Goal: Information Seeking & Learning: Learn about a topic

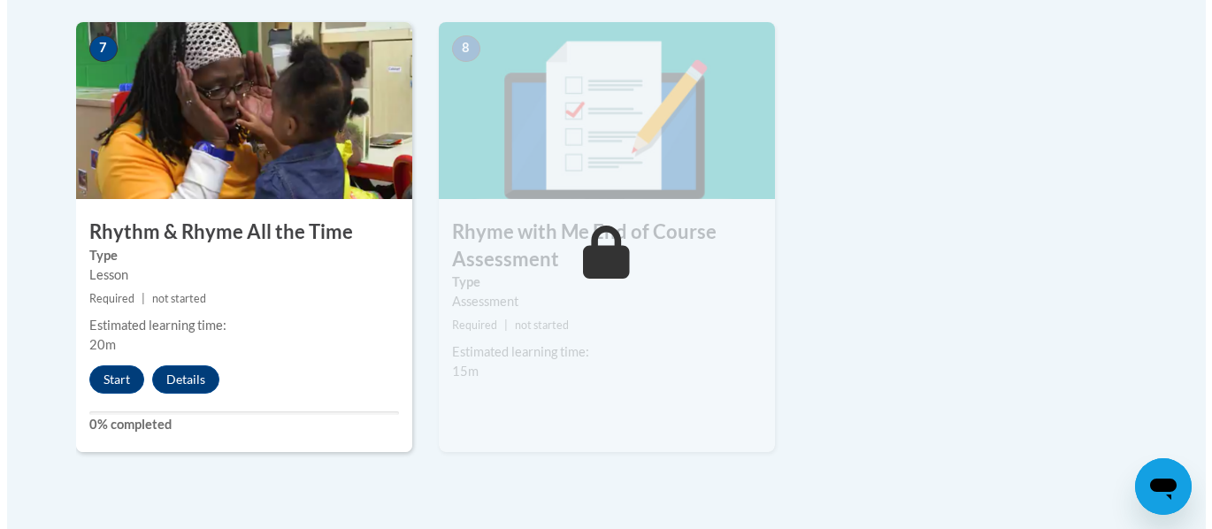
scroll to position [1566, 0]
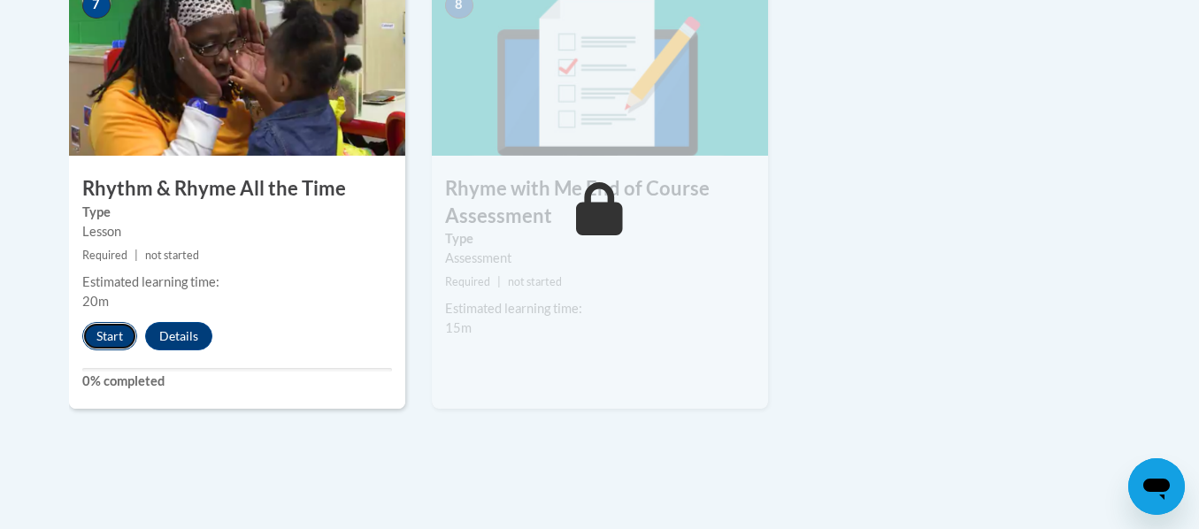
click at [104, 335] on button "Start" at bounding box center [109, 336] width 55 height 28
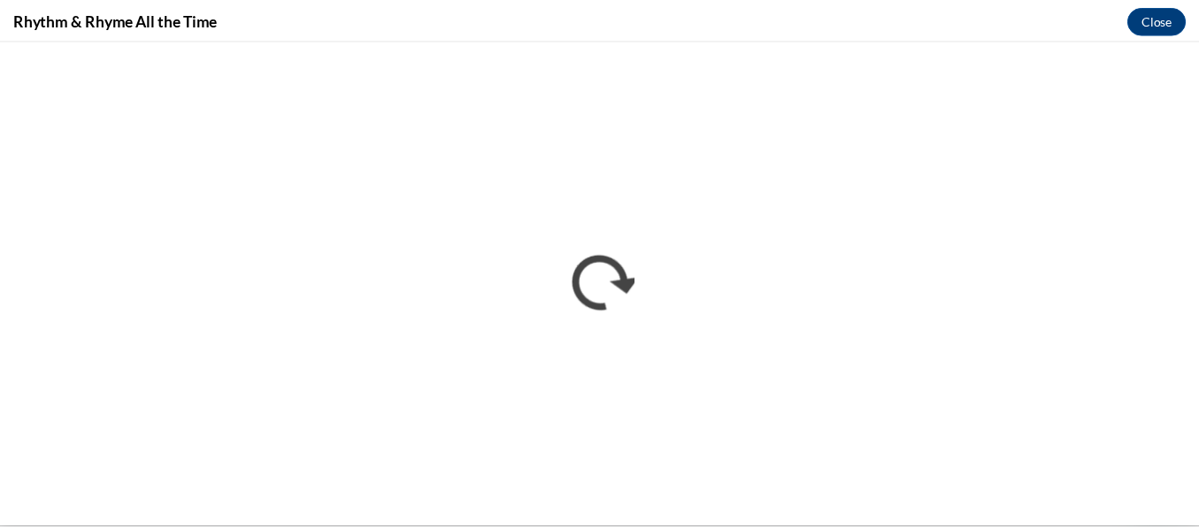
scroll to position [0, 0]
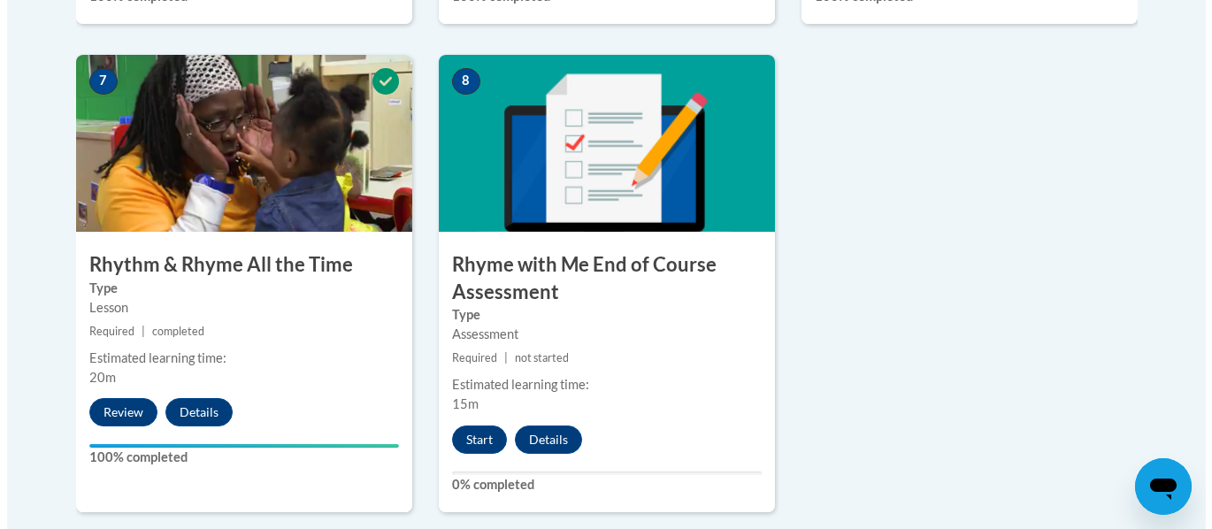
scroll to position [1504, 0]
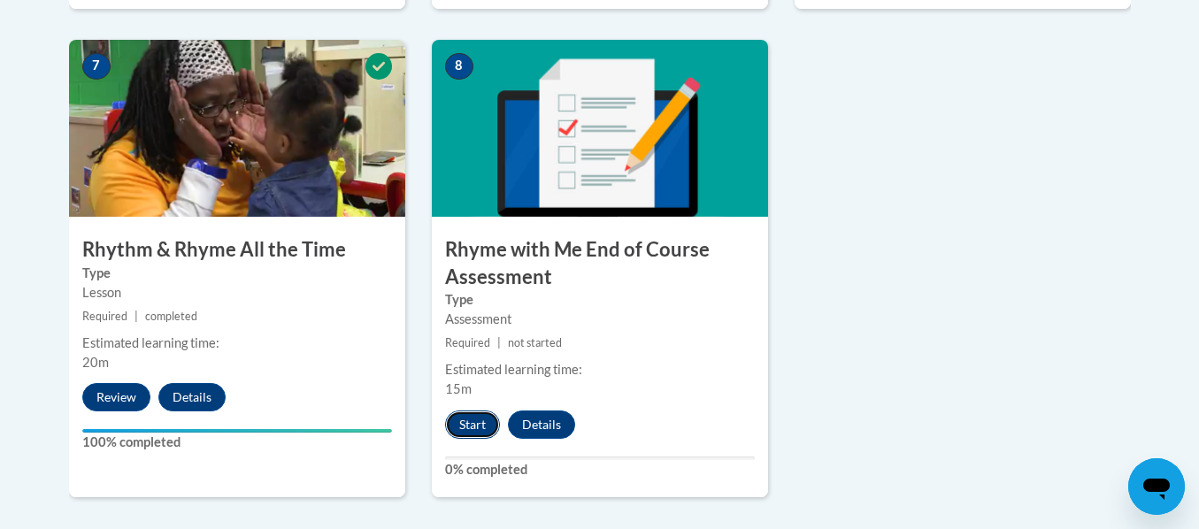
click at [473, 421] on button "Start" at bounding box center [472, 425] width 55 height 28
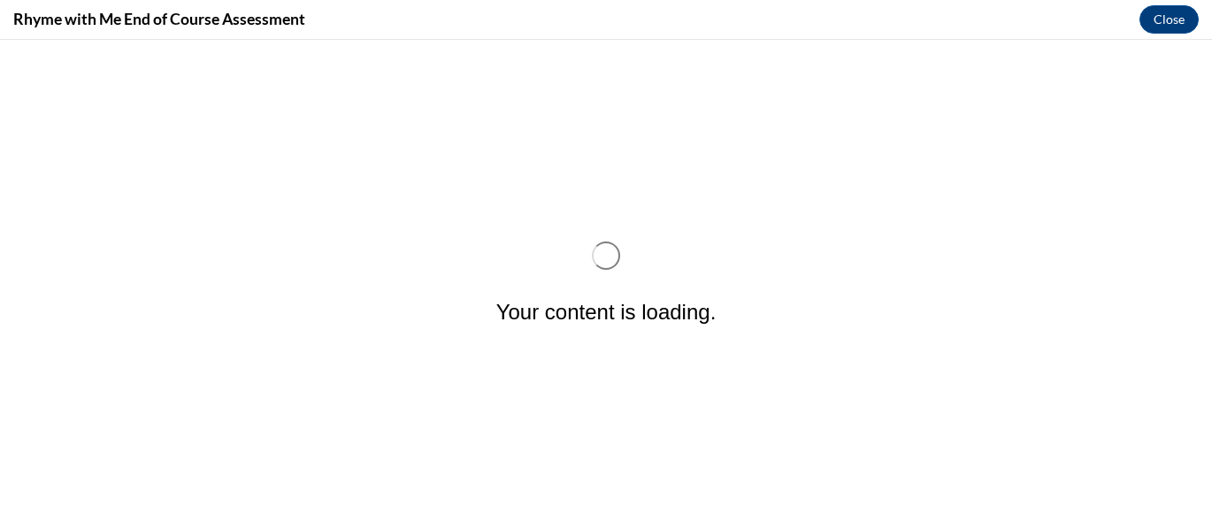
scroll to position [0, 0]
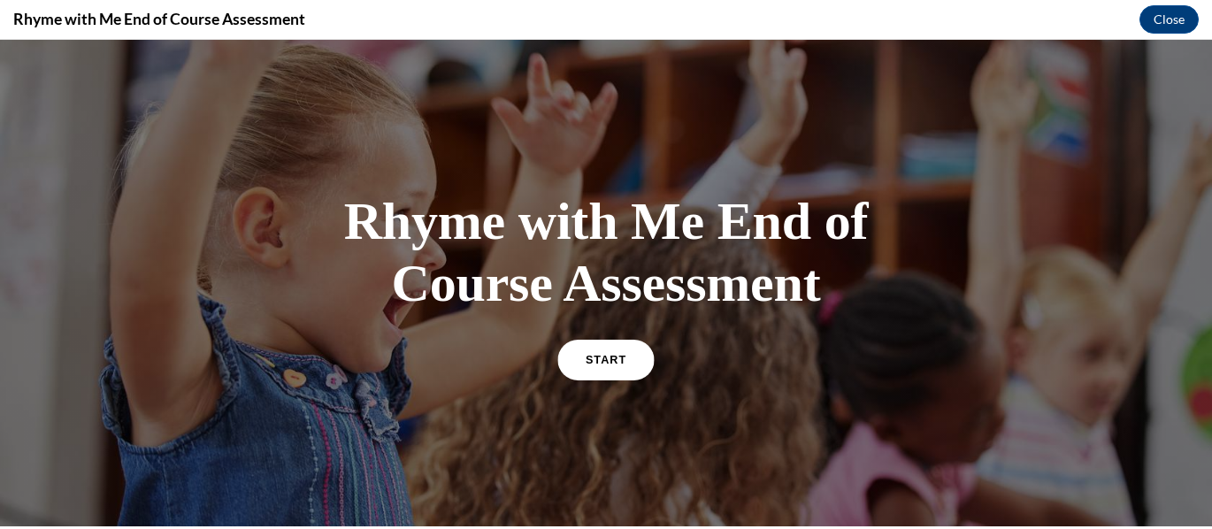
click at [607, 361] on span "START" at bounding box center [606, 359] width 41 height 13
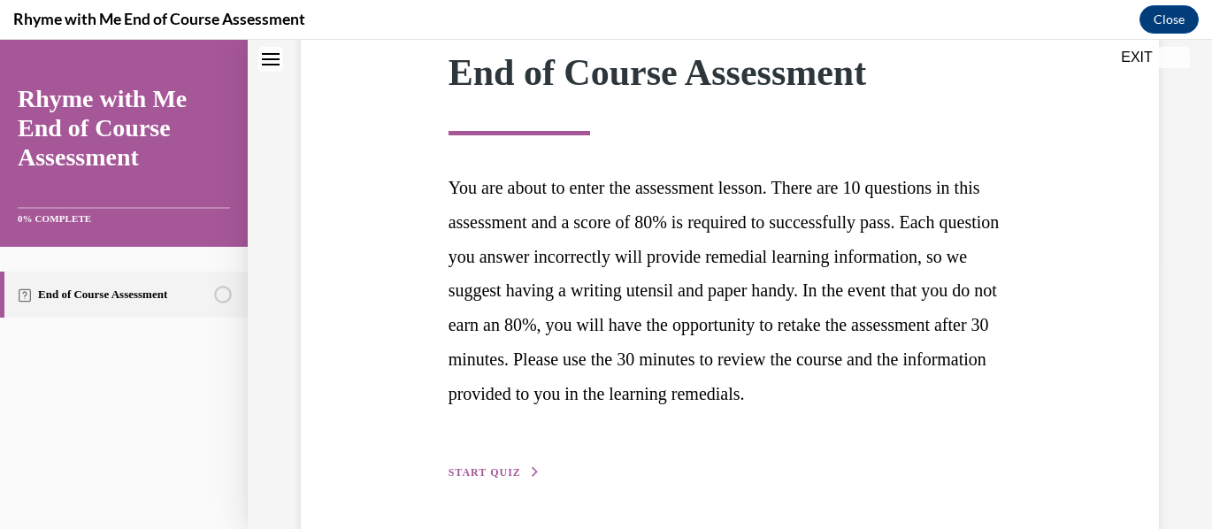
scroll to position [320, 0]
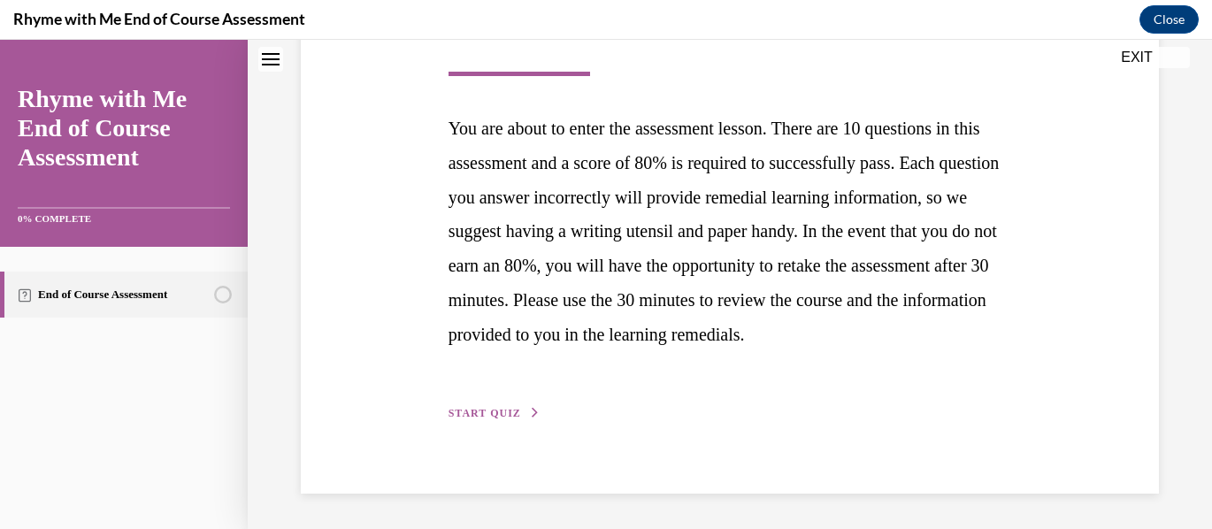
click at [467, 419] on span "START QUIZ" at bounding box center [485, 413] width 73 height 12
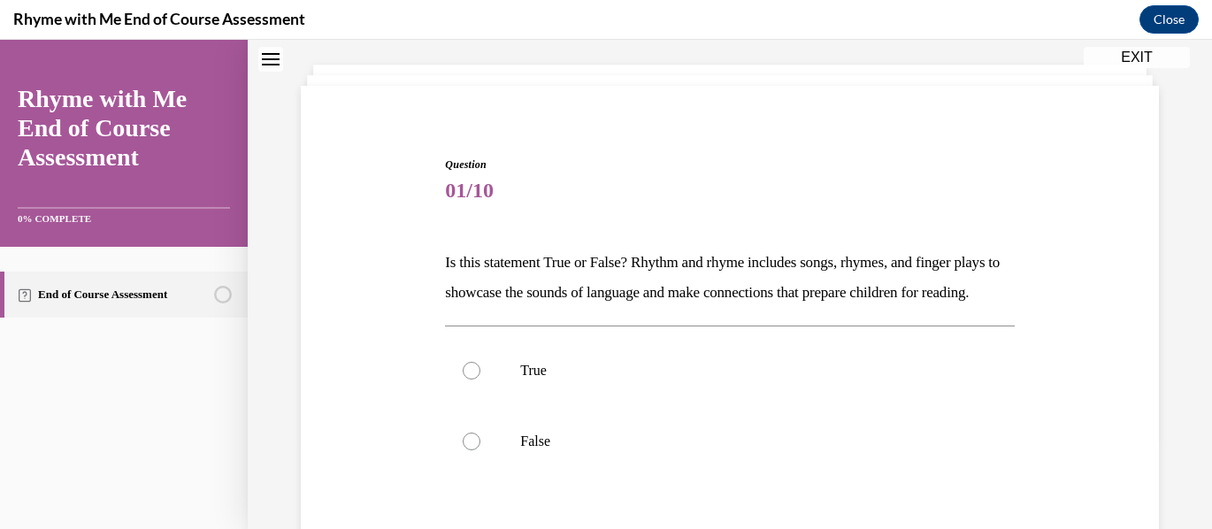
scroll to position [177, 0]
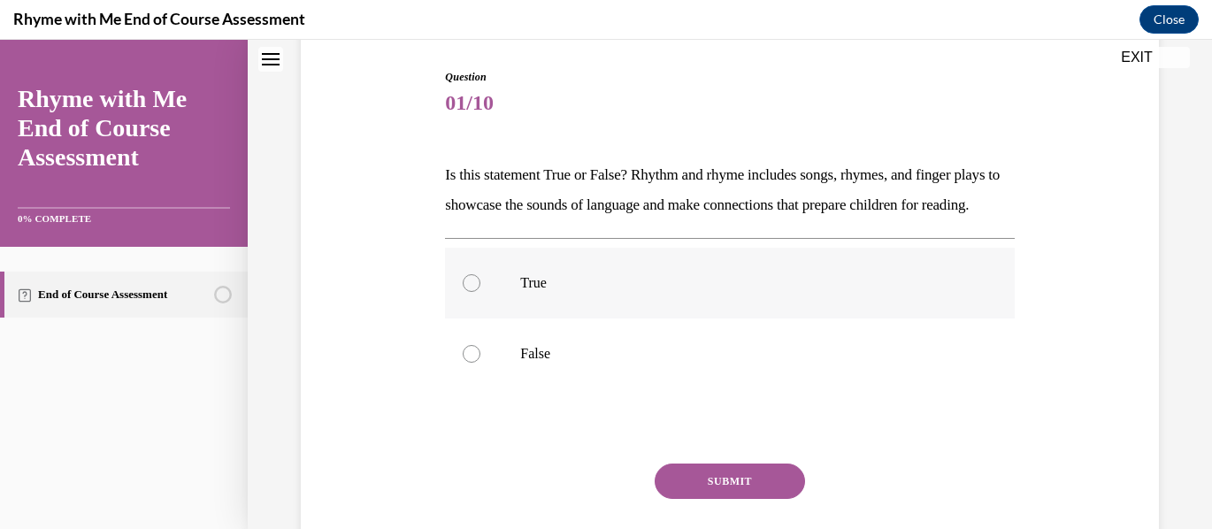
click at [471, 292] on div at bounding box center [472, 283] width 18 height 18
click at [471, 292] on input "True" at bounding box center [472, 283] width 18 height 18
radio input "true"
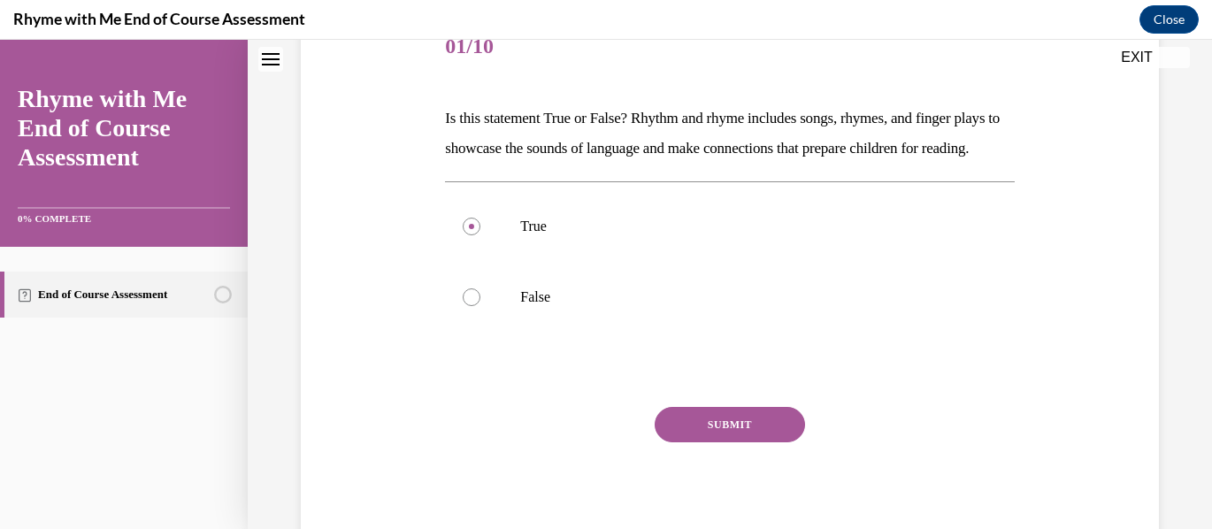
scroll to position [265, 0]
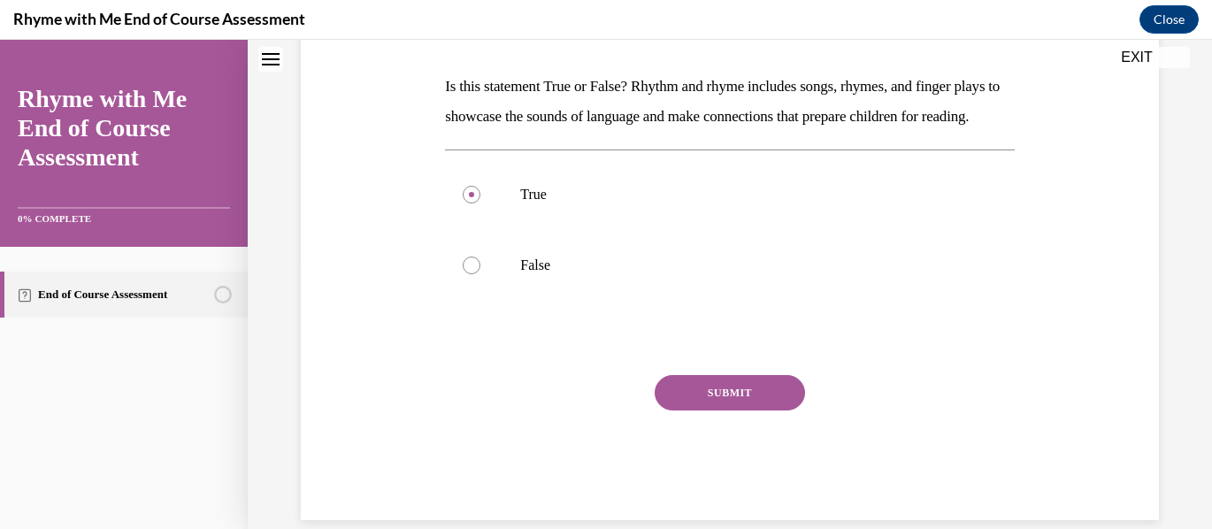
click at [724, 411] on button "SUBMIT" at bounding box center [730, 392] width 150 height 35
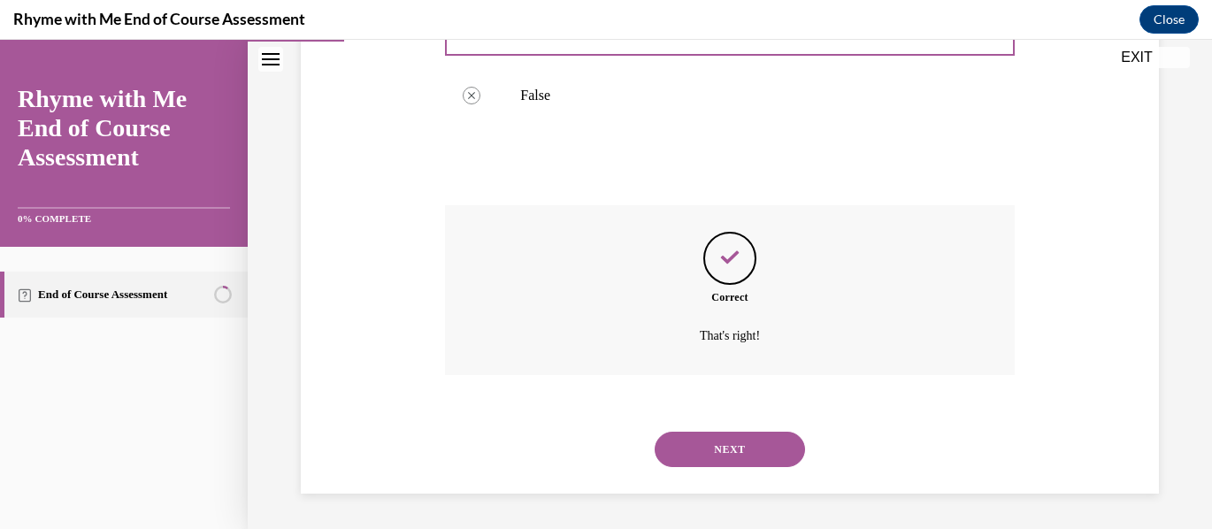
scroll to position [465, 0]
click at [723, 445] on button "NEXT" at bounding box center [730, 449] width 150 height 35
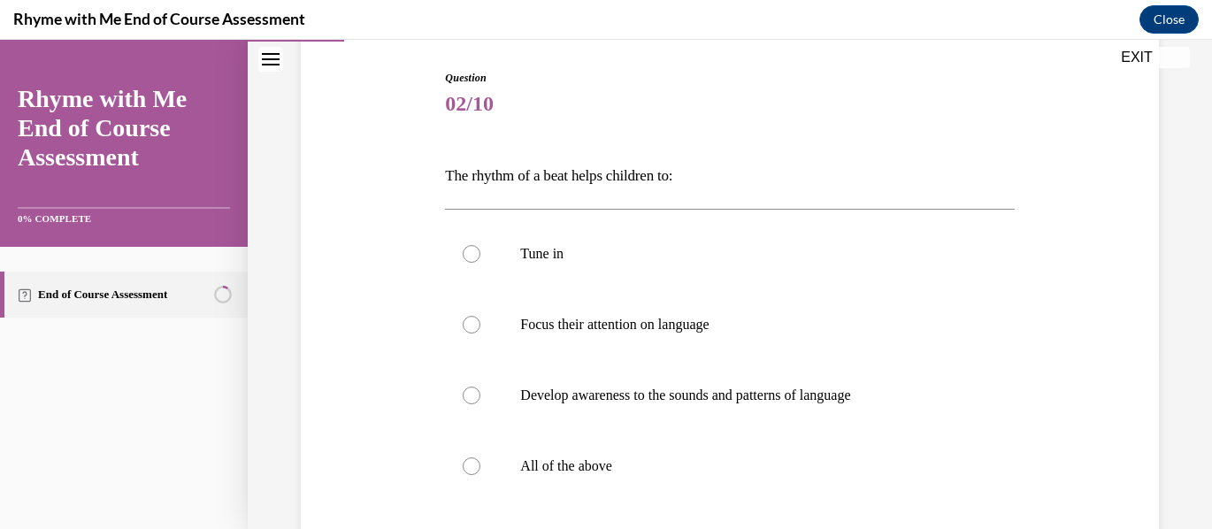
scroll to position [177, 0]
click at [472, 467] on div at bounding box center [472, 466] width 18 height 18
click at [472, 467] on input "All of the above" at bounding box center [472, 466] width 18 height 18
radio input "true"
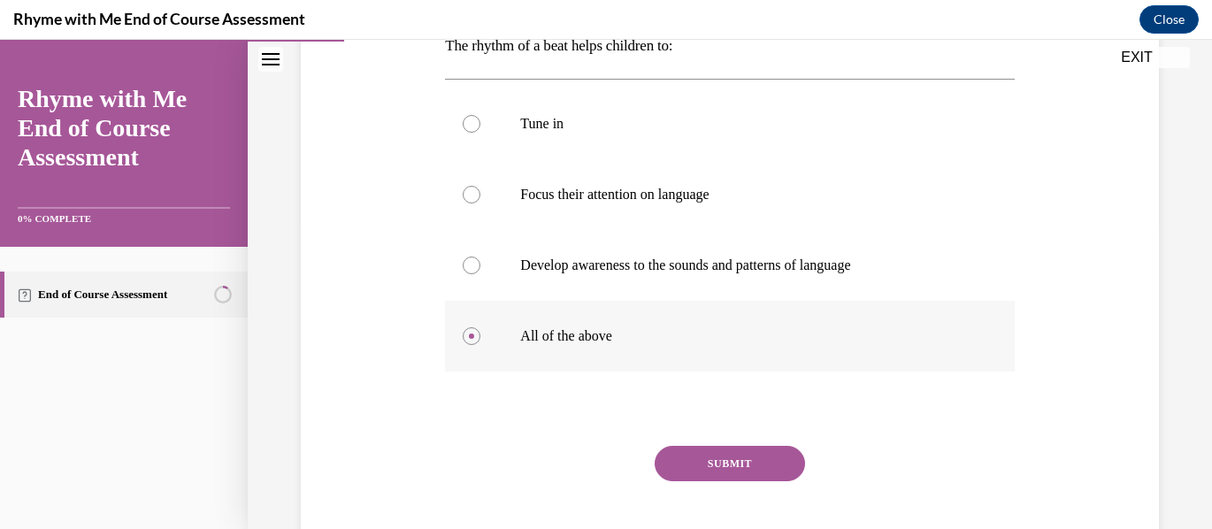
scroll to position [354, 0]
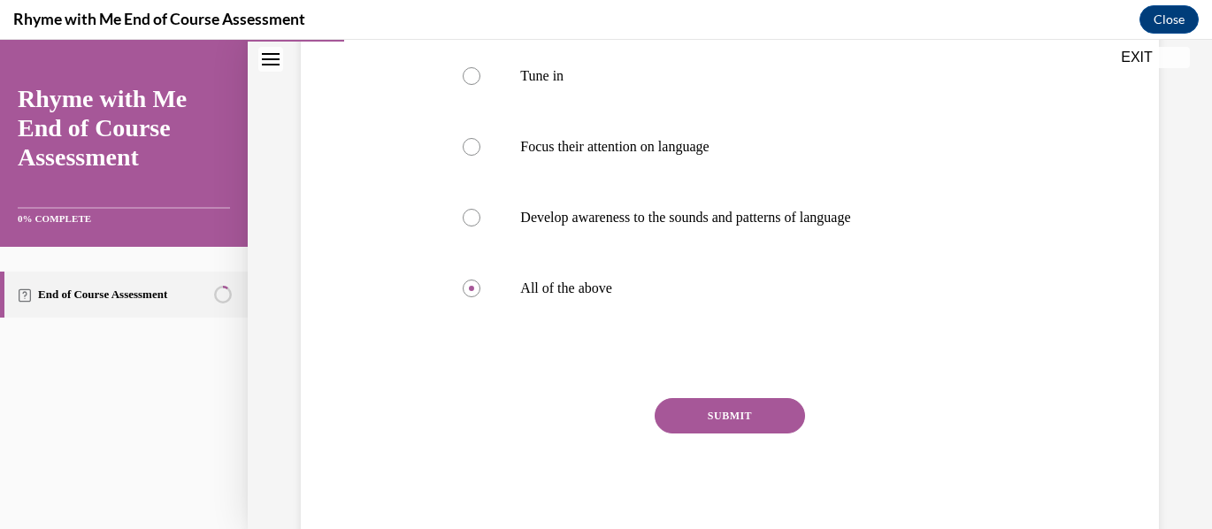
click at [748, 423] on button "SUBMIT" at bounding box center [730, 415] width 150 height 35
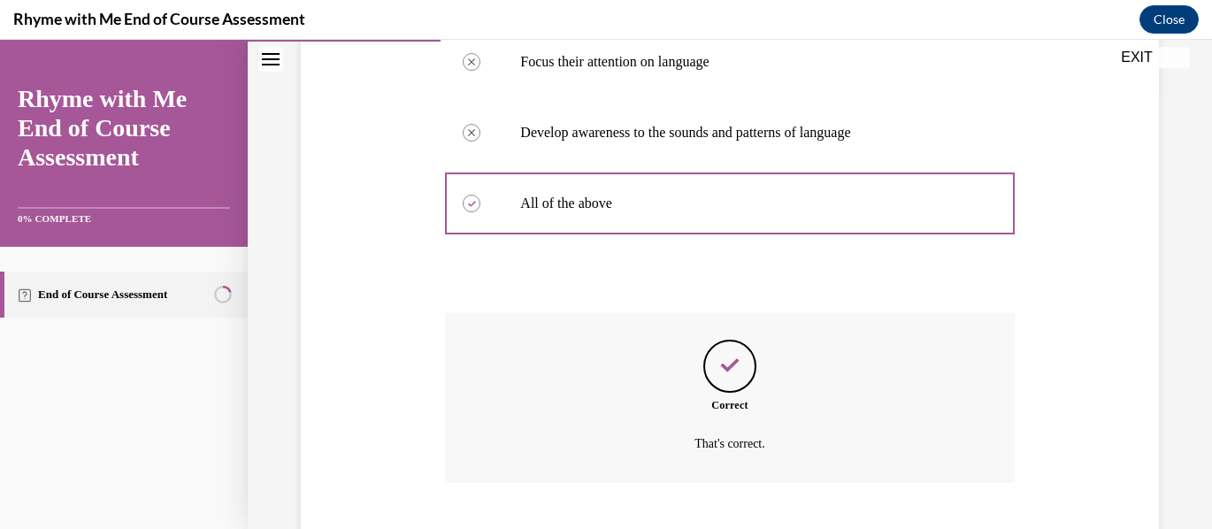
scroll to position [547, 0]
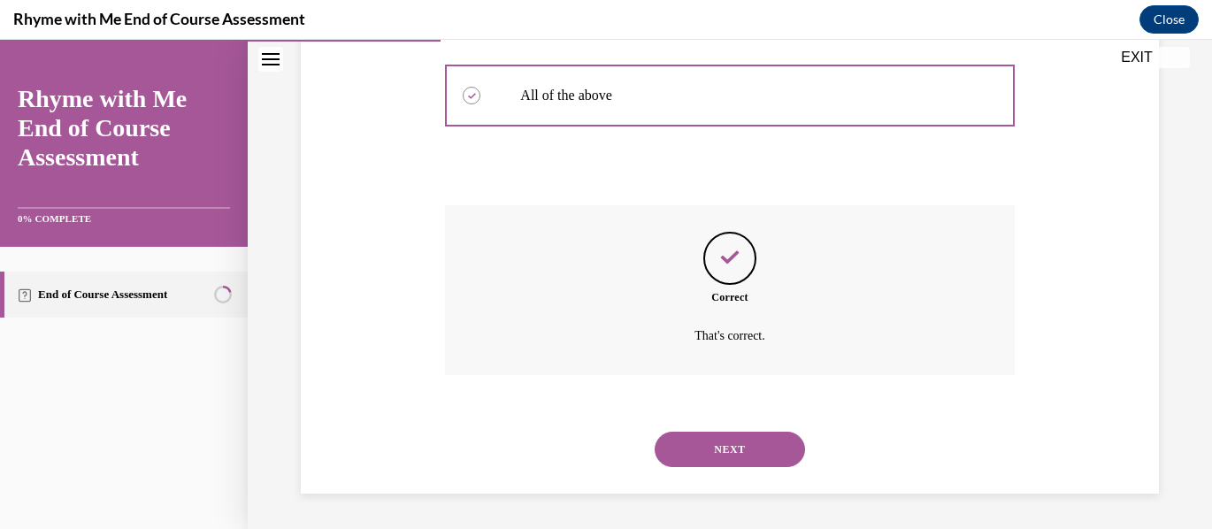
click at [739, 447] on button "NEXT" at bounding box center [730, 449] width 150 height 35
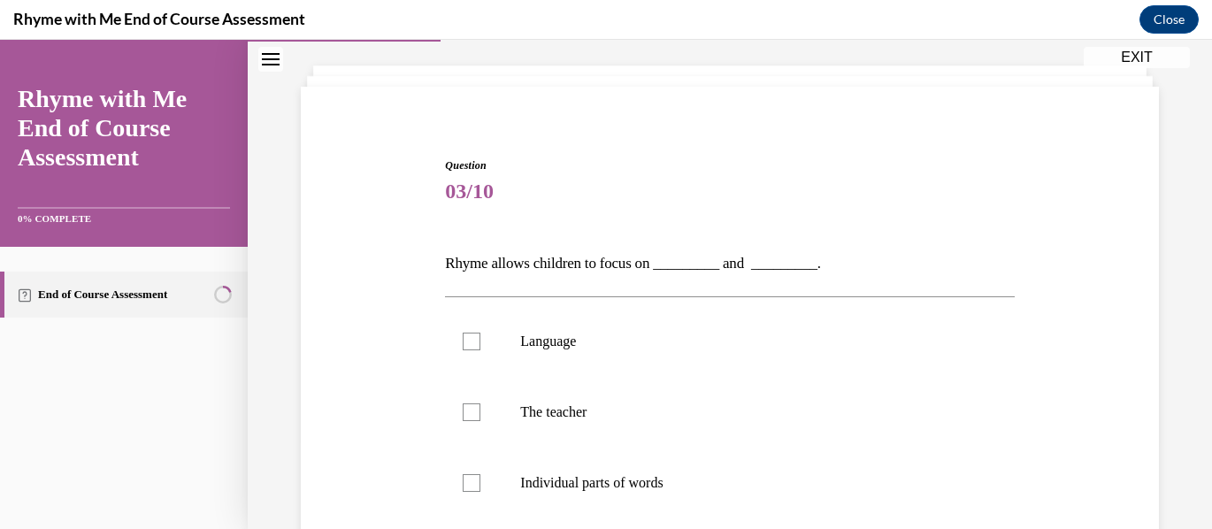
scroll to position [177, 0]
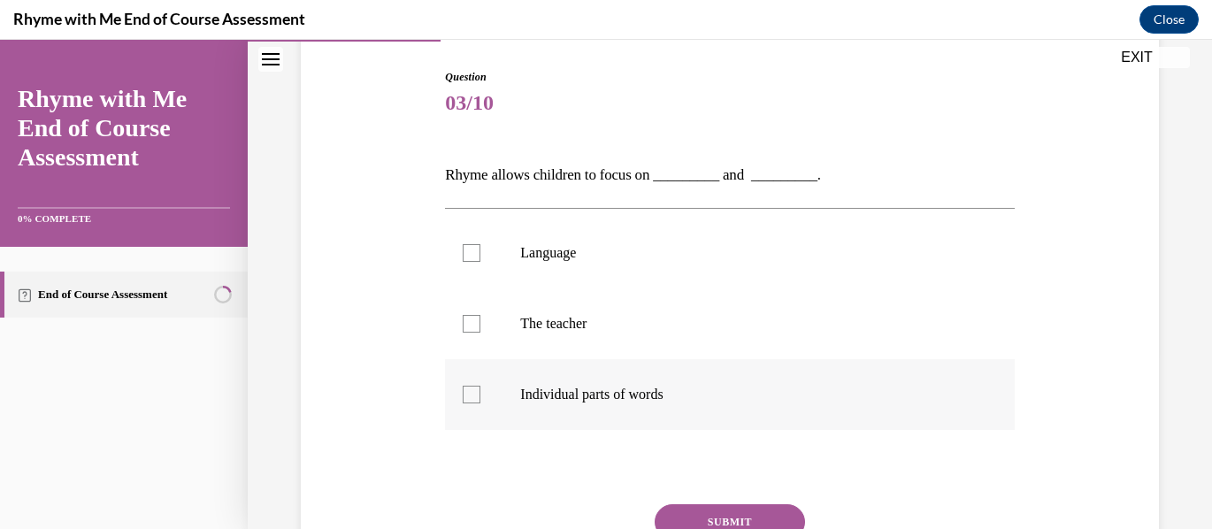
click at [471, 395] on div at bounding box center [472, 395] width 18 height 18
click at [471, 395] on input "Individual parts of words" at bounding box center [472, 395] width 18 height 18
checkbox input "true"
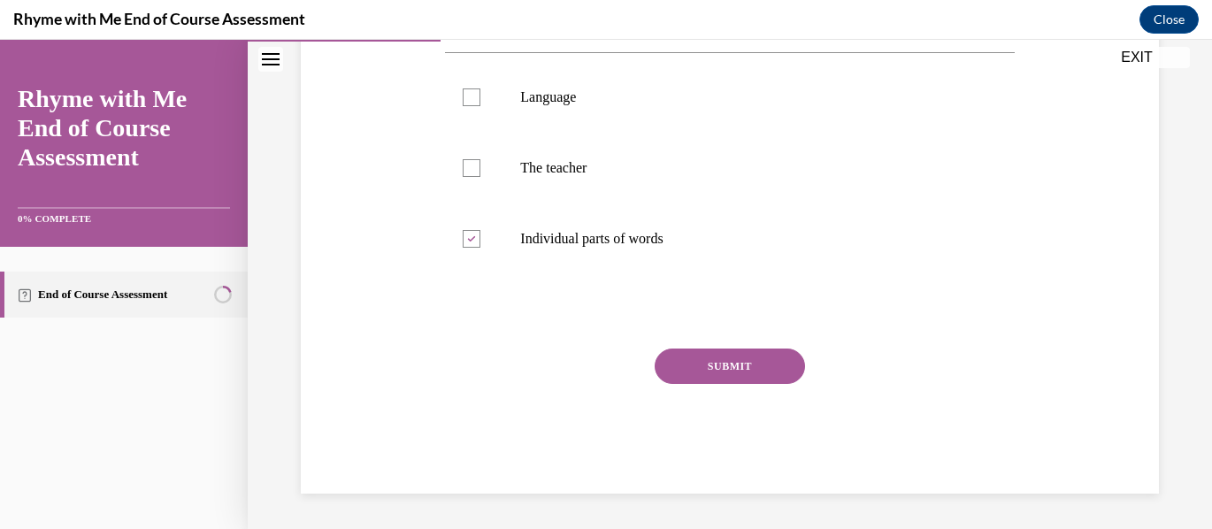
click at [744, 364] on button "SUBMIT" at bounding box center [730, 366] width 150 height 35
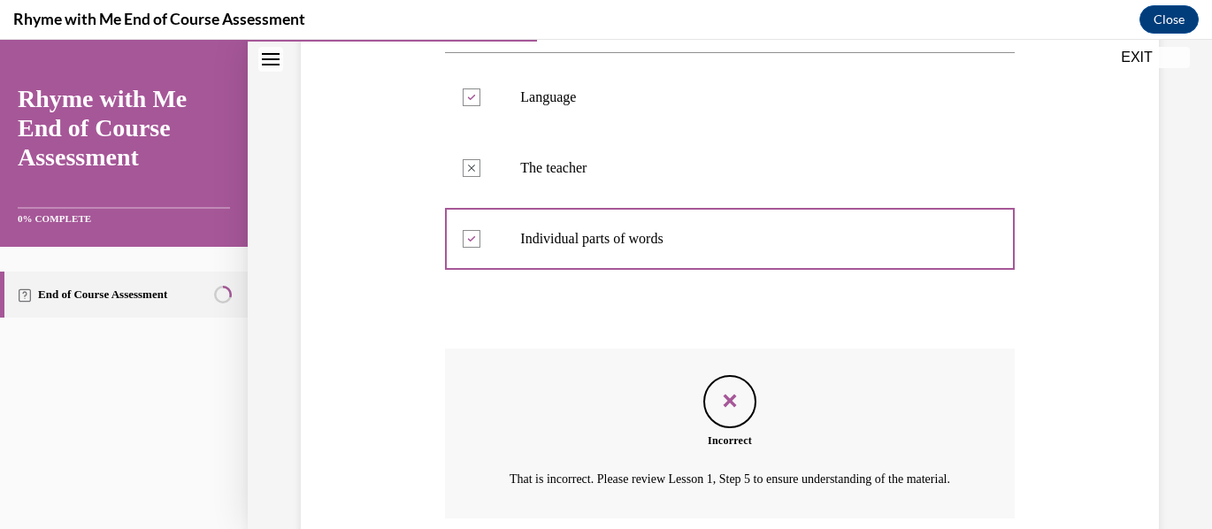
scroll to position [497, 0]
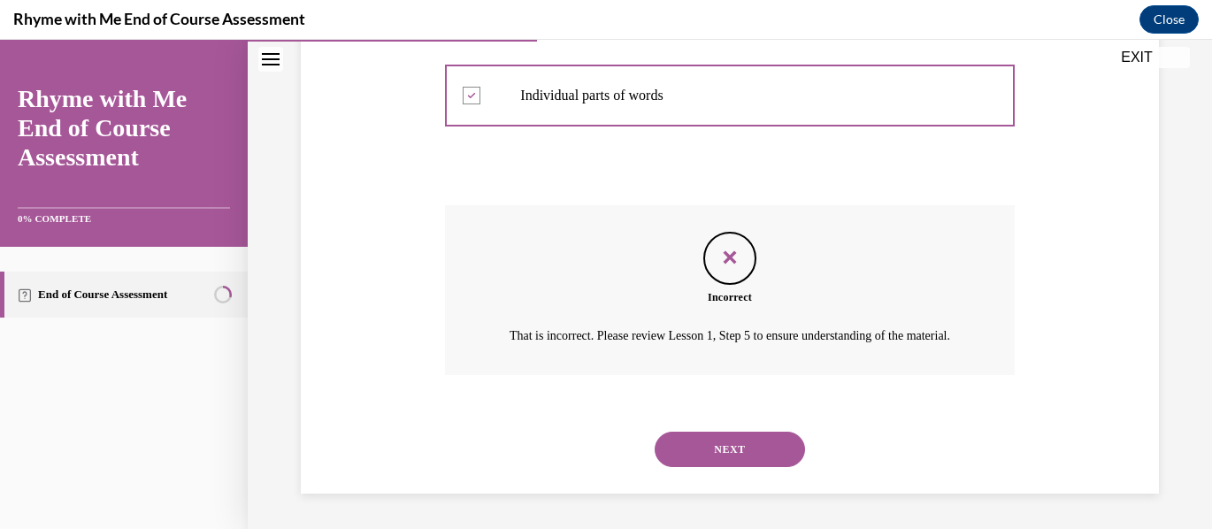
click at [711, 453] on button "NEXT" at bounding box center [730, 449] width 150 height 35
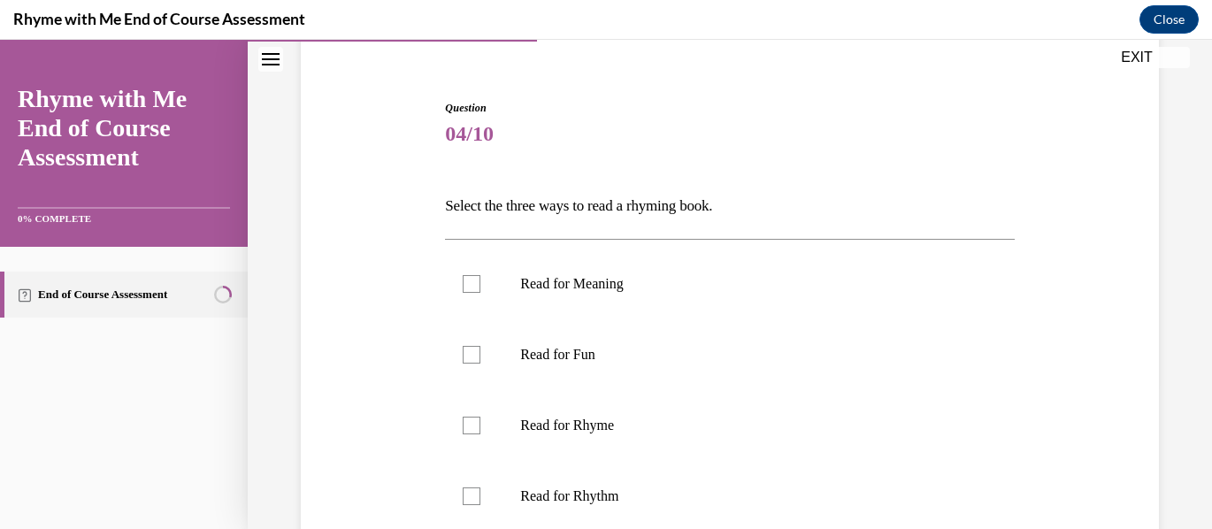
scroll to position [177, 0]
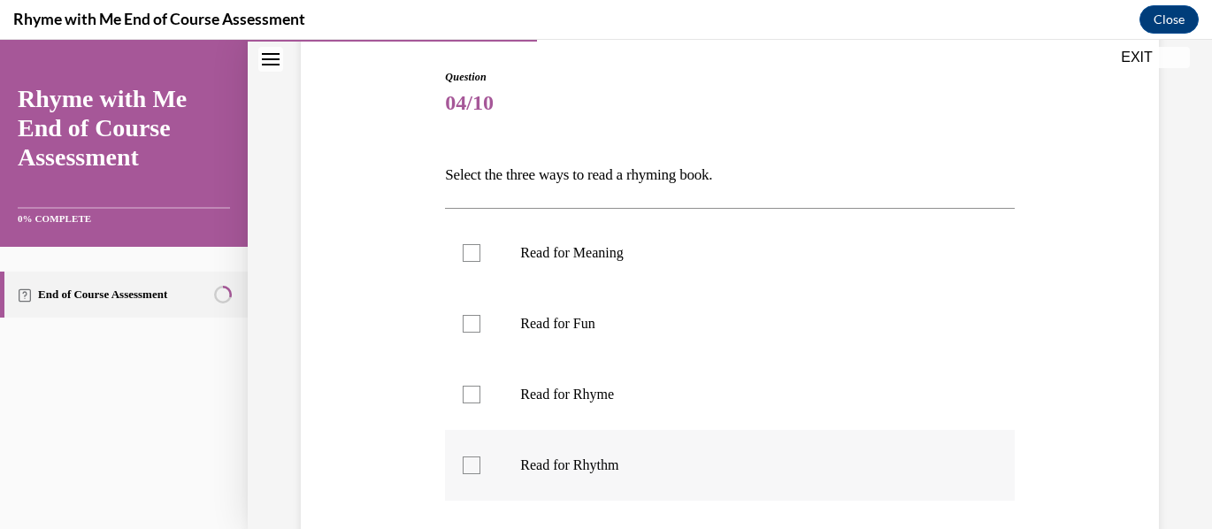
click at [472, 465] on div at bounding box center [472, 466] width 18 height 18
click at [472, 465] on input "Read for Rhythm" at bounding box center [472, 466] width 18 height 18
click at [472, 465] on icon at bounding box center [472, 466] width 8 height 6
click at [472, 465] on input "Read for Rhythm" at bounding box center [472, 466] width 18 height 18
checkbox input "false"
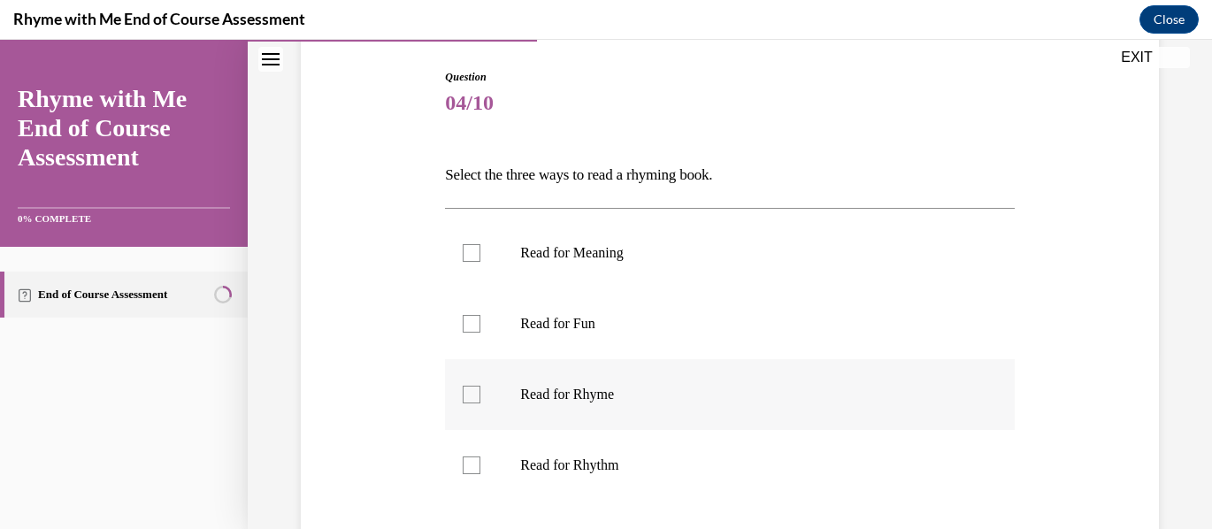
click at [465, 394] on div at bounding box center [472, 395] width 18 height 18
click at [465, 394] on input "Read for Rhyme" at bounding box center [472, 395] width 18 height 18
checkbox input "true"
click at [472, 462] on div at bounding box center [472, 466] width 18 height 18
click at [472, 462] on input "Read for Rhythm" at bounding box center [472, 466] width 18 height 18
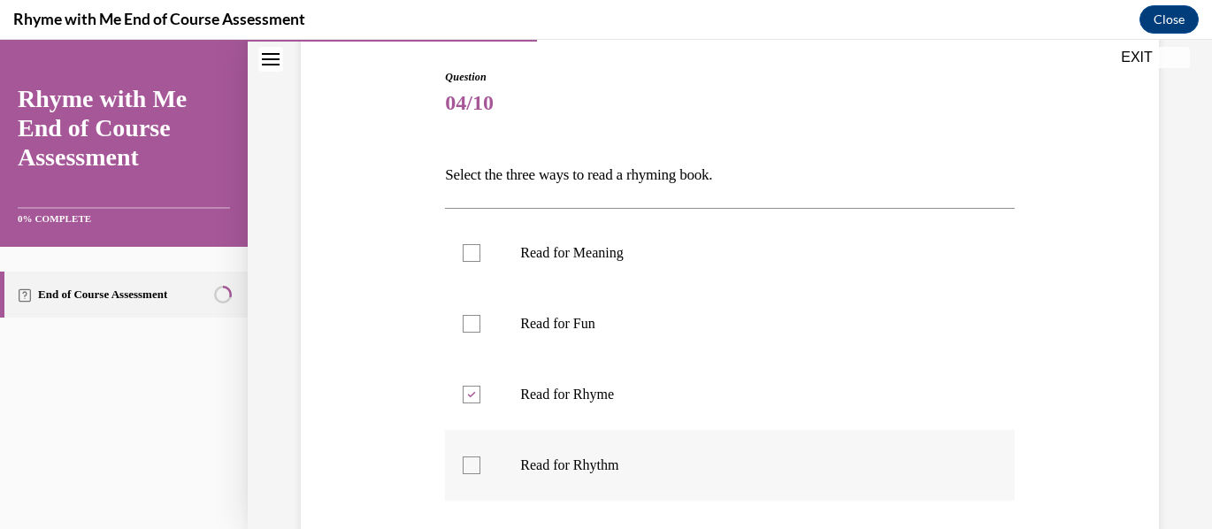
checkbox input "true"
click at [468, 321] on div at bounding box center [472, 324] width 18 height 18
click at [468, 321] on input "Read for Fun" at bounding box center [472, 324] width 18 height 18
checkbox input "true"
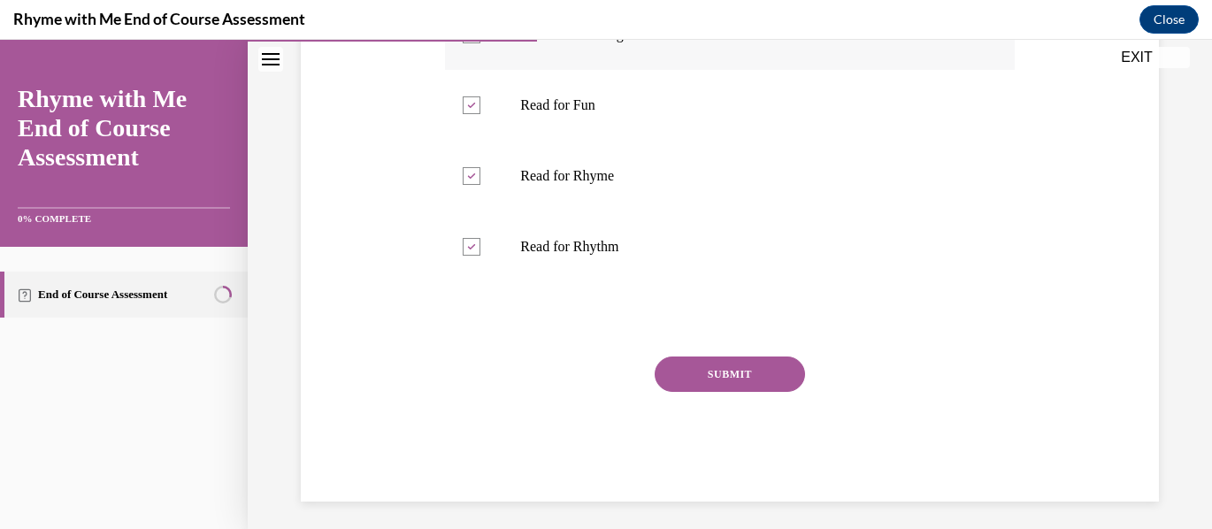
scroll to position [404, 0]
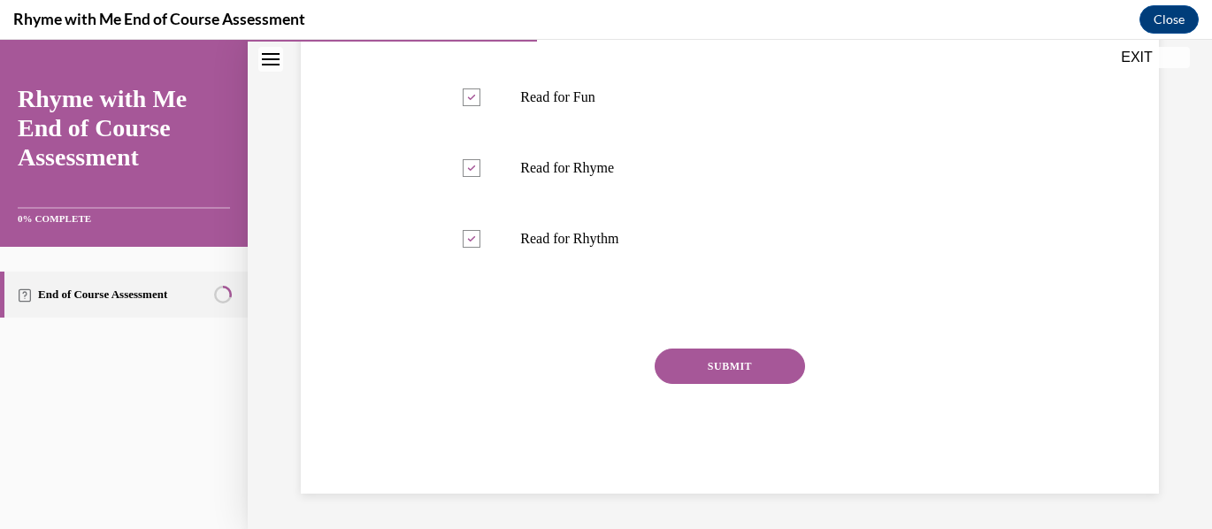
click at [735, 359] on button "SUBMIT" at bounding box center [730, 366] width 150 height 35
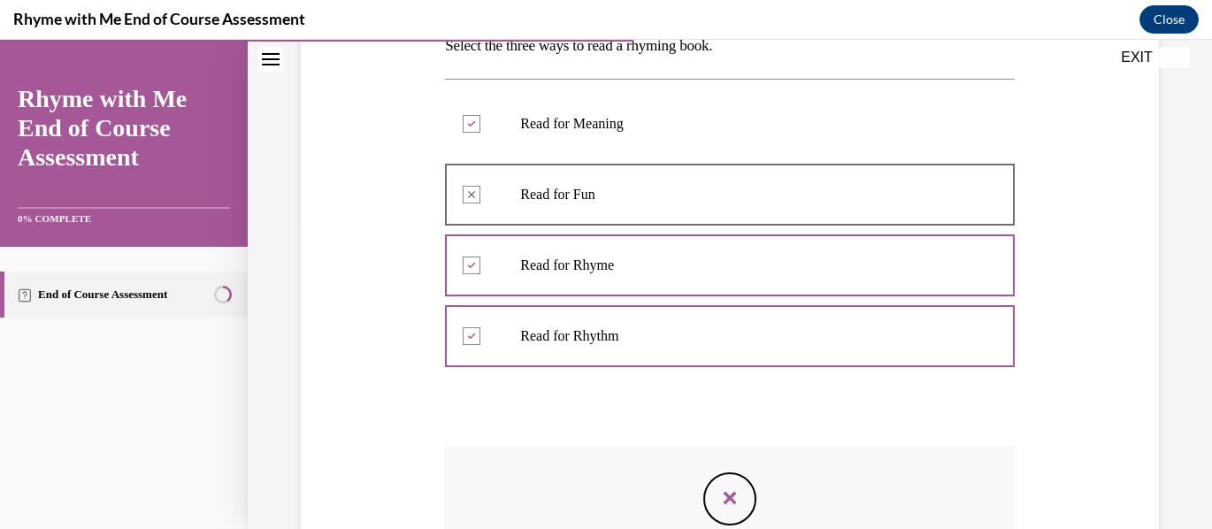
scroll to position [214, 0]
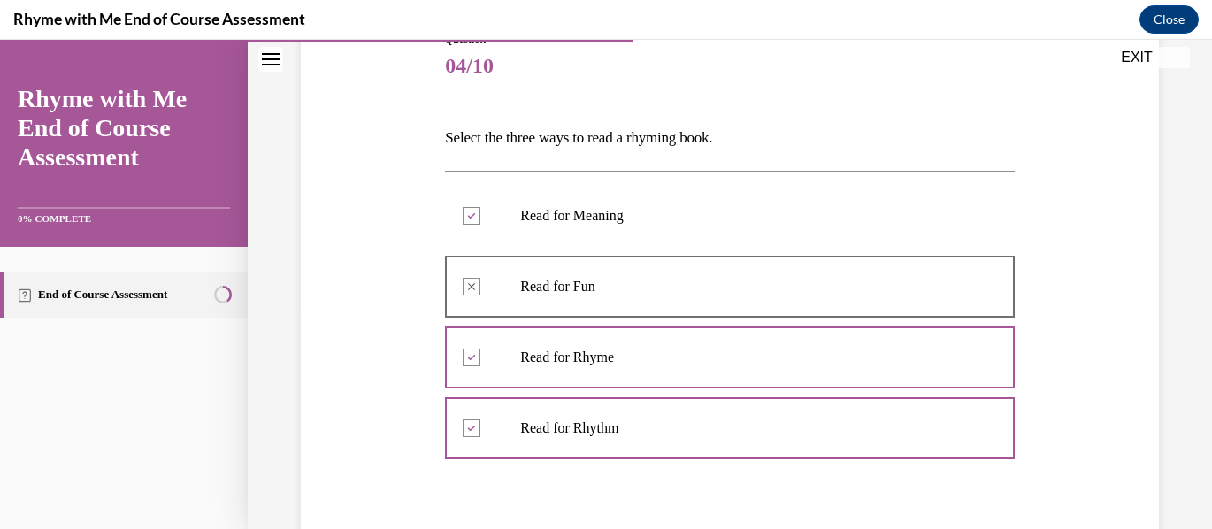
click at [468, 285] on div at bounding box center [729, 287] width 569 height 80
click at [550, 291] on p "Read for Fun" at bounding box center [745, 287] width 450 height 18
click at [470, 285] on div at bounding box center [729, 287] width 569 height 80
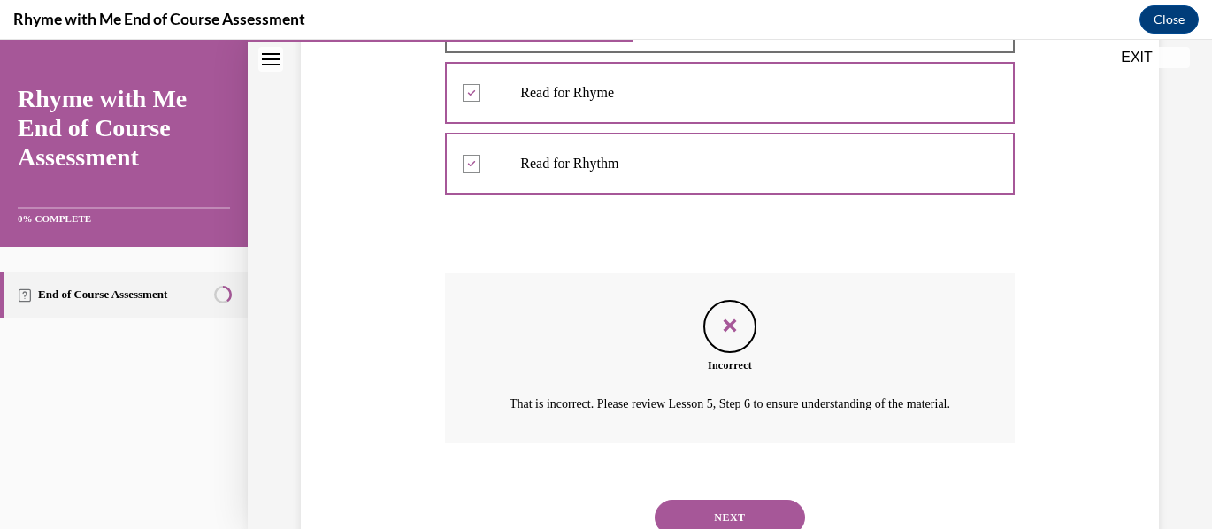
scroll to position [480, 0]
click at [725, 320] on icon "Feedback" at bounding box center [730, 325] width 27 height 27
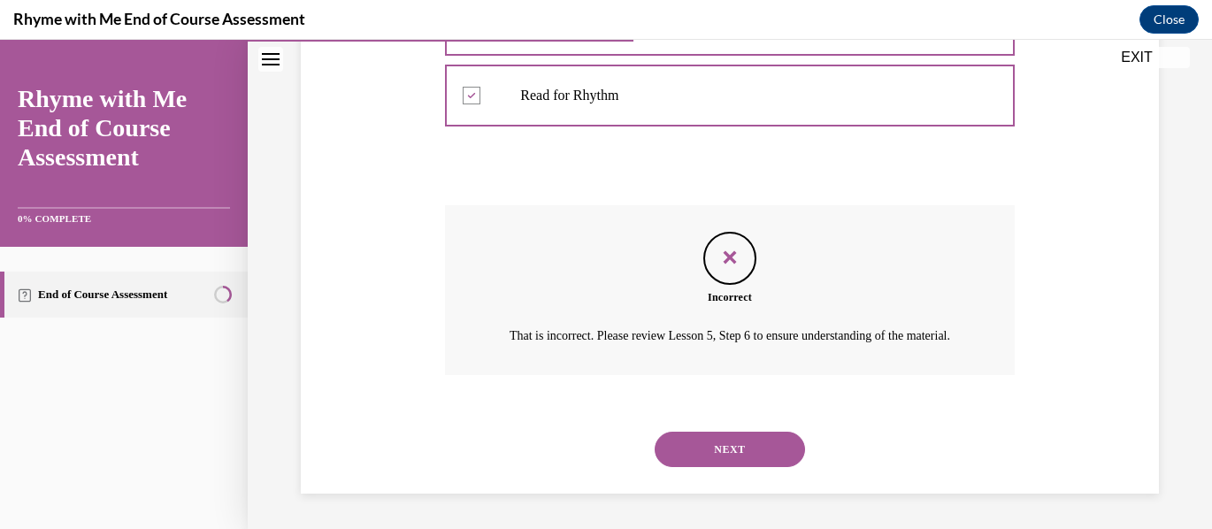
click at [728, 450] on button "NEXT" at bounding box center [730, 449] width 150 height 35
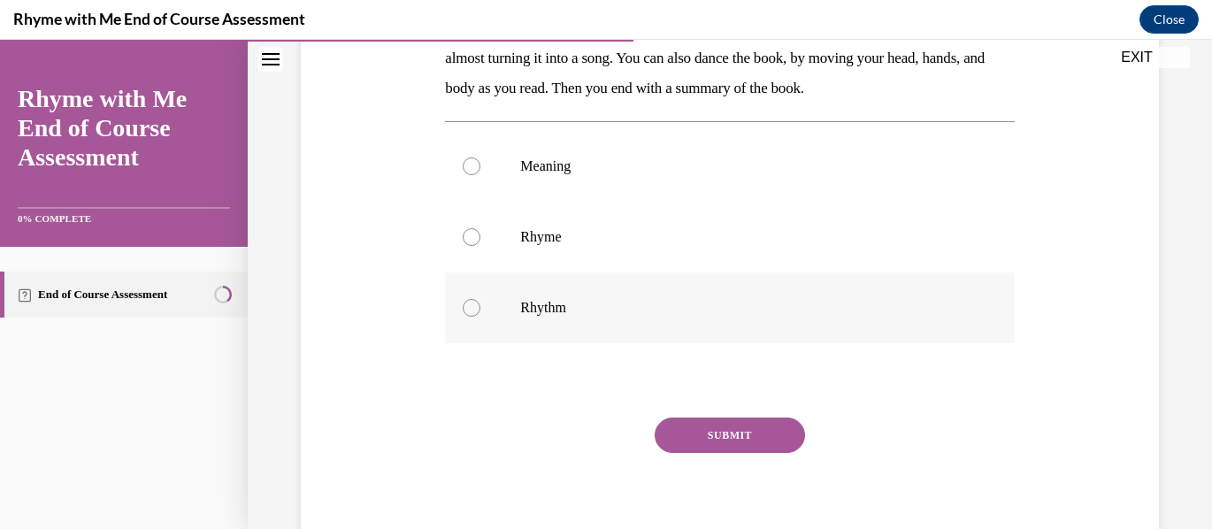
scroll to position [265, 0]
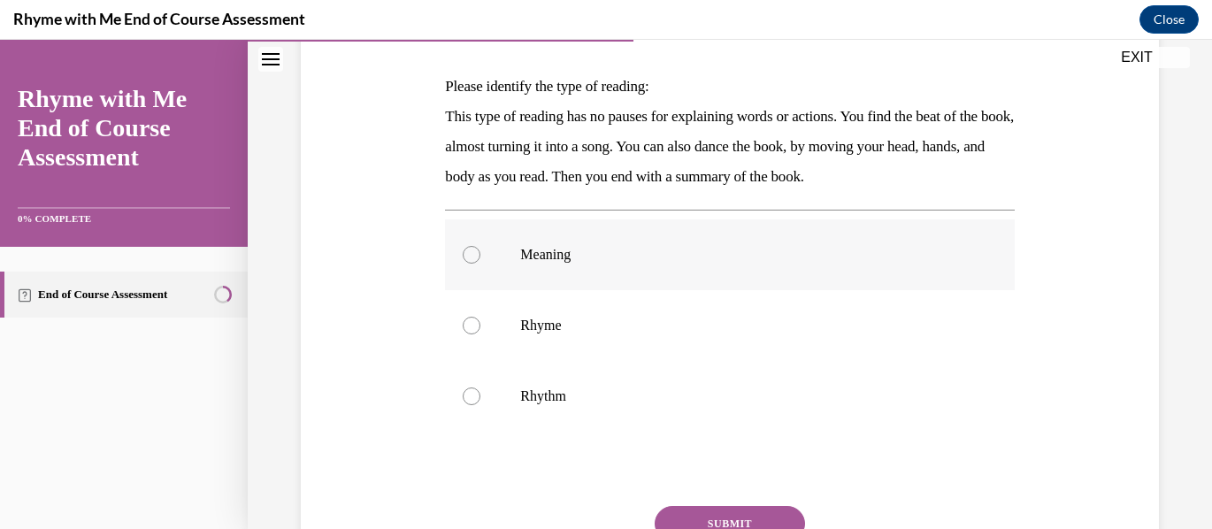
click at [474, 250] on div at bounding box center [472, 255] width 18 height 18
click at [474, 250] on input "Meaning" at bounding box center [472, 255] width 18 height 18
radio input "true"
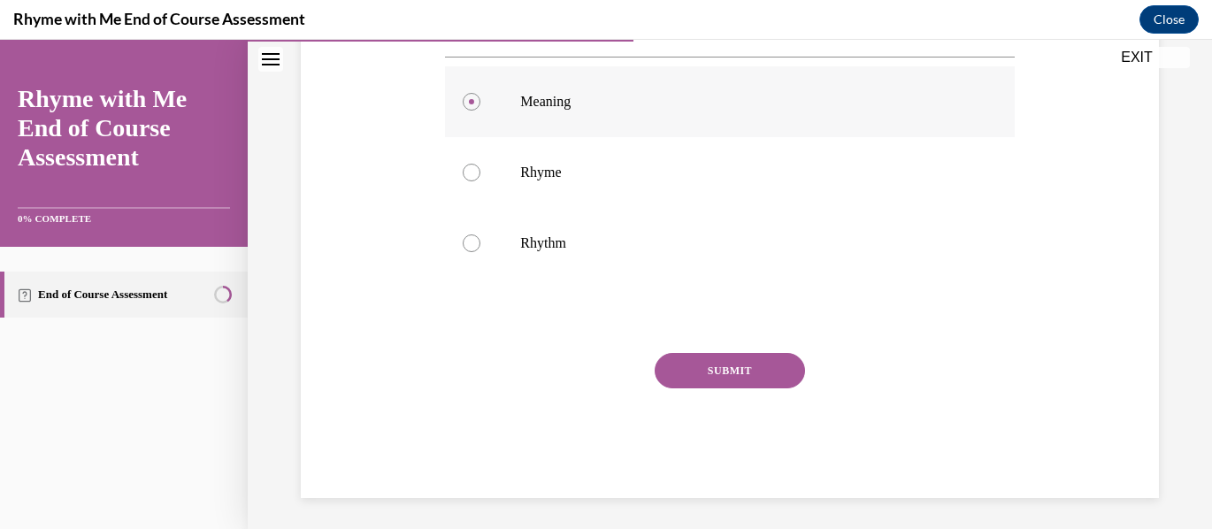
scroll to position [423, 0]
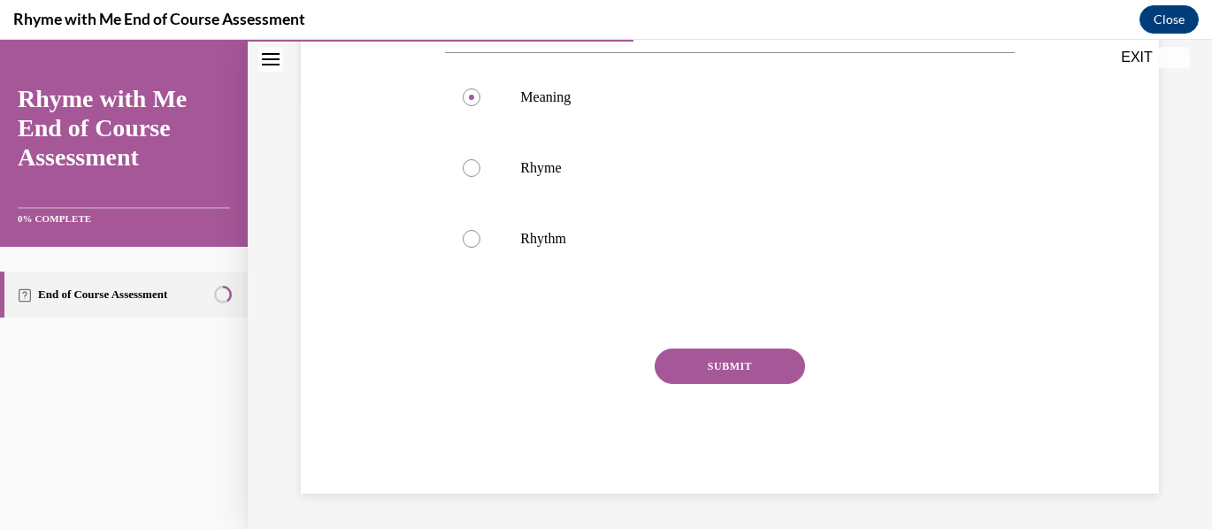
click at [732, 364] on button "SUBMIT" at bounding box center [730, 366] width 150 height 35
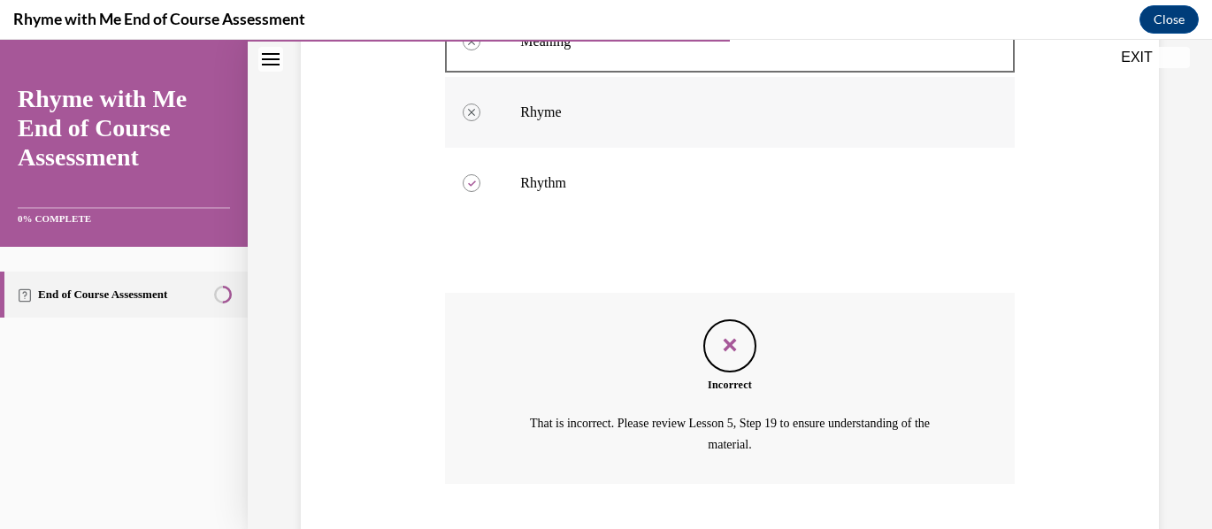
scroll to position [588, 0]
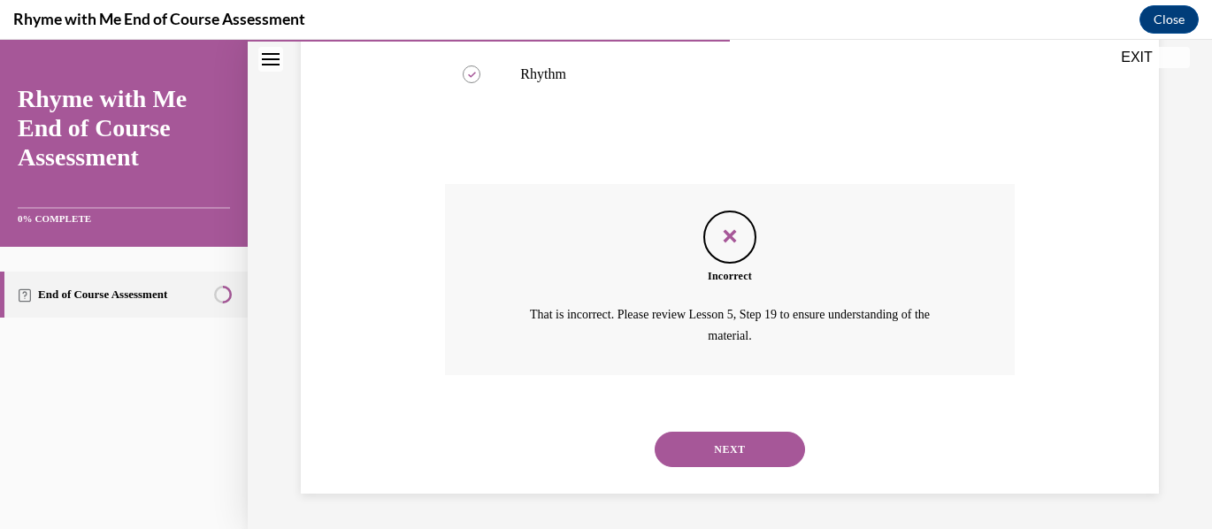
click at [737, 452] on button "NEXT" at bounding box center [730, 449] width 150 height 35
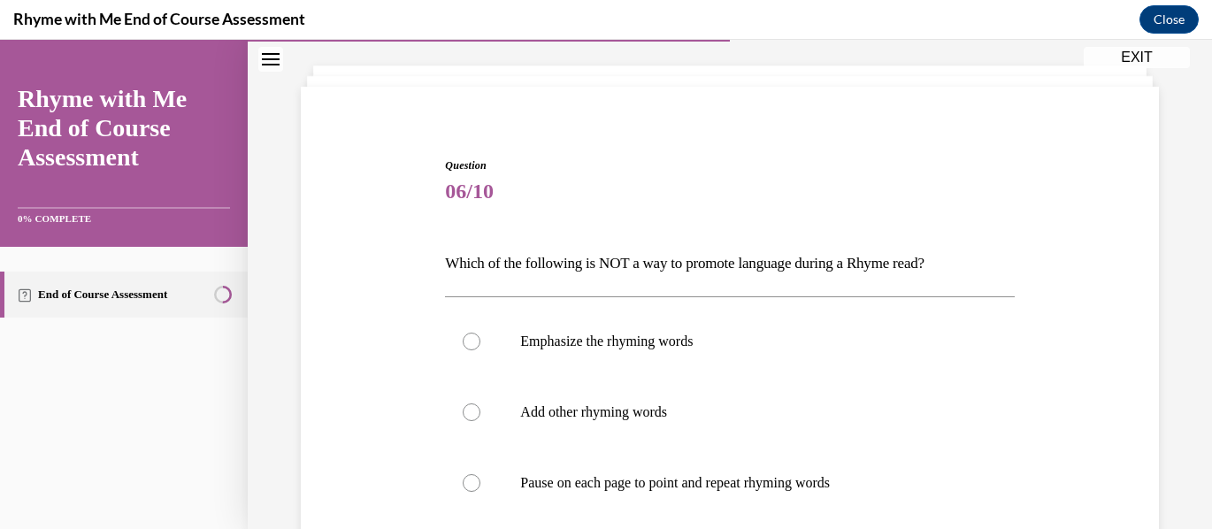
scroll to position [177, 0]
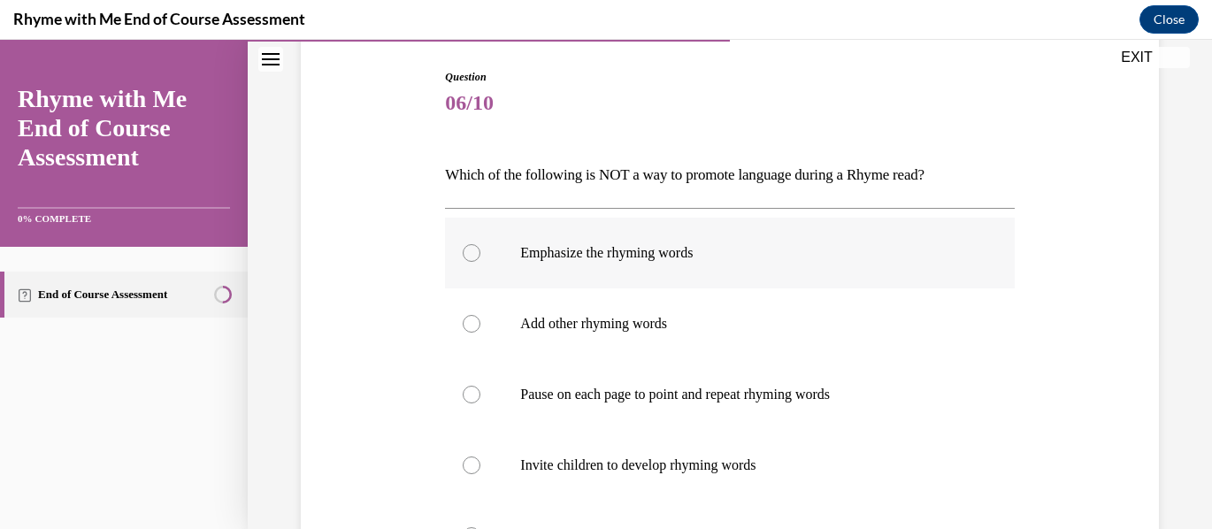
click at [465, 250] on div at bounding box center [472, 253] width 18 height 18
click at [465, 250] on input "Emphasize the rhyming words" at bounding box center [472, 253] width 18 height 18
radio input "true"
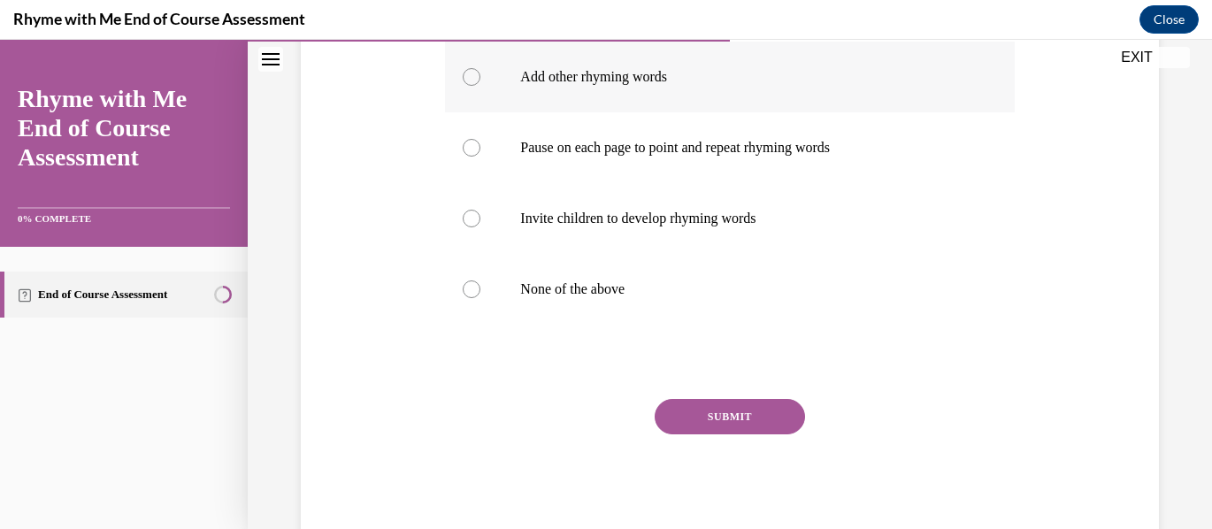
scroll to position [442, 0]
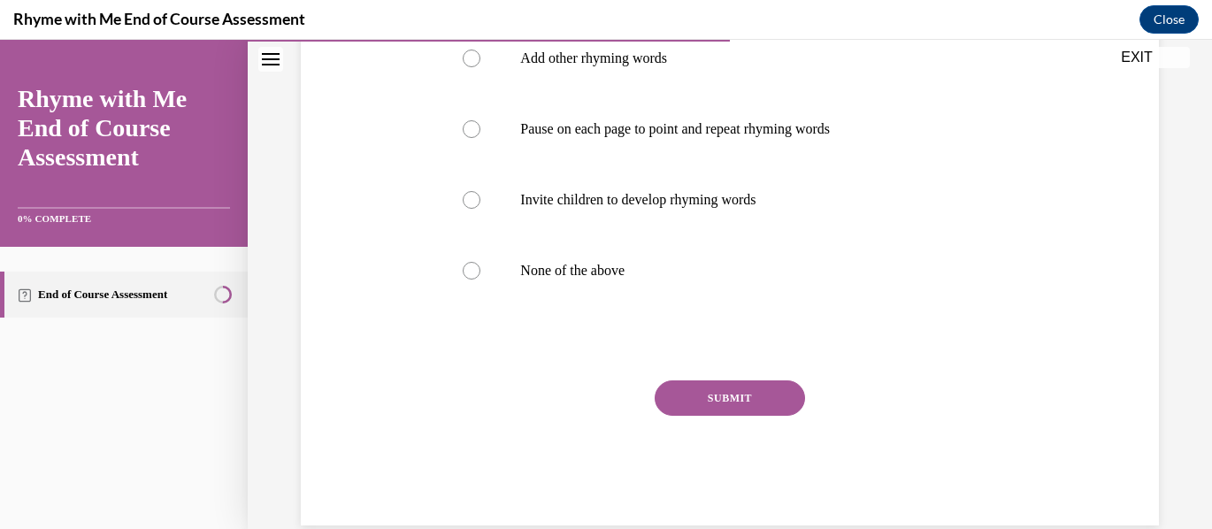
click at [715, 403] on button "SUBMIT" at bounding box center [730, 398] width 150 height 35
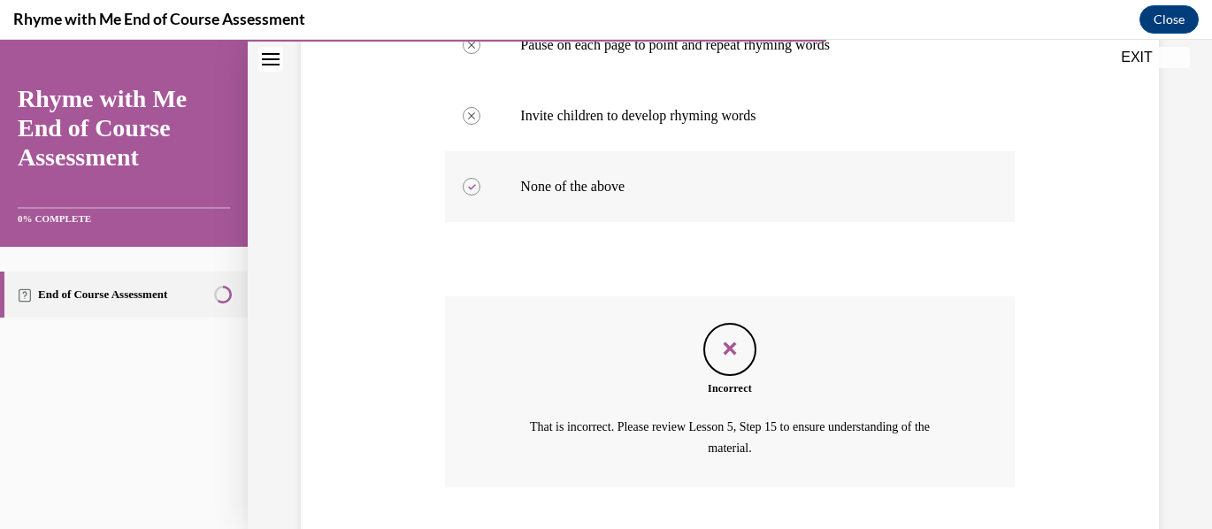
scroll to position [639, 0]
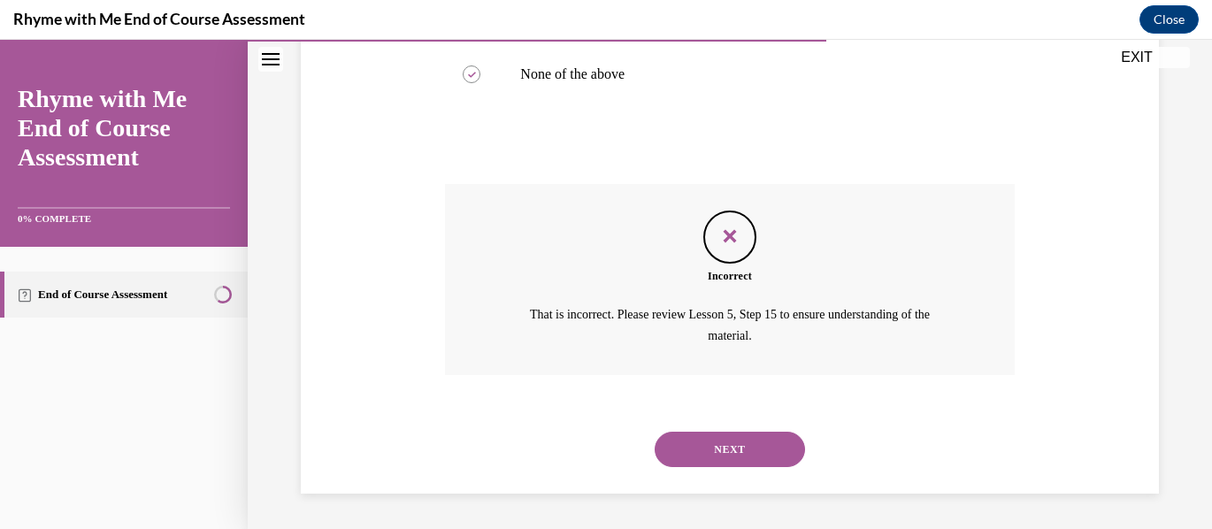
click at [706, 451] on button "NEXT" at bounding box center [730, 449] width 150 height 35
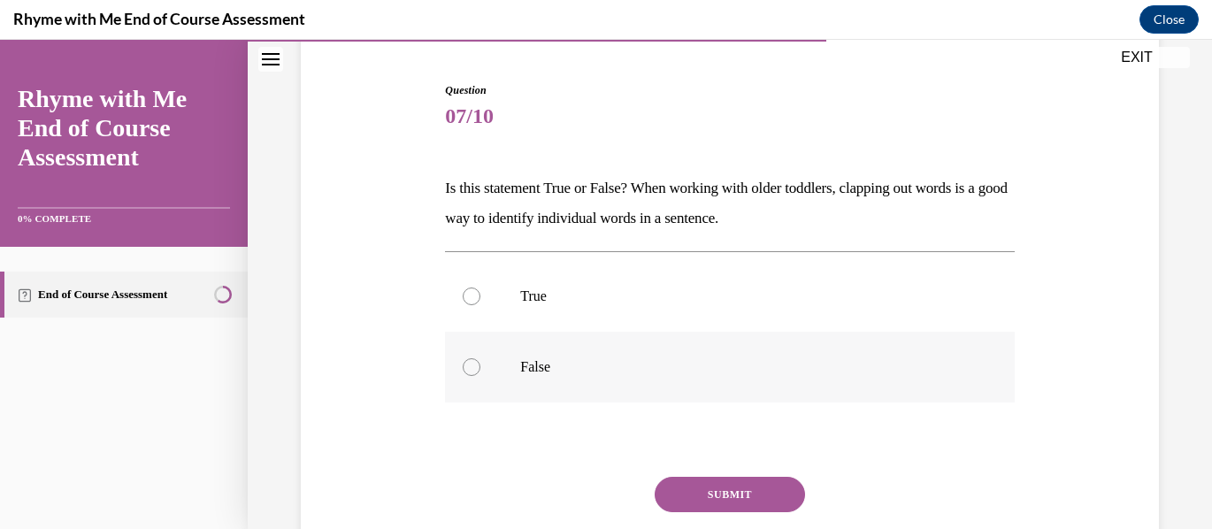
scroll to position [177, 0]
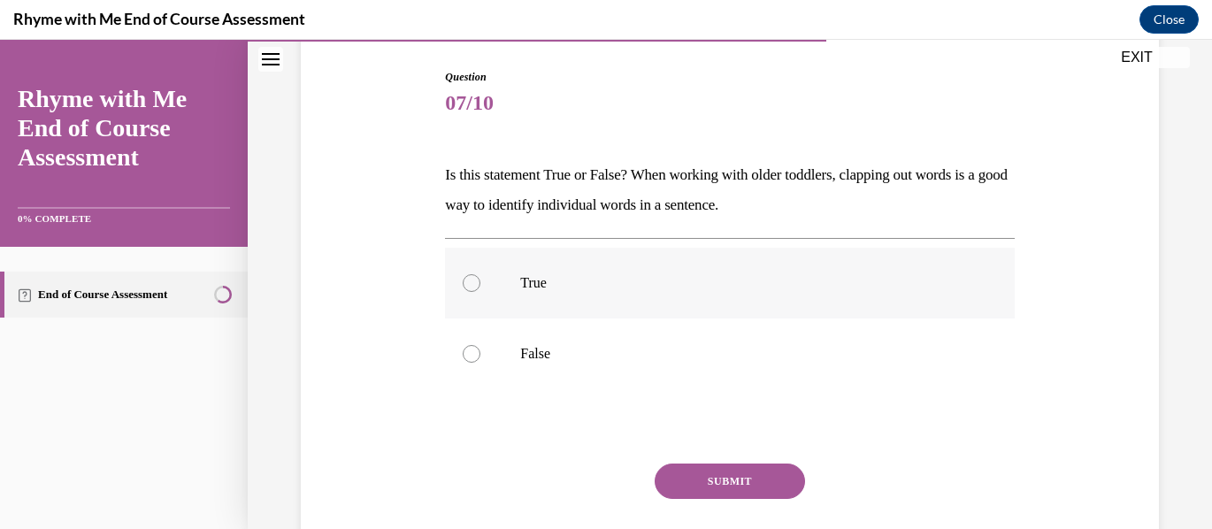
click at [471, 284] on div at bounding box center [472, 283] width 18 height 18
click at [471, 284] on input "True" at bounding box center [472, 283] width 18 height 18
radio input "true"
click at [762, 480] on button "SUBMIT" at bounding box center [730, 481] width 150 height 35
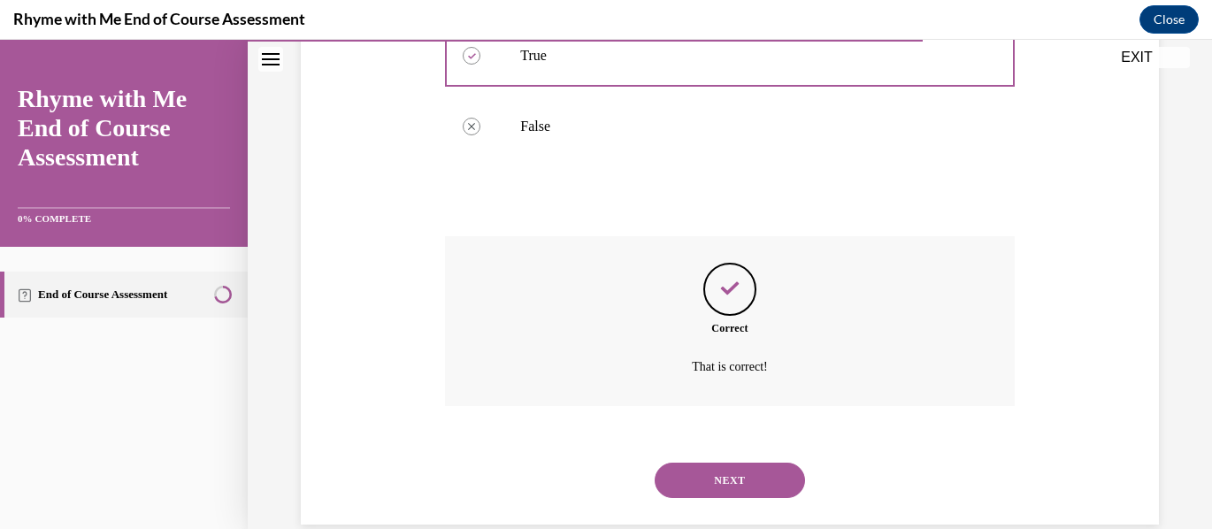
scroll to position [435, 0]
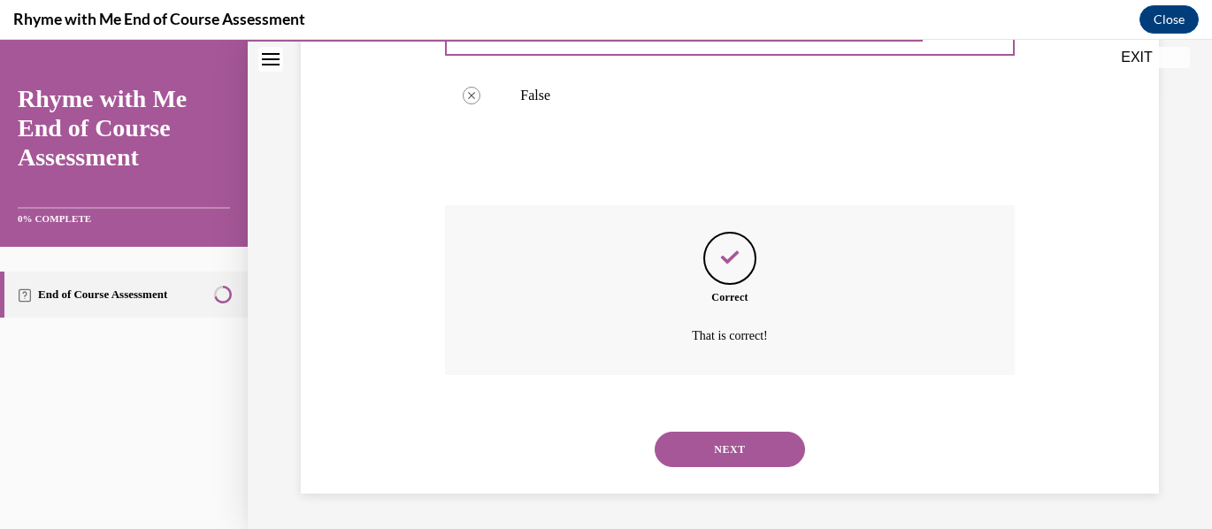
click at [717, 452] on button "NEXT" at bounding box center [730, 449] width 150 height 35
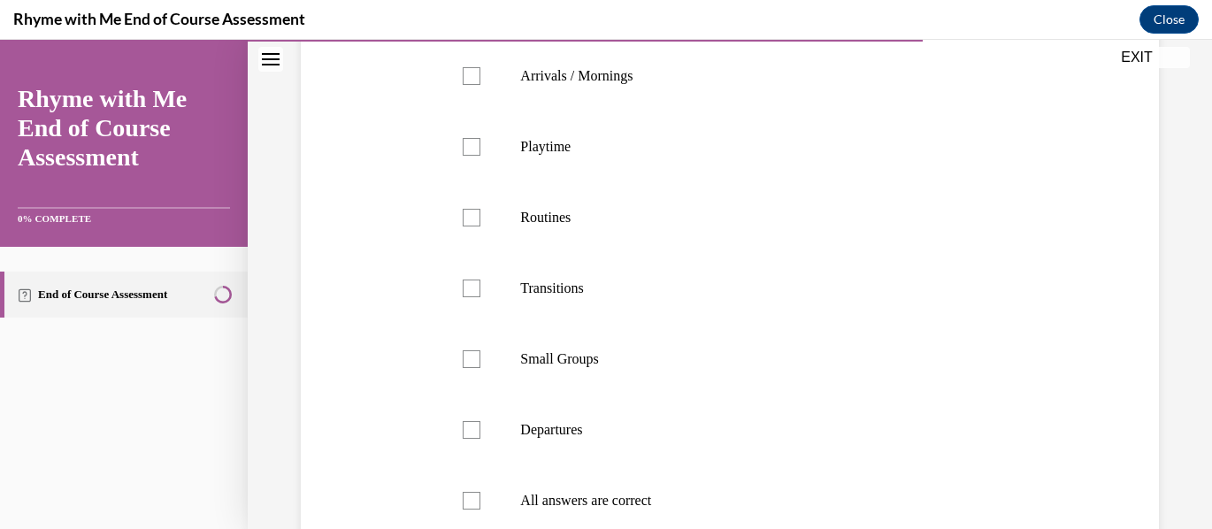
scroll to position [442, 0]
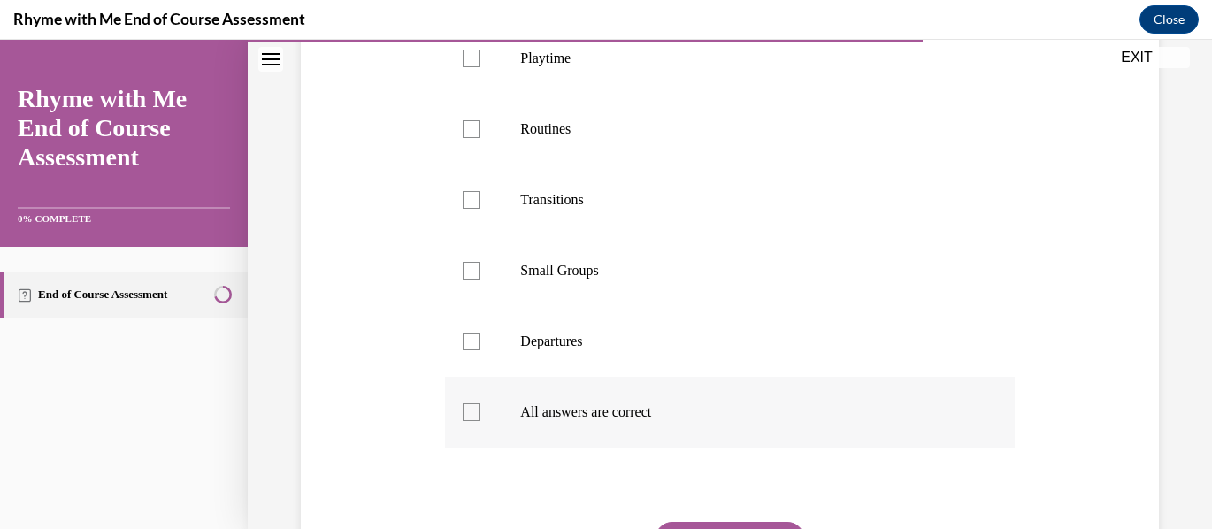
click at [473, 421] on div at bounding box center [472, 413] width 18 height 18
click at [473, 421] on input "All answers are correct" at bounding box center [472, 413] width 18 height 18
checkbox input "true"
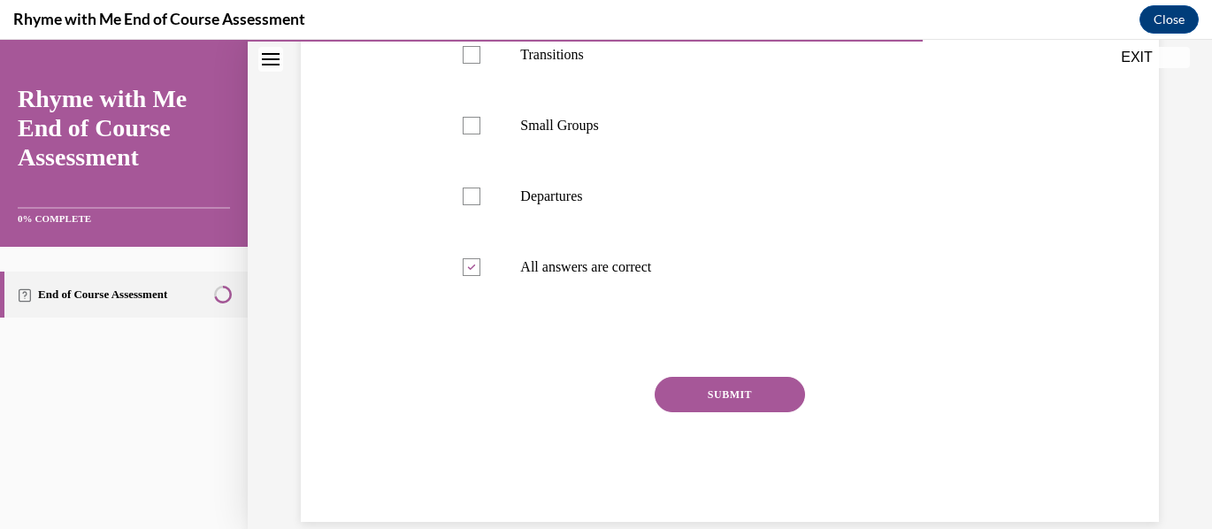
scroll to position [619, 0]
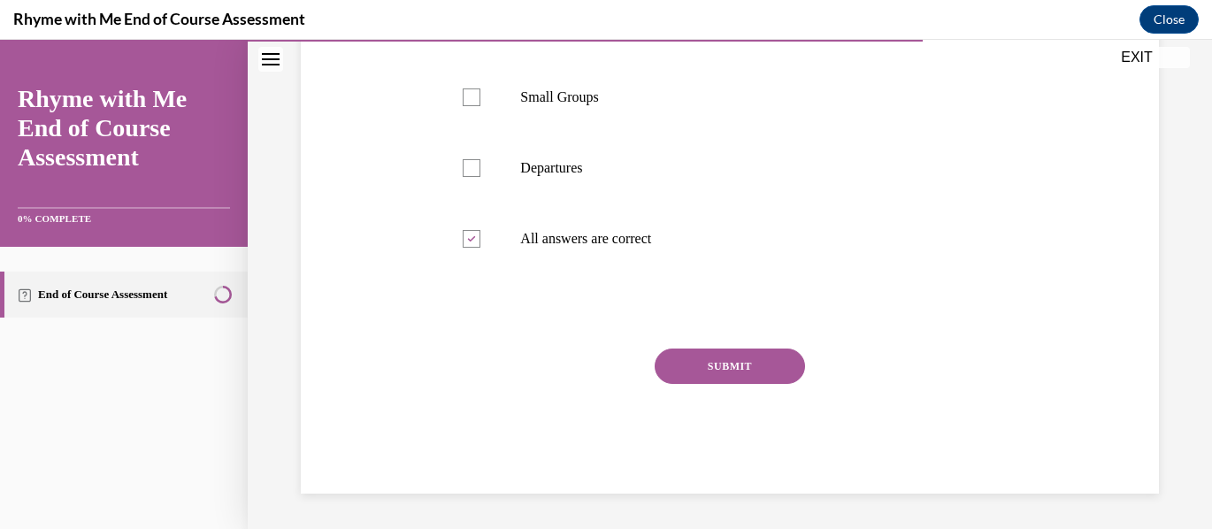
click at [731, 384] on button "SUBMIT" at bounding box center [730, 366] width 150 height 35
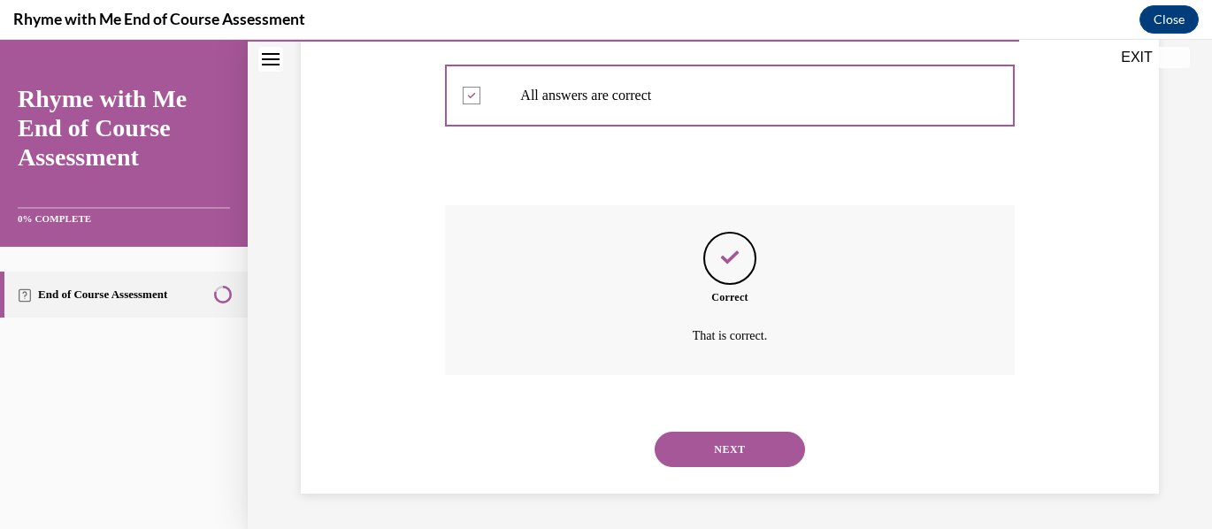
scroll to position [789, 0]
click at [727, 447] on button "NEXT" at bounding box center [730, 449] width 150 height 35
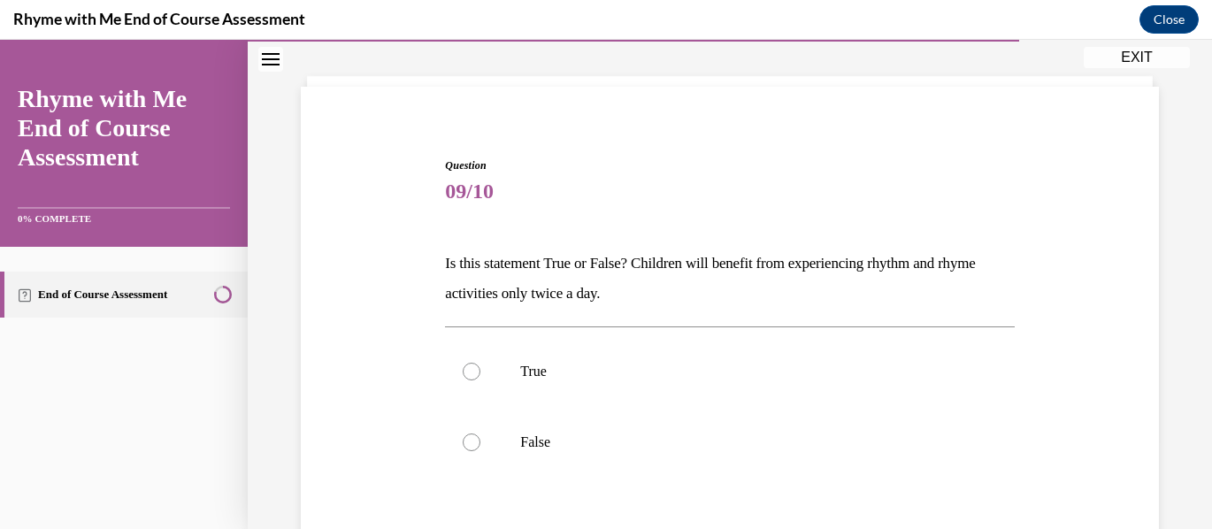
scroll to position [177, 0]
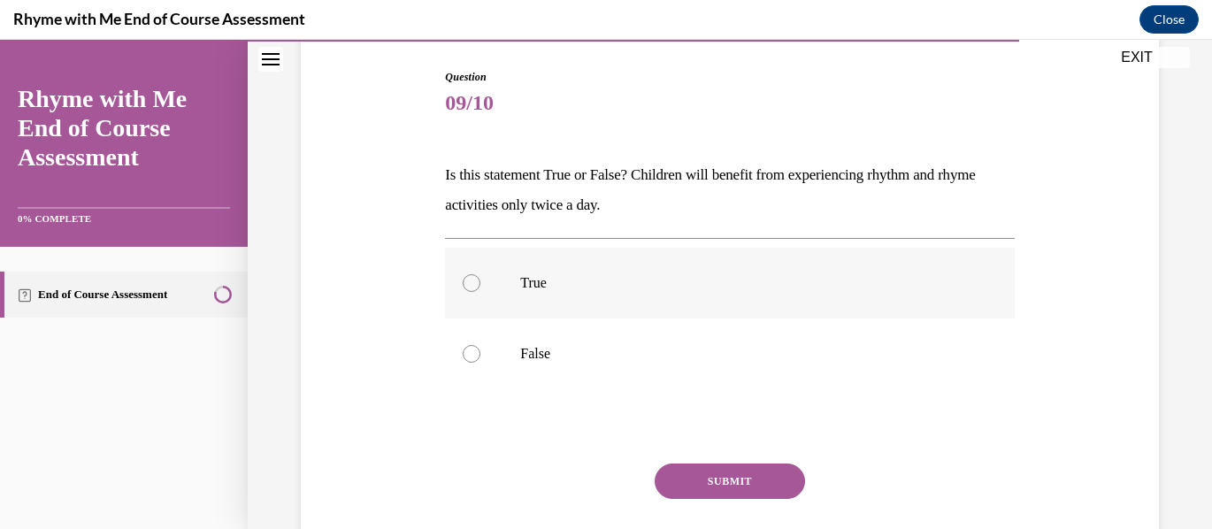
click at [467, 282] on div at bounding box center [472, 283] width 18 height 18
click at [467, 282] on input "True" at bounding box center [472, 283] width 18 height 18
radio input "true"
click at [713, 479] on button "SUBMIT" at bounding box center [730, 481] width 150 height 35
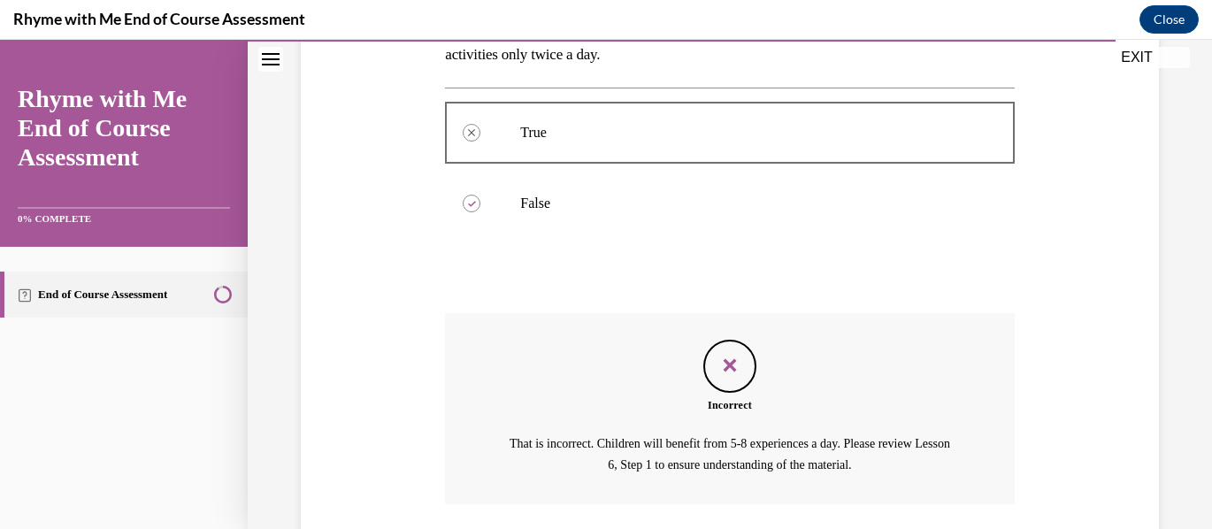
scroll to position [457, 0]
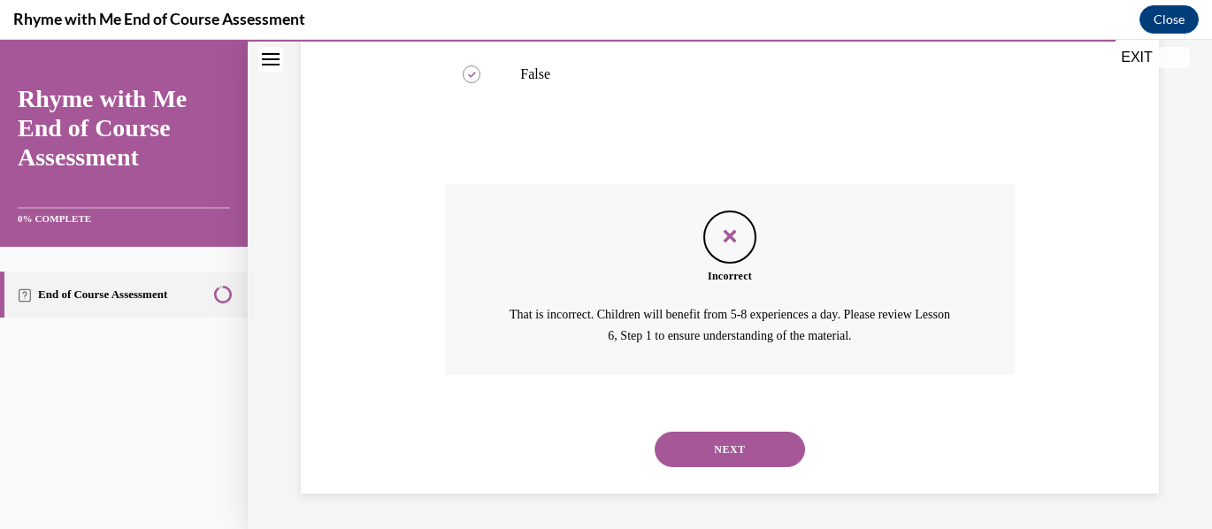
click at [735, 450] on button "NEXT" at bounding box center [730, 449] width 150 height 35
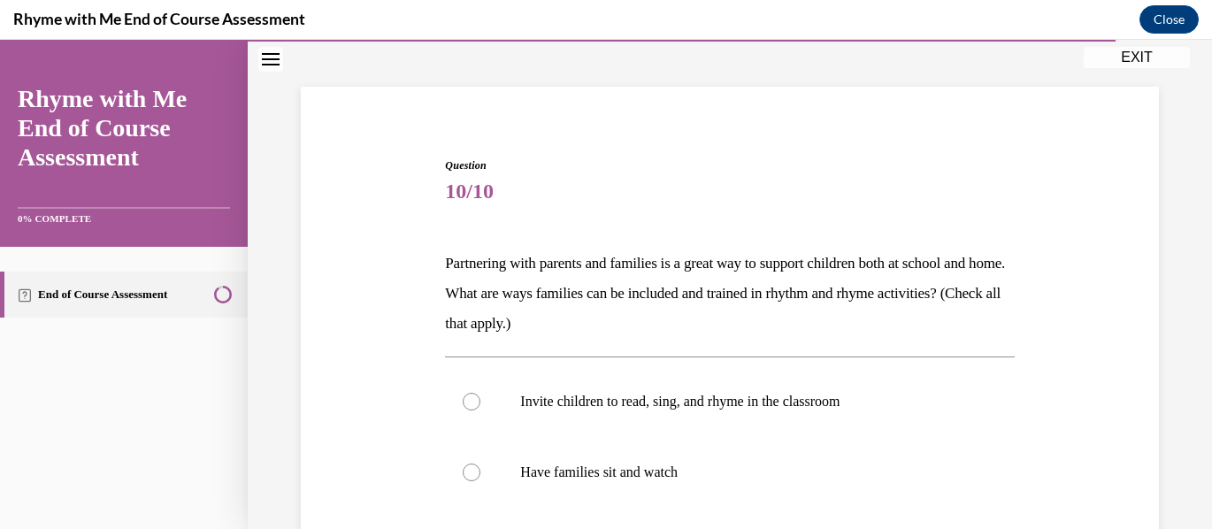
scroll to position [177, 0]
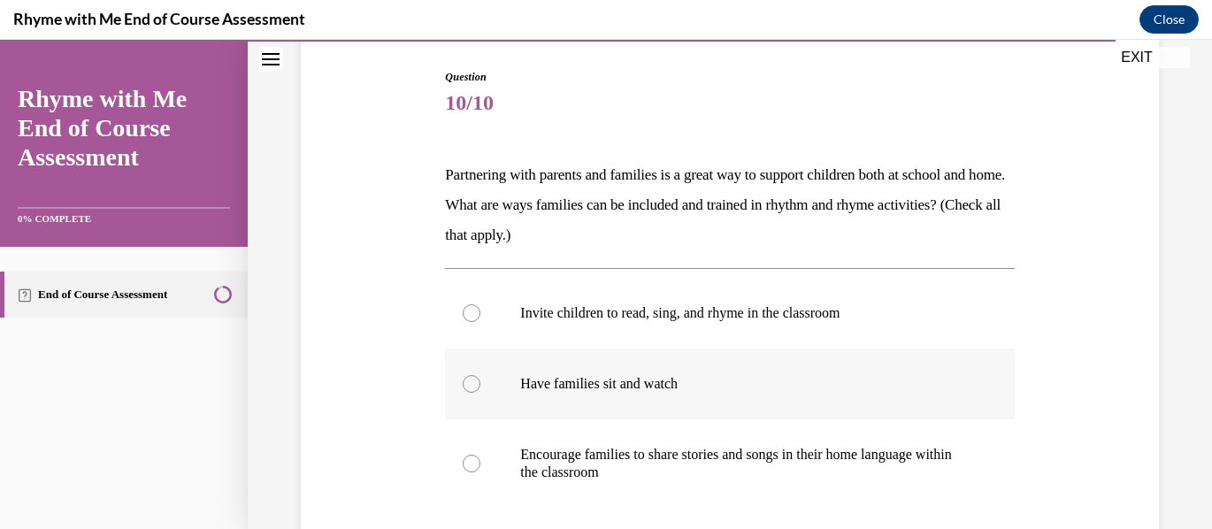
click at [472, 386] on div at bounding box center [472, 384] width 18 height 18
click at [472, 386] on input "Have families sit and watch" at bounding box center [472, 384] width 18 height 18
radio input "true"
click at [467, 461] on div at bounding box center [472, 464] width 18 height 18
click at [467, 461] on input "Encourage families to share stories and songs in their home language within the…" at bounding box center [472, 464] width 18 height 18
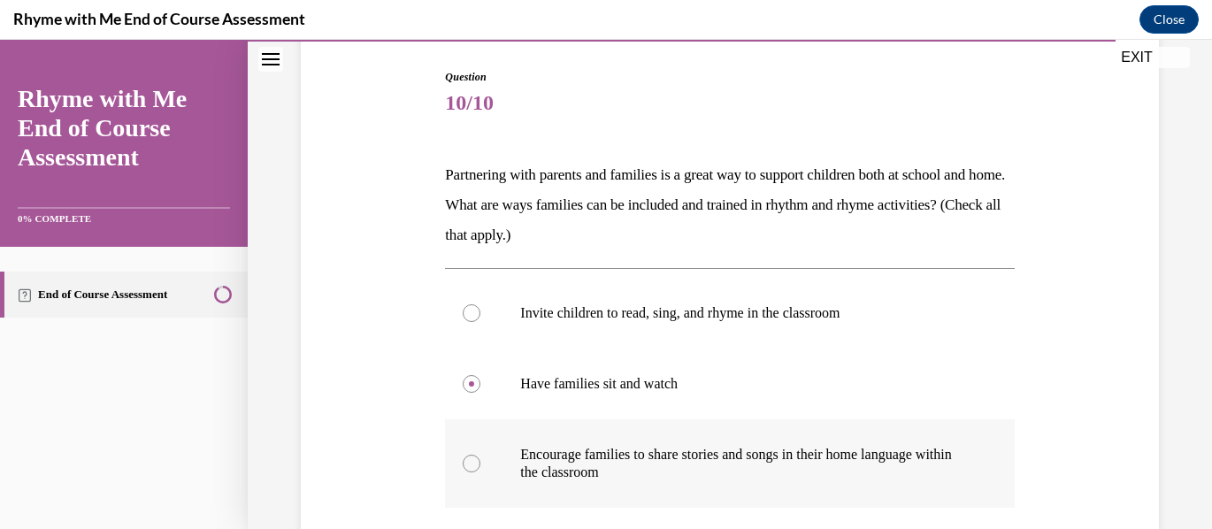
radio input "true"
click at [470, 385] on div at bounding box center [472, 384] width 18 height 18
click at [470, 385] on input "Have families sit and watch" at bounding box center [472, 384] width 18 height 18
radio input "true"
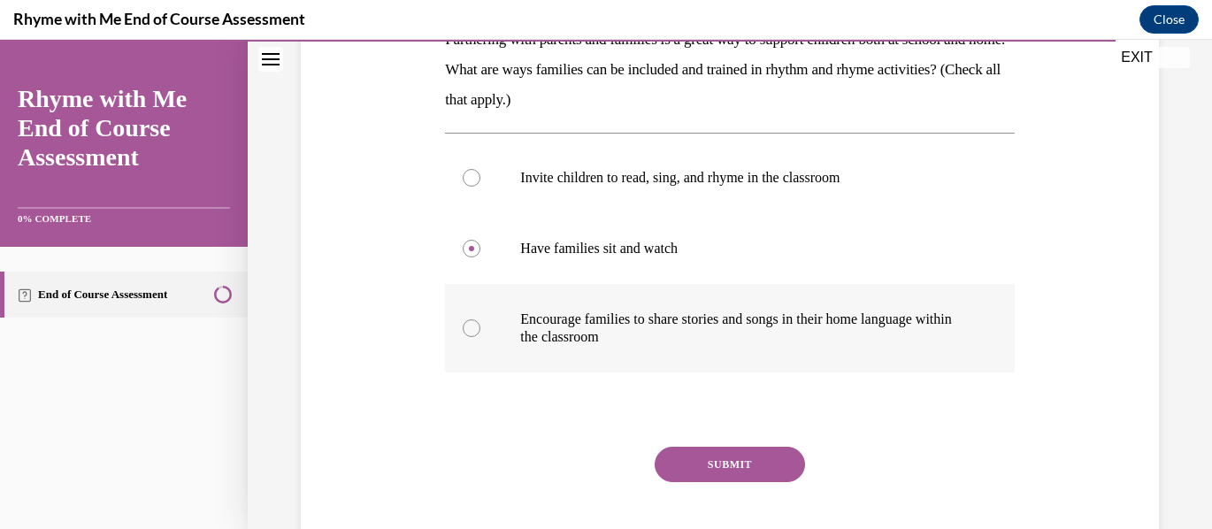
scroll to position [354, 0]
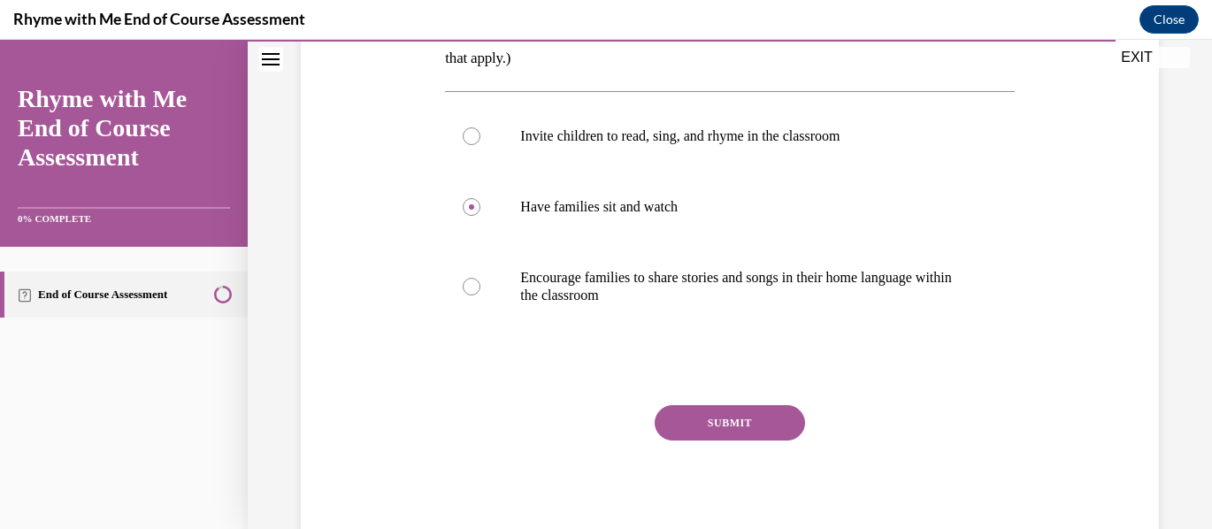
click at [761, 423] on button "SUBMIT" at bounding box center [730, 422] width 150 height 35
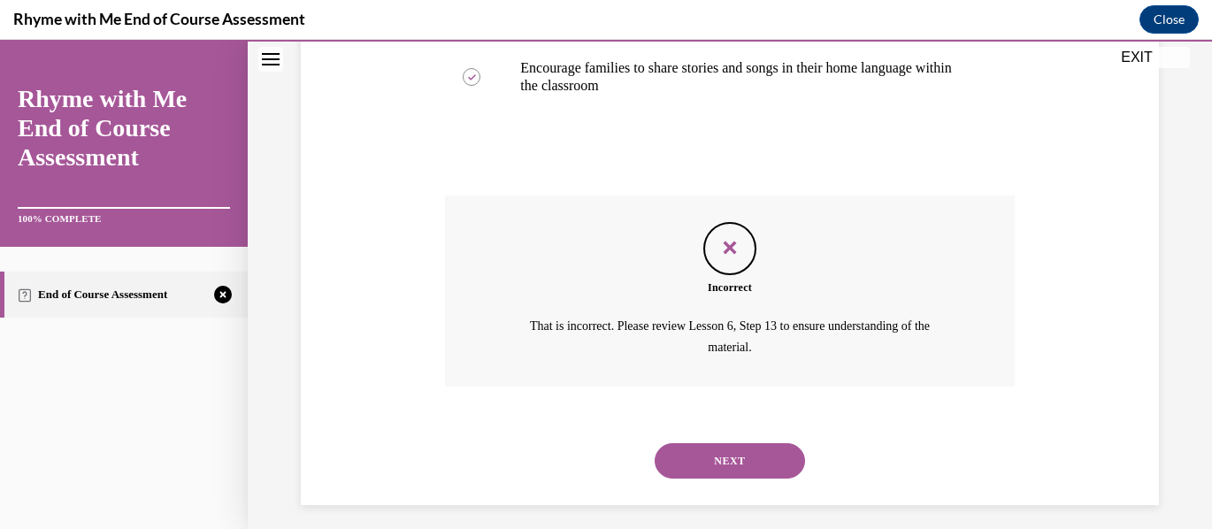
scroll to position [575, 0]
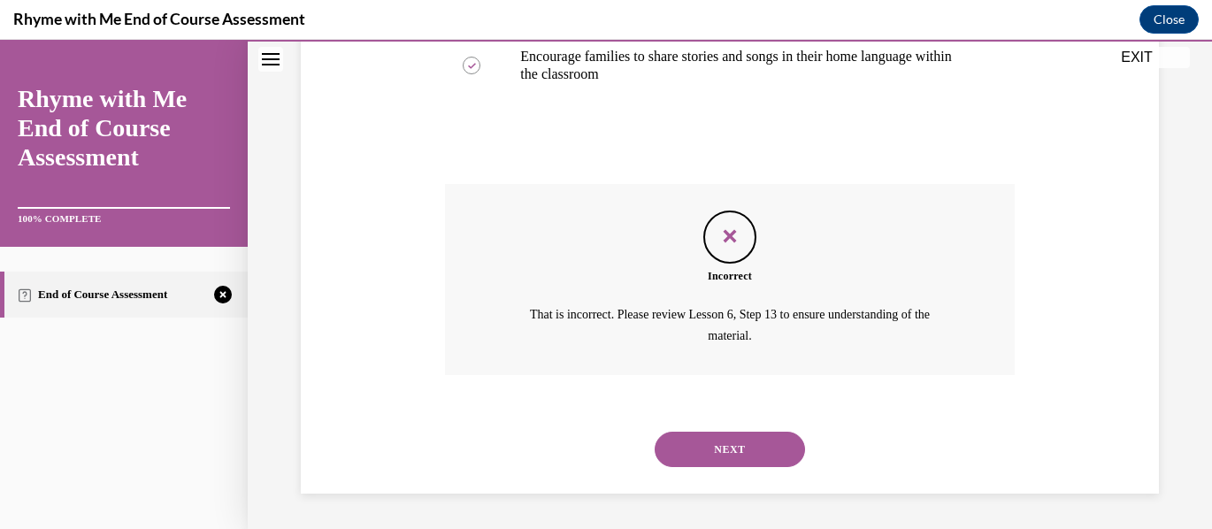
click at [728, 445] on button "NEXT" at bounding box center [730, 449] width 150 height 35
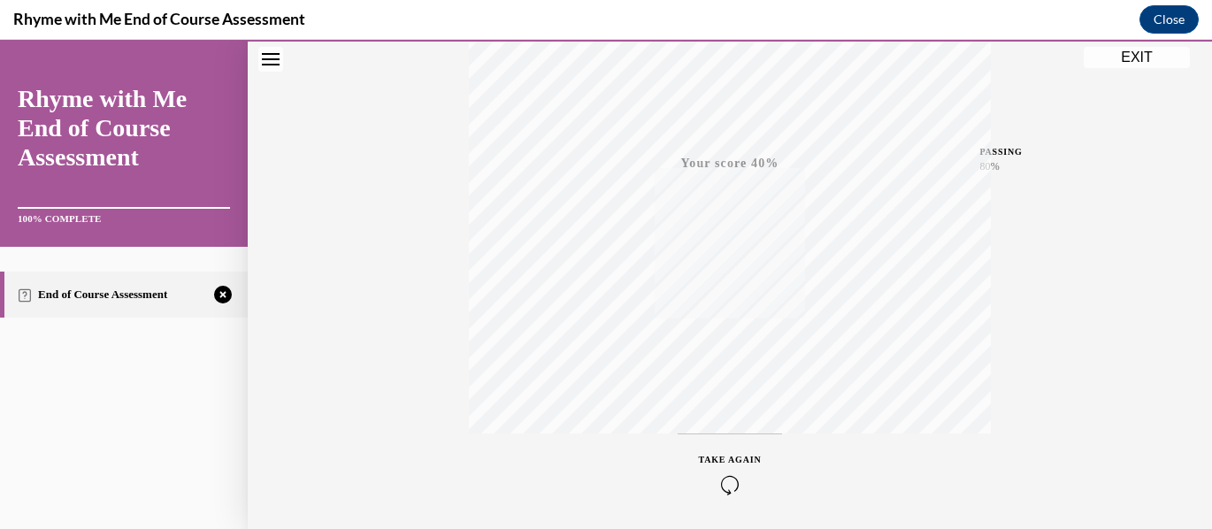
scroll to position [418, 0]
click at [723, 419] on icon "button" at bounding box center [730, 421] width 63 height 19
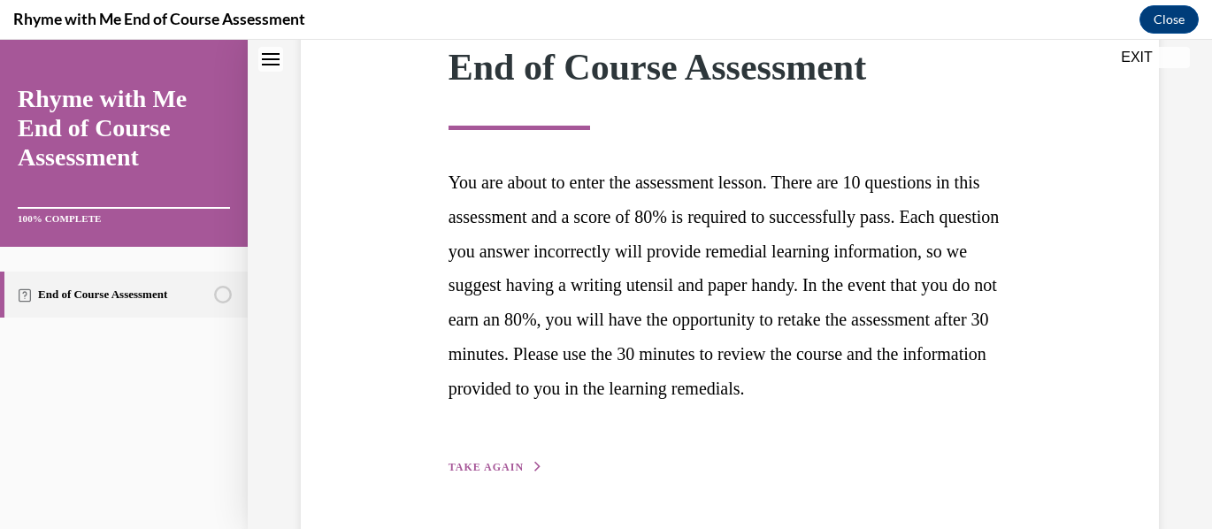
scroll to position [355, 0]
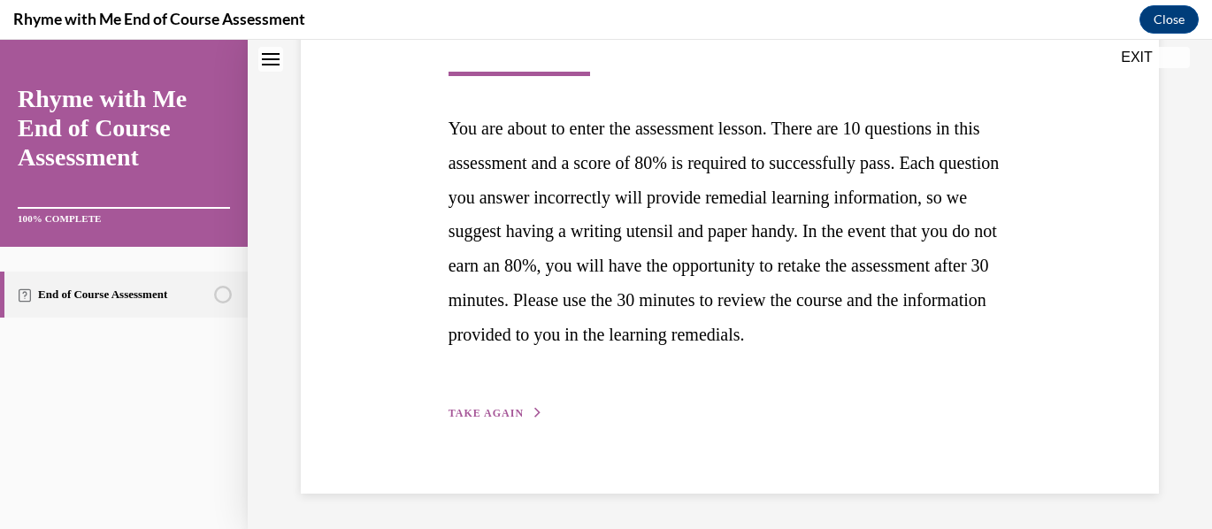
click at [491, 408] on span "TAKE AGAIN" at bounding box center [486, 413] width 75 height 12
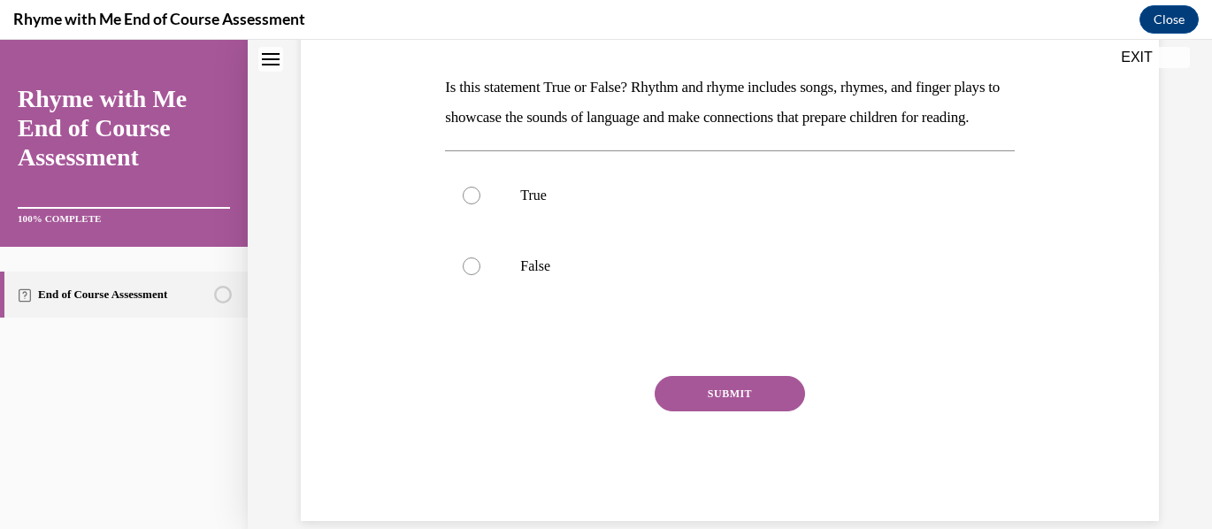
scroll to position [265, 0]
click at [470, 274] on div at bounding box center [472, 266] width 18 height 18
click at [470, 274] on input "False" at bounding box center [472, 266] width 18 height 18
radio input "true"
click at [705, 411] on button "SUBMIT" at bounding box center [730, 392] width 150 height 35
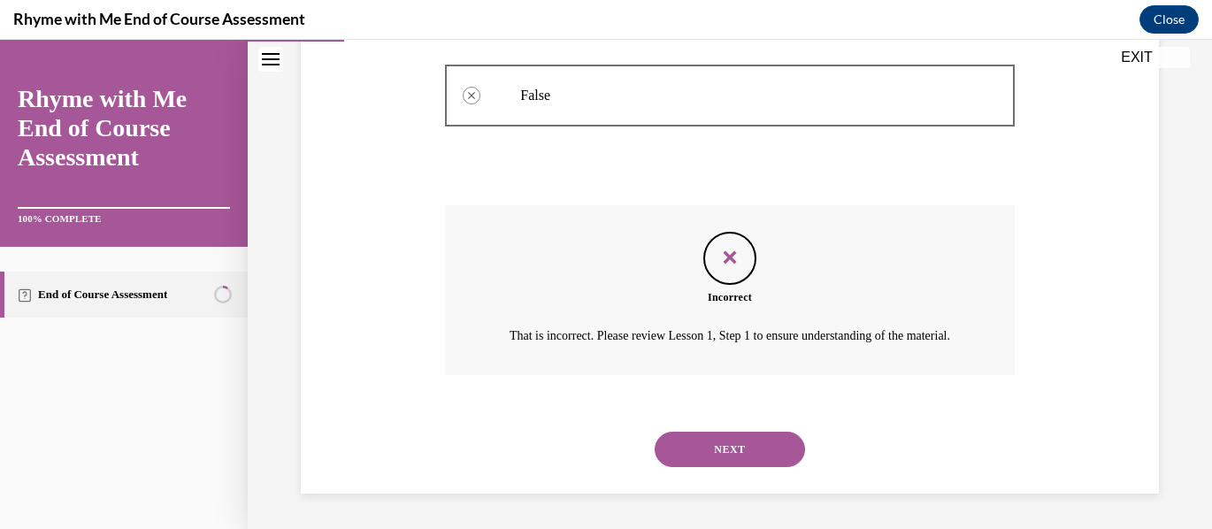
scroll to position [487, 0]
click at [738, 443] on button "NEXT" at bounding box center [730, 449] width 150 height 35
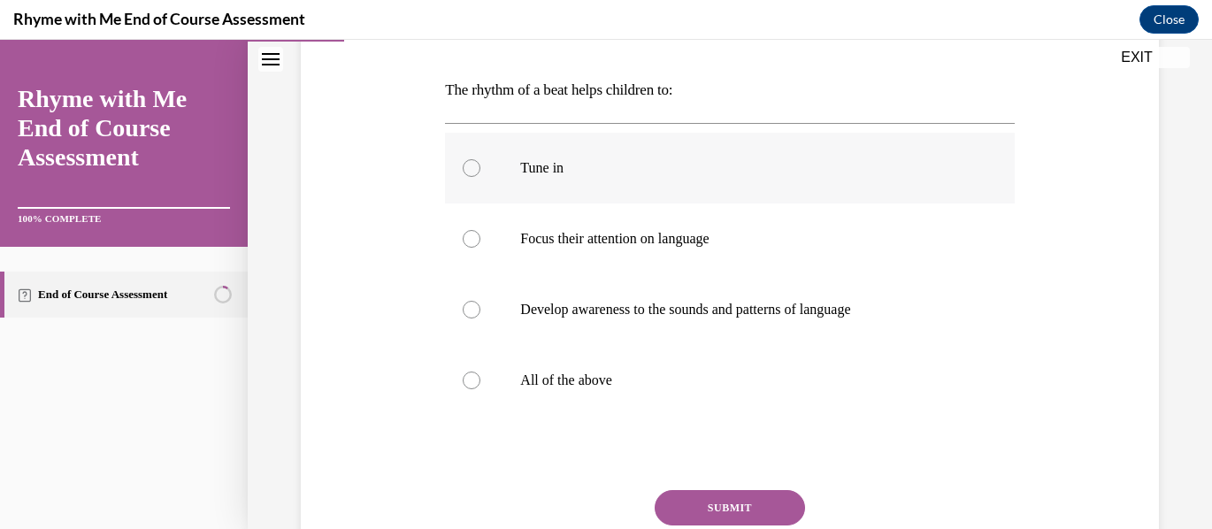
scroll to position [265, 0]
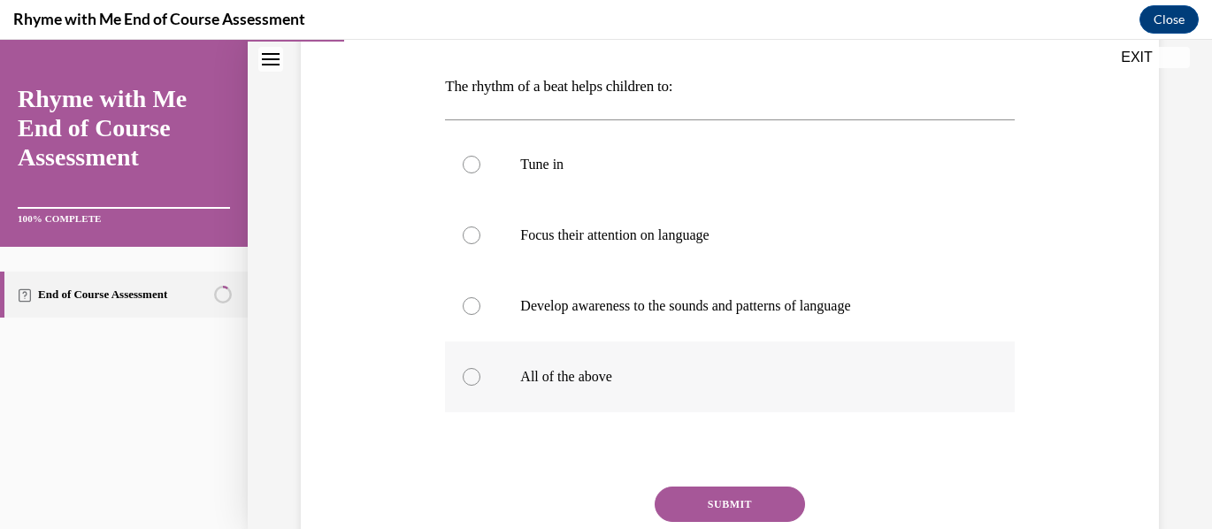
click at [471, 377] on div at bounding box center [472, 377] width 18 height 18
click at [471, 377] on input "All of the above" at bounding box center [472, 377] width 18 height 18
radio input "true"
click at [739, 499] on button "SUBMIT" at bounding box center [730, 504] width 150 height 35
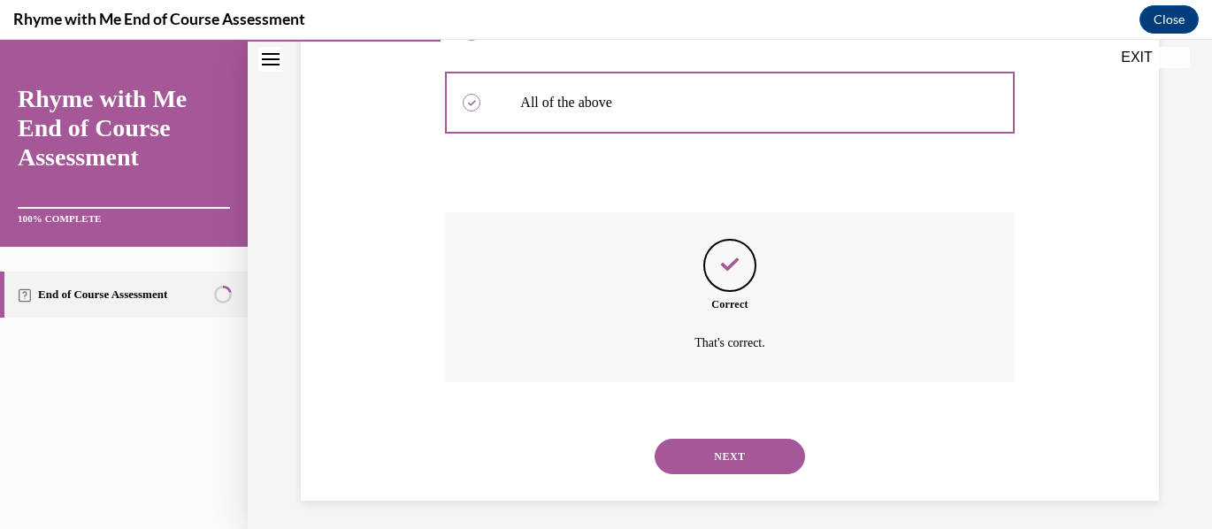
scroll to position [547, 0]
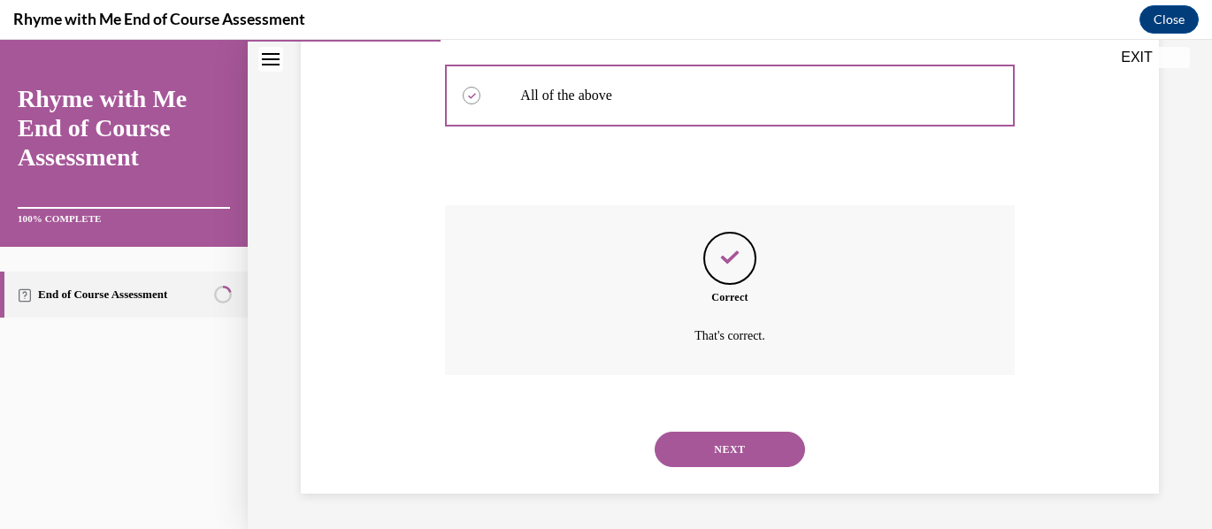
click at [735, 442] on button "NEXT" at bounding box center [730, 449] width 150 height 35
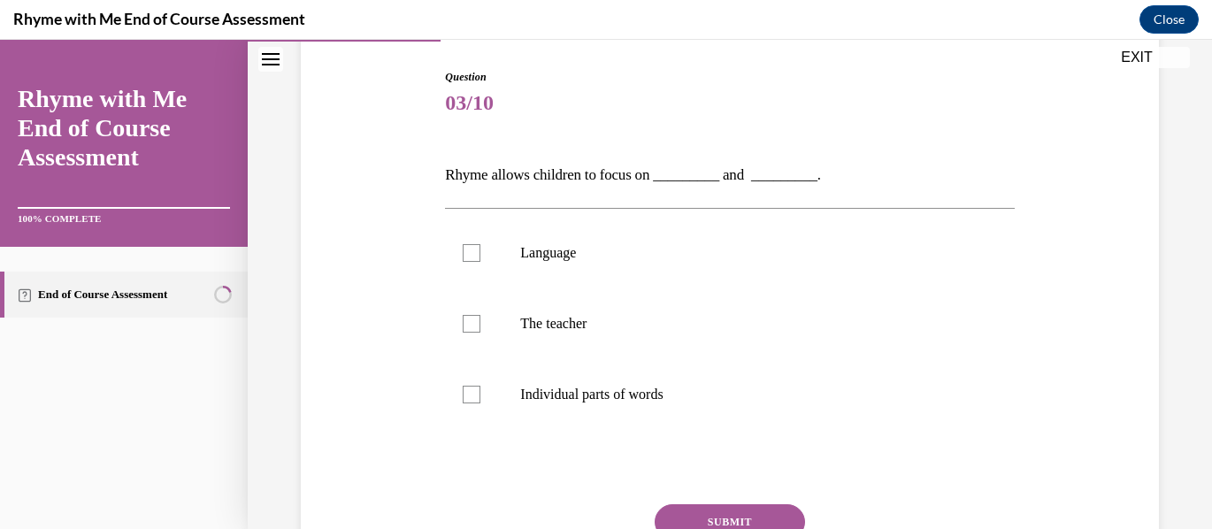
scroll to position [265, 0]
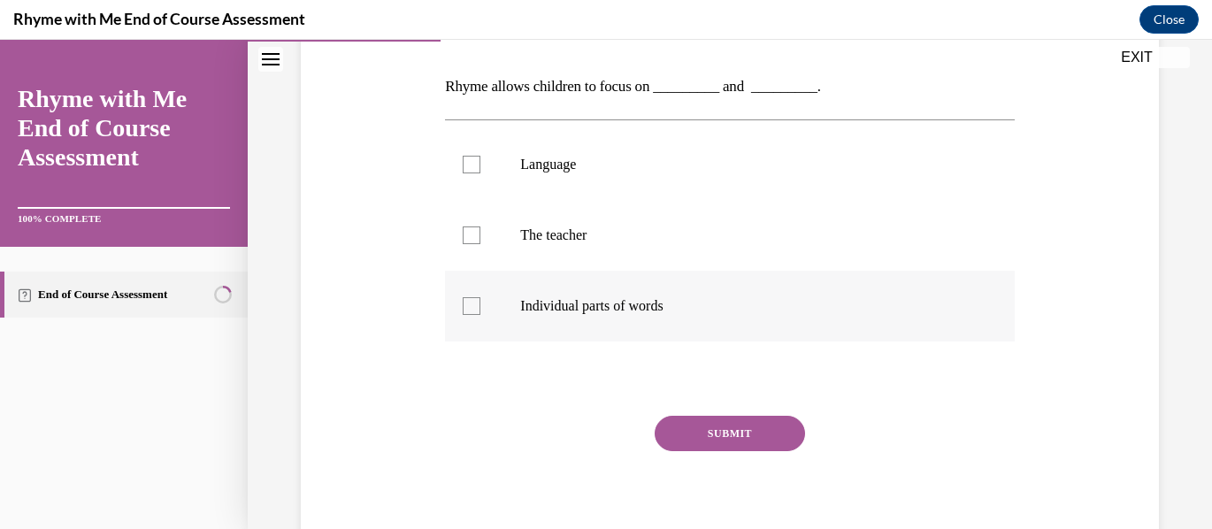
click at [473, 307] on div at bounding box center [472, 306] width 18 height 18
click at [473, 307] on input "Individual parts of words" at bounding box center [472, 306] width 18 height 18
checkbox input "true"
click at [731, 427] on button "SUBMIT" at bounding box center [730, 433] width 150 height 35
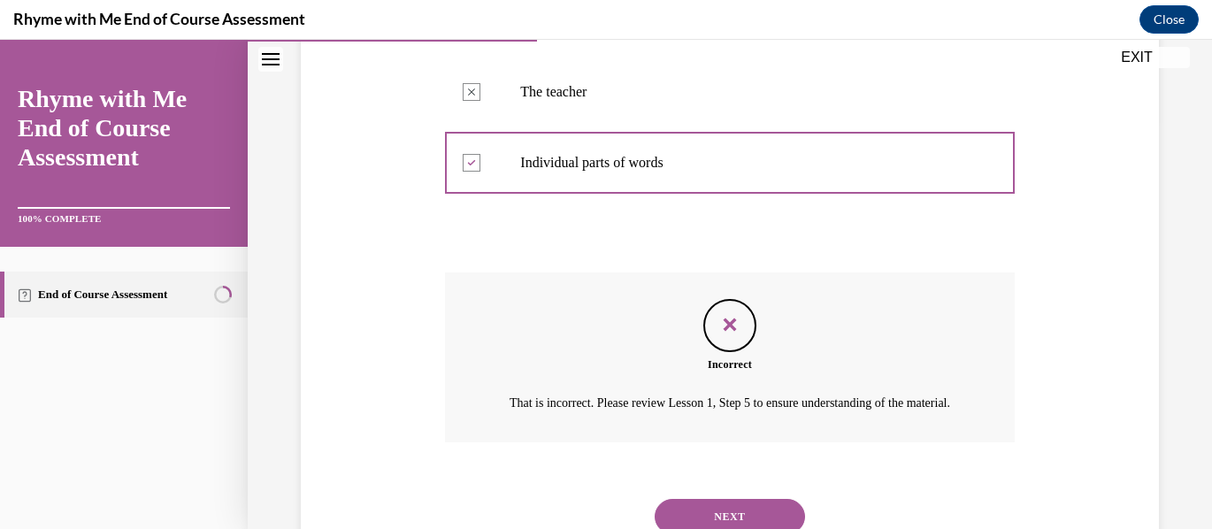
scroll to position [497, 0]
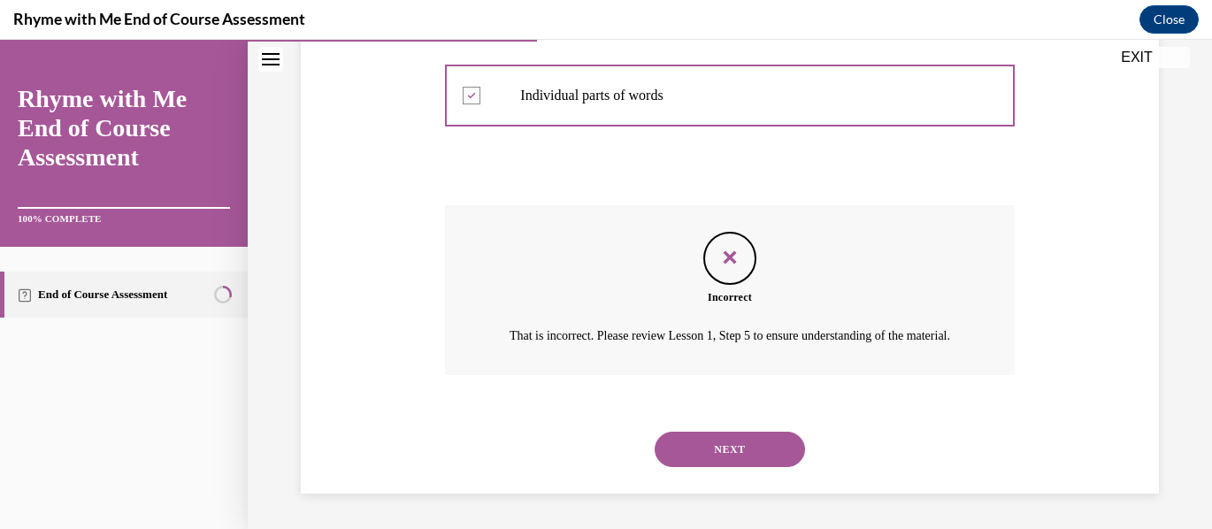
click at [732, 443] on button "NEXT" at bounding box center [730, 449] width 150 height 35
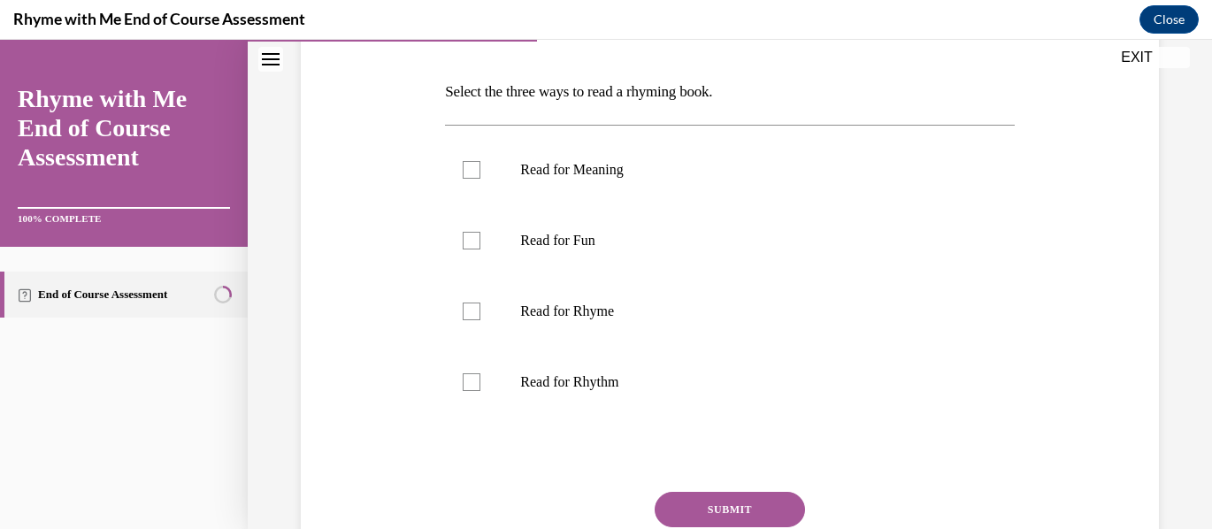
scroll to position [177, 0]
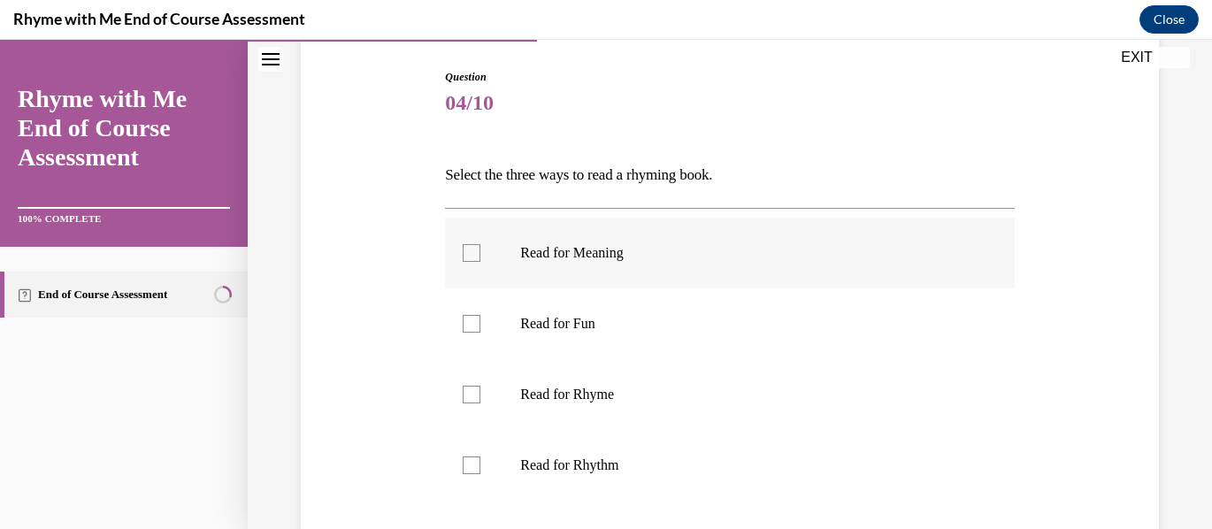
click at [472, 252] on div at bounding box center [472, 253] width 18 height 18
click at [472, 252] on input "Read for Meaning" at bounding box center [472, 253] width 18 height 18
checkbox input "true"
click at [477, 397] on div at bounding box center [472, 395] width 18 height 18
click at [477, 397] on input "Read for Rhyme" at bounding box center [472, 395] width 18 height 18
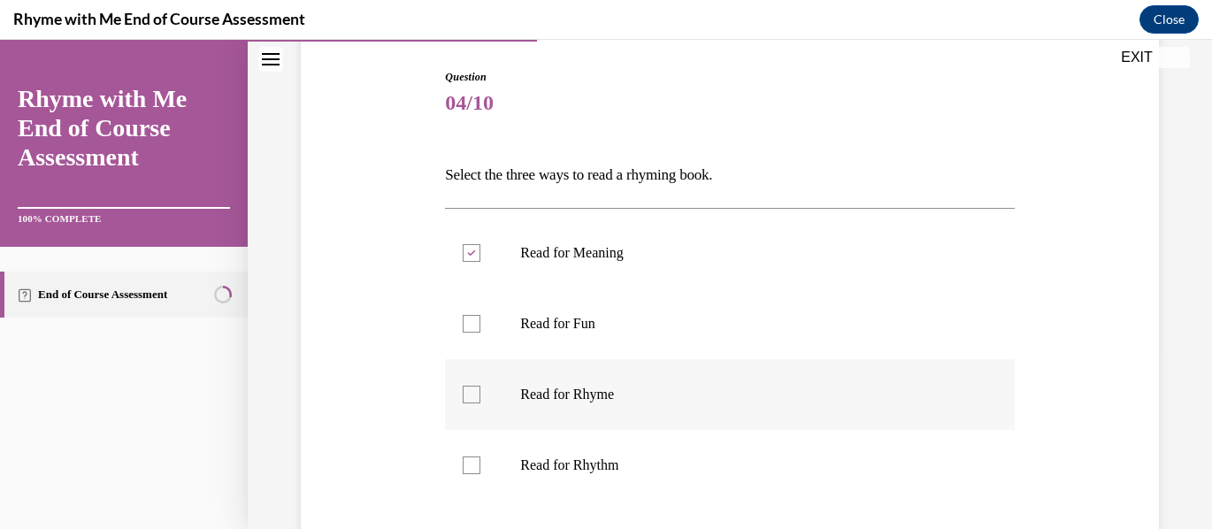
checkbox input "true"
click at [466, 465] on div at bounding box center [472, 466] width 18 height 18
click at [466, 465] on input "Read for Rhythm" at bounding box center [472, 466] width 18 height 18
checkbox input "true"
click at [472, 321] on div at bounding box center [472, 324] width 18 height 18
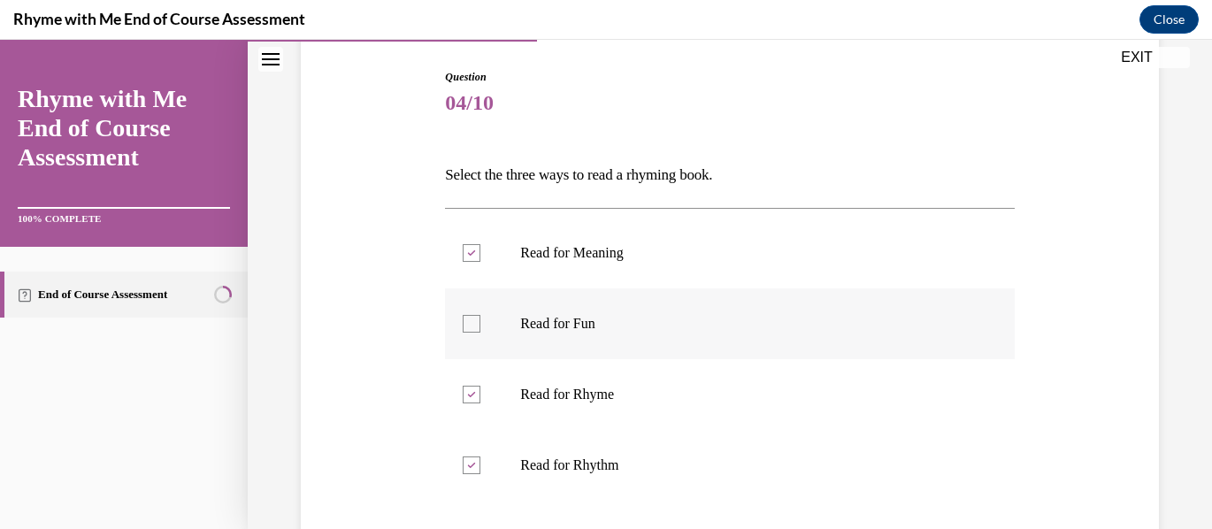
click at [472, 321] on input "Read for Fun" at bounding box center [472, 324] width 18 height 18
checkbox input "true"
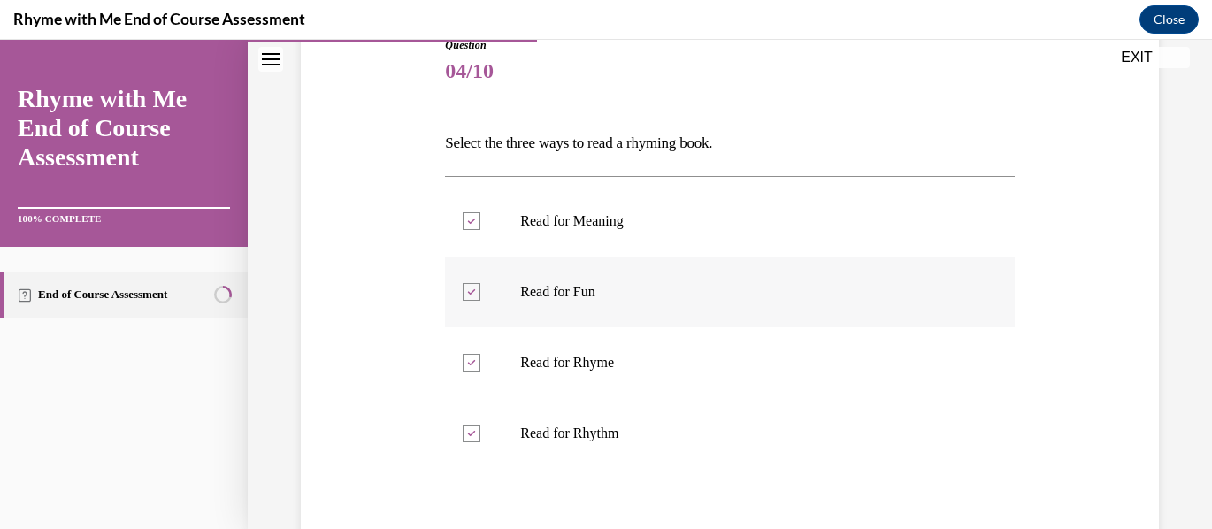
scroll to position [265, 0]
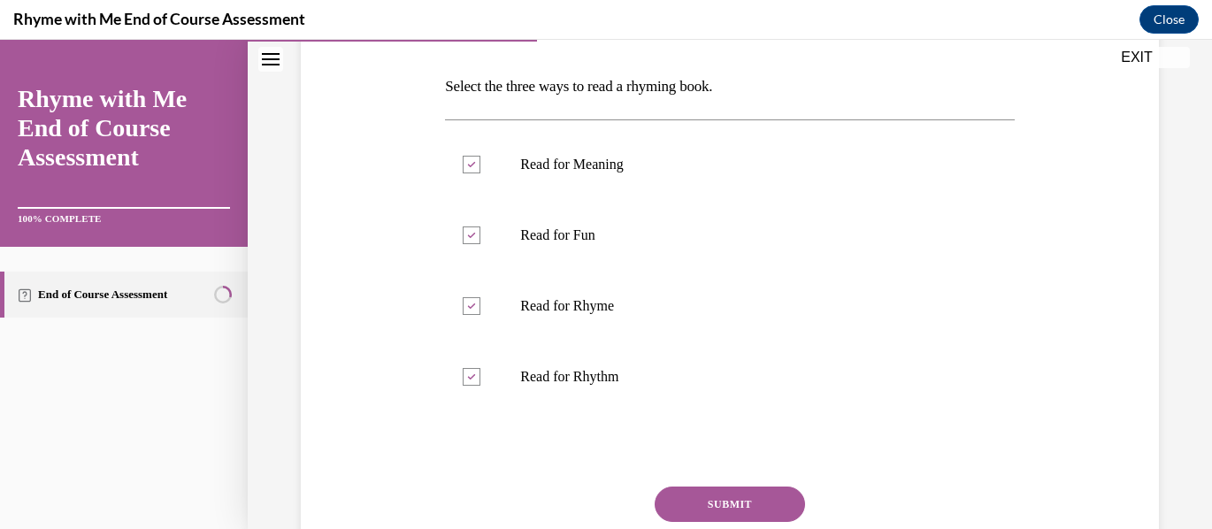
click at [744, 504] on button "SUBMIT" at bounding box center [730, 504] width 150 height 35
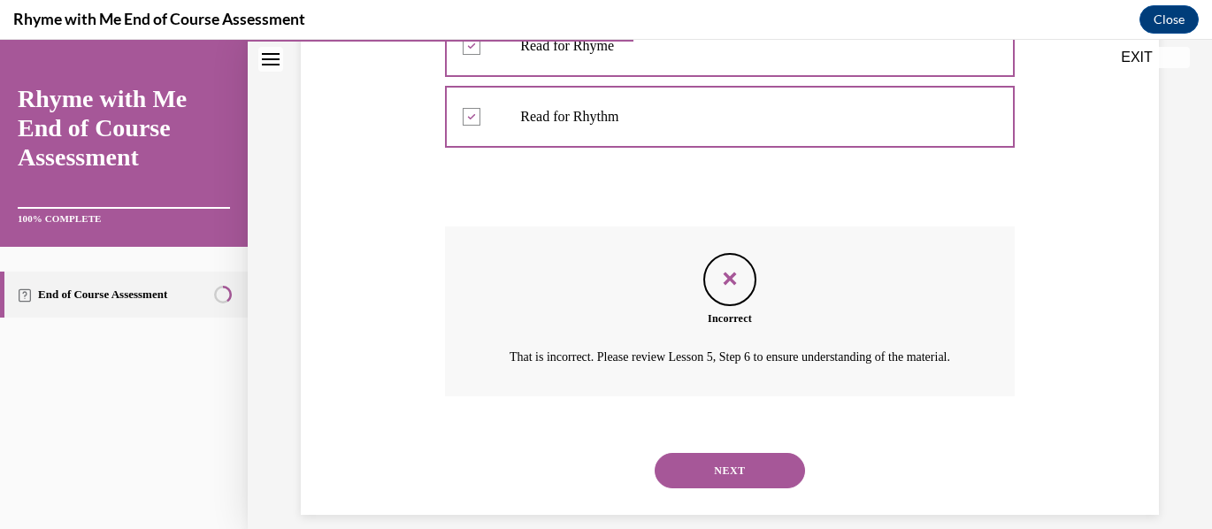
scroll to position [568, 0]
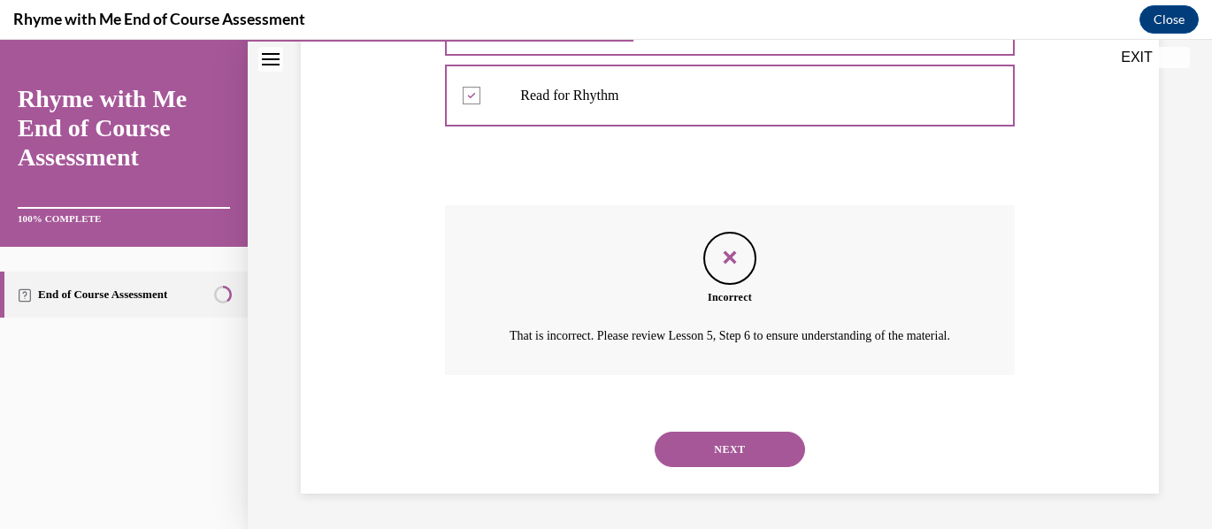
click at [701, 442] on button "NEXT" at bounding box center [730, 449] width 150 height 35
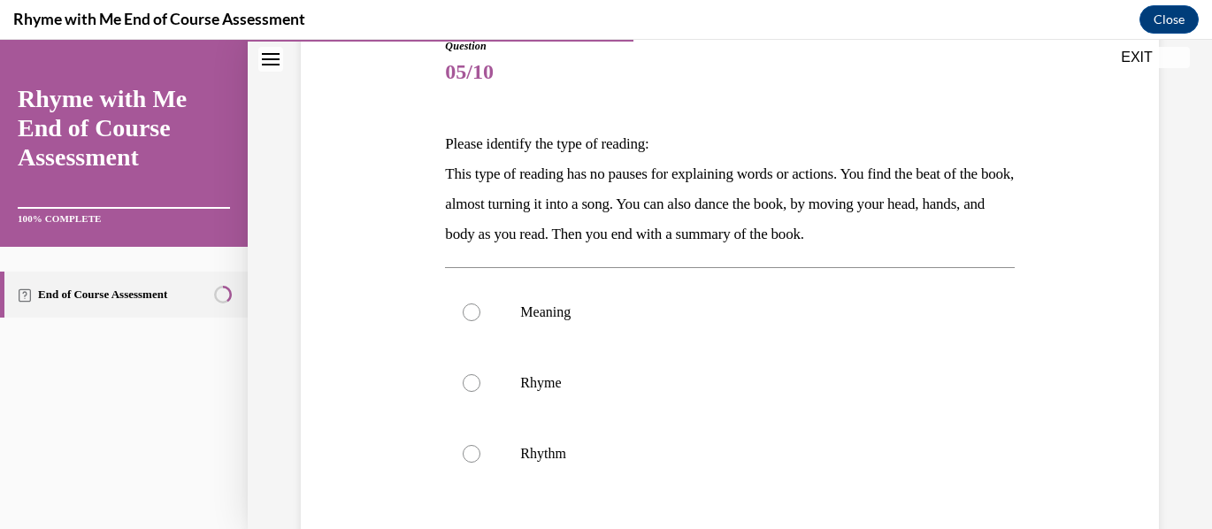
scroll to position [177, 0]
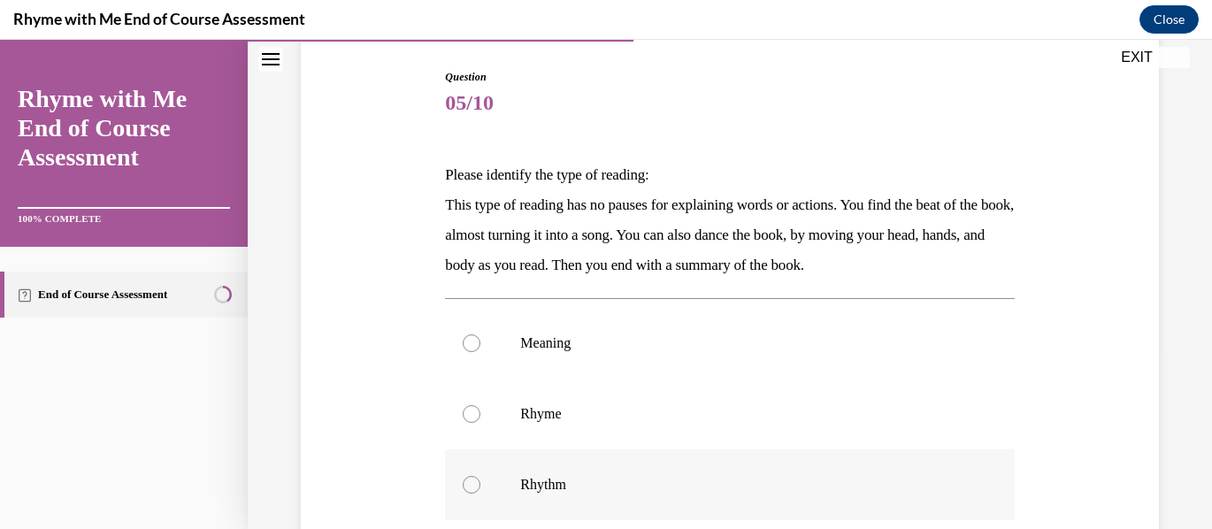
click at [473, 484] on div at bounding box center [472, 485] width 18 height 18
click at [473, 484] on input "Rhythm" at bounding box center [472, 485] width 18 height 18
radio input "true"
click at [473, 412] on div at bounding box center [472, 414] width 18 height 18
click at [473, 412] on input "Rhyme" at bounding box center [472, 414] width 18 height 18
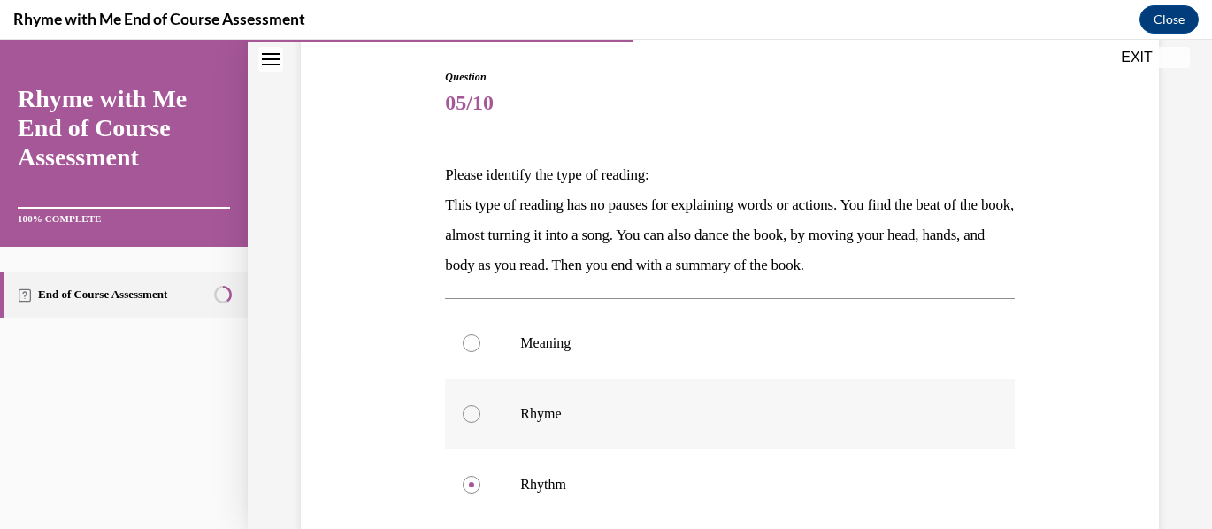
radio input "true"
click at [472, 485] on div at bounding box center [472, 485] width 18 height 18
click at [472, 485] on input "Rhythm" at bounding box center [472, 485] width 18 height 18
radio input "true"
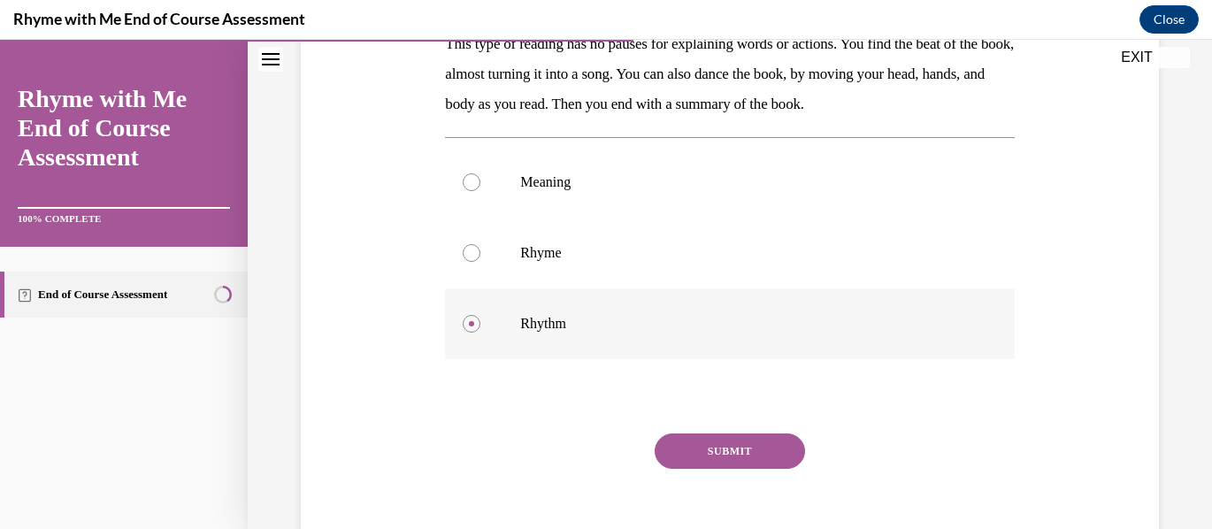
scroll to position [423, 0]
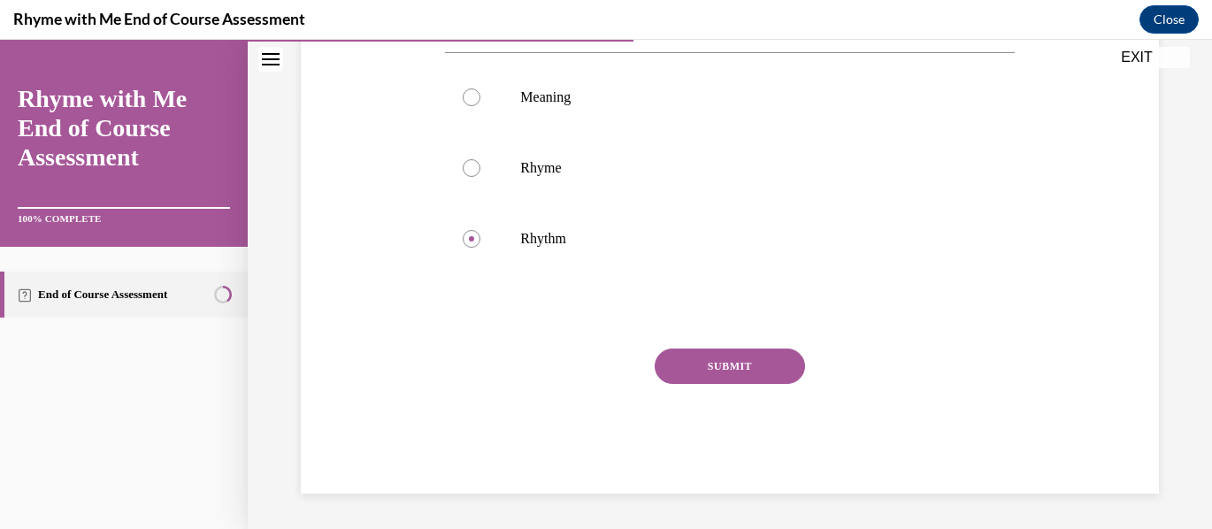
click at [722, 353] on button "SUBMIT" at bounding box center [730, 366] width 150 height 35
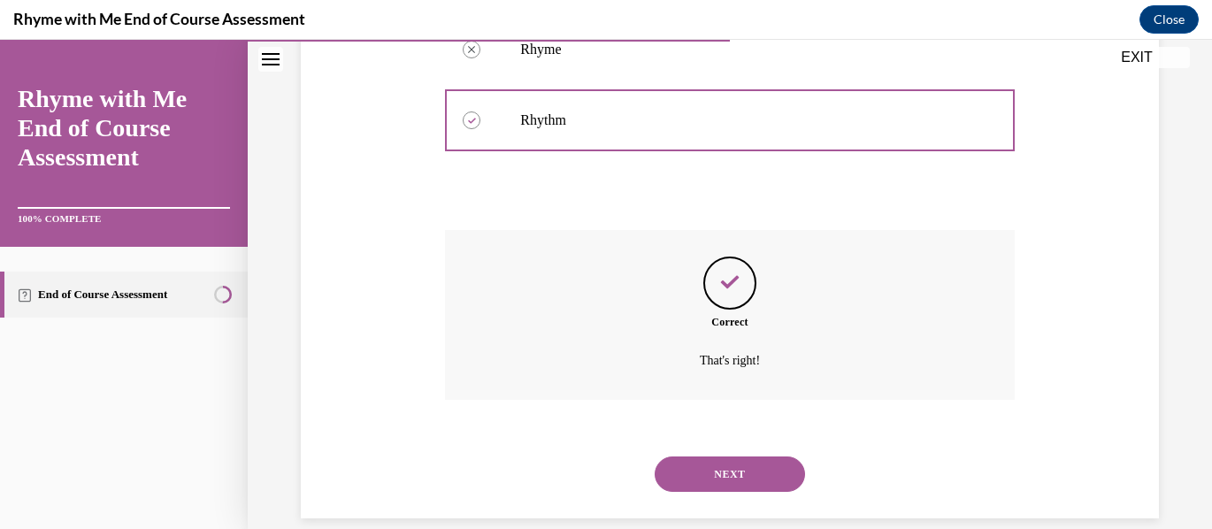
scroll to position [566, 0]
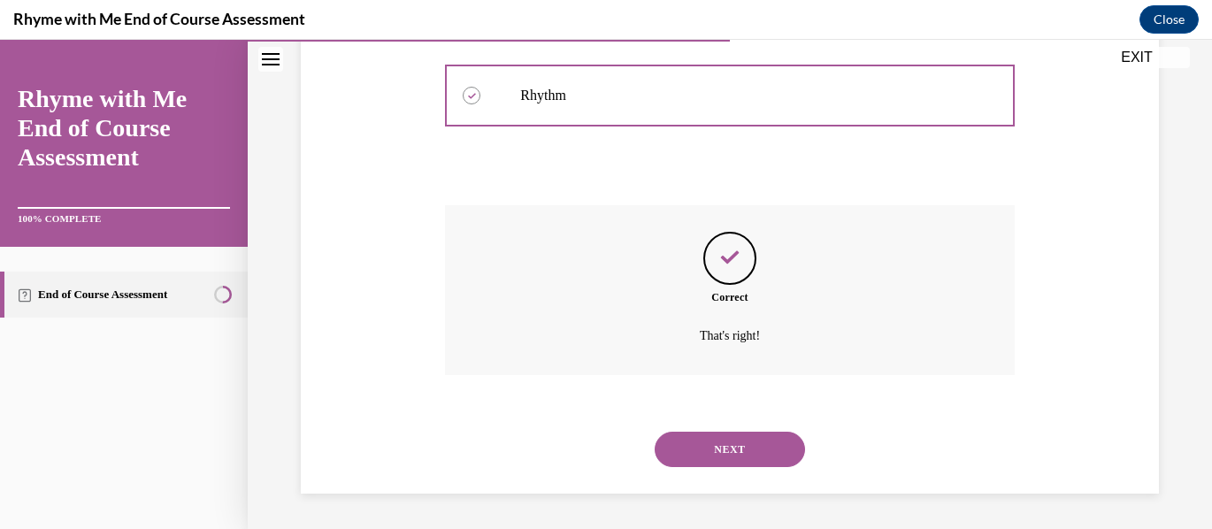
click at [704, 450] on button "NEXT" at bounding box center [730, 449] width 150 height 35
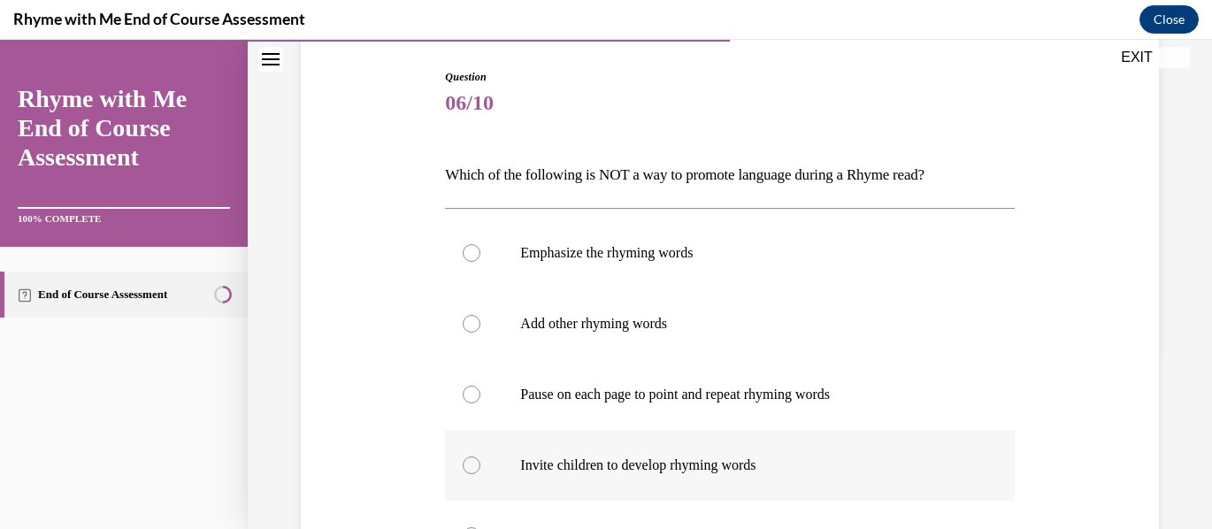
scroll to position [265, 0]
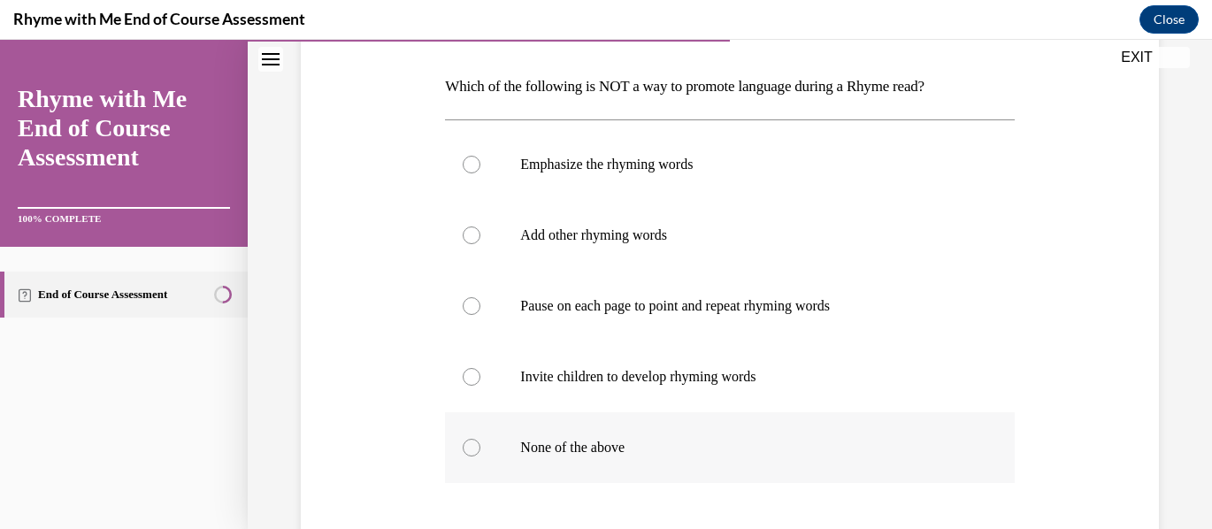
click at [471, 443] on div at bounding box center [472, 448] width 18 height 18
click at [471, 443] on input "None of the above" at bounding box center [472, 448] width 18 height 18
radio input "true"
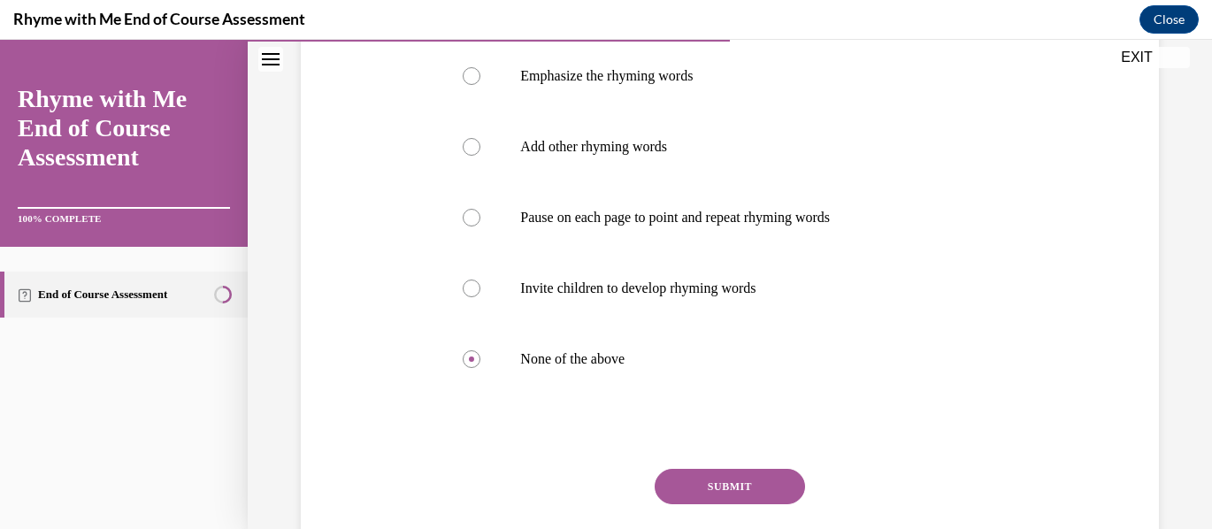
click at [711, 491] on button "SUBMIT" at bounding box center [730, 486] width 150 height 35
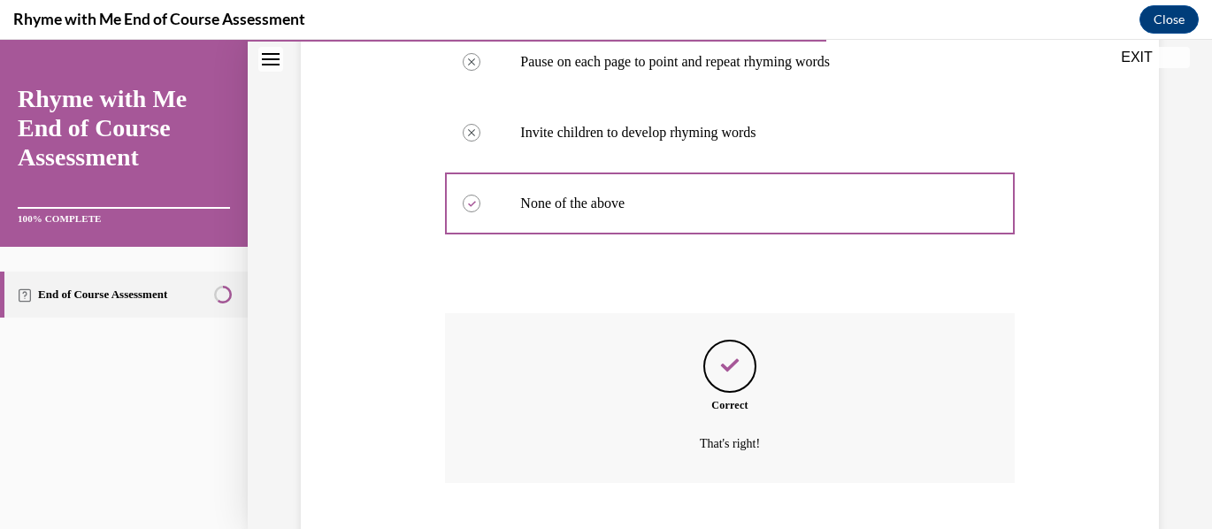
scroll to position [618, 0]
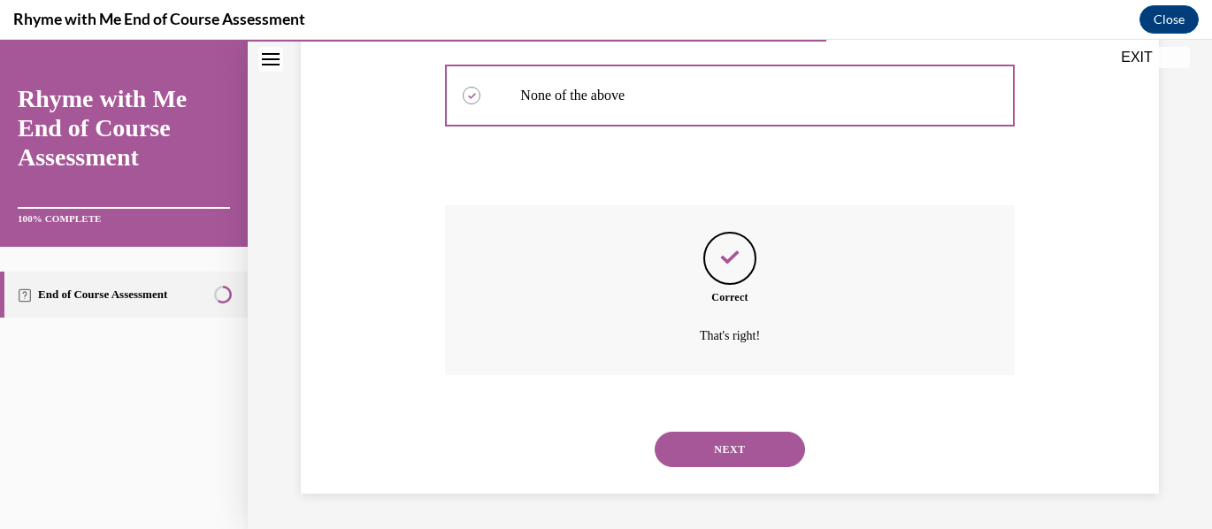
click at [747, 448] on button "NEXT" at bounding box center [730, 449] width 150 height 35
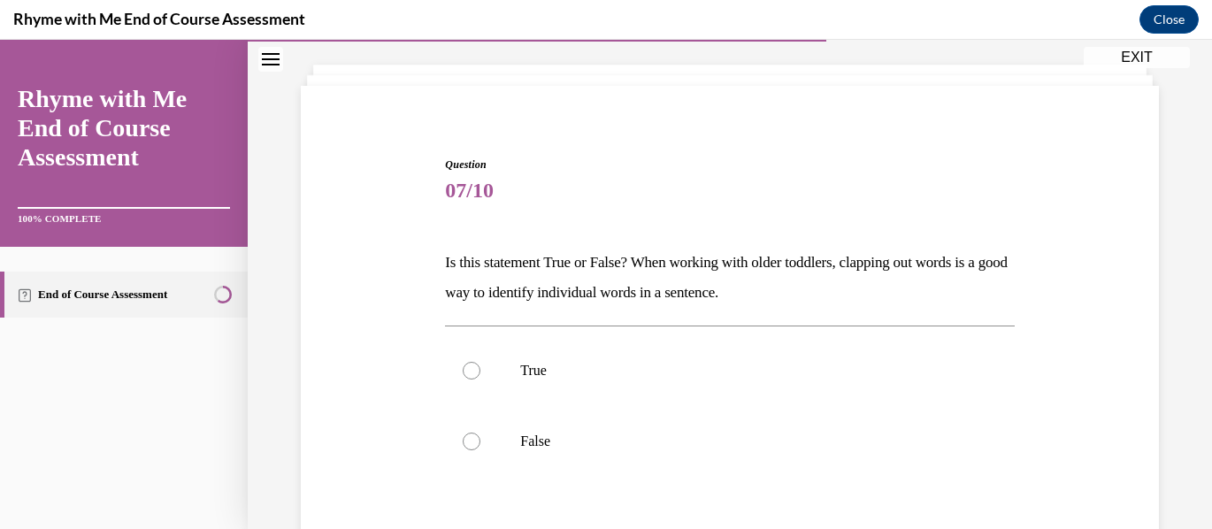
scroll to position [177, 0]
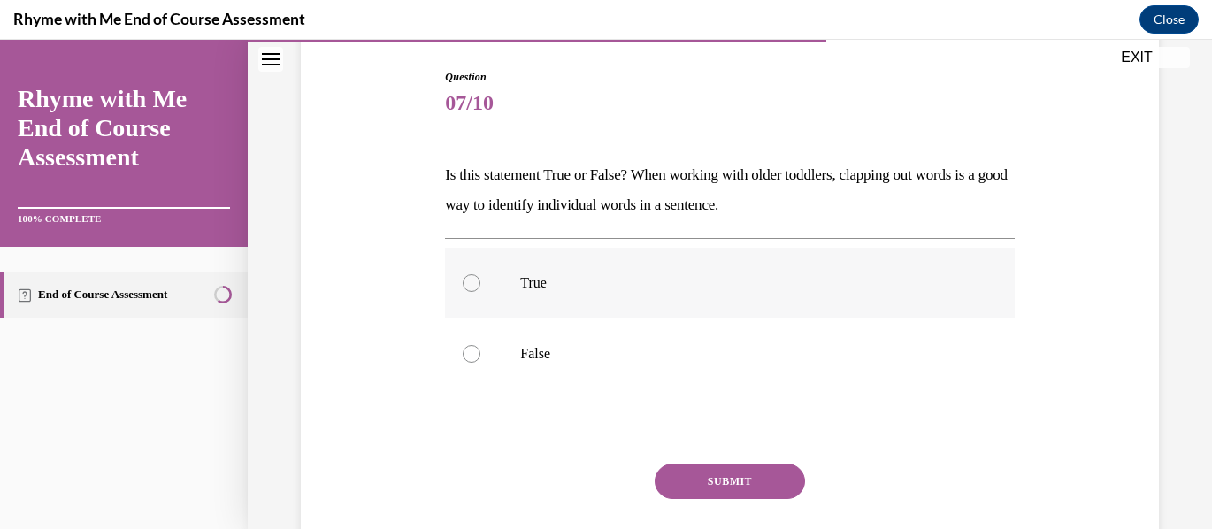
click at [470, 283] on div at bounding box center [472, 283] width 18 height 18
click at [470, 283] on input "True" at bounding box center [472, 283] width 18 height 18
radio input "true"
click at [728, 475] on button "SUBMIT" at bounding box center [730, 481] width 150 height 35
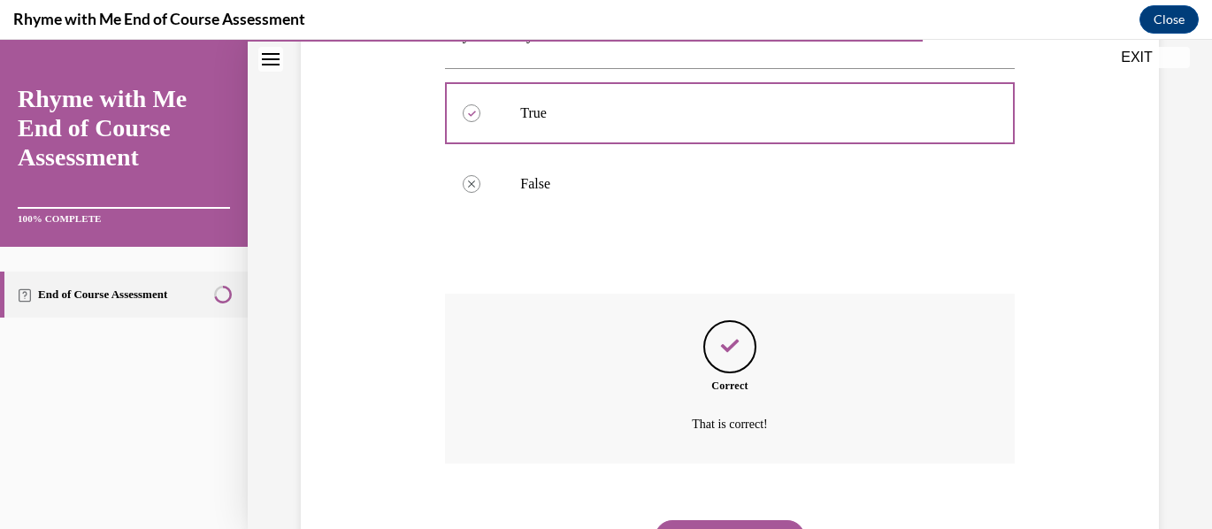
scroll to position [435, 0]
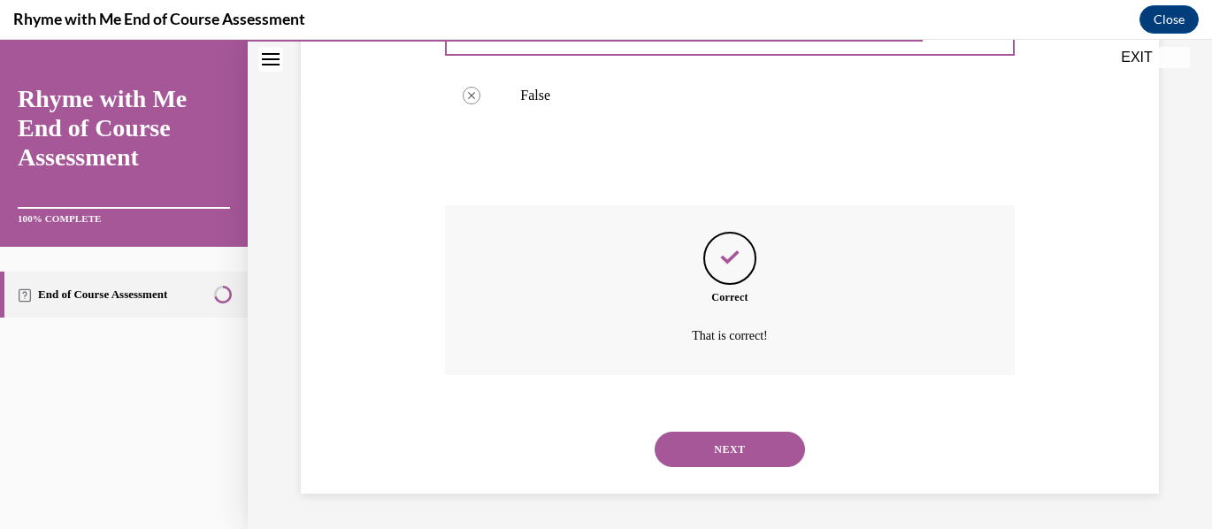
click at [727, 451] on button "NEXT" at bounding box center [730, 449] width 150 height 35
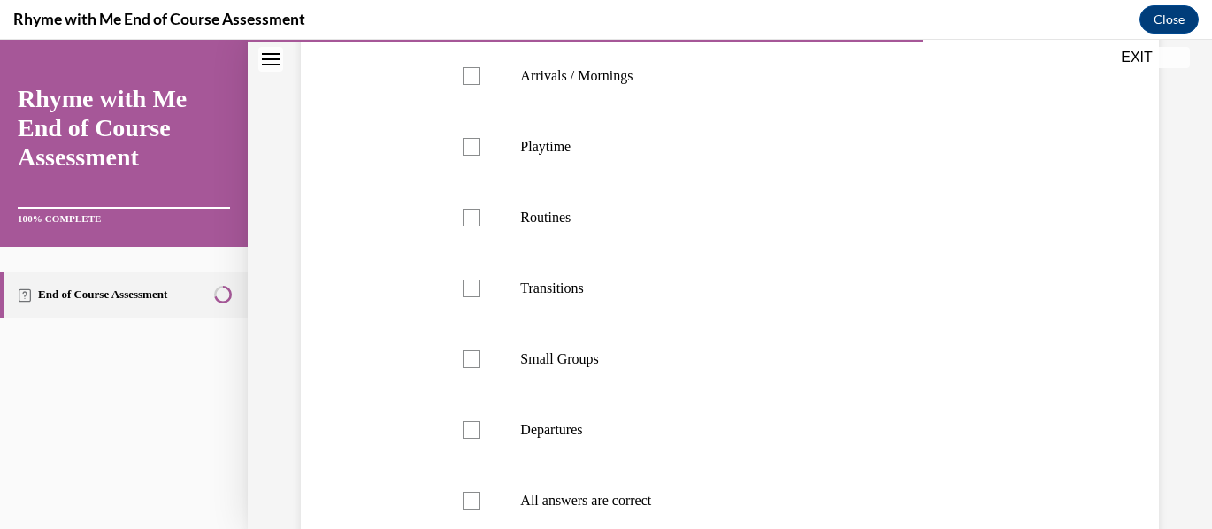
scroll to position [442, 0]
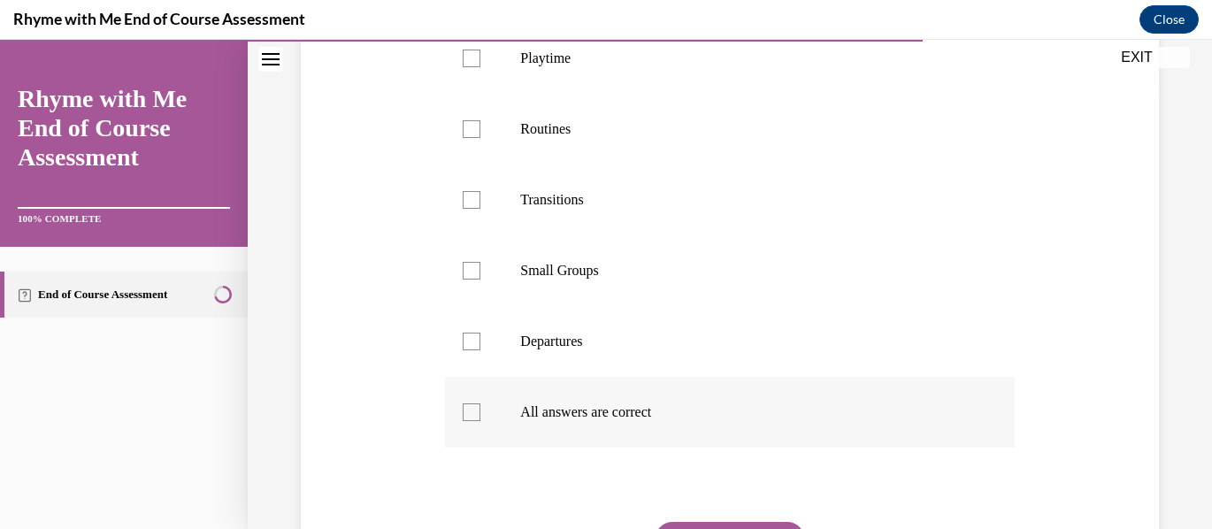
click at [466, 421] on div at bounding box center [472, 413] width 18 height 18
click at [466, 421] on input "All answers are correct" at bounding box center [472, 413] width 18 height 18
checkbox input "true"
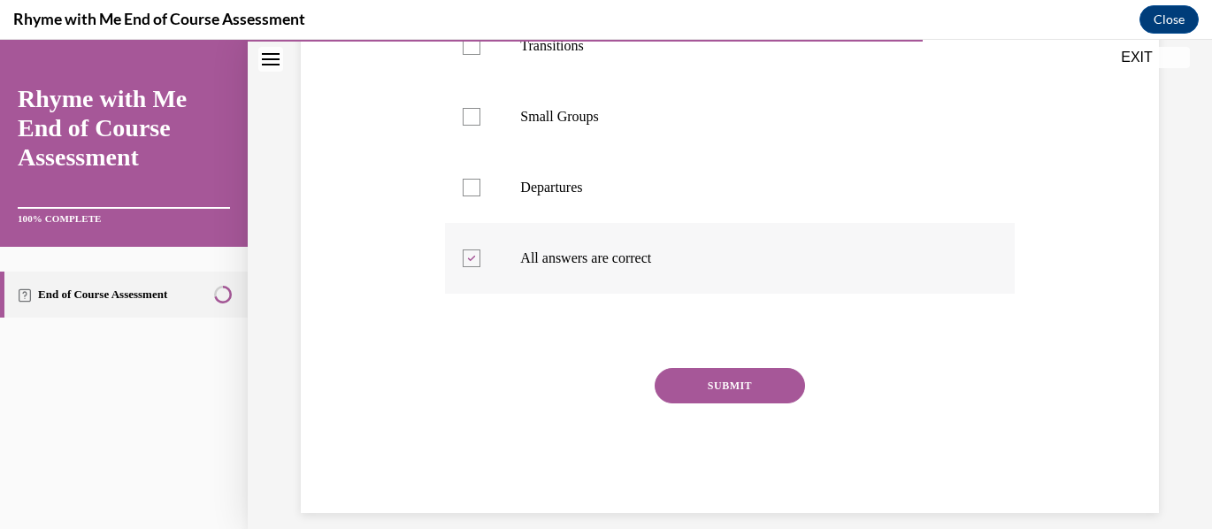
scroll to position [619, 0]
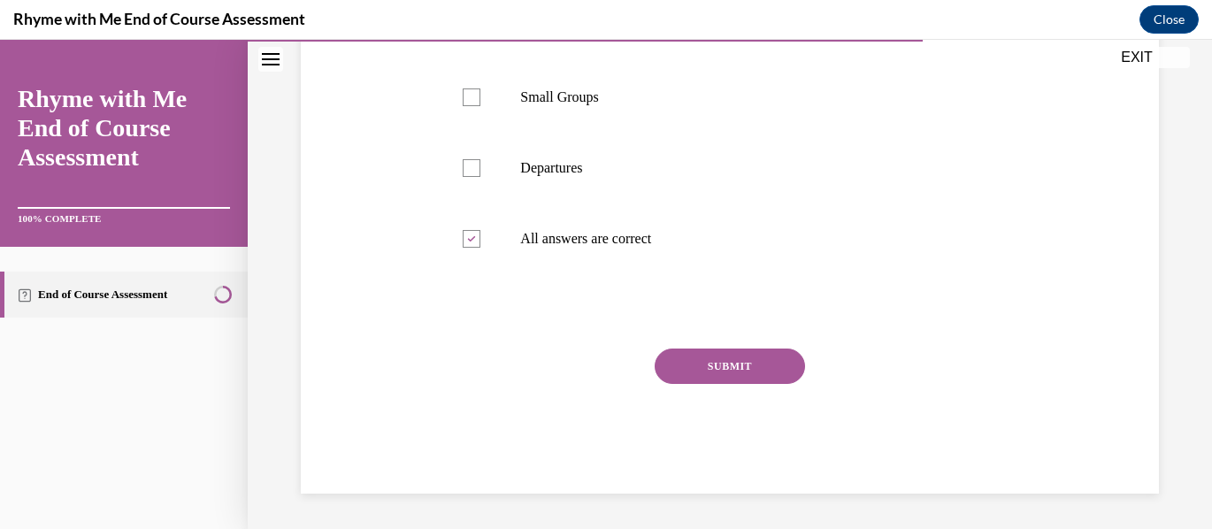
click at [718, 384] on button "SUBMIT" at bounding box center [730, 366] width 150 height 35
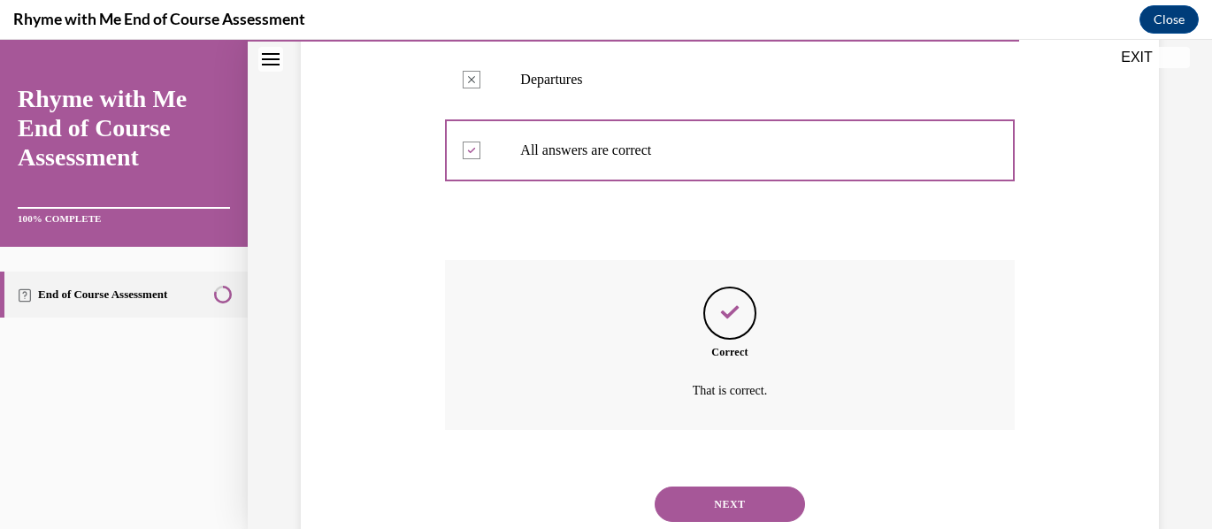
scroll to position [789, 0]
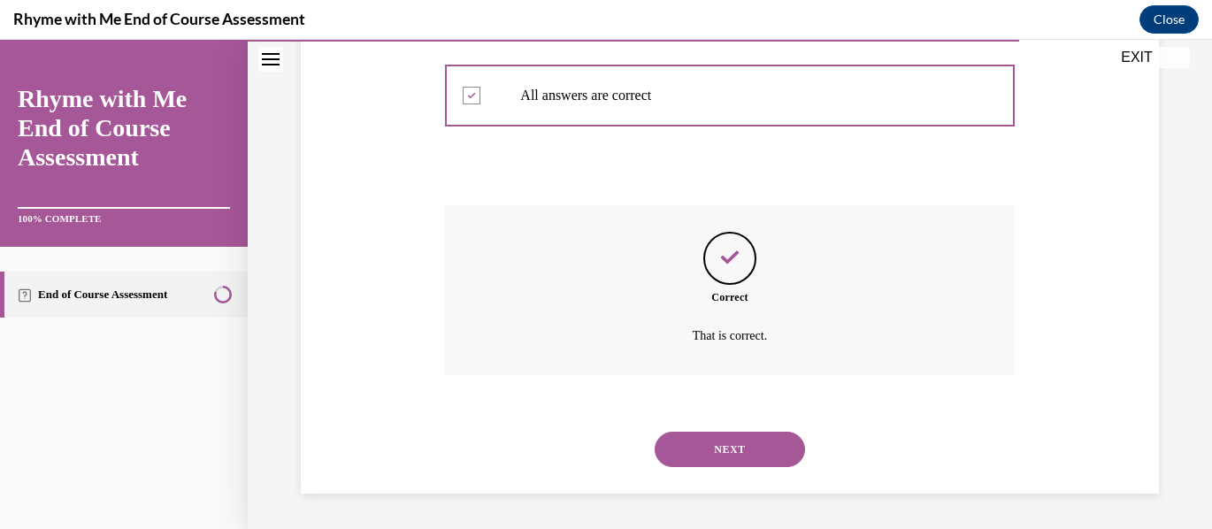
click at [708, 443] on button "NEXT" at bounding box center [730, 449] width 150 height 35
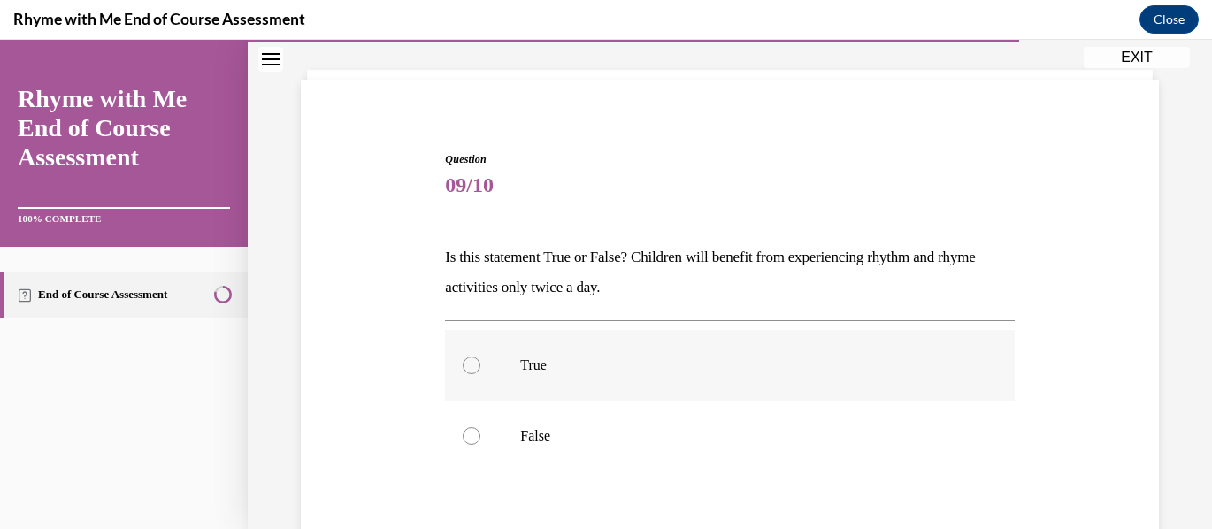
scroll to position [177, 0]
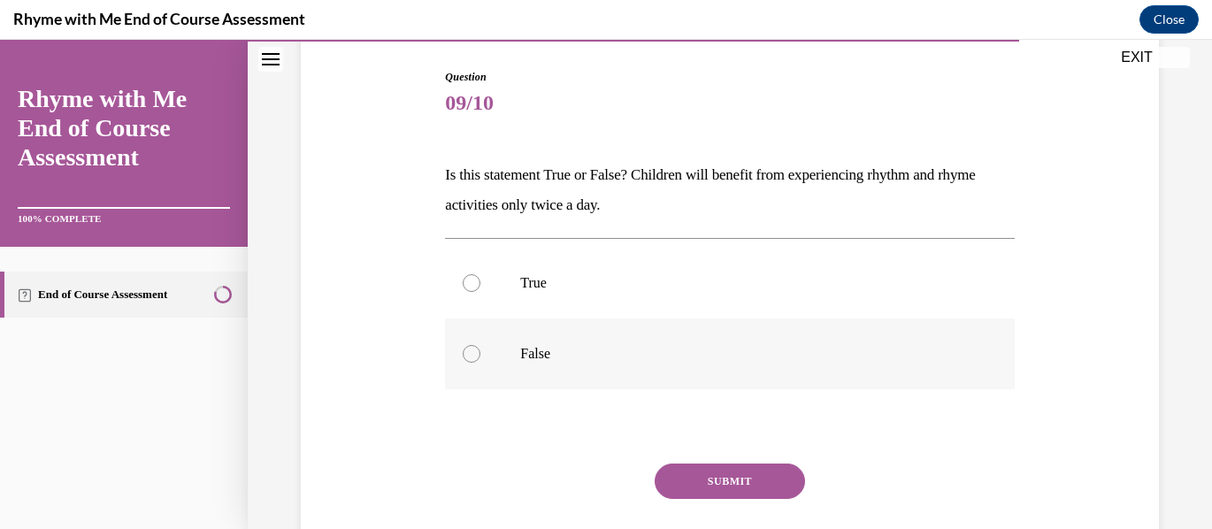
click at [471, 354] on div at bounding box center [472, 354] width 18 height 18
click at [471, 354] on input "False" at bounding box center [472, 354] width 18 height 18
radio input "true"
click at [724, 480] on button "SUBMIT" at bounding box center [730, 481] width 150 height 35
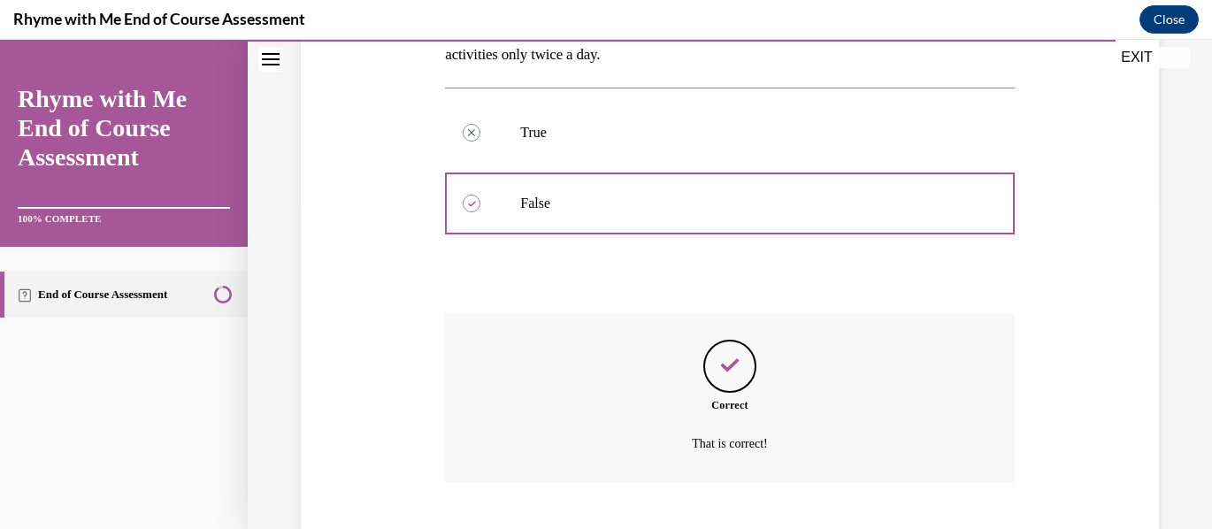
scroll to position [435, 0]
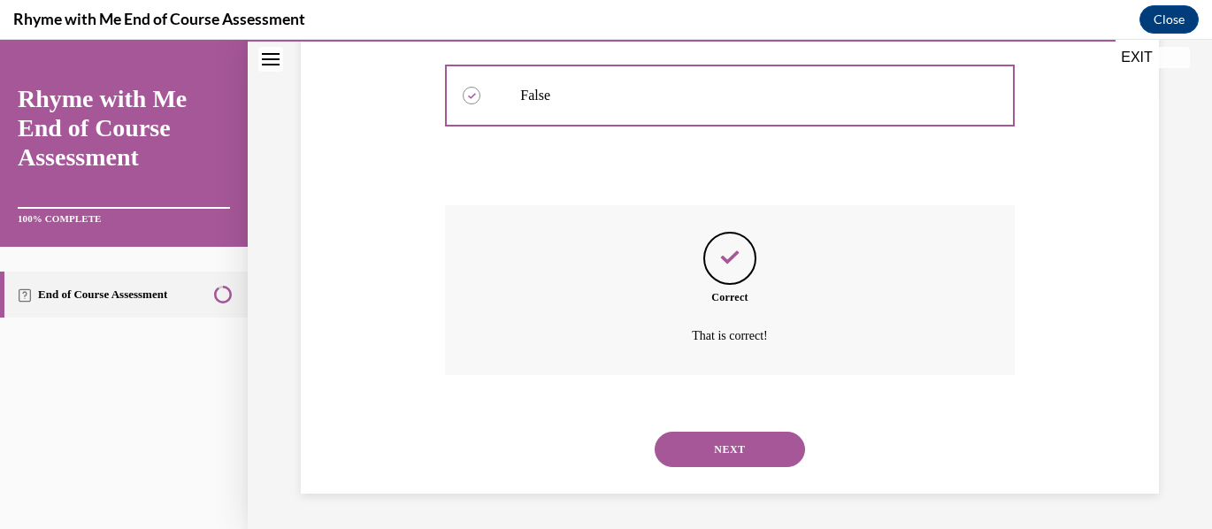
click at [734, 448] on button "NEXT" at bounding box center [730, 449] width 150 height 35
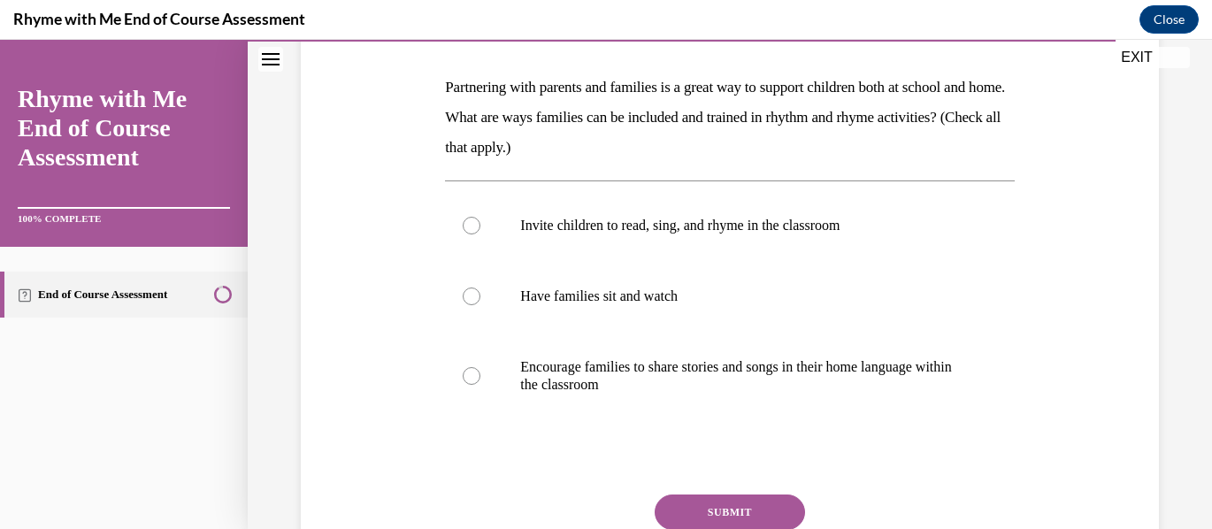
scroll to position [265, 0]
click at [472, 373] on div at bounding box center [472, 375] width 18 height 18
click at [472, 373] on input "Encourage families to share stories and songs in their home language within the…" at bounding box center [472, 375] width 18 height 18
radio input "true"
click at [739, 505] on button "SUBMIT" at bounding box center [730, 511] width 150 height 35
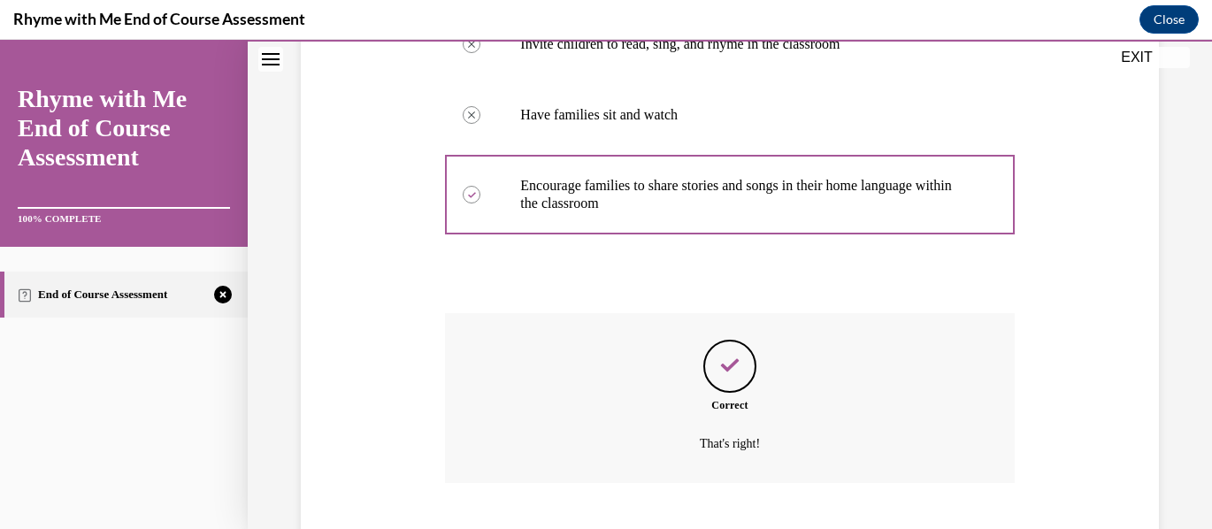
scroll to position [554, 0]
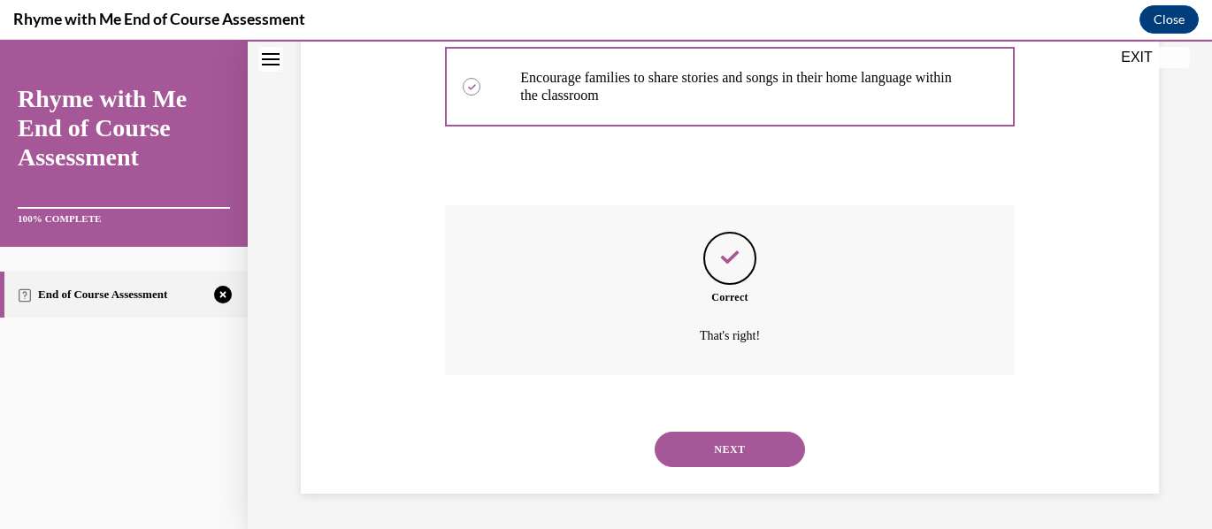
click at [740, 447] on button "NEXT" at bounding box center [730, 449] width 150 height 35
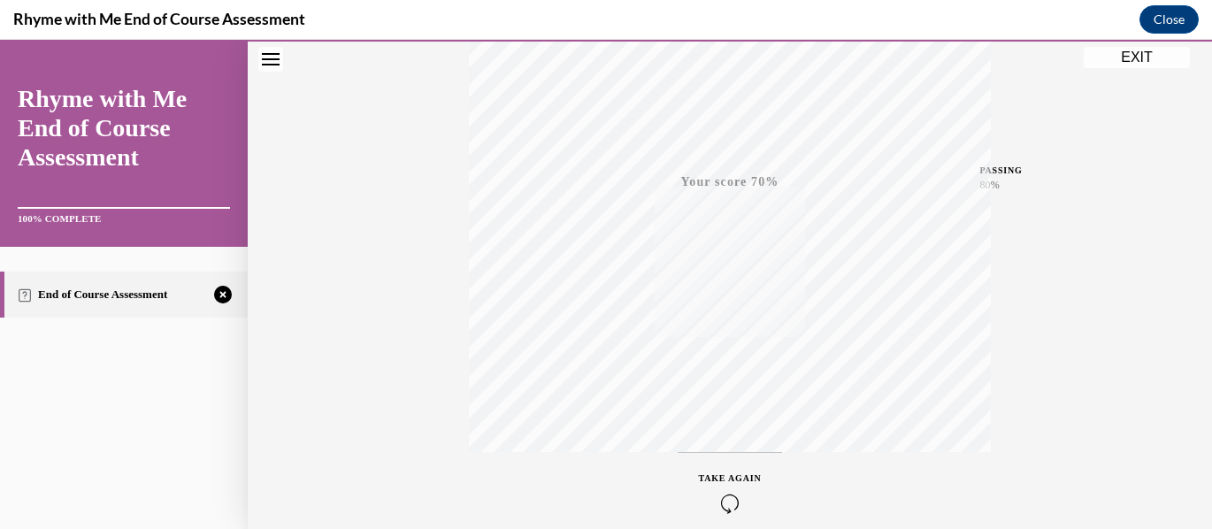
scroll to position [418, 0]
click at [723, 415] on icon "button" at bounding box center [730, 421] width 63 height 19
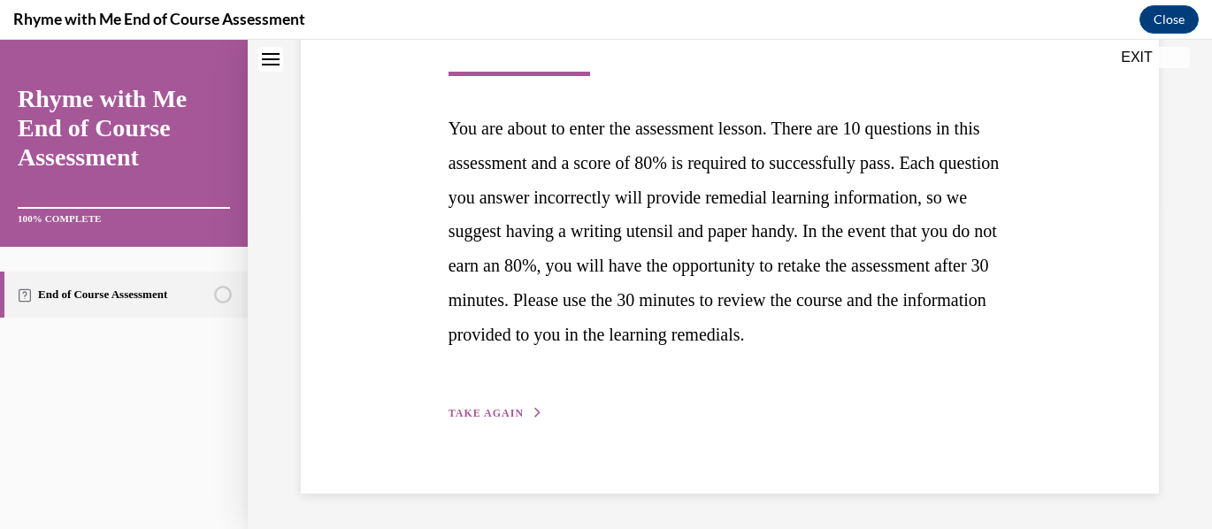
scroll to position [355, 0]
click at [494, 409] on span "TAKE AGAIN" at bounding box center [486, 413] width 75 height 12
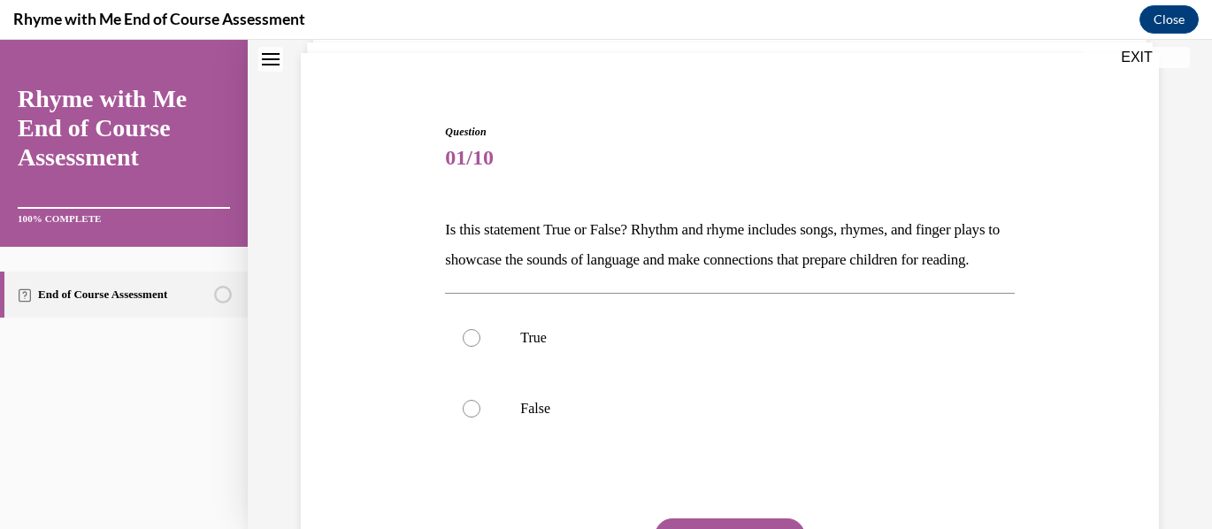
scroll to position [177, 0]
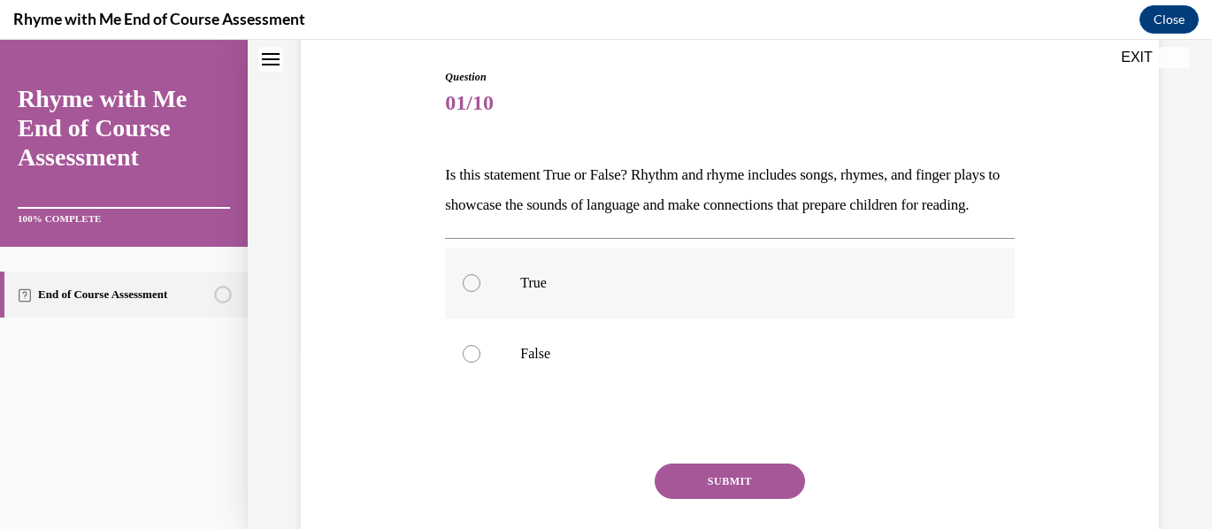
click at [473, 292] on div at bounding box center [472, 283] width 18 height 18
click at [473, 292] on input "True" at bounding box center [472, 283] width 18 height 18
radio input "true"
click at [743, 499] on button "SUBMIT" at bounding box center [730, 481] width 150 height 35
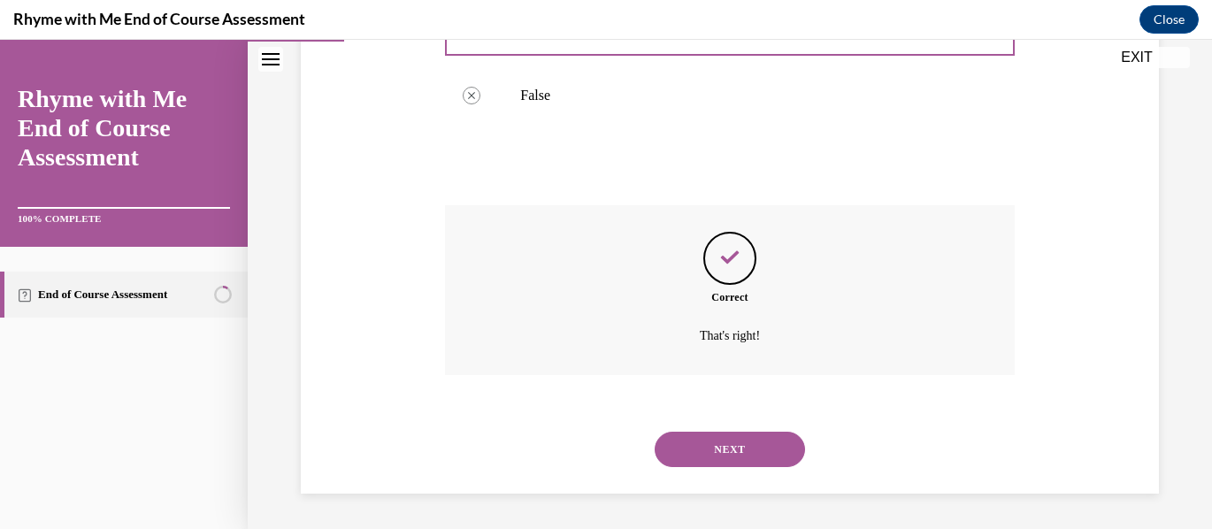
scroll to position [465, 0]
click at [740, 451] on button "NEXT" at bounding box center [730, 449] width 150 height 35
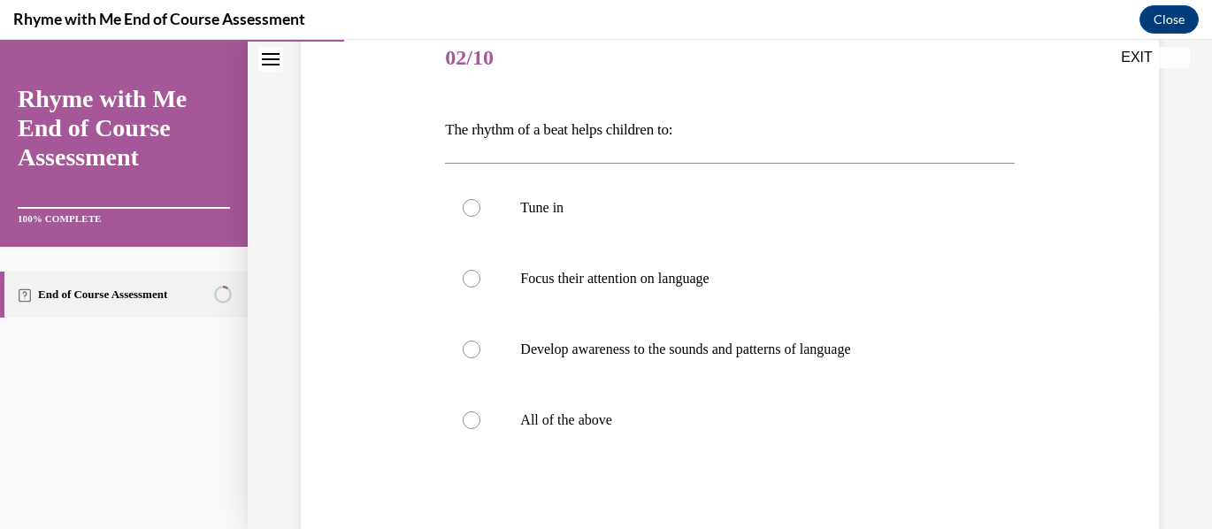
scroll to position [265, 0]
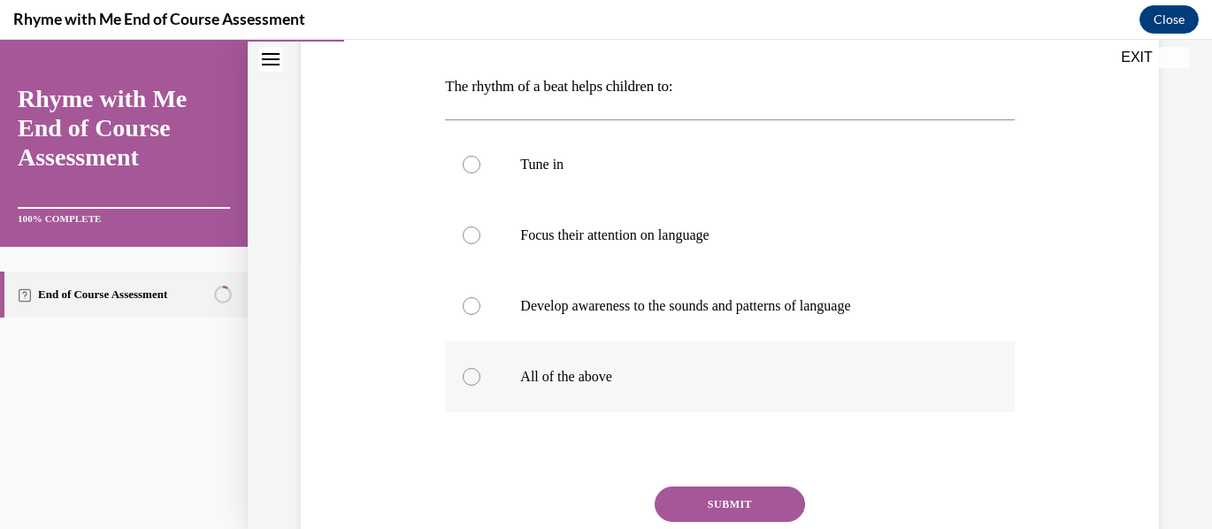
click at [473, 374] on div at bounding box center [472, 377] width 18 height 18
click at [473, 374] on input "All of the above" at bounding box center [472, 377] width 18 height 18
radio input "true"
click at [763, 496] on button "SUBMIT" at bounding box center [730, 504] width 150 height 35
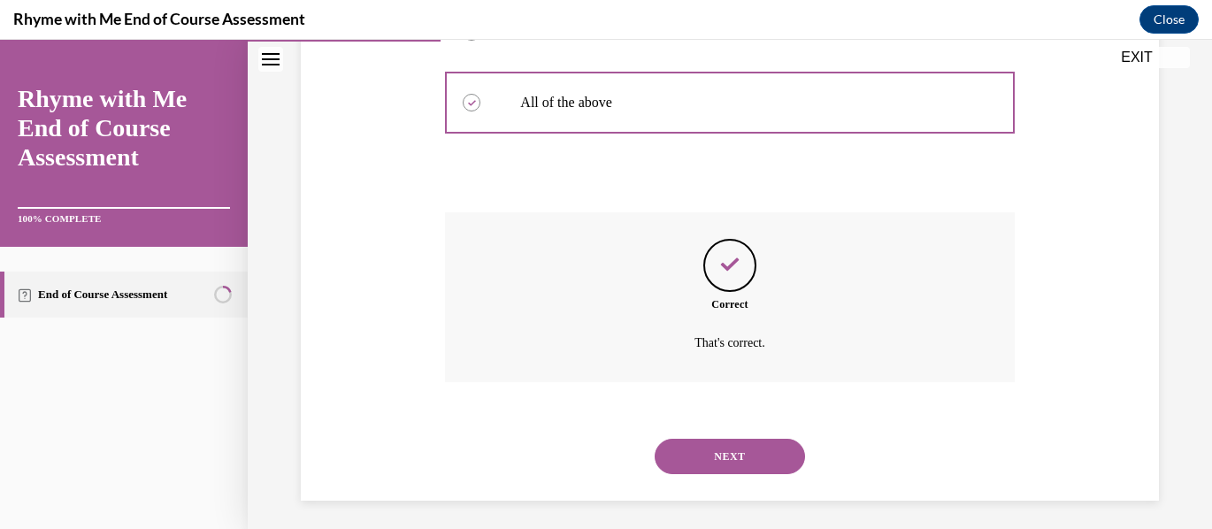
scroll to position [547, 0]
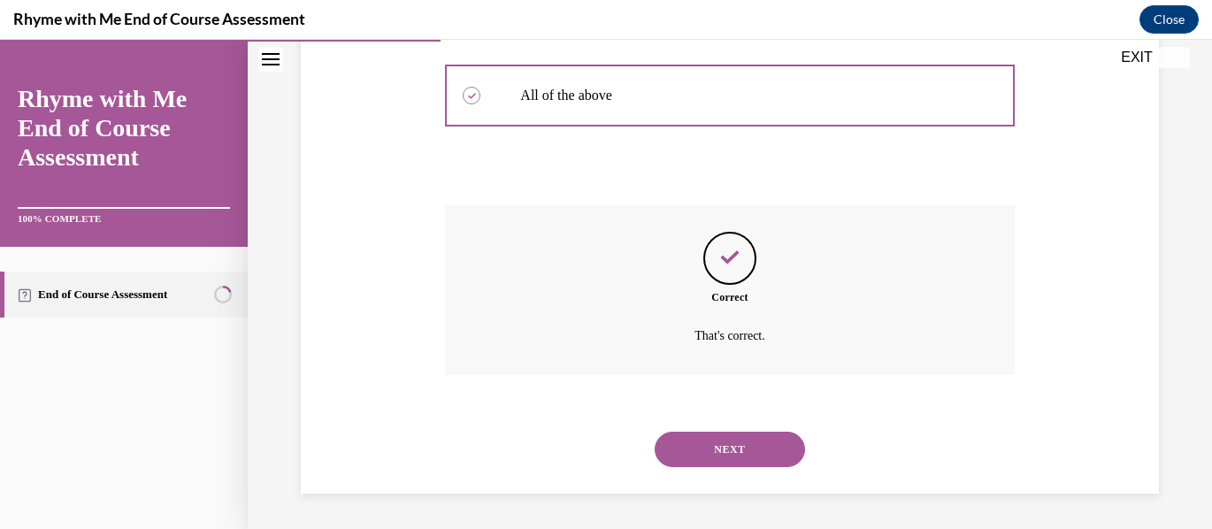
click at [756, 453] on button "NEXT" at bounding box center [730, 449] width 150 height 35
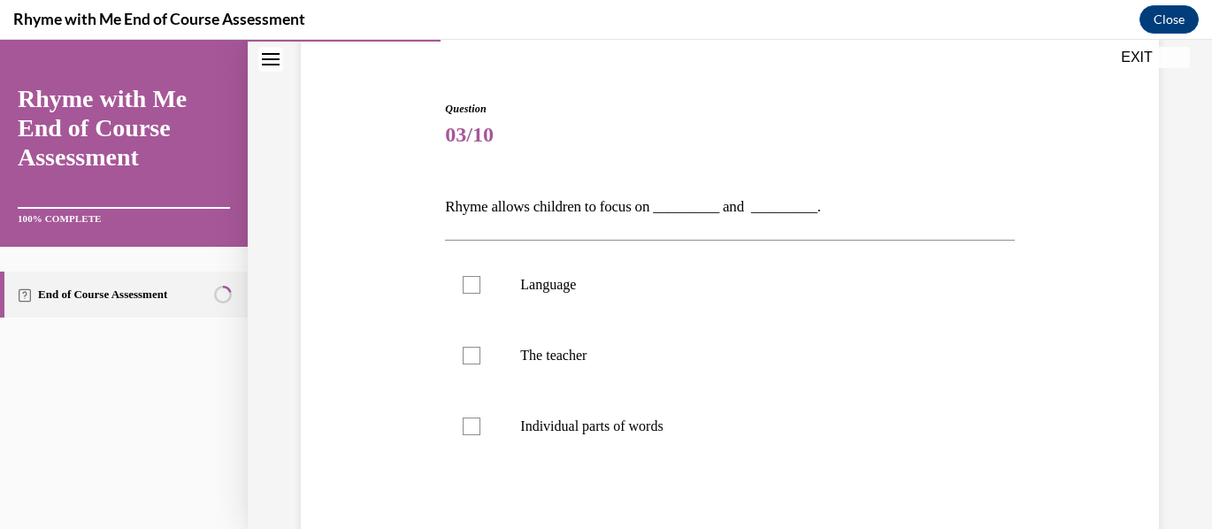
scroll to position [177, 0]
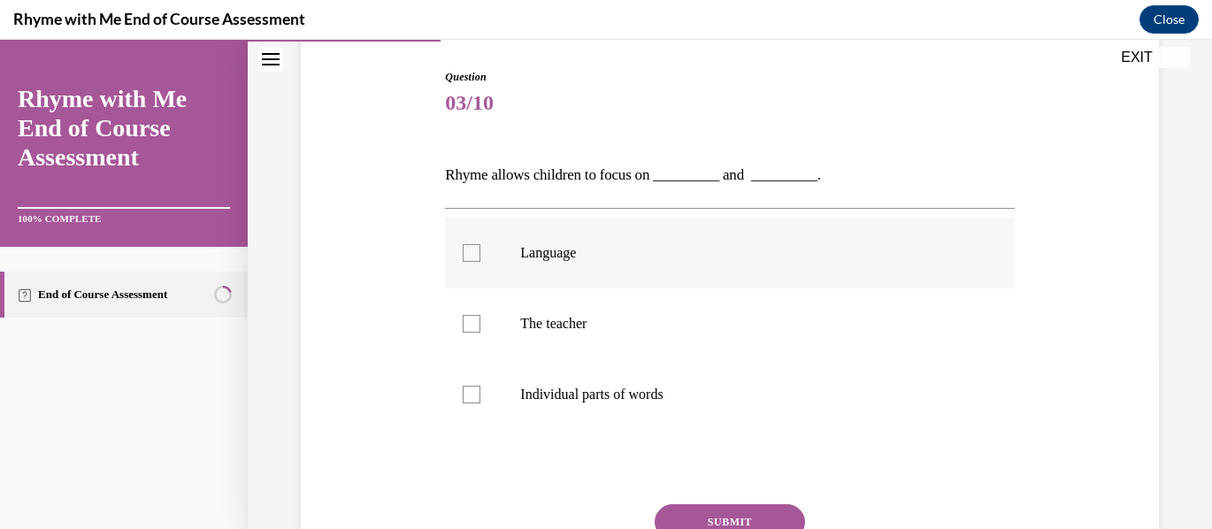
click at [473, 252] on div at bounding box center [472, 253] width 18 height 18
click at [473, 252] on input "Language" at bounding box center [472, 253] width 18 height 18
checkbox input "true"
drag, startPoint x: 470, startPoint y: 322, endPoint x: 526, endPoint y: 324, distance: 55.8
click at [472, 322] on div at bounding box center [472, 324] width 18 height 18
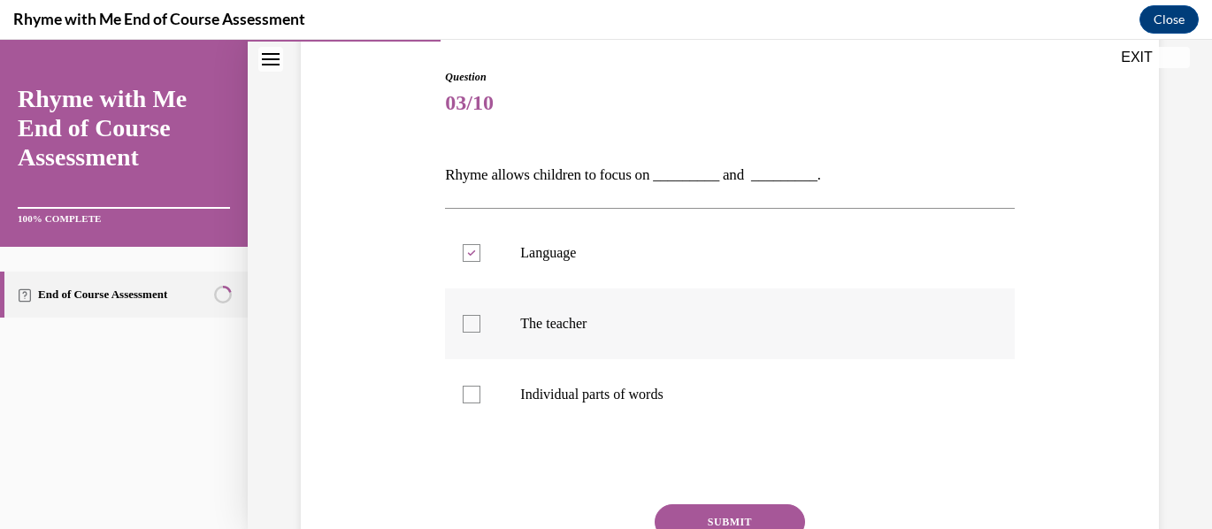
click at [472, 322] on input "The teacher" at bounding box center [472, 324] width 18 height 18
checkbox input "true"
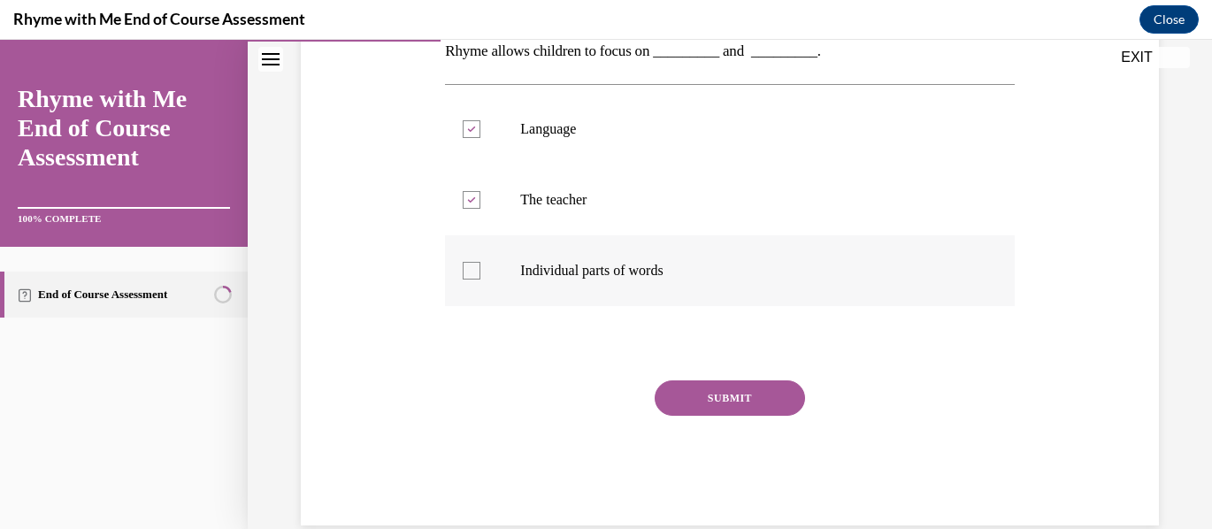
scroll to position [333, 0]
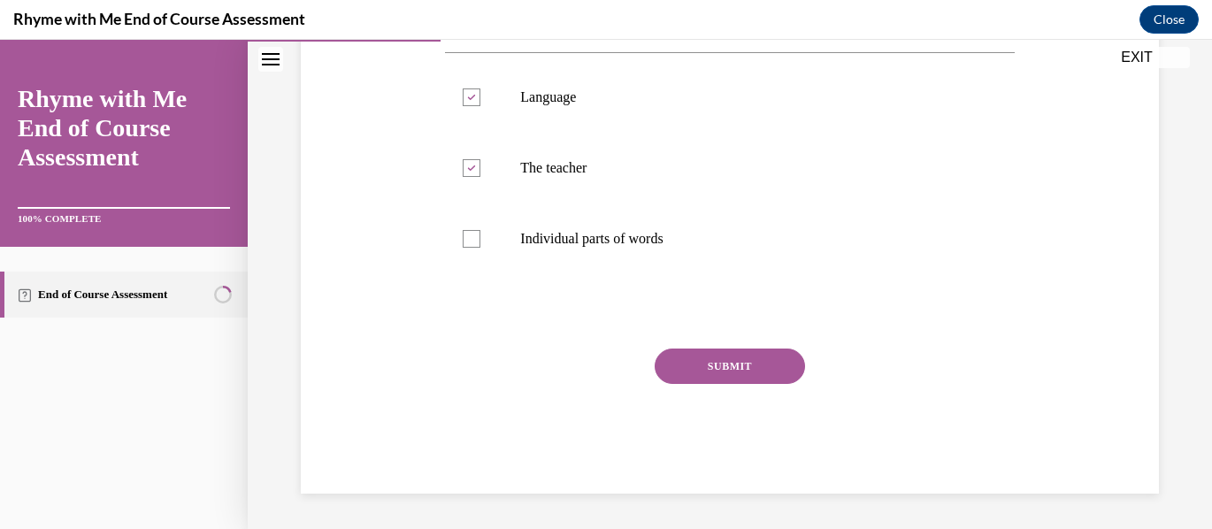
click at [747, 362] on button "SUBMIT" at bounding box center [730, 366] width 150 height 35
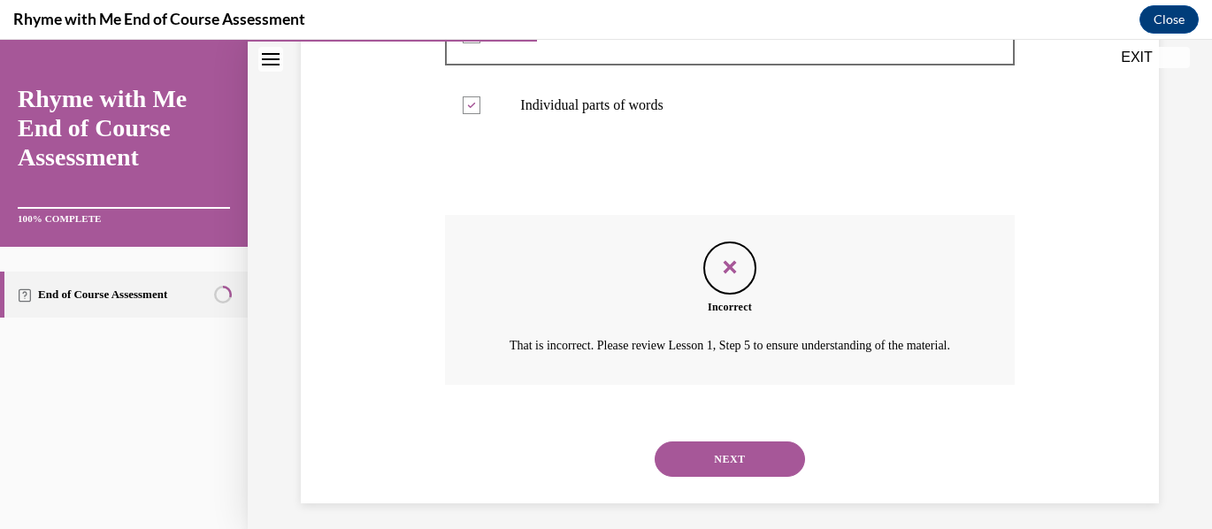
scroll to position [497, 0]
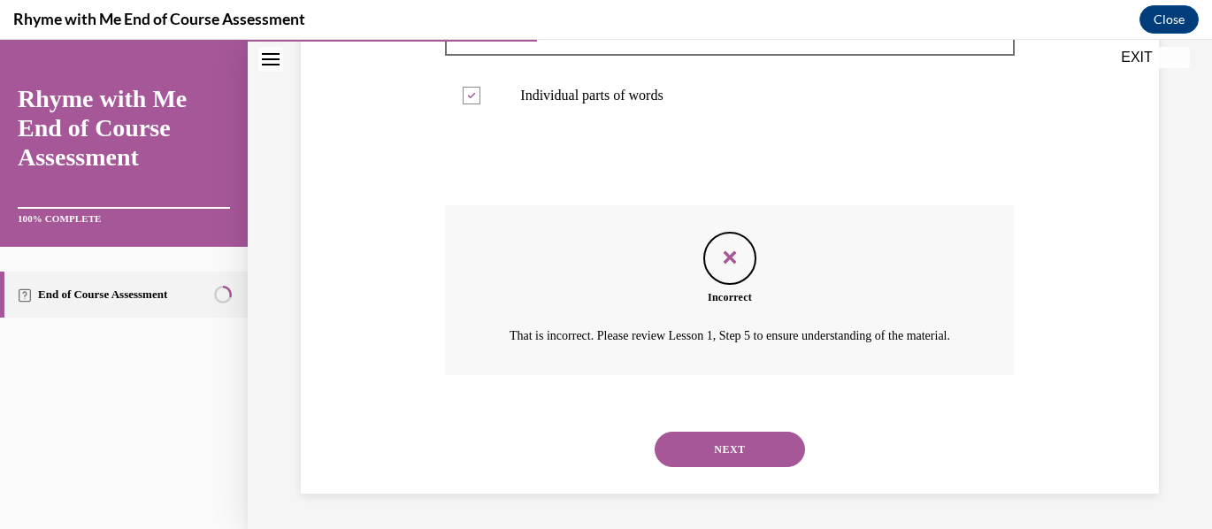
click at [715, 440] on button "NEXT" at bounding box center [730, 449] width 150 height 35
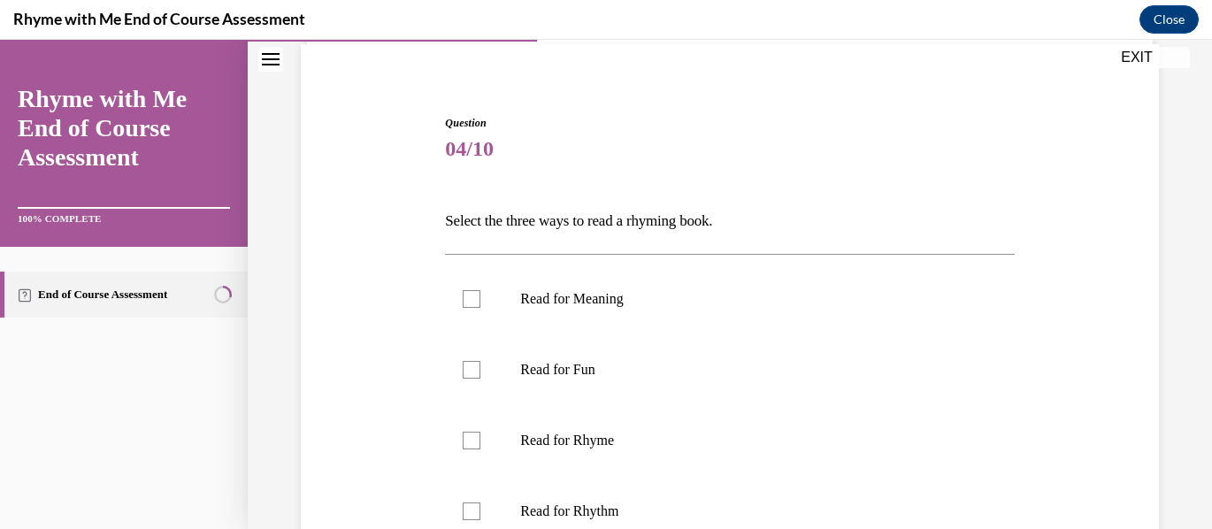
scroll to position [177, 0]
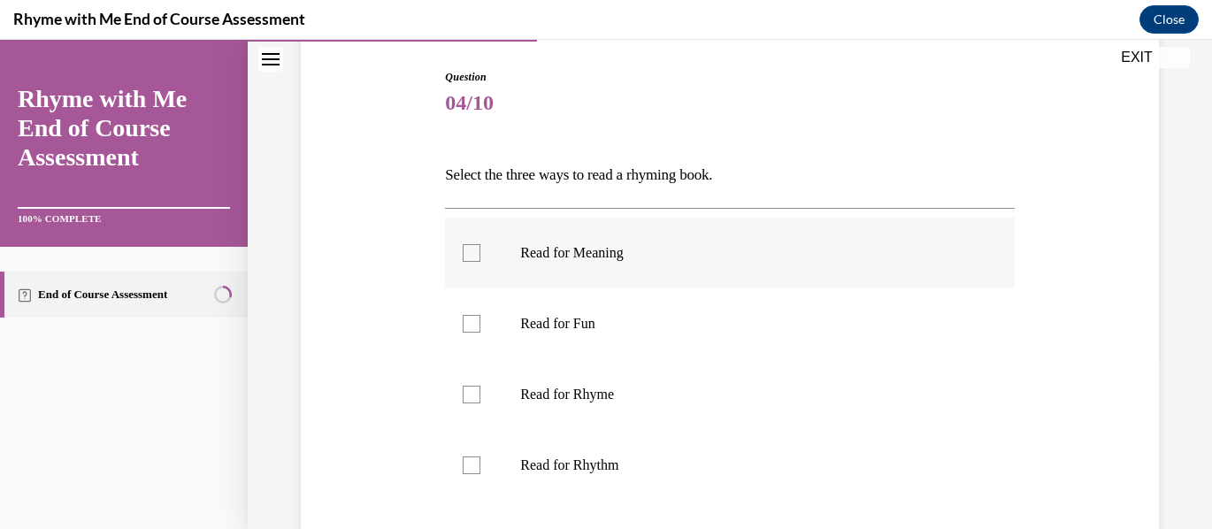
drag, startPoint x: 468, startPoint y: 247, endPoint x: 471, endPoint y: 262, distance: 15.3
click at [469, 247] on div at bounding box center [472, 253] width 18 height 18
click at [469, 247] on input "Read for Meaning" at bounding box center [472, 253] width 18 height 18
checkbox input "true"
click at [472, 392] on div at bounding box center [472, 395] width 18 height 18
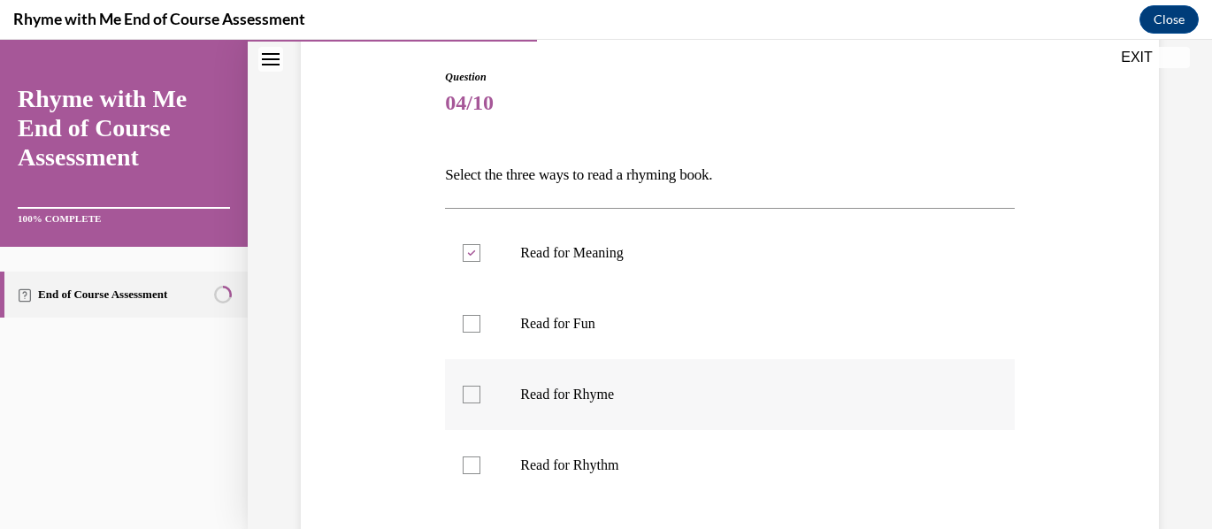
click at [472, 392] on input "Read for Rhyme" at bounding box center [472, 395] width 18 height 18
checkbox input "true"
click at [465, 458] on div at bounding box center [472, 466] width 18 height 18
click at [465, 458] on input "Read for Rhythm" at bounding box center [472, 466] width 18 height 18
checkbox input "true"
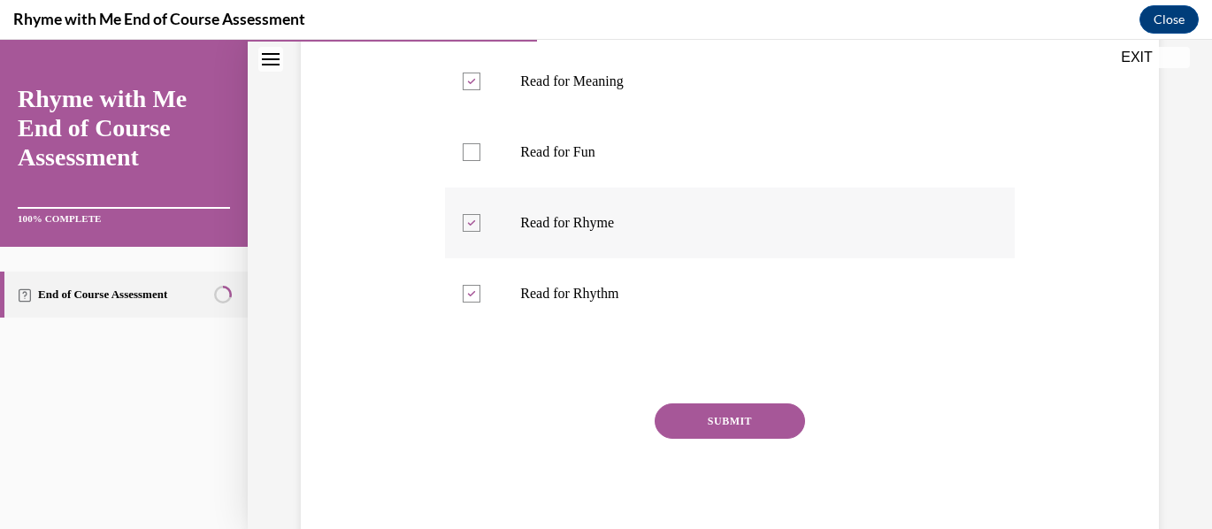
scroll to position [354, 0]
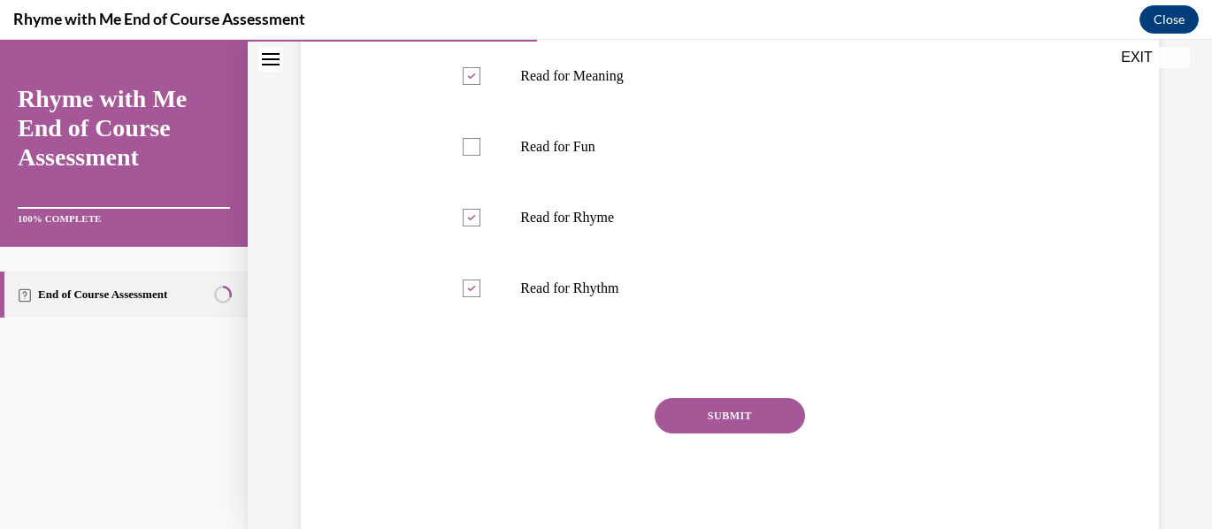
click at [752, 414] on button "SUBMIT" at bounding box center [730, 415] width 150 height 35
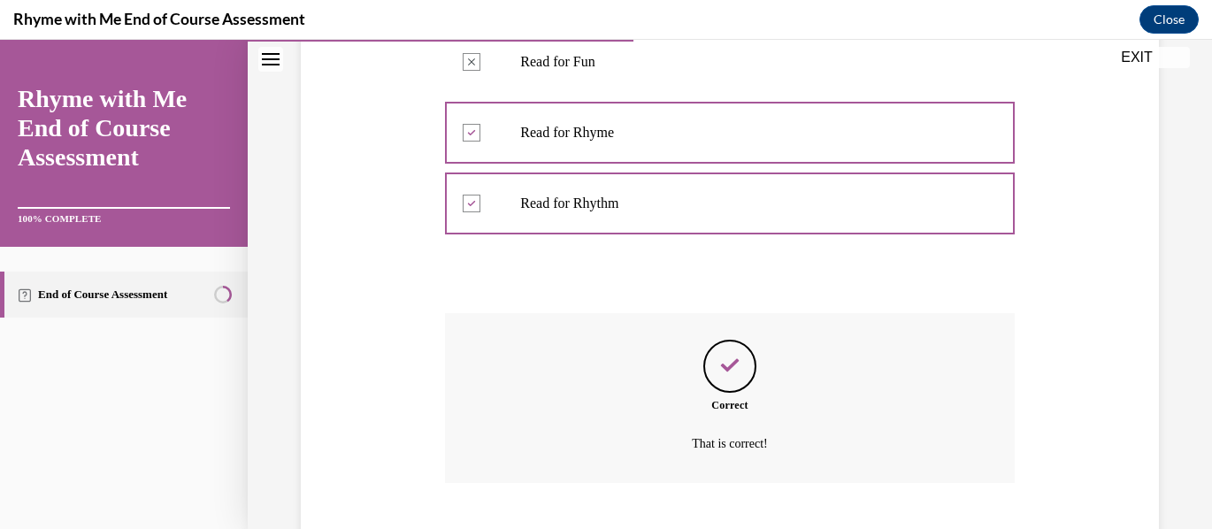
scroll to position [547, 0]
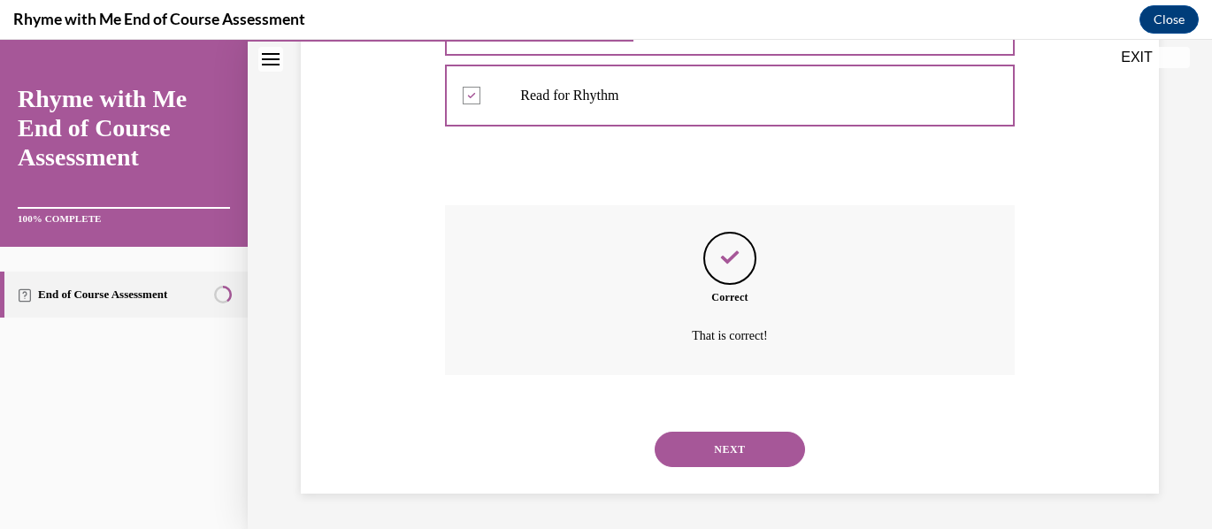
click at [734, 450] on button "NEXT" at bounding box center [730, 449] width 150 height 35
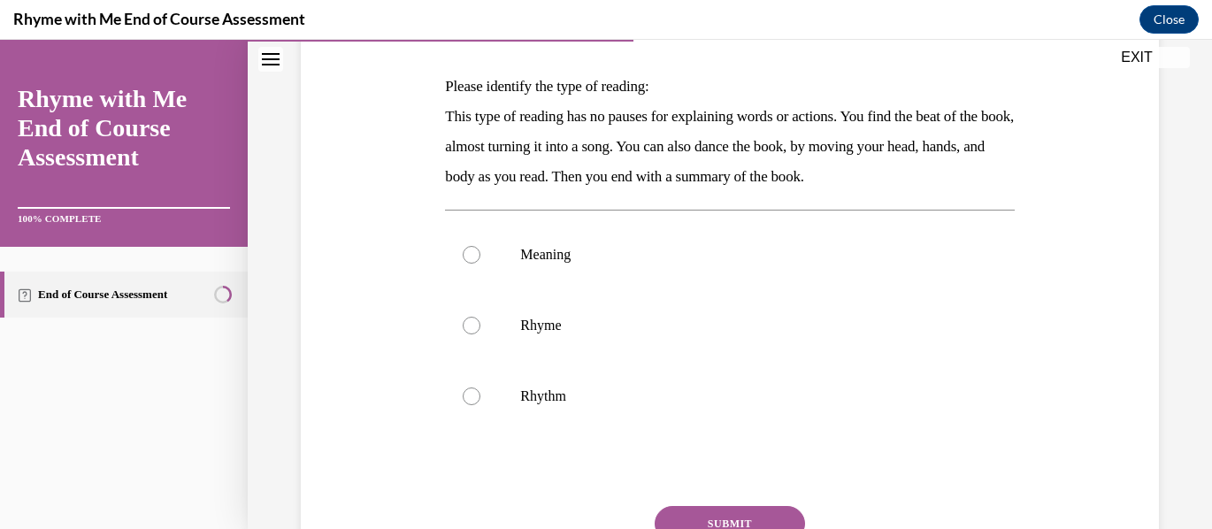
scroll to position [354, 0]
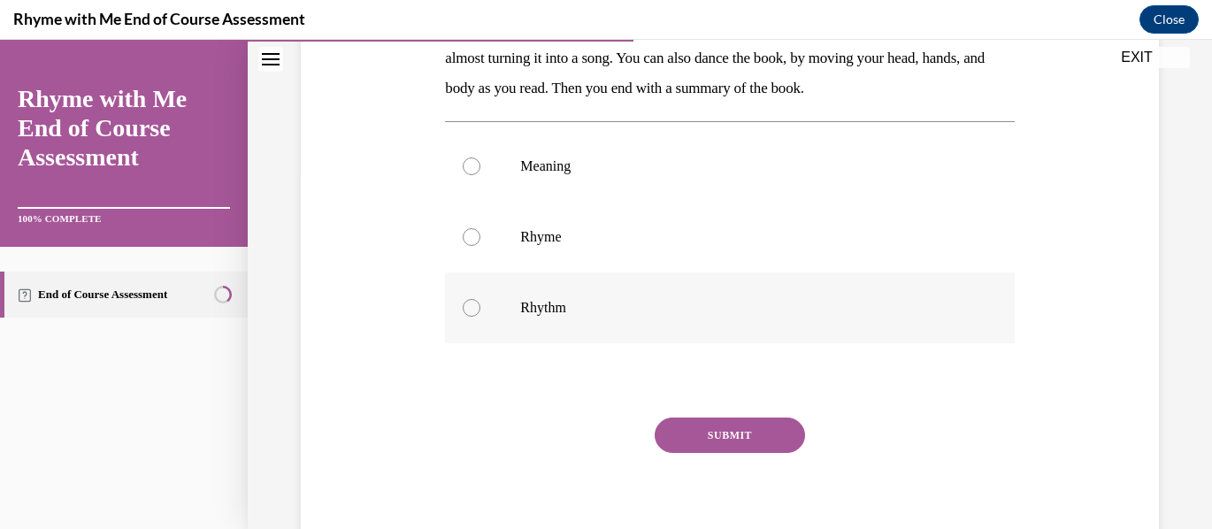
click at [465, 306] on div at bounding box center [472, 308] width 18 height 18
click at [465, 306] on input "Rhythm" at bounding box center [472, 308] width 18 height 18
radio input "true"
click at [712, 433] on button "SUBMIT" at bounding box center [730, 435] width 150 height 35
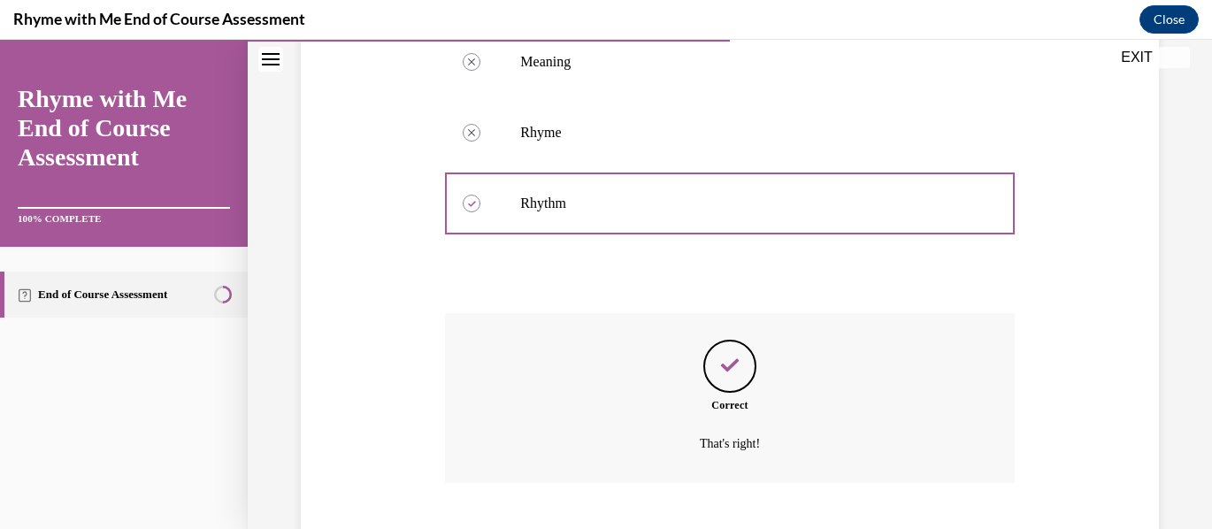
scroll to position [566, 0]
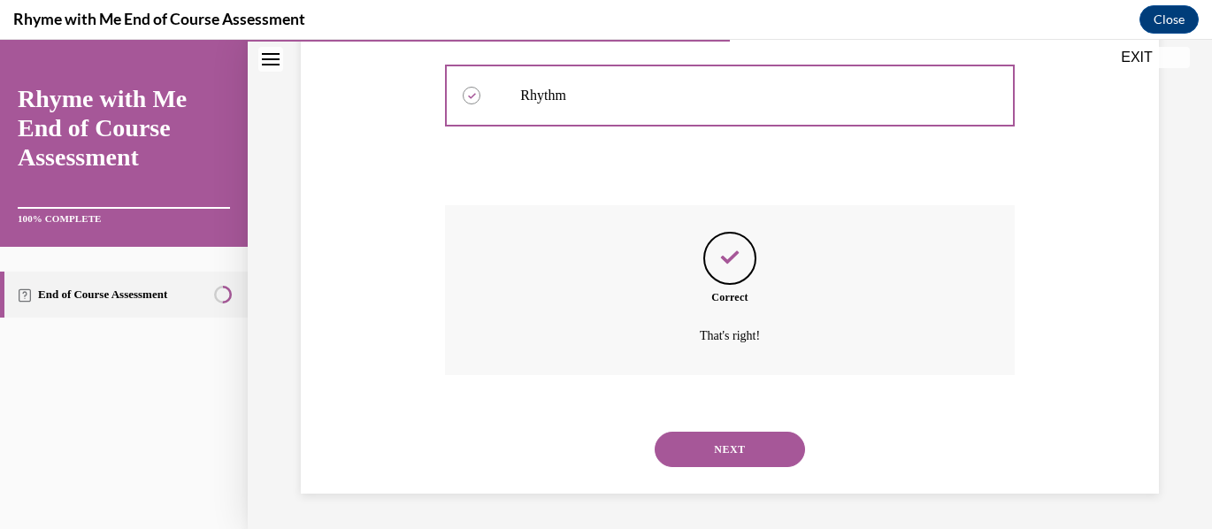
click at [721, 448] on button "NEXT" at bounding box center [730, 449] width 150 height 35
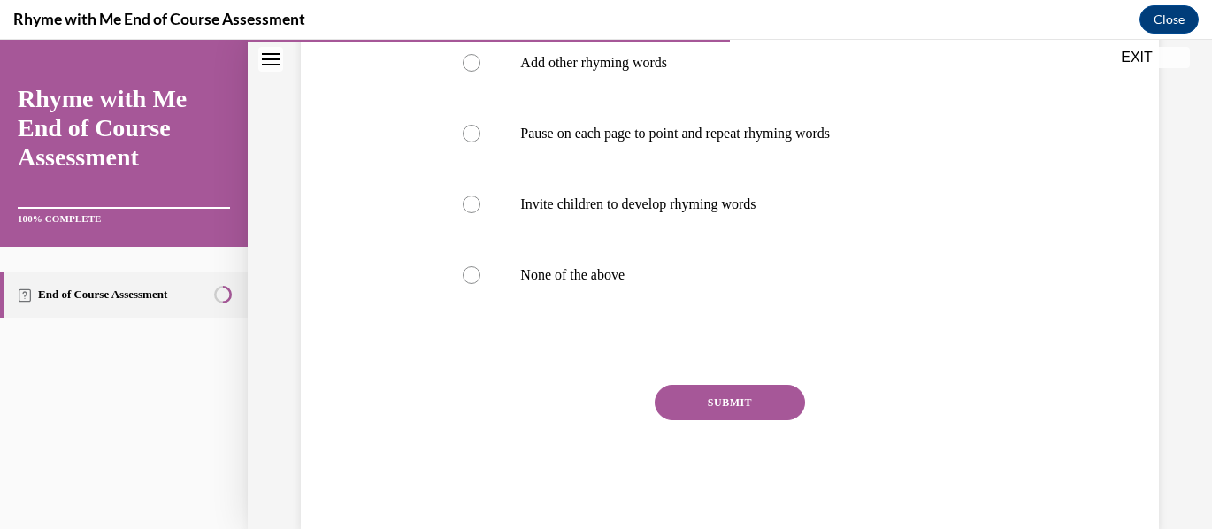
scroll to position [442, 0]
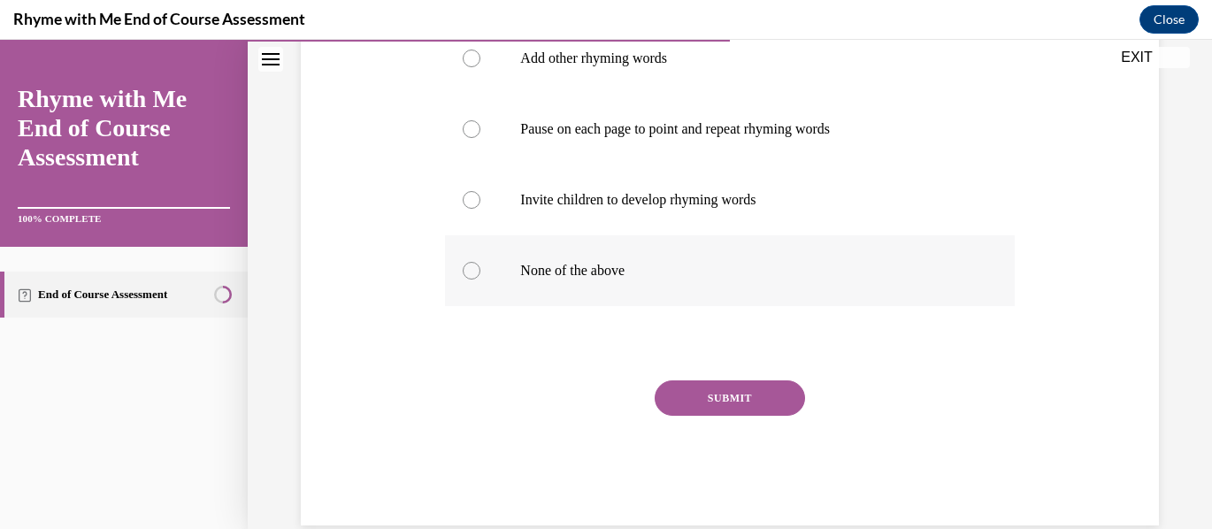
click at [469, 268] on div at bounding box center [472, 271] width 18 height 18
click at [469, 268] on input "None of the above" at bounding box center [472, 271] width 18 height 18
radio input "true"
click at [722, 396] on button "SUBMIT" at bounding box center [730, 398] width 150 height 35
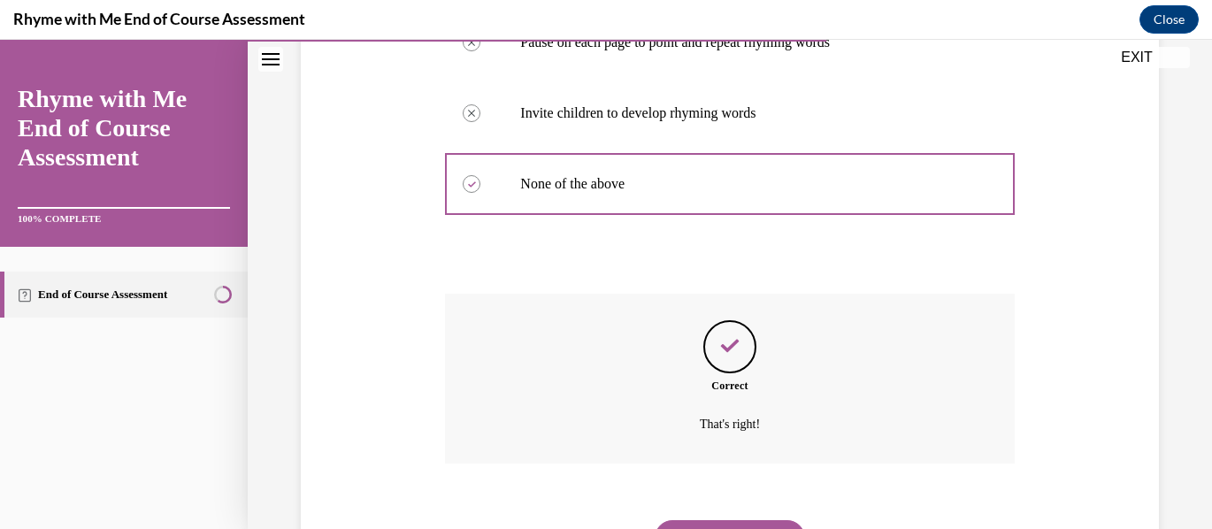
scroll to position [618, 0]
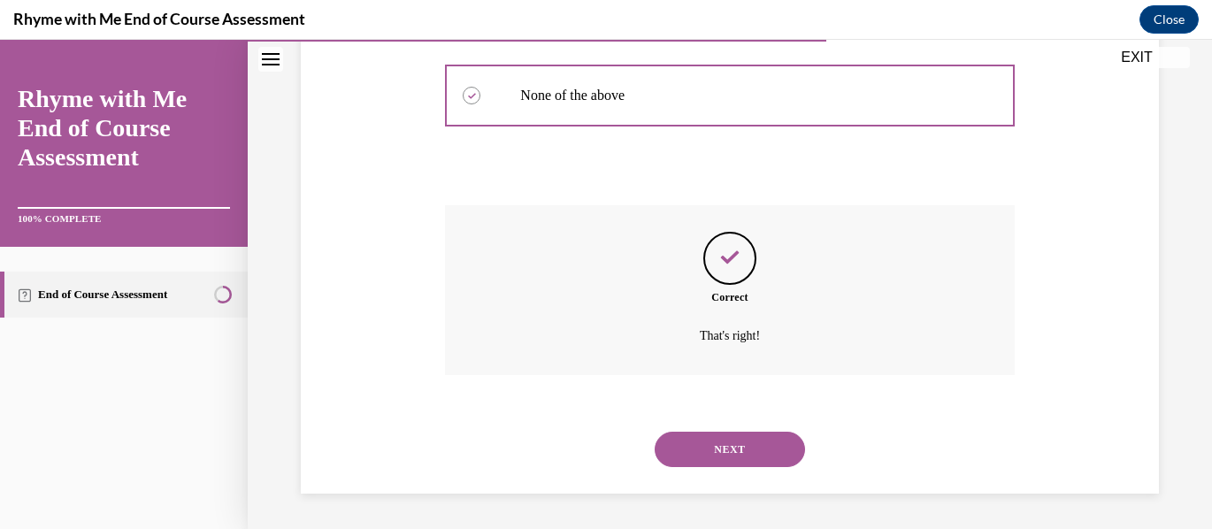
click at [738, 453] on button "NEXT" at bounding box center [730, 449] width 150 height 35
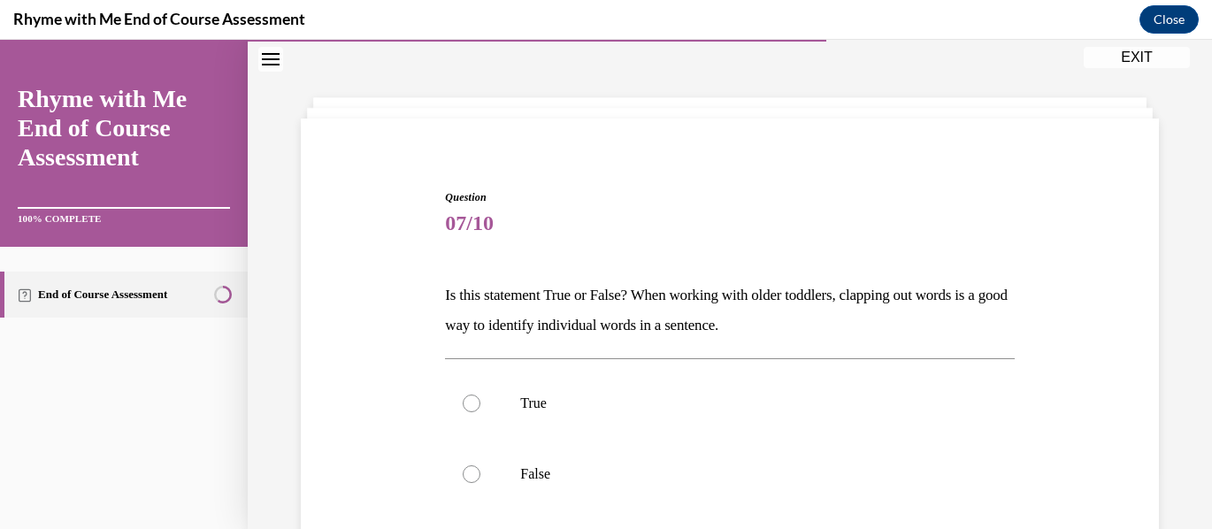
scroll to position [88, 0]
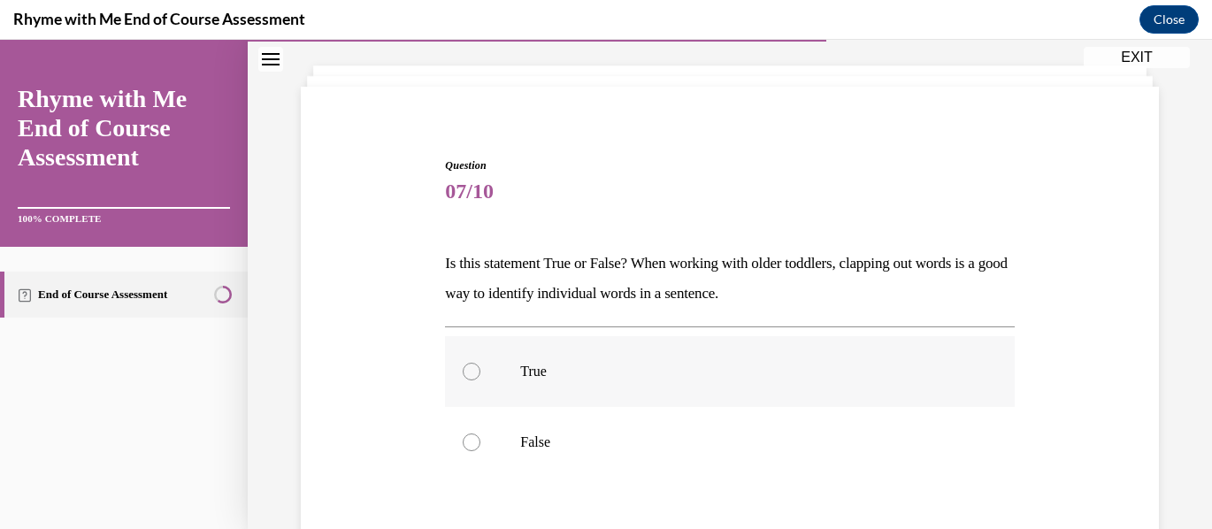
click at [469, 373] on div at bounding box center [472, 372] width 18 height 18
click at [469, 373] on input "True" at bounding box center [472, 372] width 18 height 18
radio input "true"
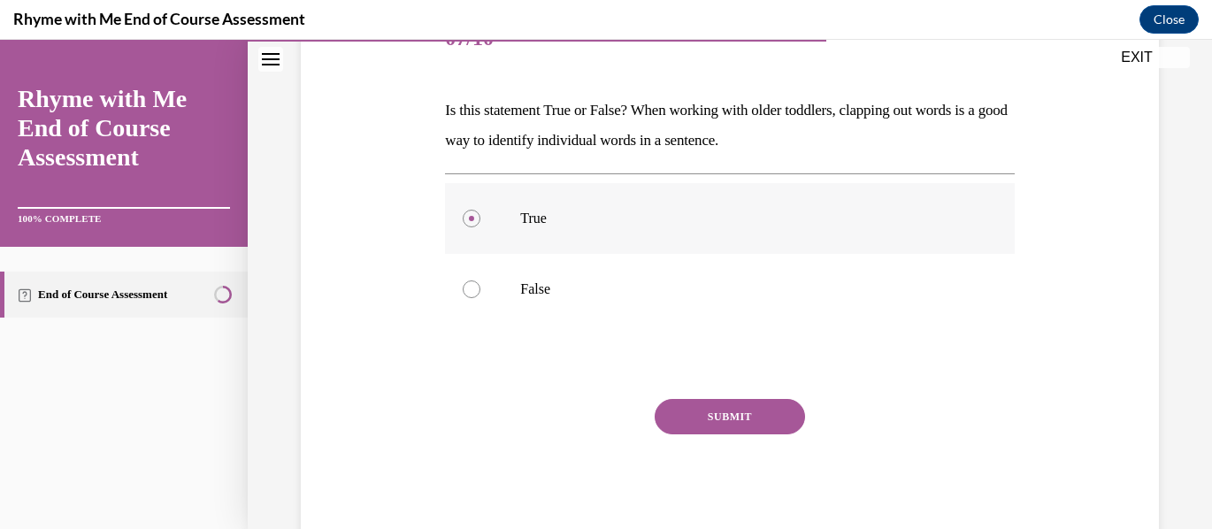
scroll to position [265, 0]
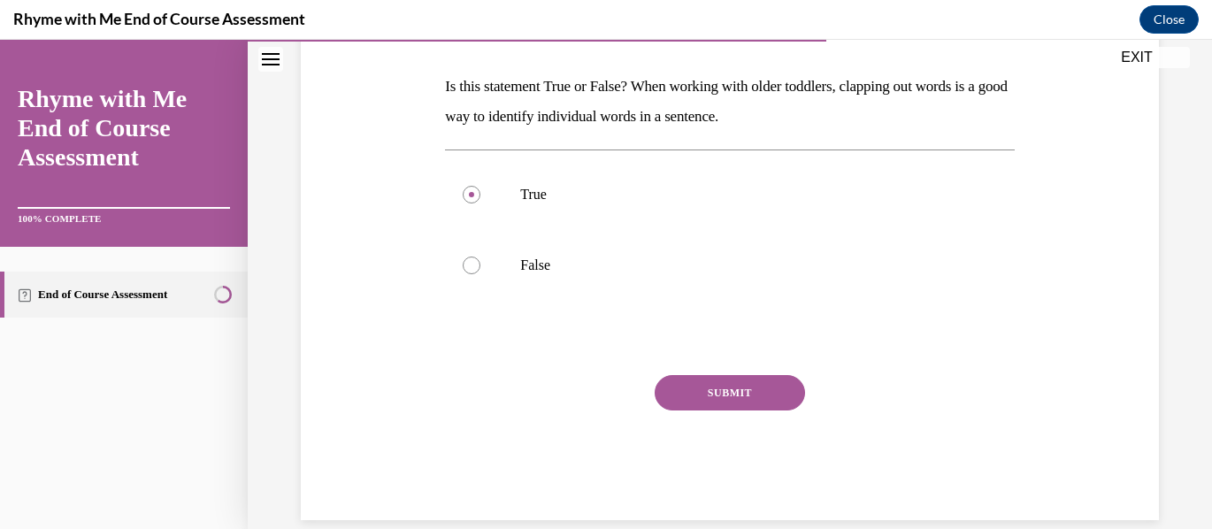
click at [693, 394] on button "SUBMIT" at bounding box center [730, 392] width 150 height 35
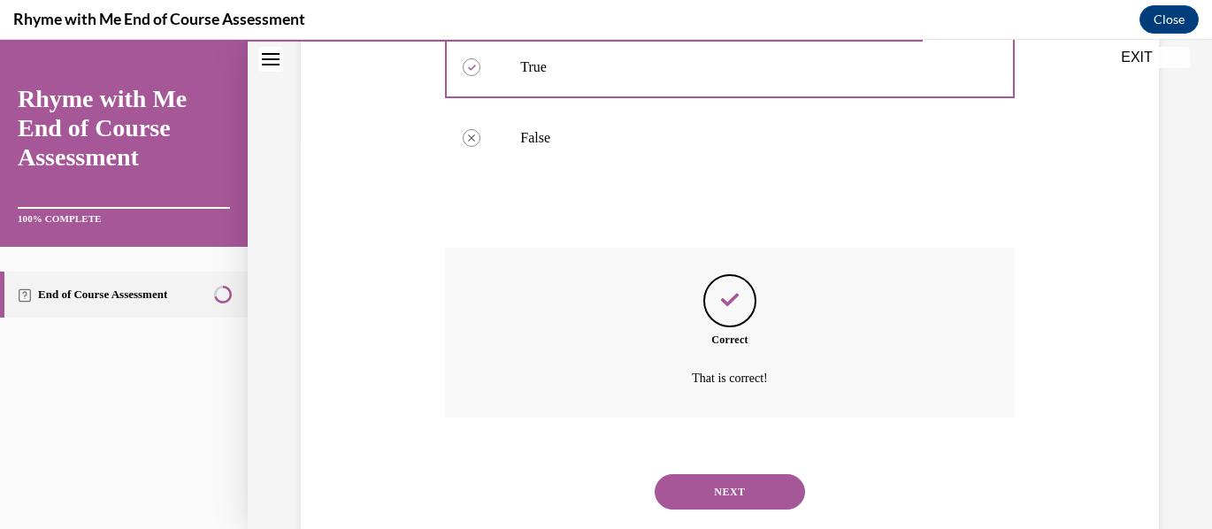
scroll to position [435, 0]
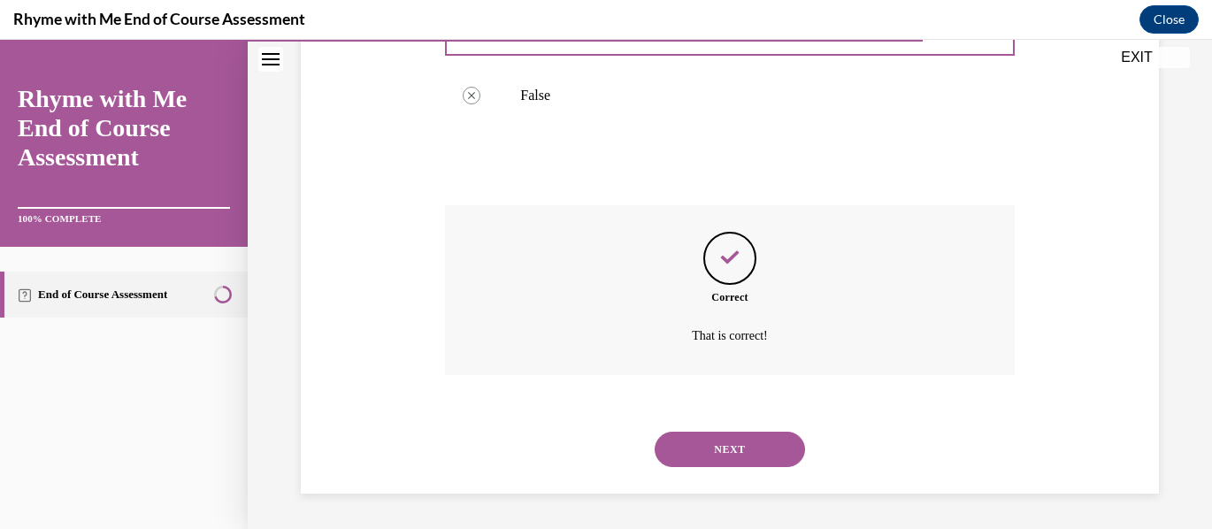
click at [721, 443] on button "NEXT" at bounding box center [730, 449] width 150 height 35
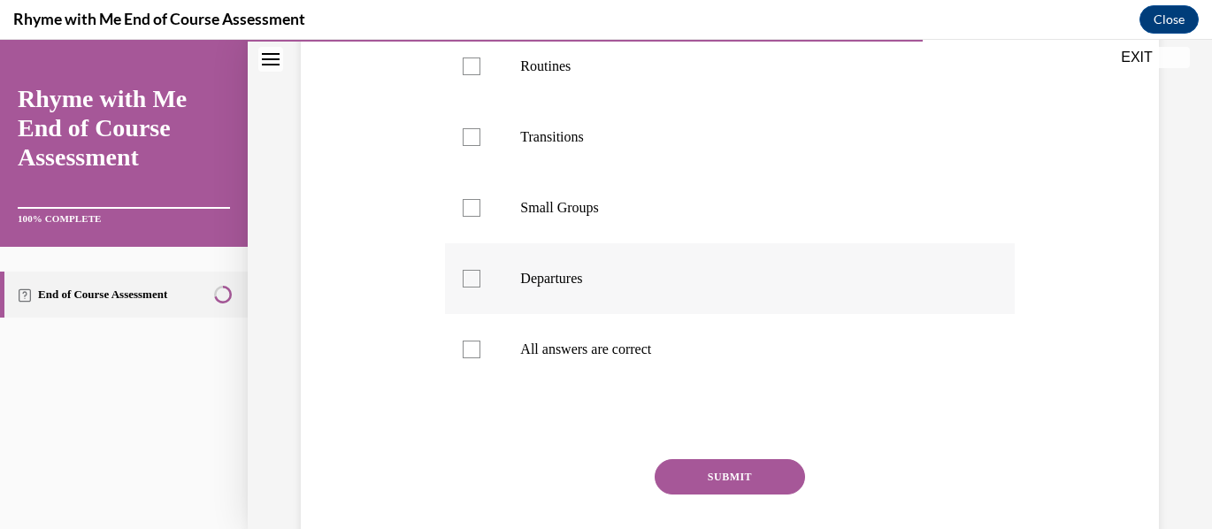
scroll to position [531, 0]
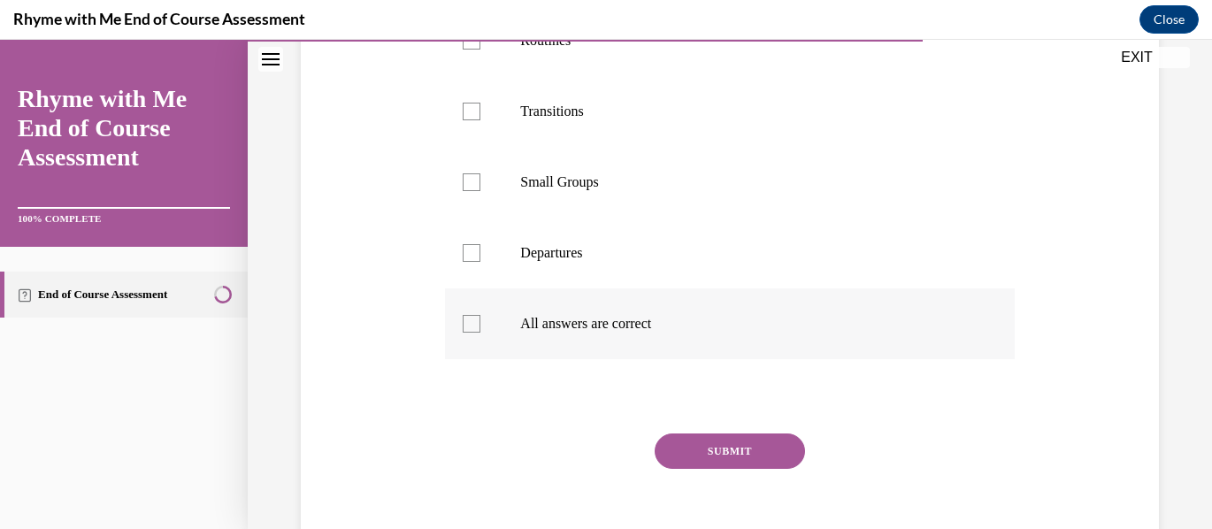
click at [472, 333] on div at bounding box center [472, 324] width 18 height 18
click at [472, 333] on input "All answers are correct" at bounding box center [472, 324] width 18 height 18
checkbox input "true"
click at [745, 469] on button "SUBMIT" at bounding box center [730, 451] width 150 height 35
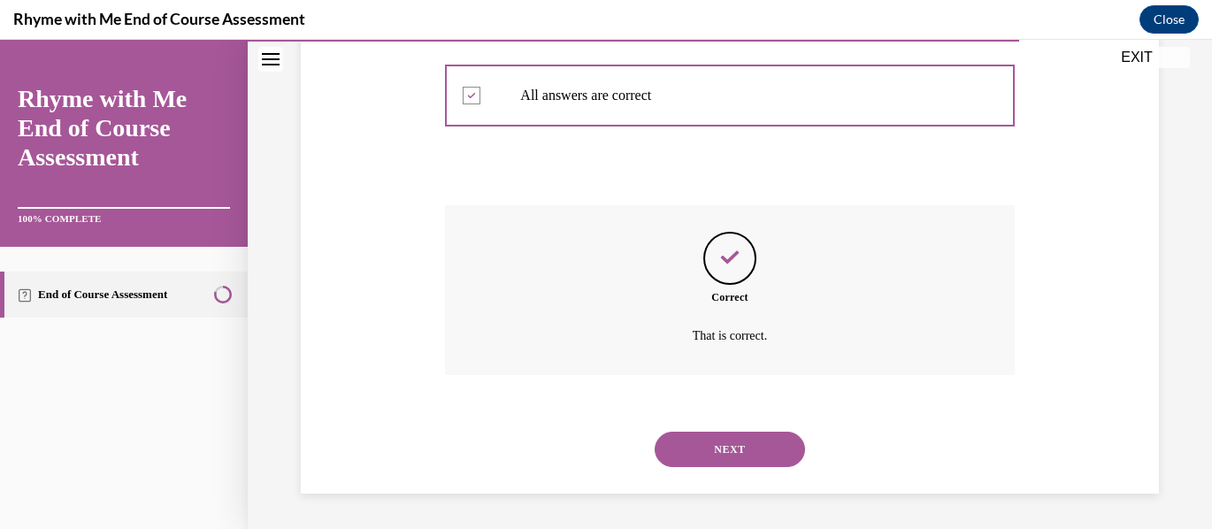
scroll to position [789, 0]
click at [735, 448] on button "NEXT" at bounding box center [730, 449] width 150 height 35
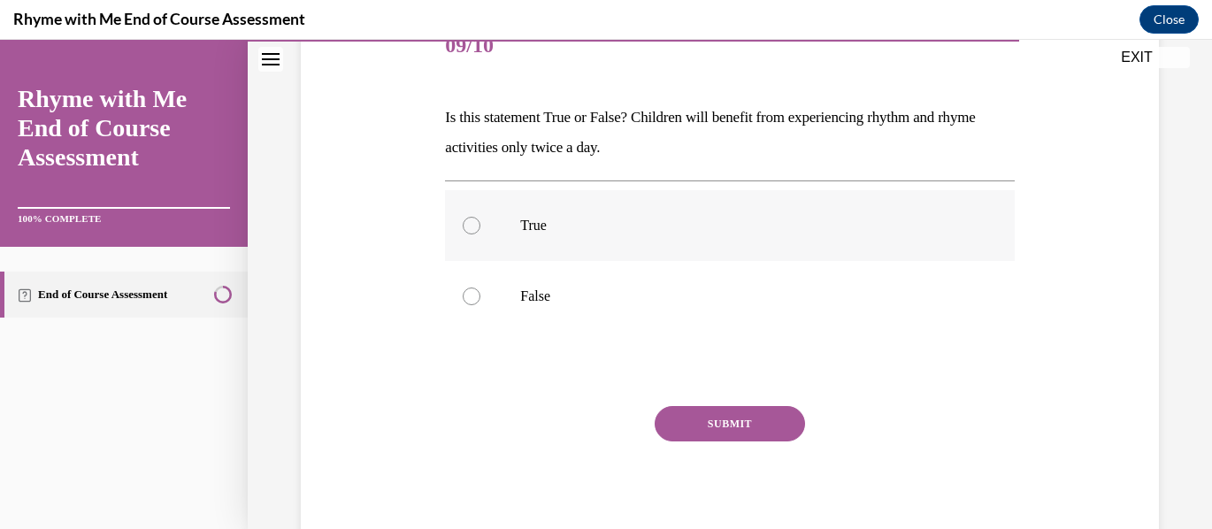
scroll to position [265, 0]
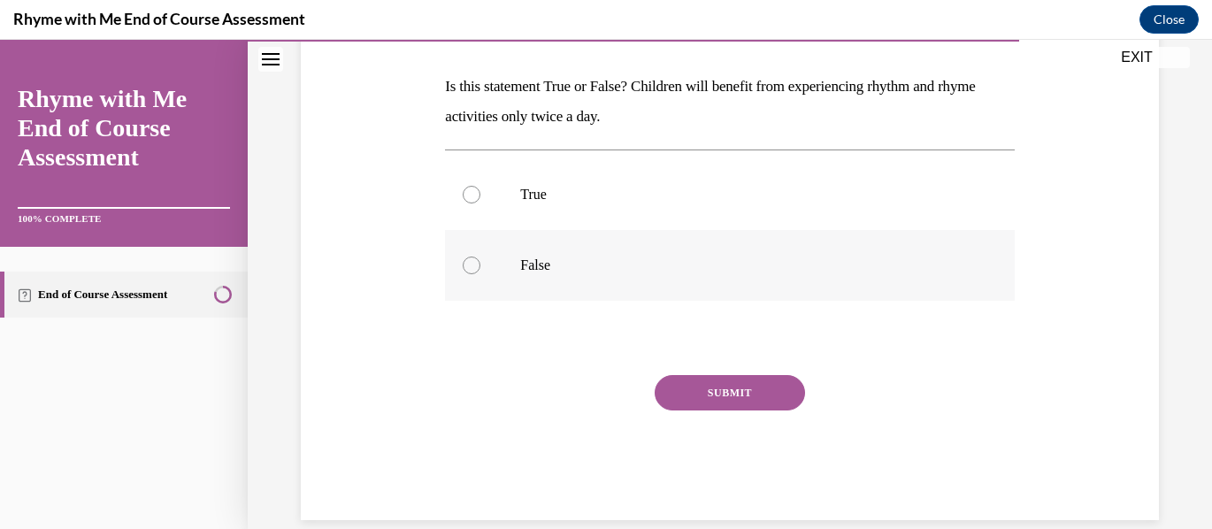
click at [467, 265] on div at bounding box center [472, 266] width 18 height 18
click at [467, 265] on input "False" at bounding box center [472, 266] width 18 height 18
radio input "true"
click at [719, 386] on button "SUBMIT" at bounding box center [730, 392] width 150 height 35
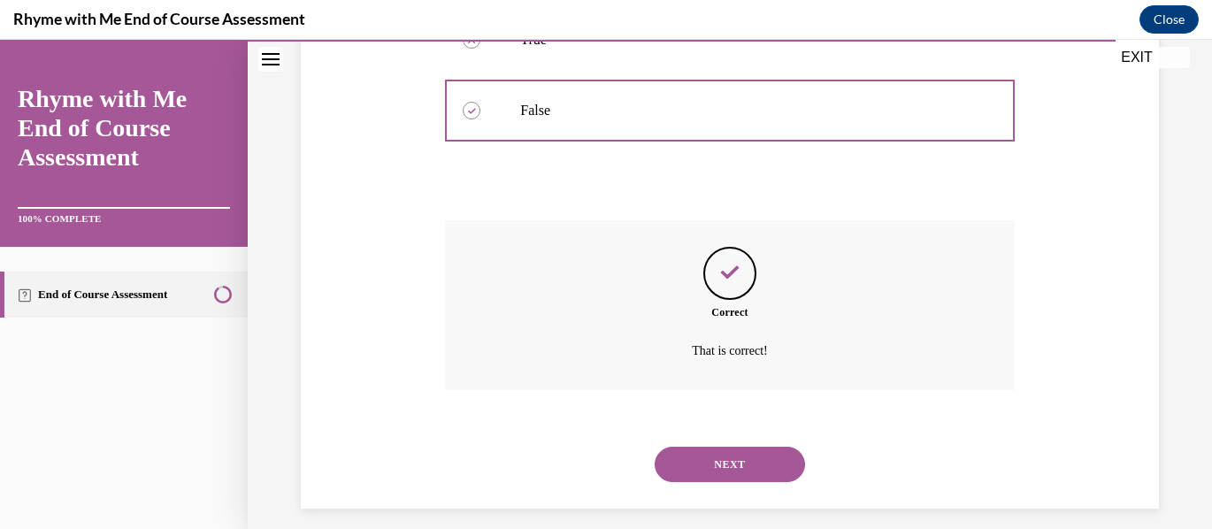
scroll to position [435, 0]
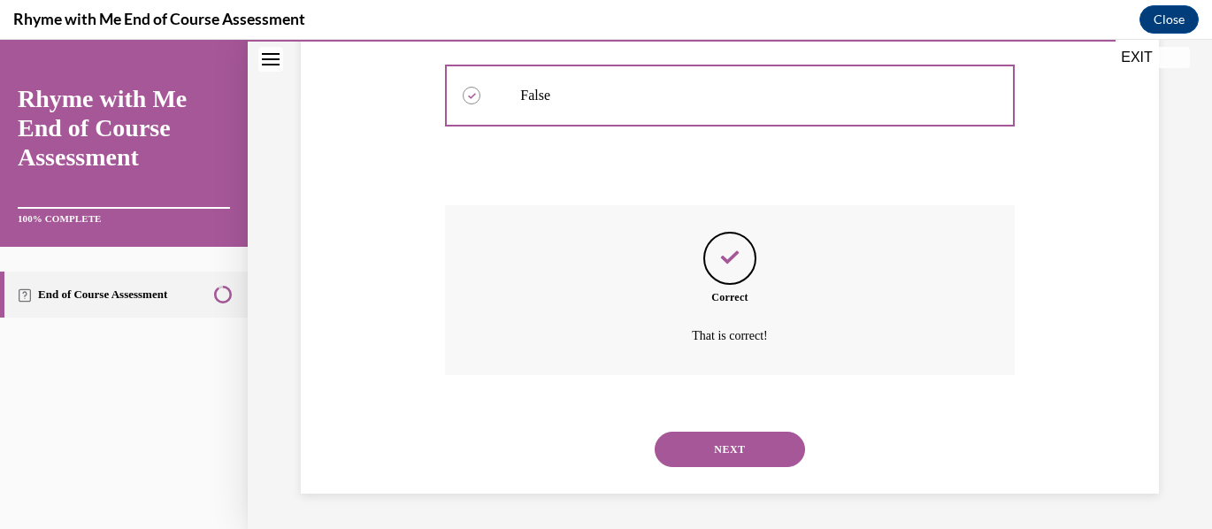
click at [743, 443] on button "NEXT" at bounding box center [730, 449] width 150 height 35
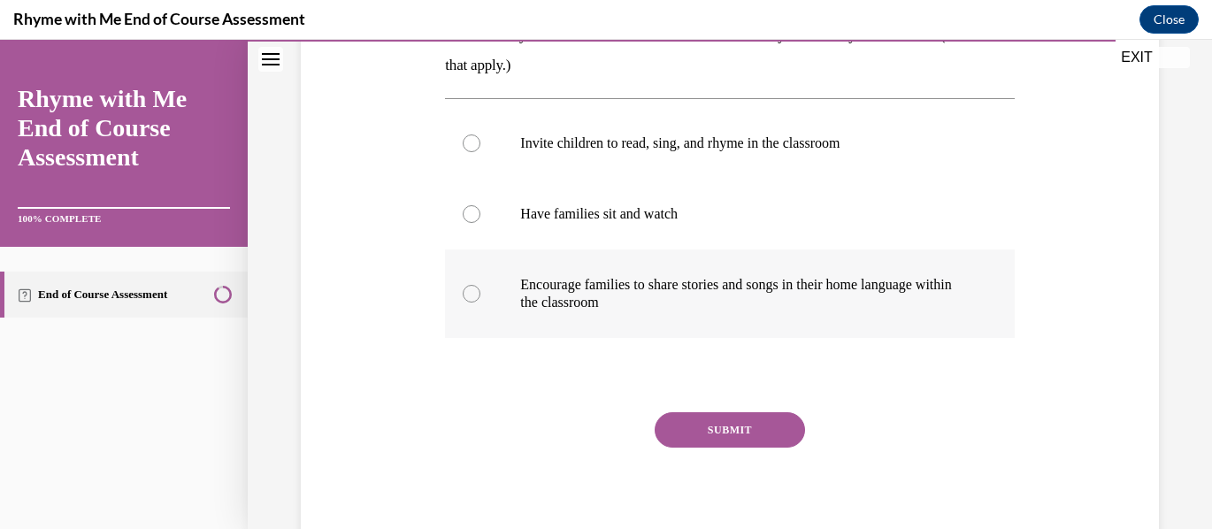
scroll to position [354, 0]
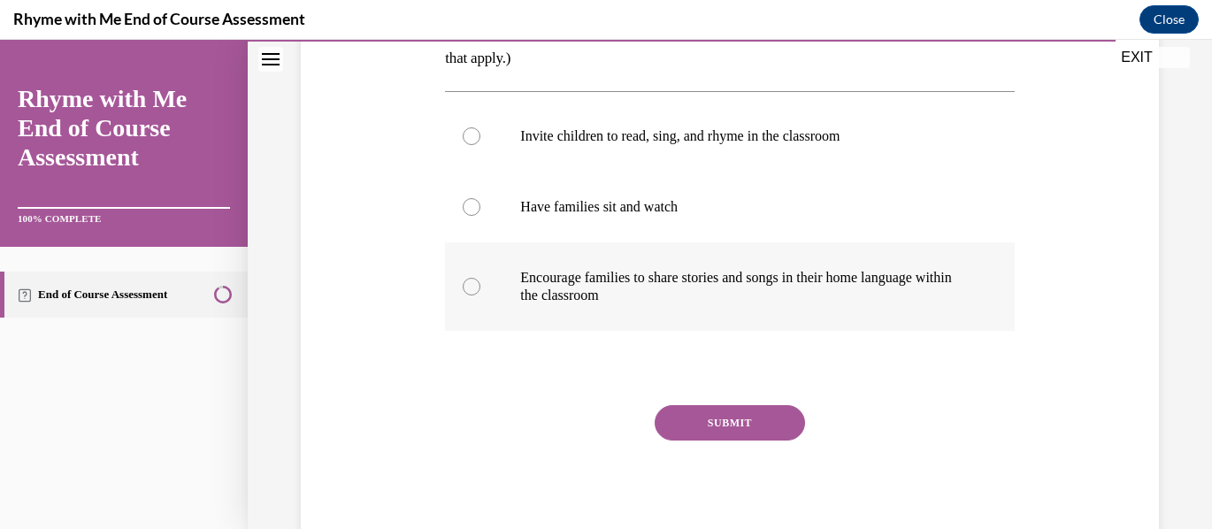
click at [469, 282] on div at bounding box center [472, 287] width 18 height 18
click at [469, 282] on input "Encourage families to share stories and songs in their home language within the…" at bounding box center [472, 287] width 18 height 18
radio input "true"
click at [744, 412] on button "SUBMIT" at bounding box center [730, 422] width 150 height 35
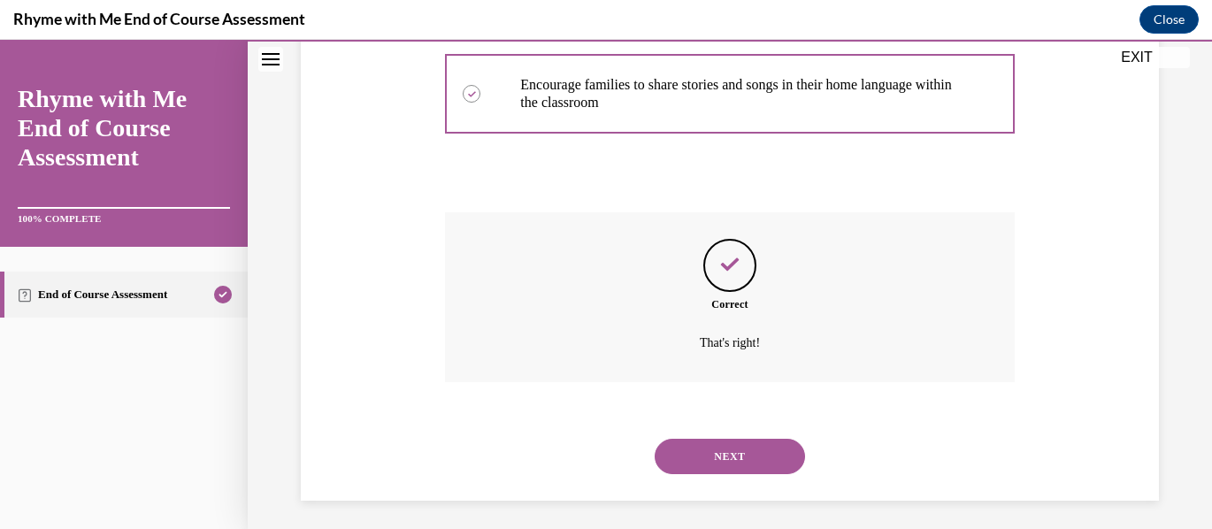
scroll to position [554, 0]
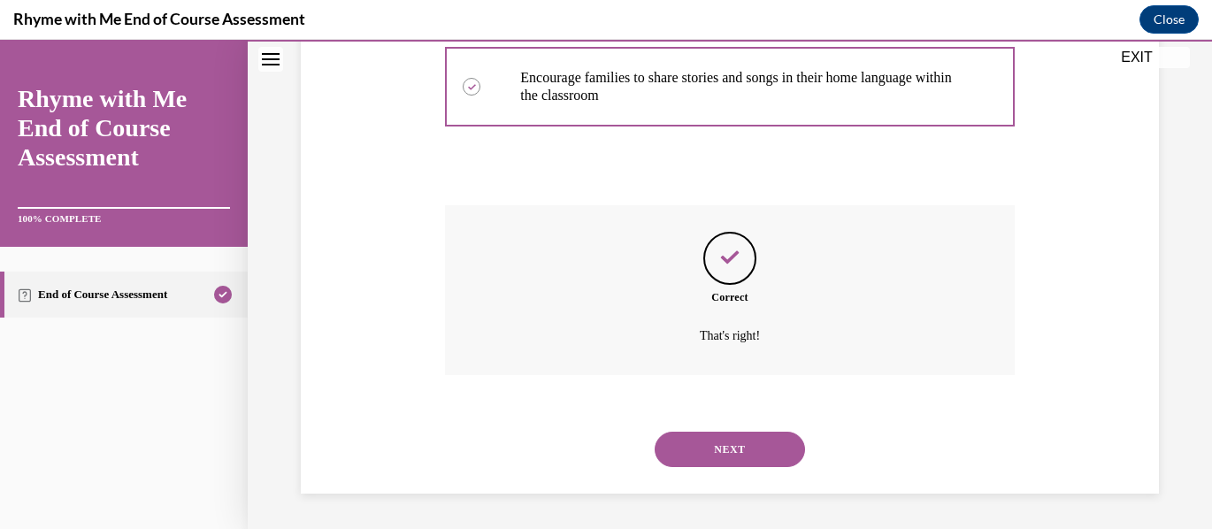
click at [735, 449] on button "NEXT" at bounding box center [730, 449] width 150 height 35
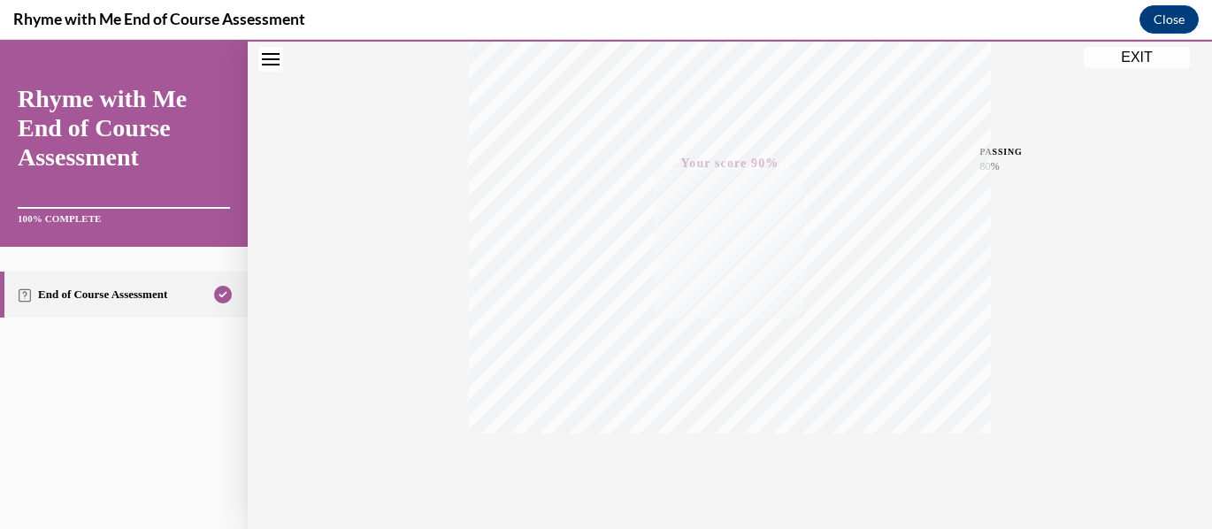
scroll to position [418, 0]
click at [727, 418] on icon "button" at bounding box center [730, 421] width 63 height 19
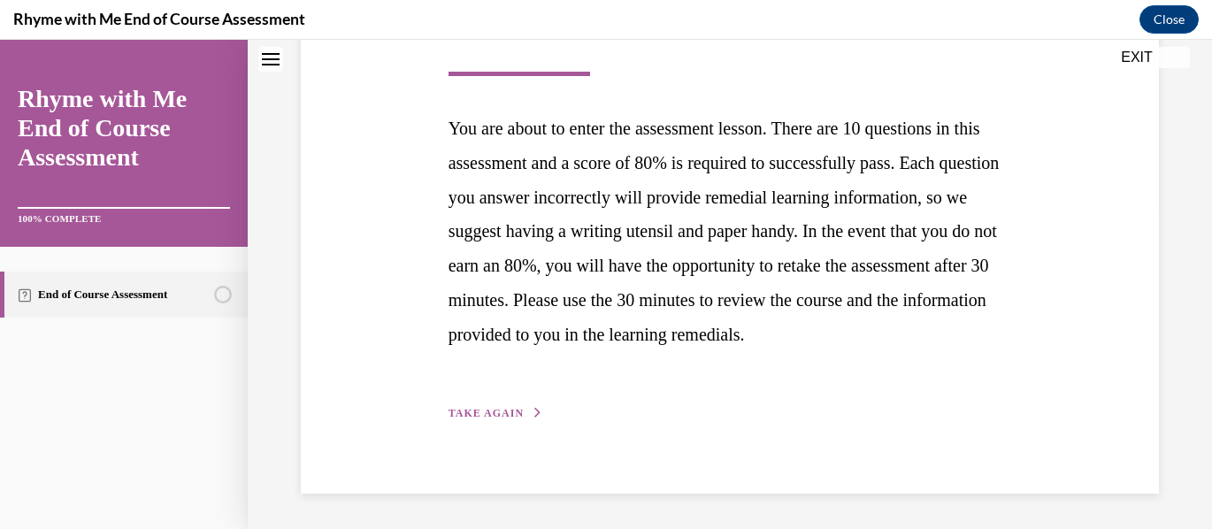
scroll to position [355, 0]
click at [500, 414] on span "TAKE AGAIN" at bounding box center [486, 413] width 75 height 12
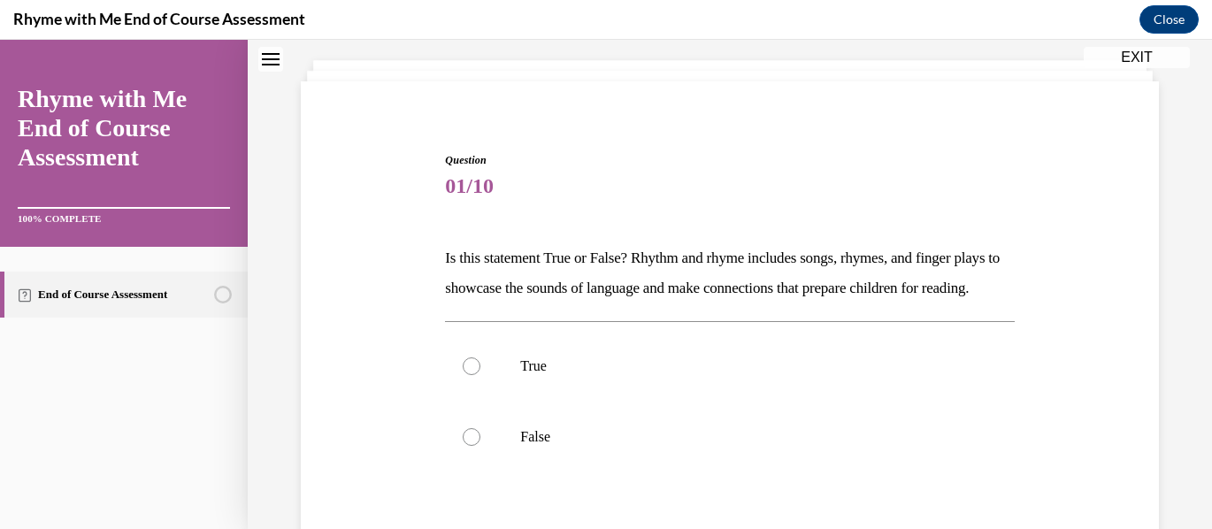
scroll to position [177, 0]
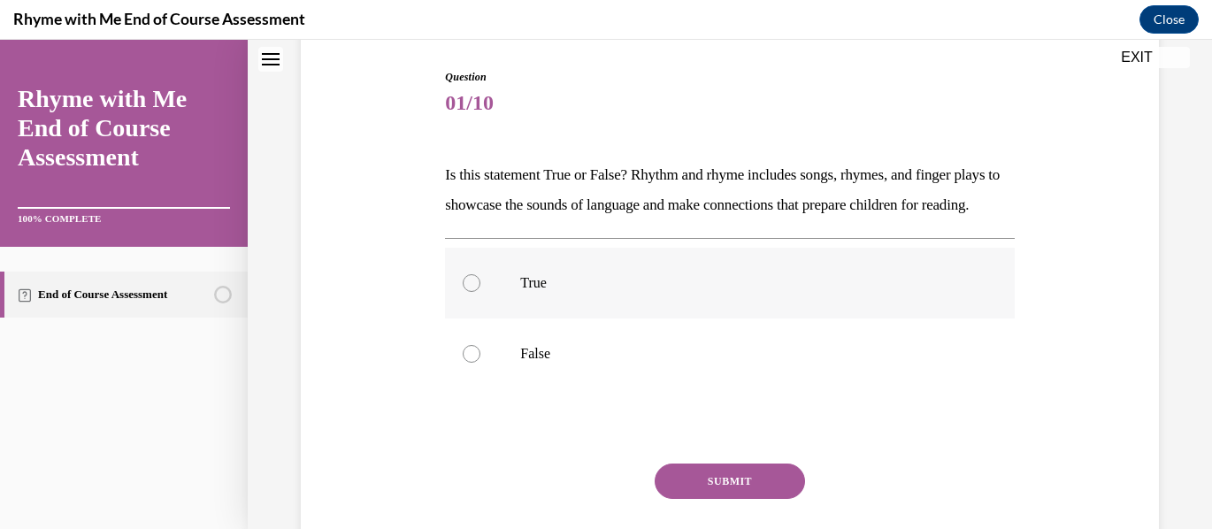
click at [472, 292] on div at bounding box center [472, 283] width 18 height 18
click at [472, 292] on input "True" at bounding box center [472, 283] width 18 height 18
radio input "true"
click at [707, 499] on button "SUBMIT" at bounding box center [730, 481] width 150 height 35
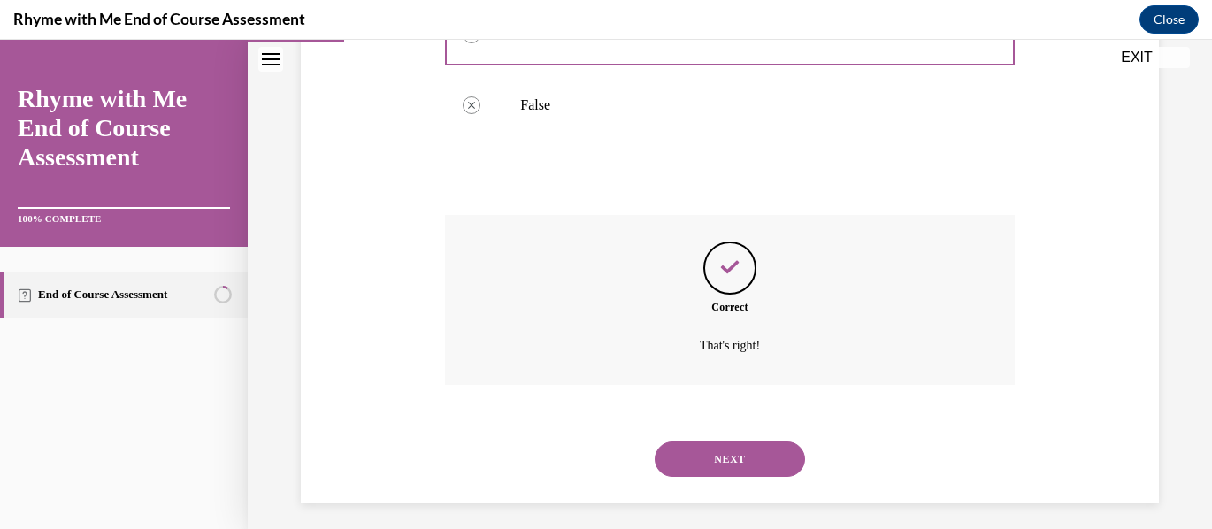
scroll to position [465, 0]
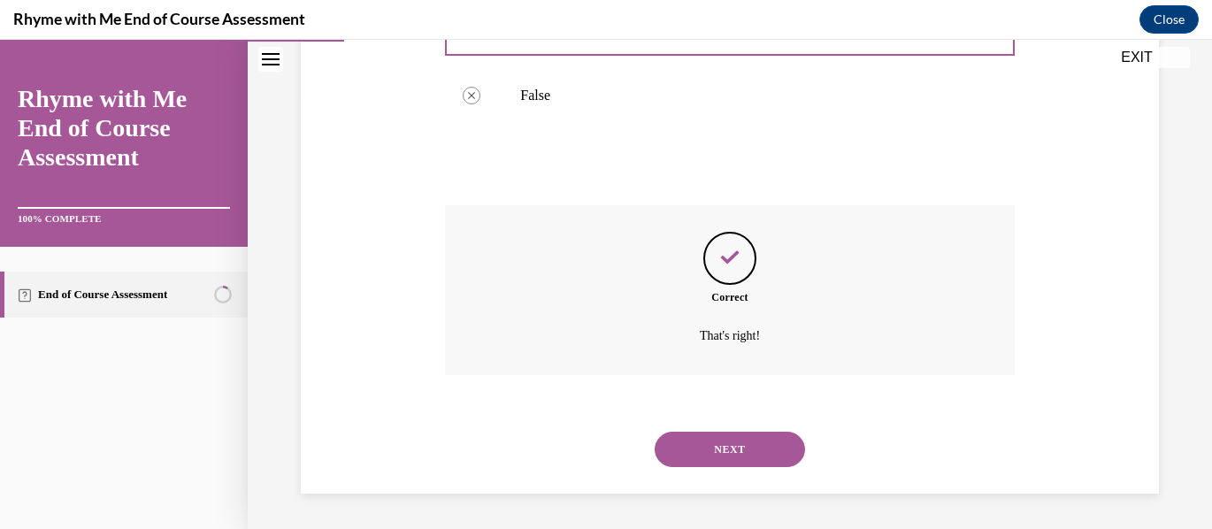
click at [757, 450] on button "NEXT" at bounding box center [730, 449] width 150 height 35
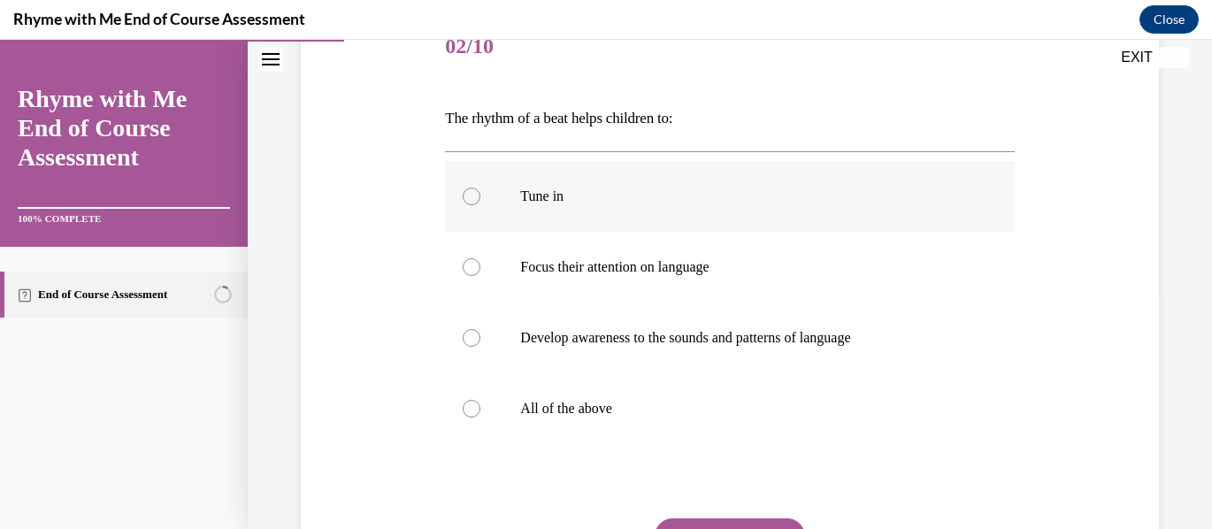
scroll to position [265, 0]
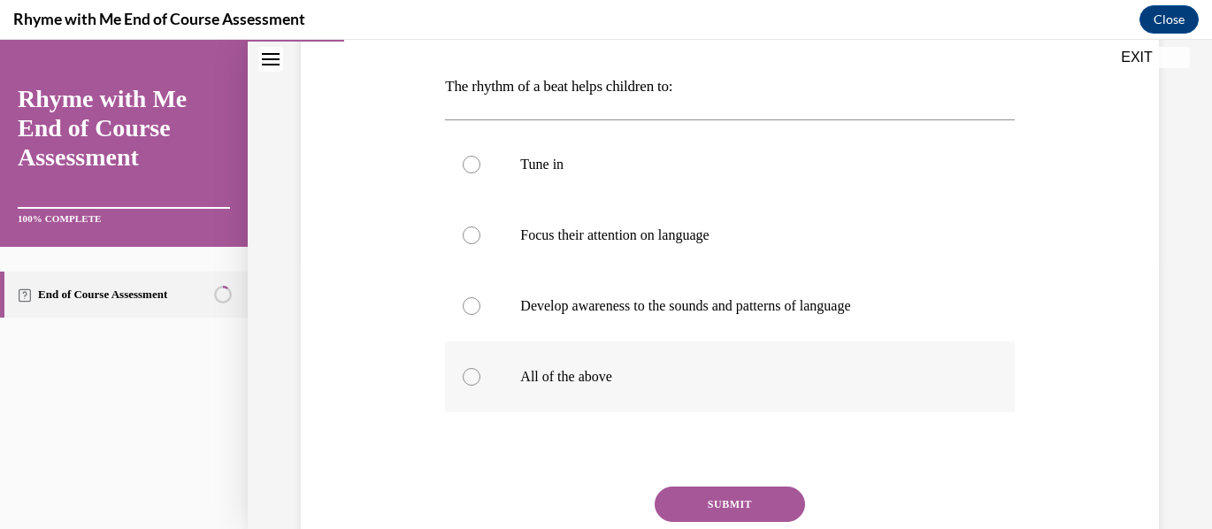
drag, startPoint x: 470, startPoint y: 375, endPoint x: 489, endPoint y: 385, distance: 21.0
click at [471, 375] on div at bounding box center [472, 377] width 18 height 18
click at [471, 375] on input "All of the above" at bounding box center [472, 377] width 18 height 18
radio input "true"
click at [701, 503] on button "SUBMIT" at bounding box center [730, 504] width 150 height 35
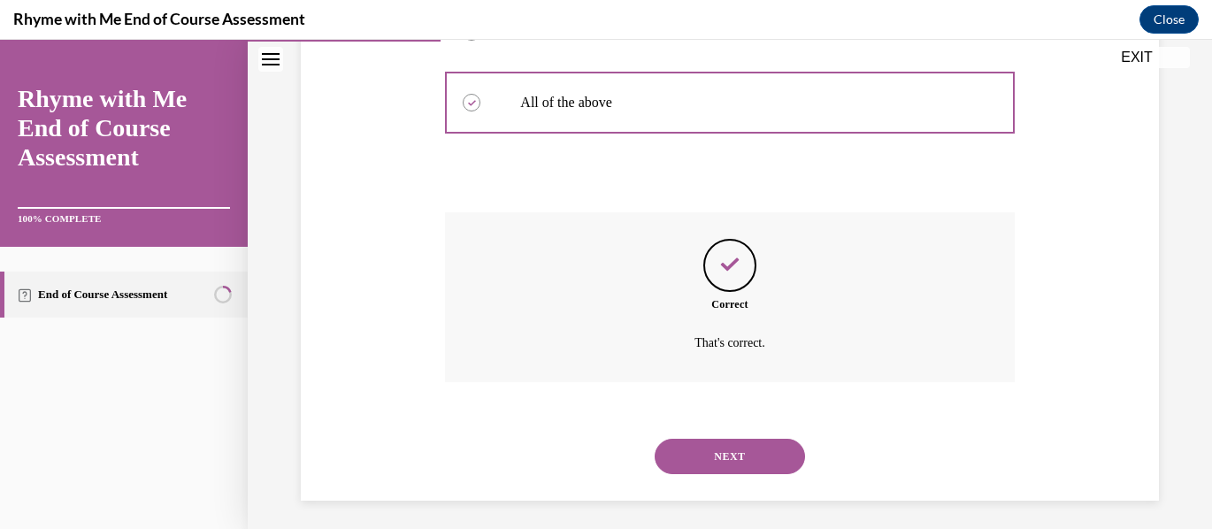
scroll to position [547, 0]
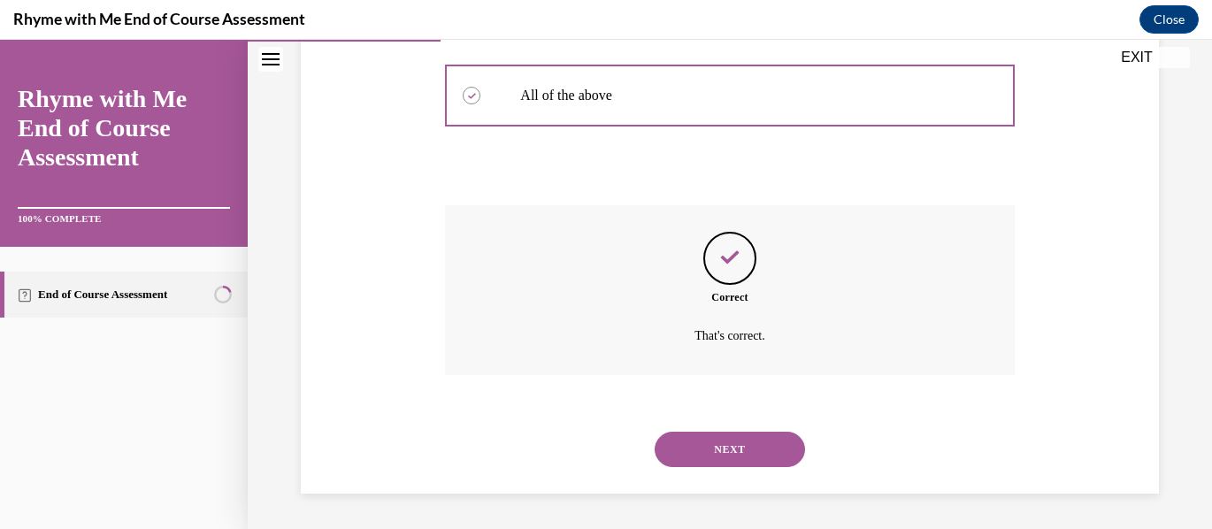
click at [741, 451] on button "NEXT" at bounding box center [730, 449] width 150 height 35
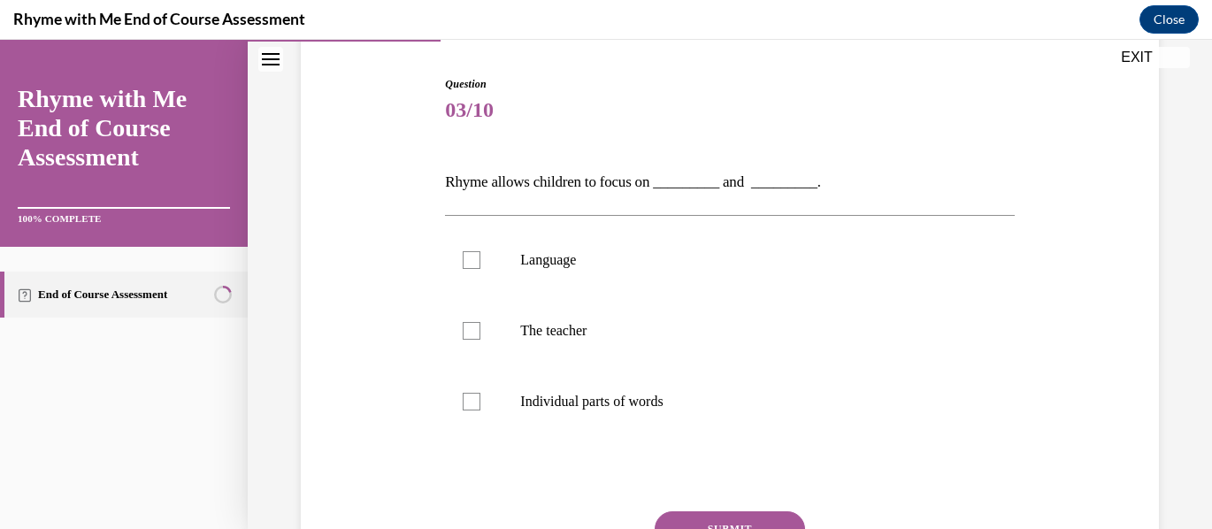
scroll to position [265, 0]
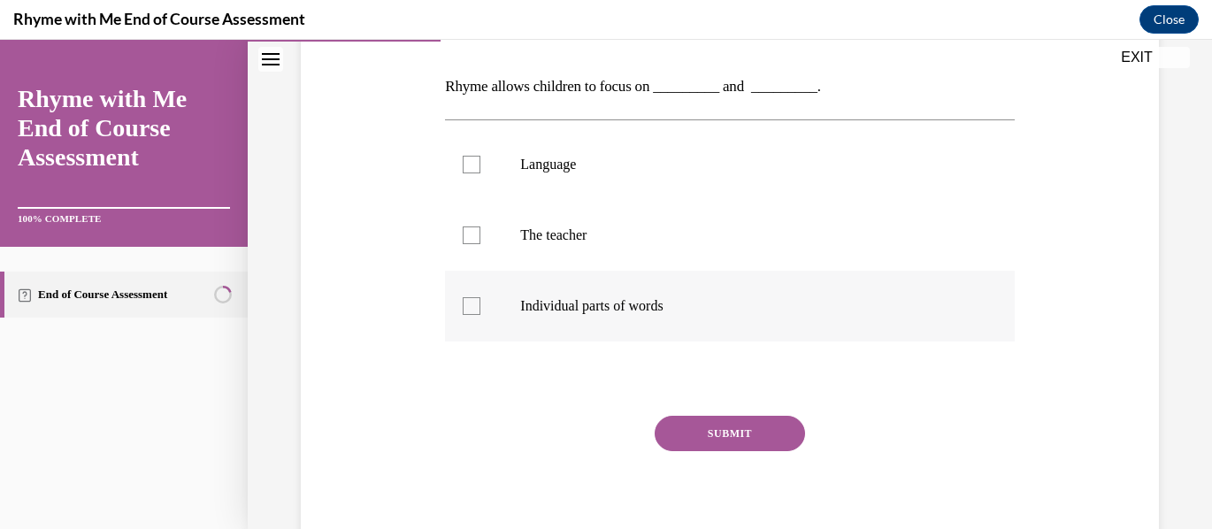
drag, startPoint x: 469, startPoint y: 307, endPoint x: 485, endPoint y: 312, distance: 16.5
click at [472, 307] on div at bounding box center [472, 306] width 18 height 18
click at [472, 307] on input "Individual parts of words" at bounding box center [472, 306] width 18 height 18
checkbox input "true"
click at [747, 431] on button "SUBMIT" at bounding box center [730, 433] width 150 height 35
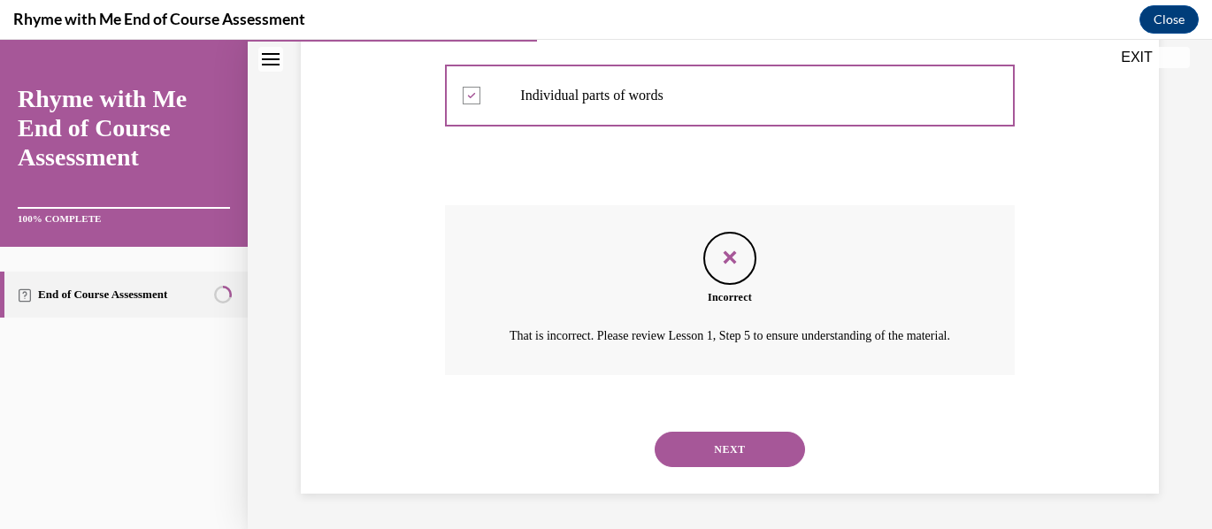
scroll to position [497, 0]
click at [715, 449] on button "NEXT" at bounding box center [730, 449] width 150 height 35
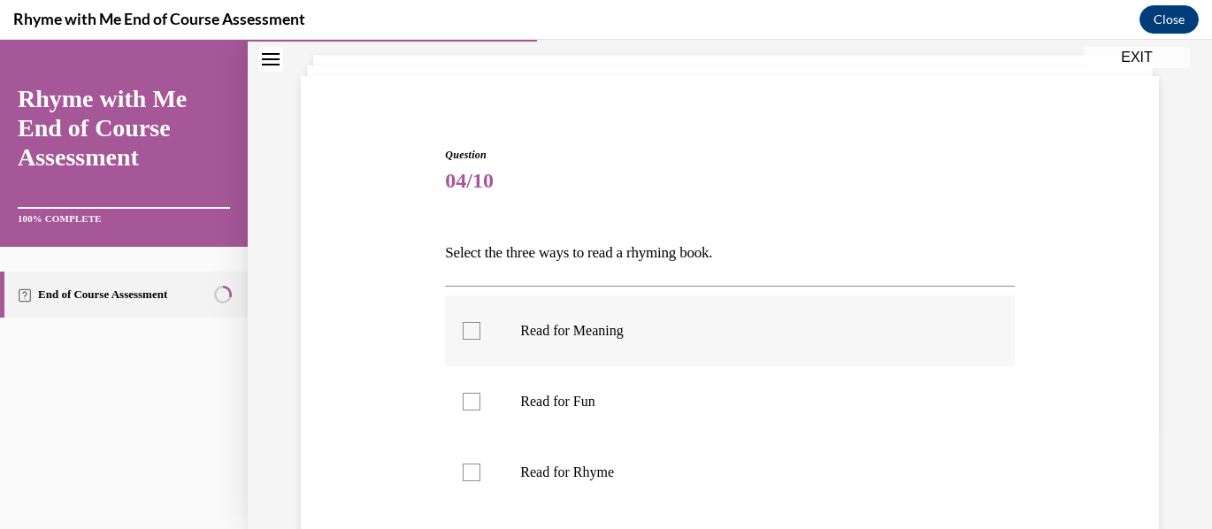
scroll to position [177, 0]
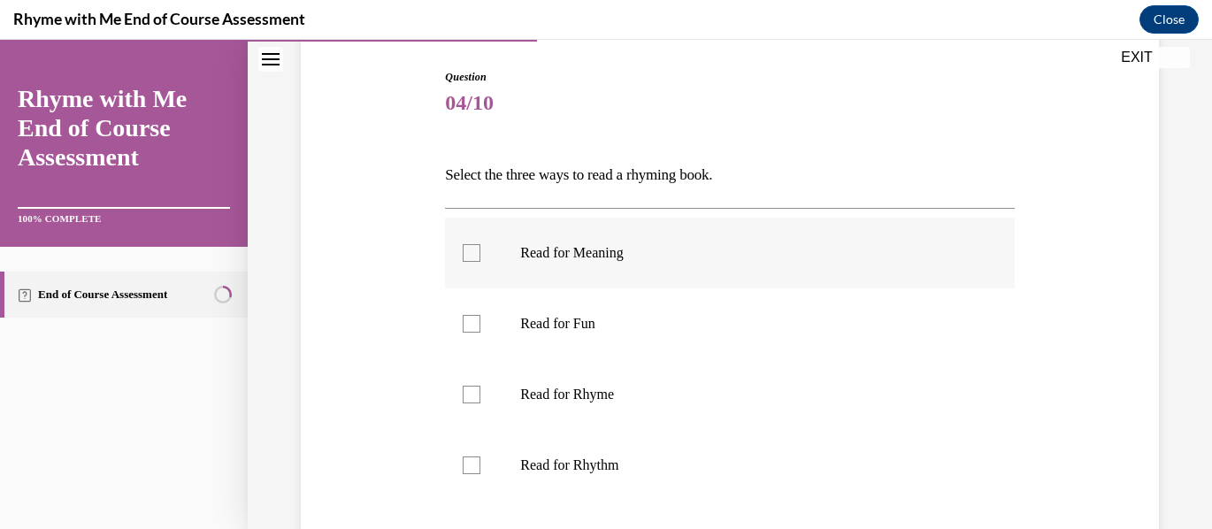
click at [474, 251] on div at bounding box center [472, 253] width 18 height 18
click at [474, 251] on input "Read for Meaning" at bounding box center [472, 253] width 18 height 18
checkbox input "true"
click at [466, 395] on div at bounding box center [472, 395] width 18 height 18
click at [466, 395] on input "Read for Rhyme" at bounding box center [472, 395] width 18 height 18
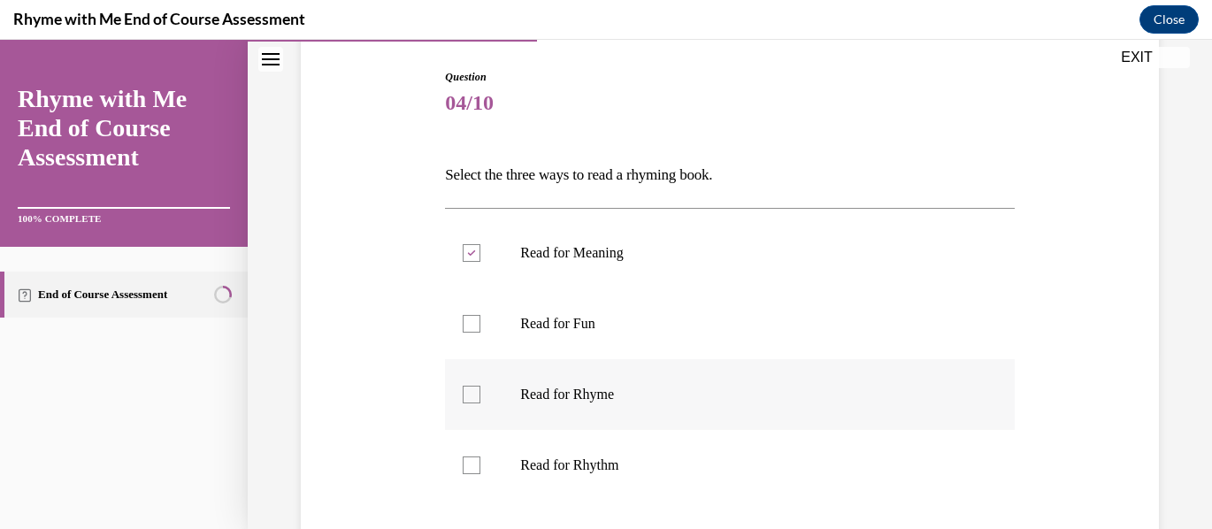
checkbox input "true"
click at [471, 464] on div at bounding box center [472, 466] width 18 height 18
click at [471, 464] on input "Read for Rhythm" at bounding box center [472, 466] width 18 height 18
checkbox input "true"
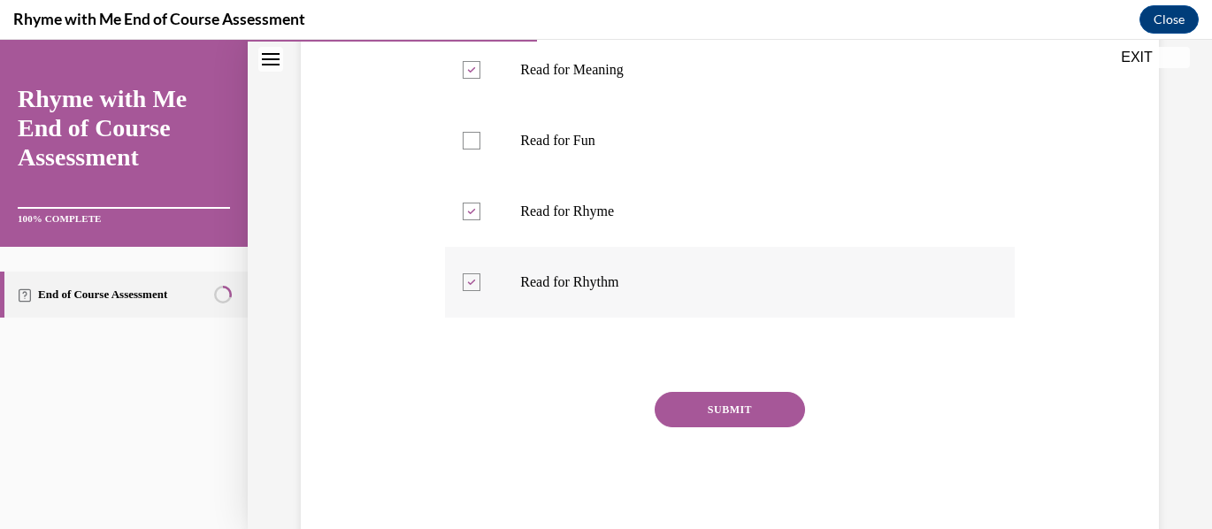
scroll to position [404, 0]
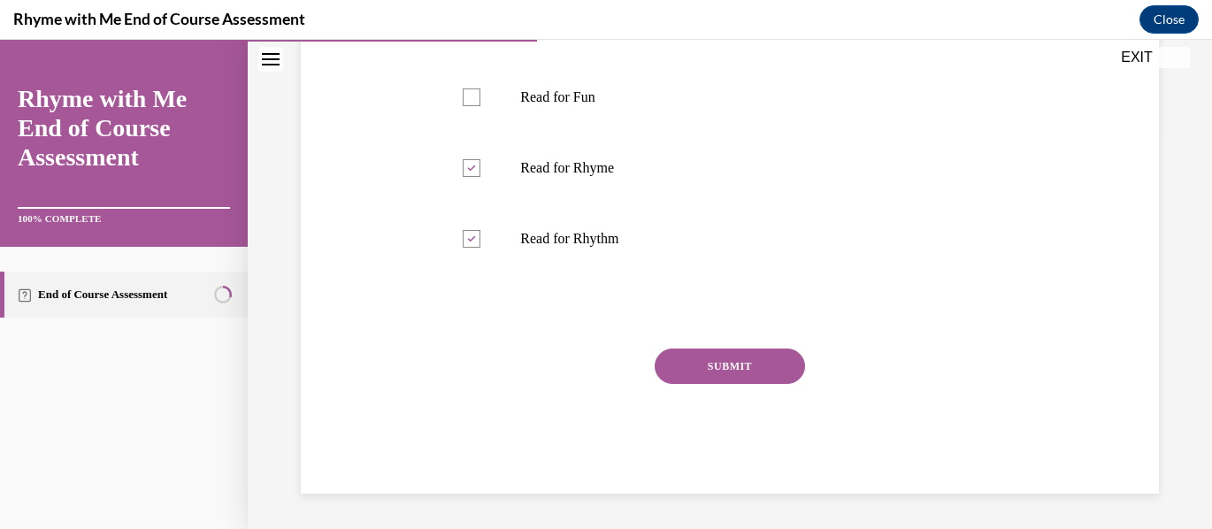
click at [734, 366] on button "SUBMIT" at bounding box center [730, 366] width 150 height 35
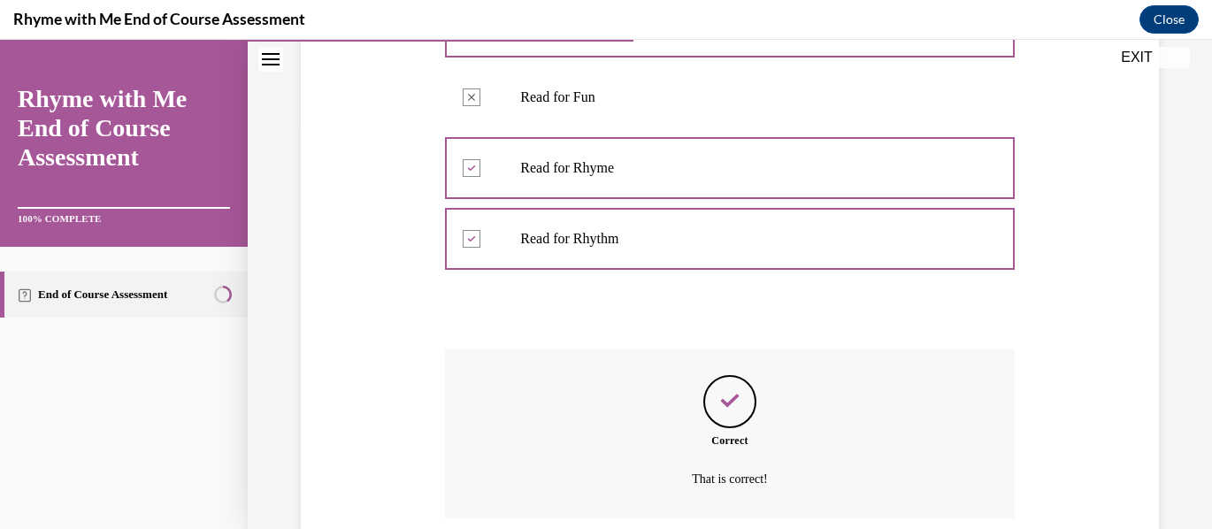
scroll to position [547, 0]
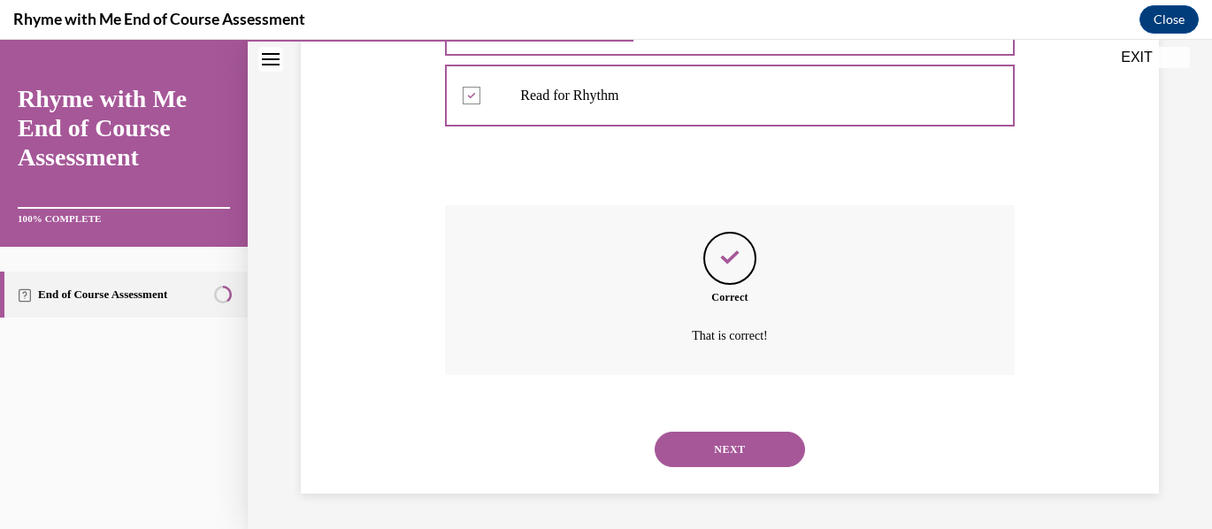
click at [733, 452] on button "NEXT" at bounding box center [730, 449] width 150 height 35
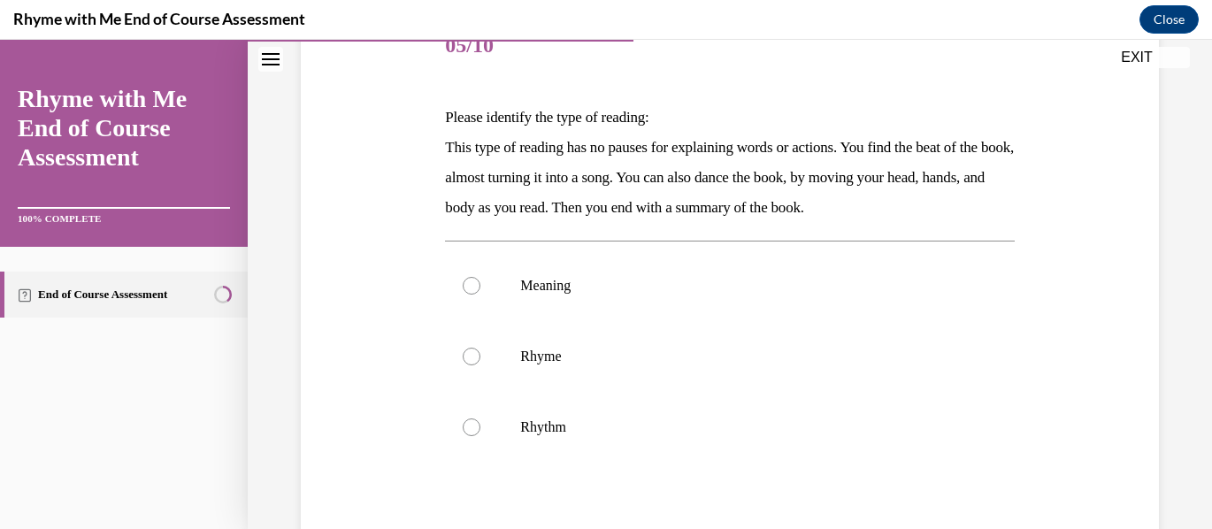
scroll to position [265, 0]
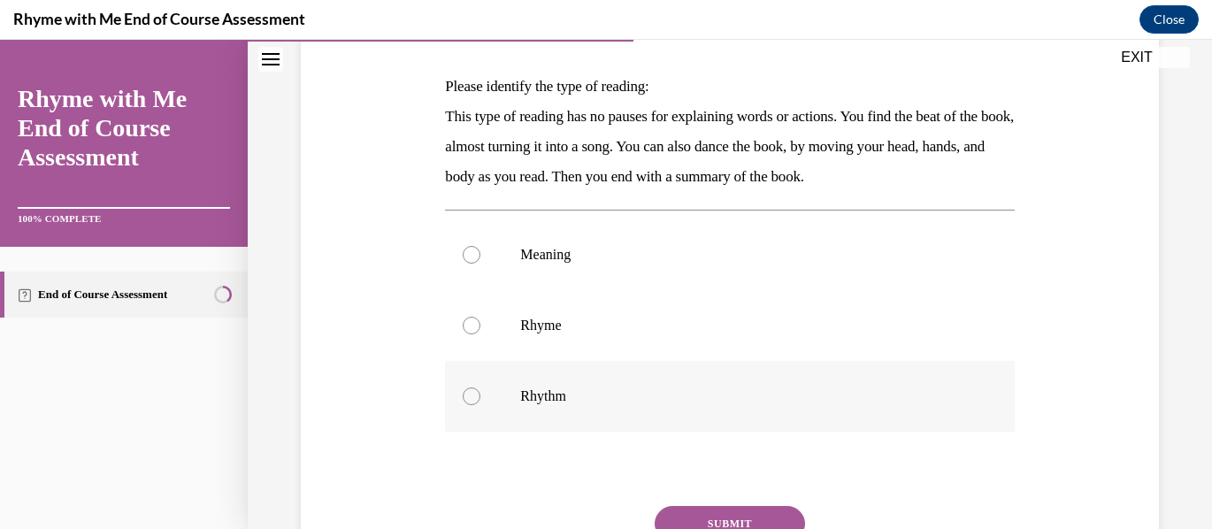
click at [470, 395] on div at bounding box center [472, 397] width 18 height 18
click at [470, 395] on input "Rhythm" at bounding box center [472, 397] width 18 height 18
radio input "true"
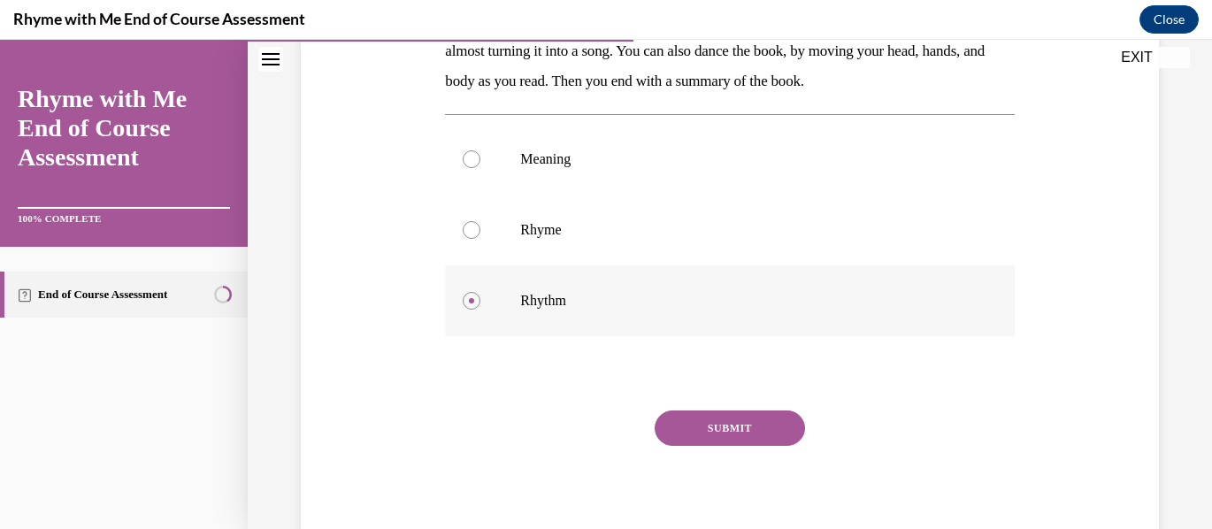
scroll to position [423, 0]
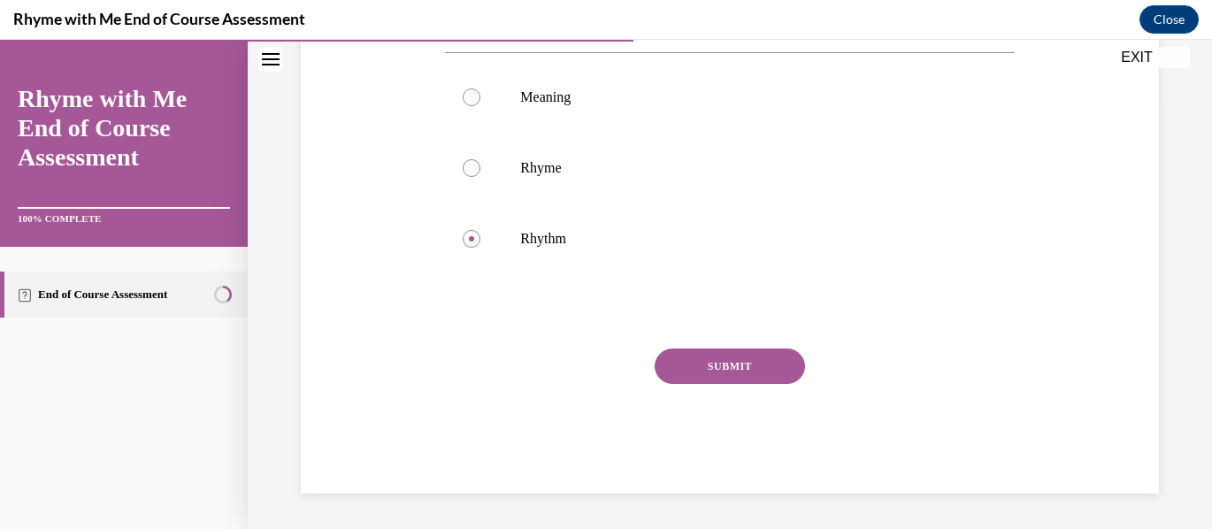
click at [765, 365] on button "SUBMIT" at bounding box center [730, 366] width 150 height 35
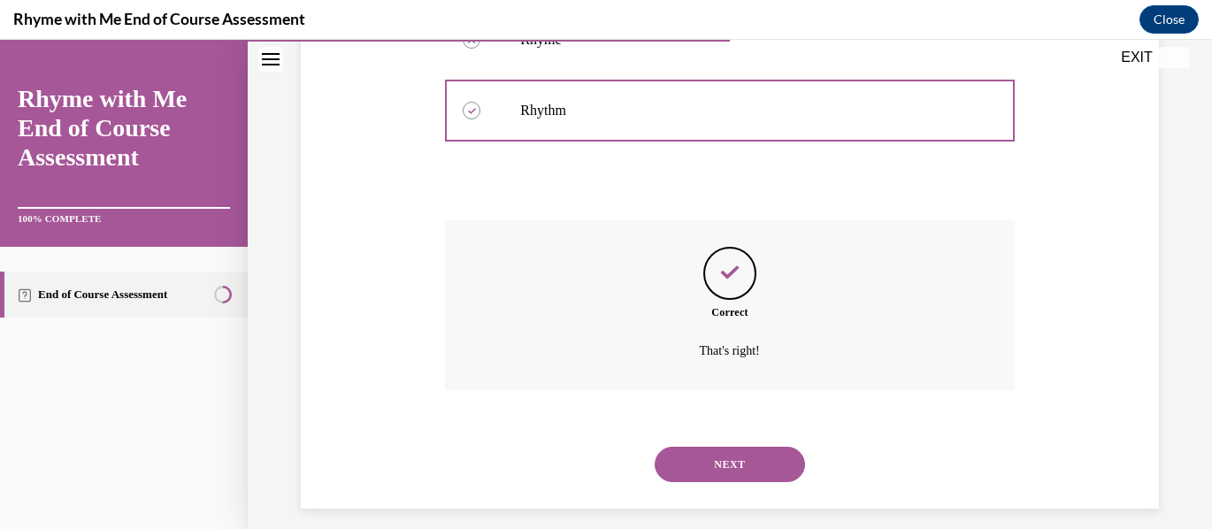
scroll to position [566, 0]
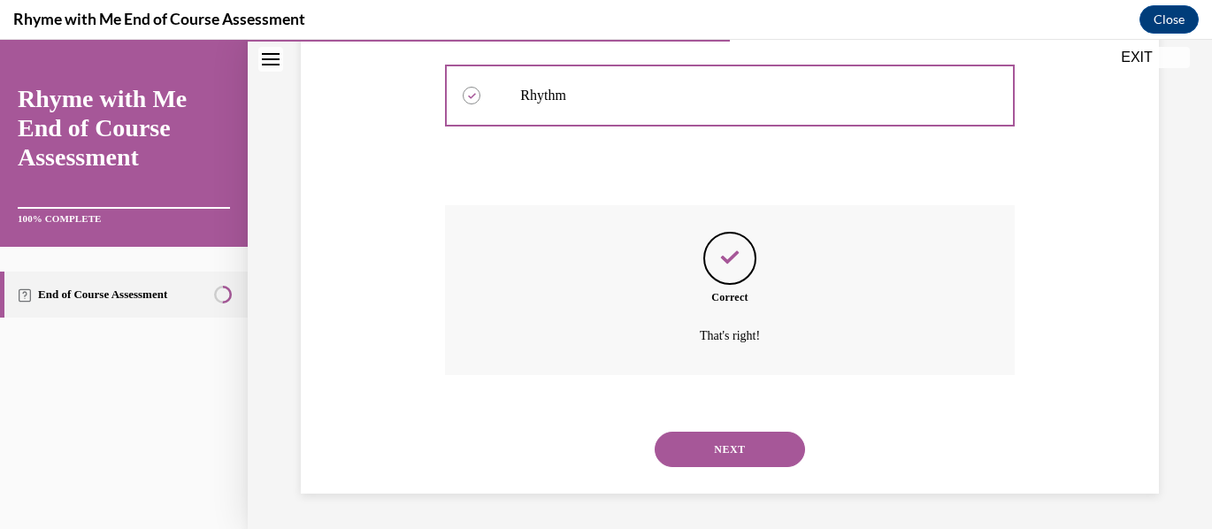
click at [754, 442] on button "NEXT" at bounding box center [730, 449] width 150 height 35
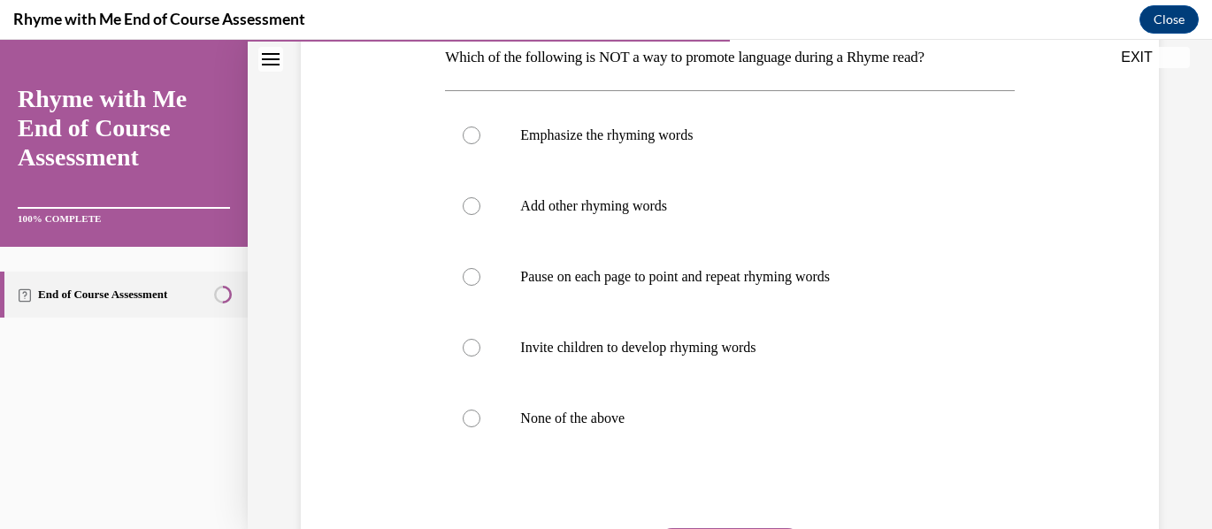
scroll to position [354, 0]
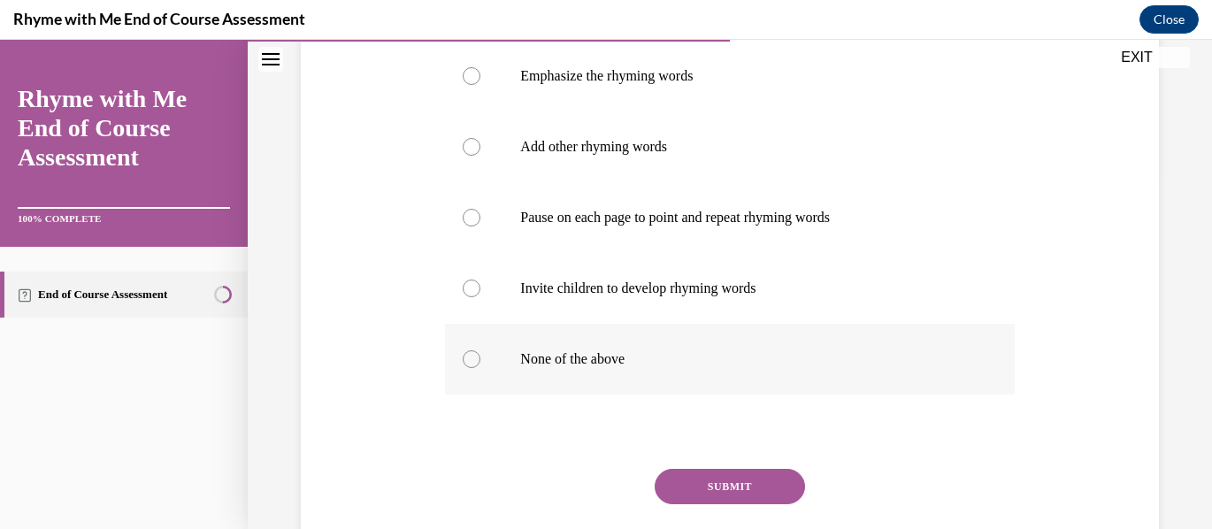
click at [473, 358] on div at bounding box center [472, 359] width 18 height 18
click at [473, 358] on input "None of the above" at bounding box center [472, 359] width 18 height 18
radio input "true"
click at [721, 481] on button "SUBMIT" at bounding box center [730, 486] width 150 height 35
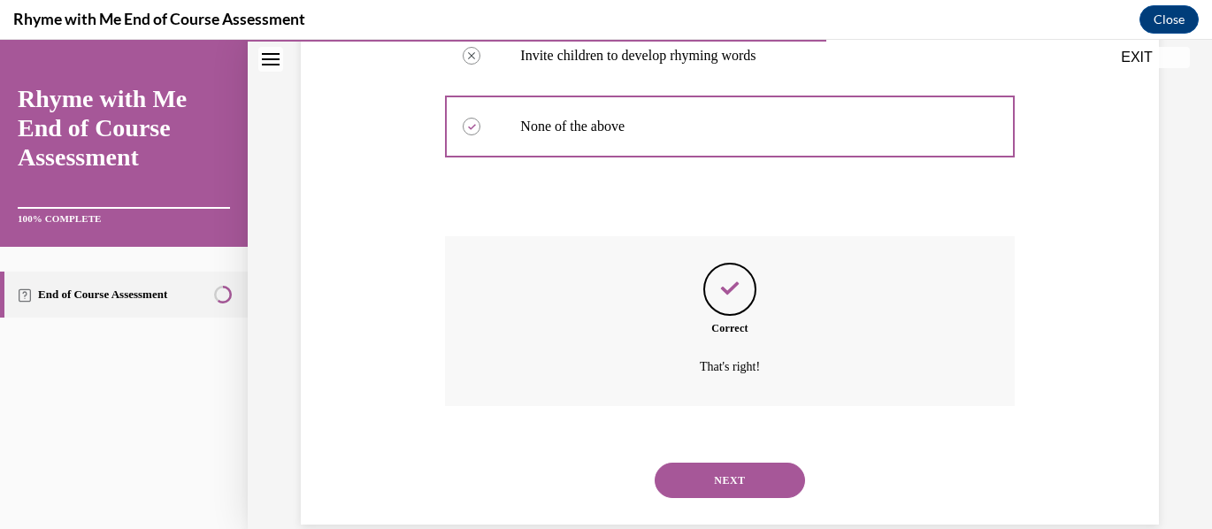
scroll to position [618, 0]
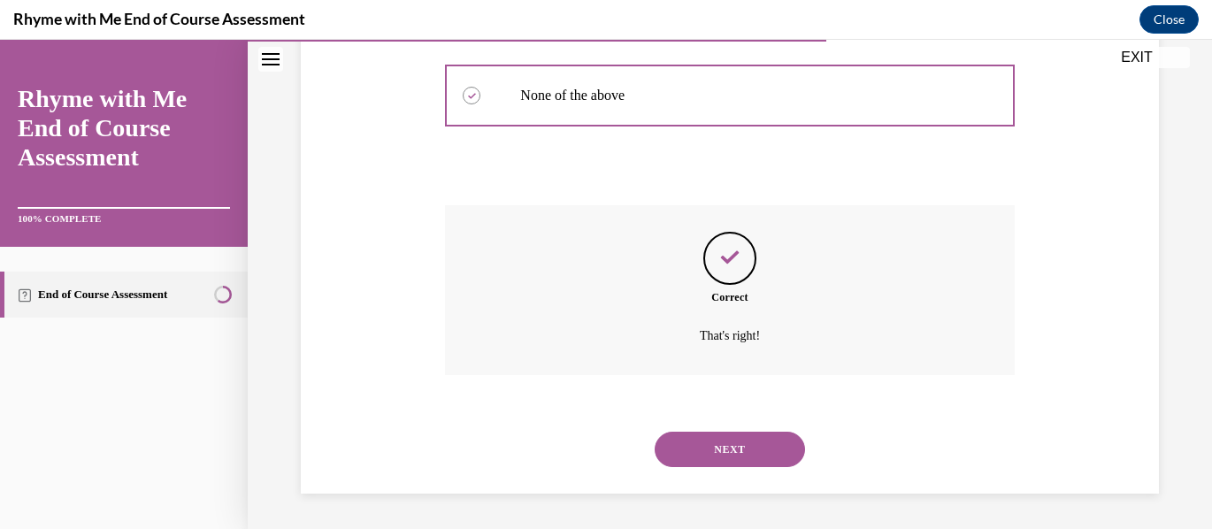
click at [722, 446] on button "NEXT" at bounding box center [730, 449] width 150 height 35
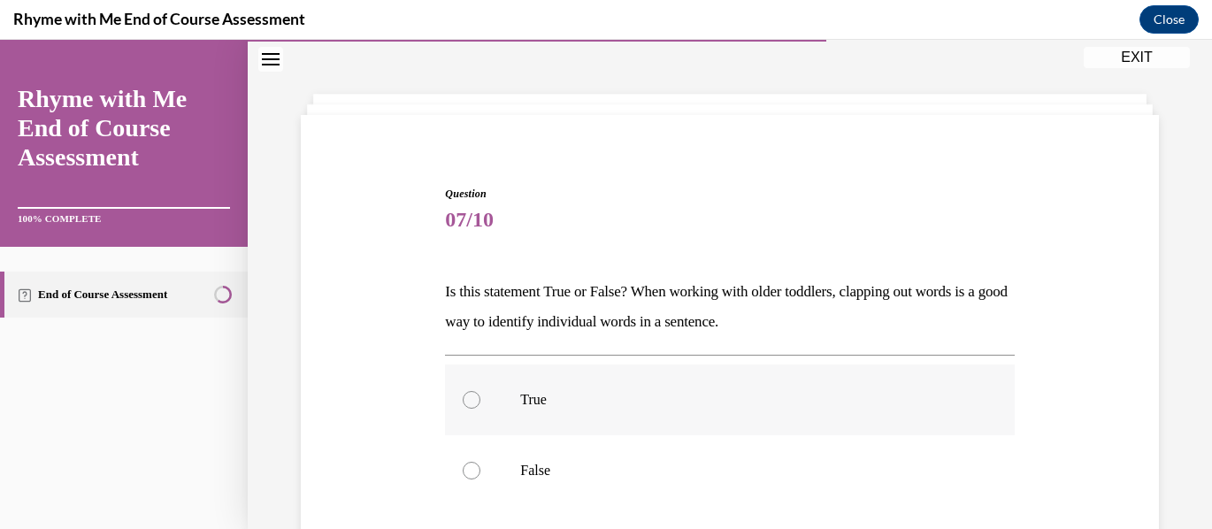
scroll to position [88, 0]
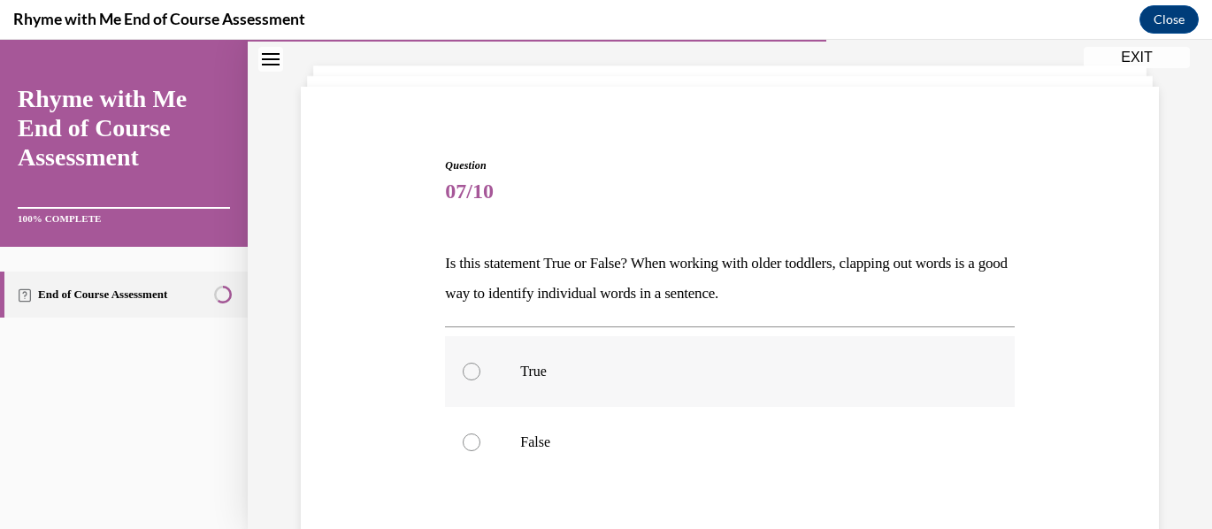
click at [474, 372] on div at bounding box center [472, 372] width 18 height 18
click at [474, 372] on input "True" at bounding box center [472, 372] width 18 height 18
radio input "true"
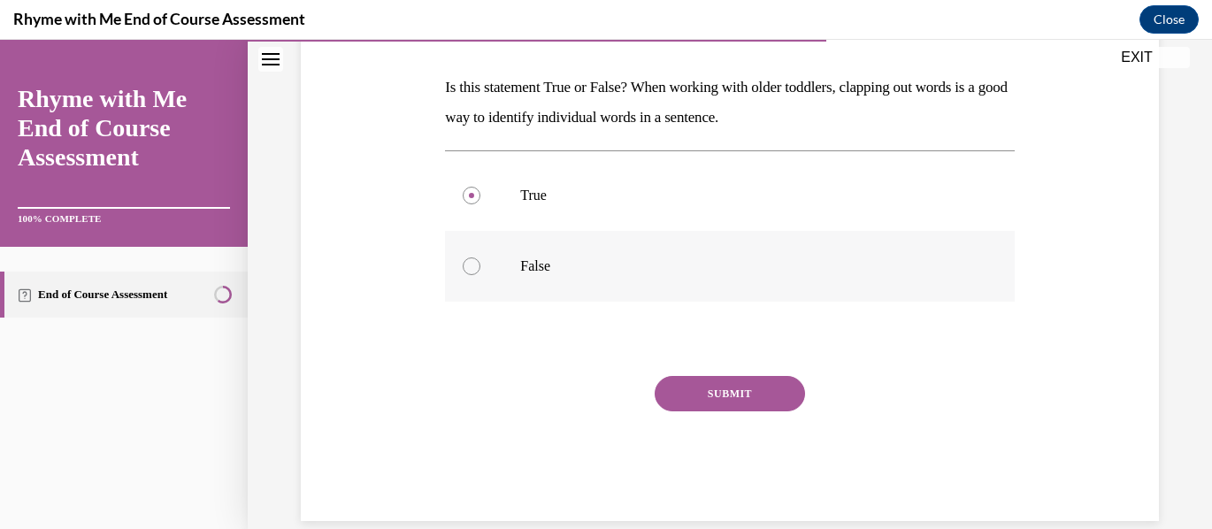
scroll to position [265, 0]
click at [709, 398] on button "SUBMIT" at bounding box center [730, 392] width 150 height 35
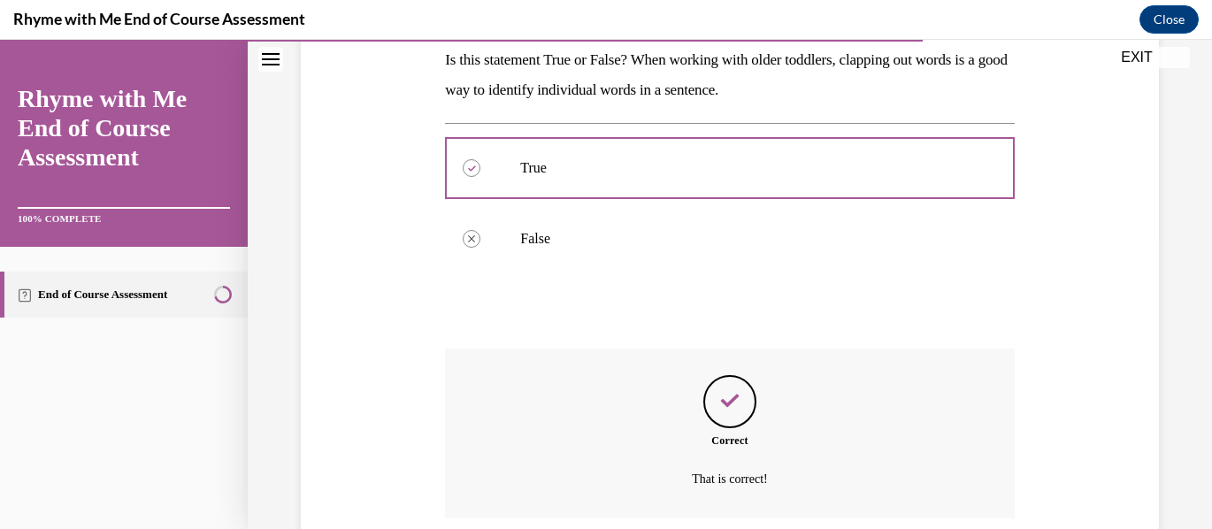
scroll to position [435, 0]
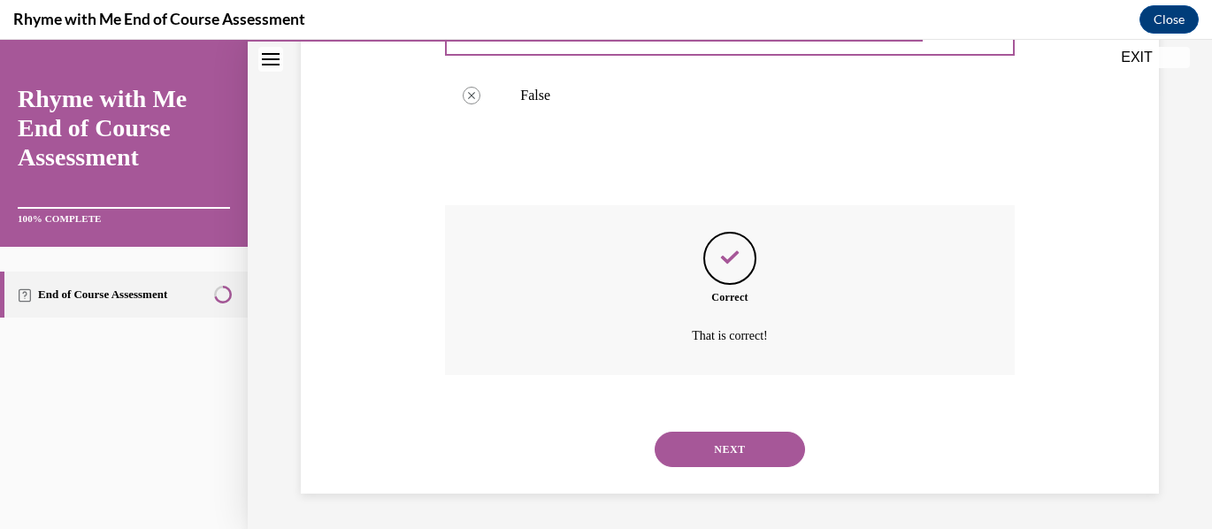
click at [746, 445] on button "NEXT" at bounding box center [730, 449] width 150 height 35
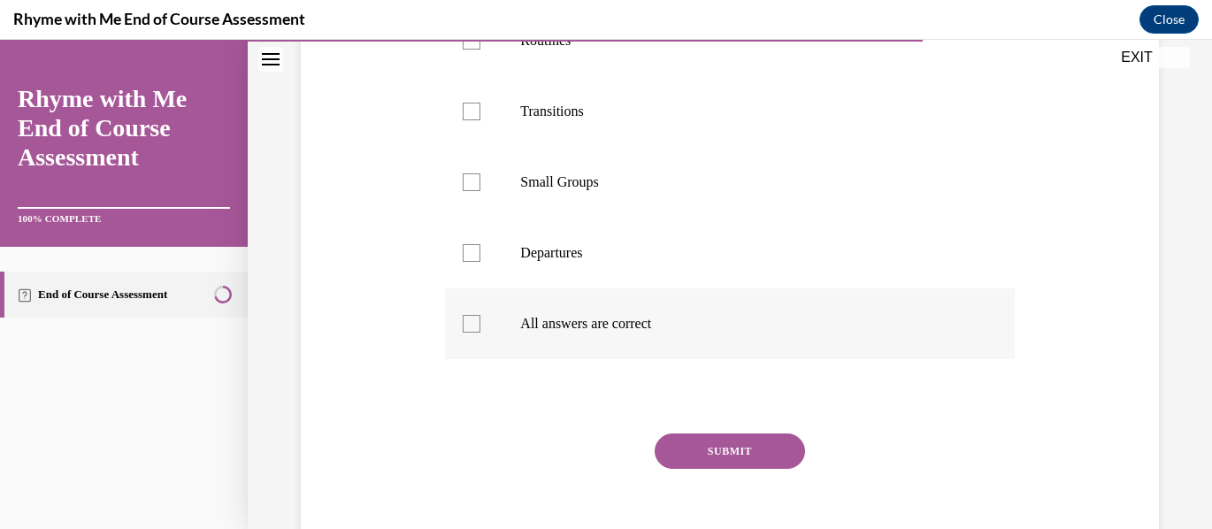
scroll to position [619, 0]
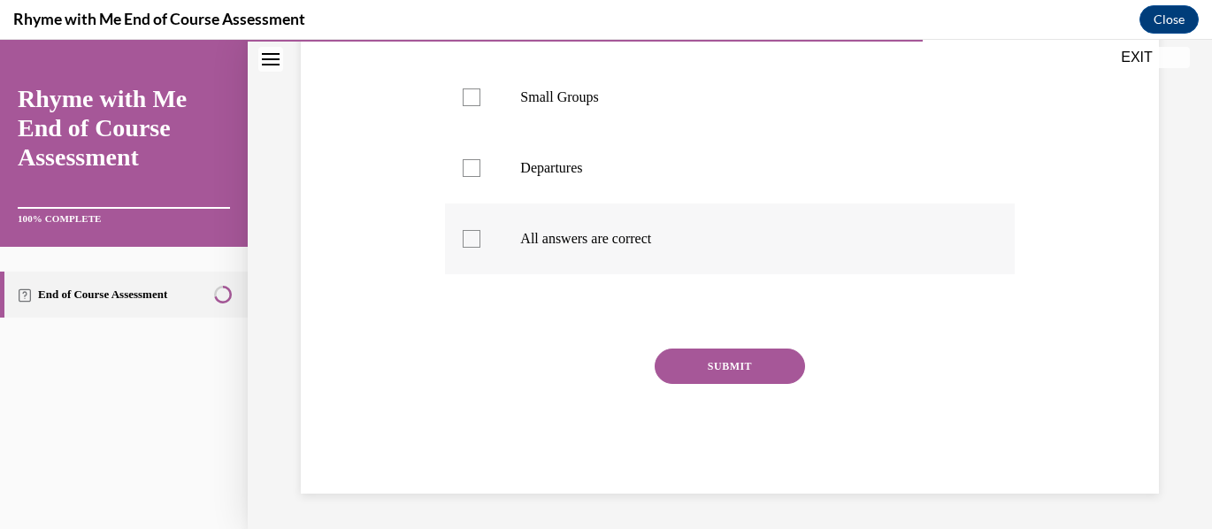
click at [469, 248] on div at bounding box center [472, 239] width 18 height 18
click at [469, 248] on input "All answers are correct" at bounding box center [472, 239] width 18 height 18
checkbox input "true"
click at [715, 384] on button "SUBMIT" at bounding box center [730, 366] width 150 height 35
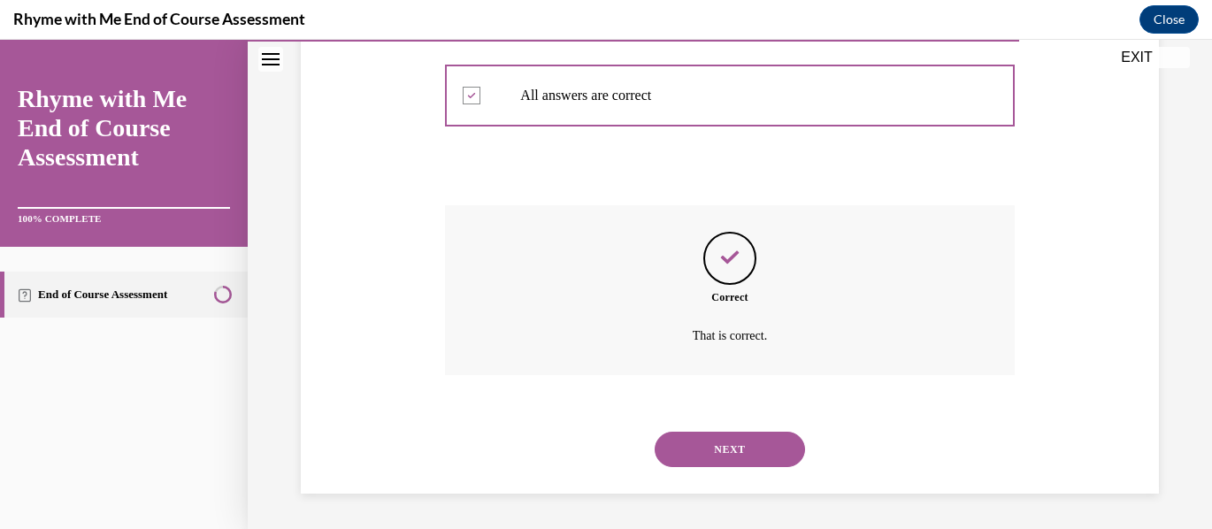
scroll to position [789, 0]
click at [727, 448] on button "NEXT" at bounding box center [730, 449] width 150 height 35
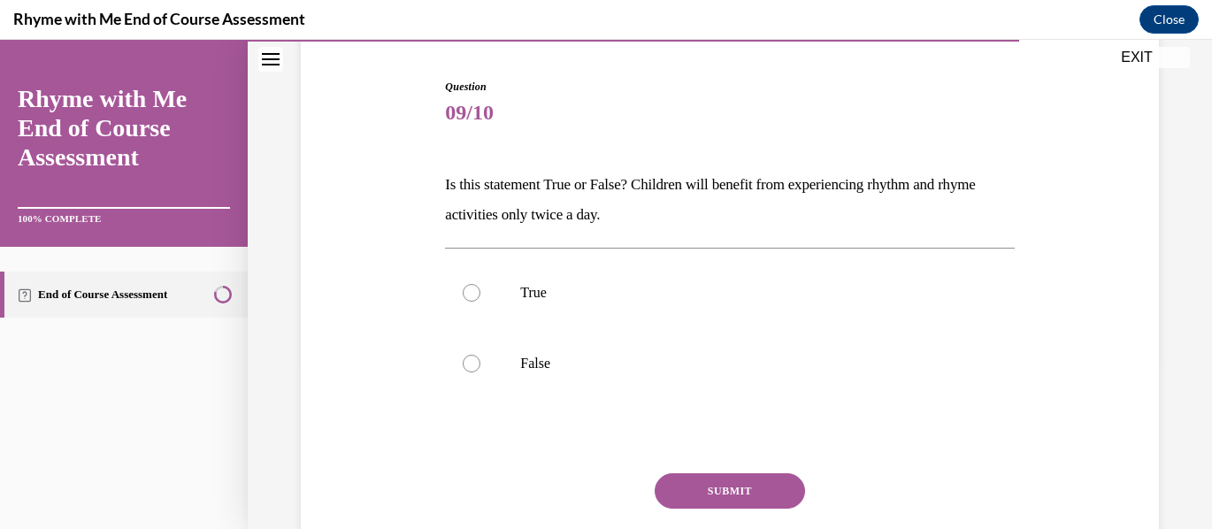
scroll to position [177, 0]
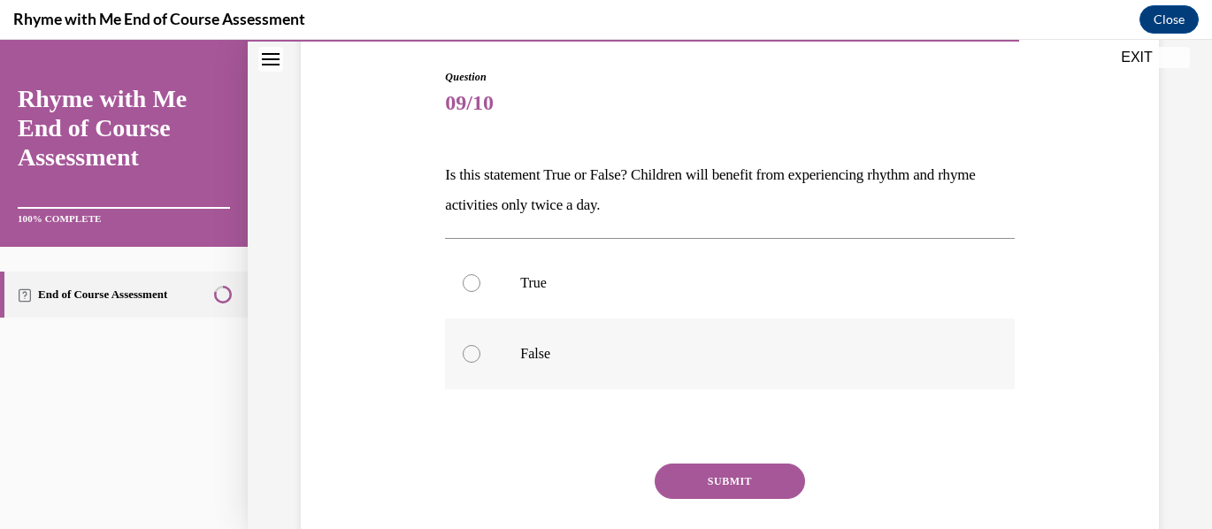
click at [467, 347] on div at bounding box center [472, 354] width 18 height 18
click at [467, 347] on input "False" at bounding box center [472, 354] width 18 height 18
radio input "true"
click at [718, 480] on button "SUBMIT" at bounding box center [730, 481] width 150 height 35
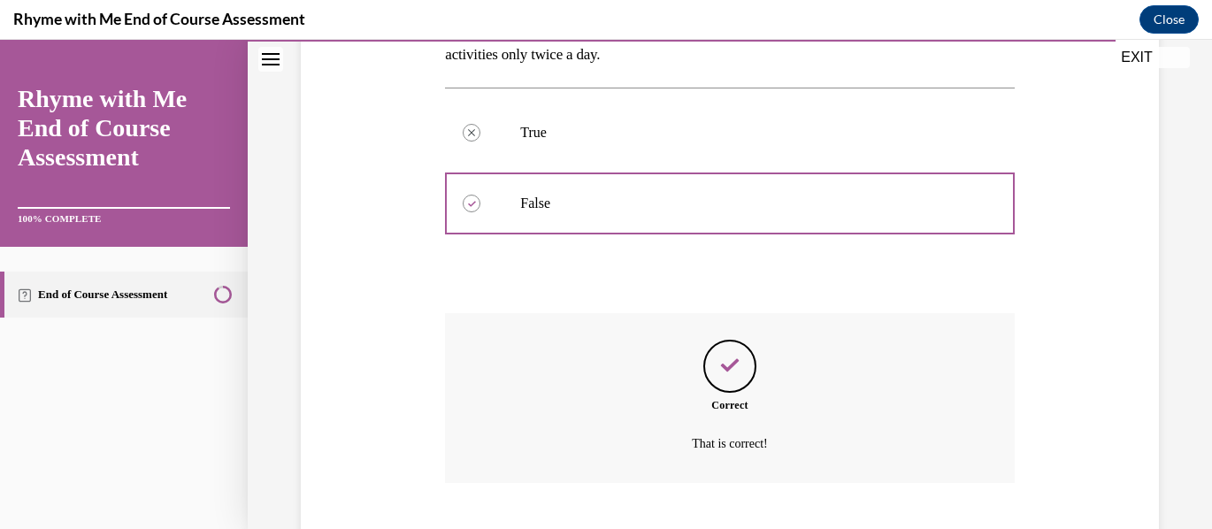
scroll to position [435, 0]
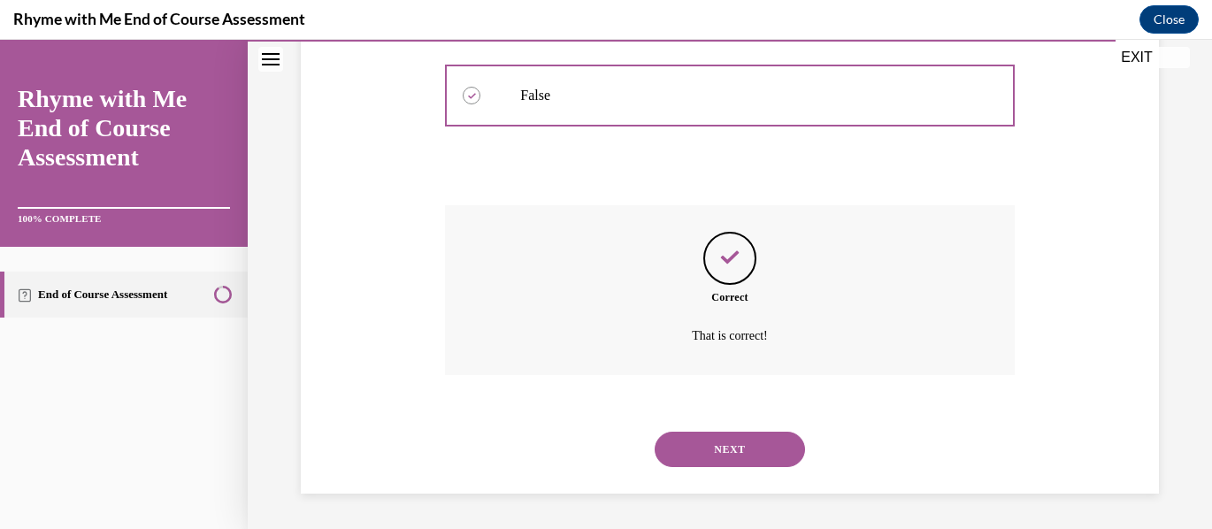
click at [759, 450] on button "NEXT" at bounding box center [730, 449] width 150 height 35
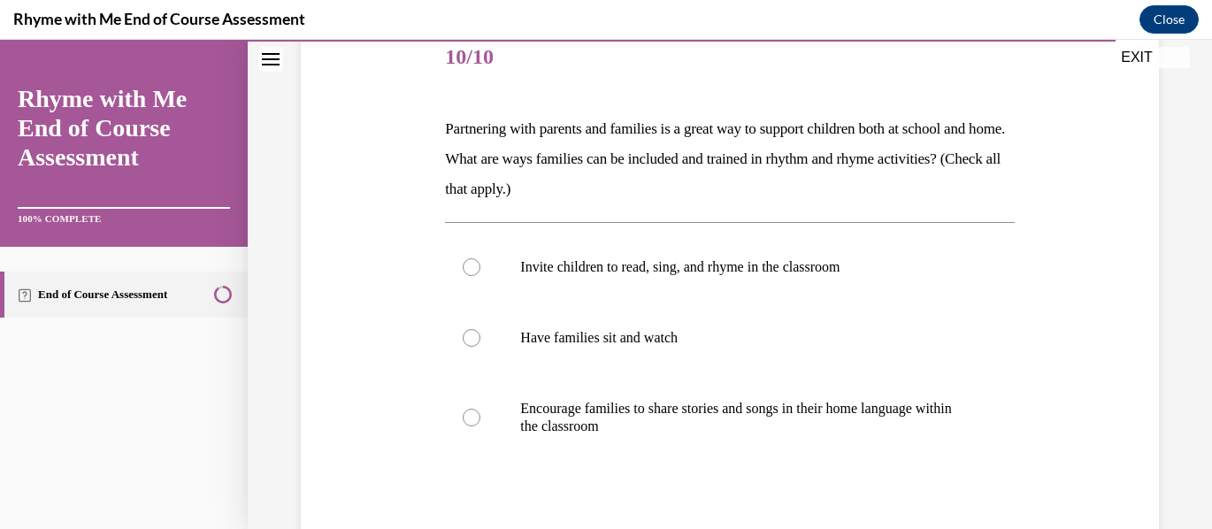
scroll to position [265, 0]
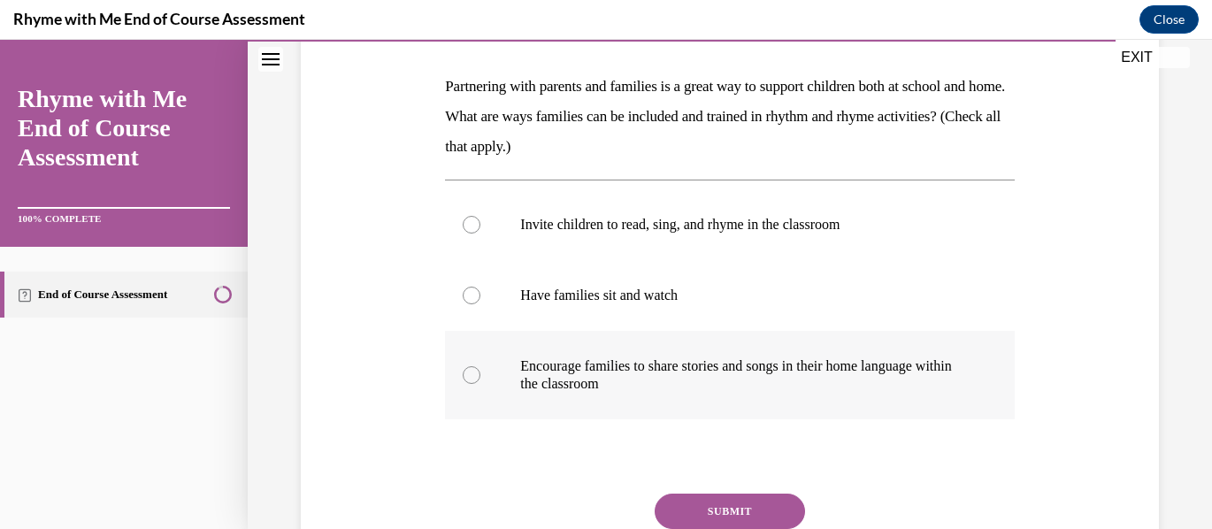
drag, startPoint x: 472, startPoint y: 375, endPoint x: 498, endPoint y: 381, distance: 27.1
click at [473, 375] on div at bounding box center [472, 375] width 18 height 18
click at [473, 375] on input "Encourage families to share stories and songs in their home language within the…" at bounding box center [472, 375] width 18 height 18
radio input "true"
click at [753, 506] on button "SUBMIT" at bounding box center [730, 511] width 150 height 35
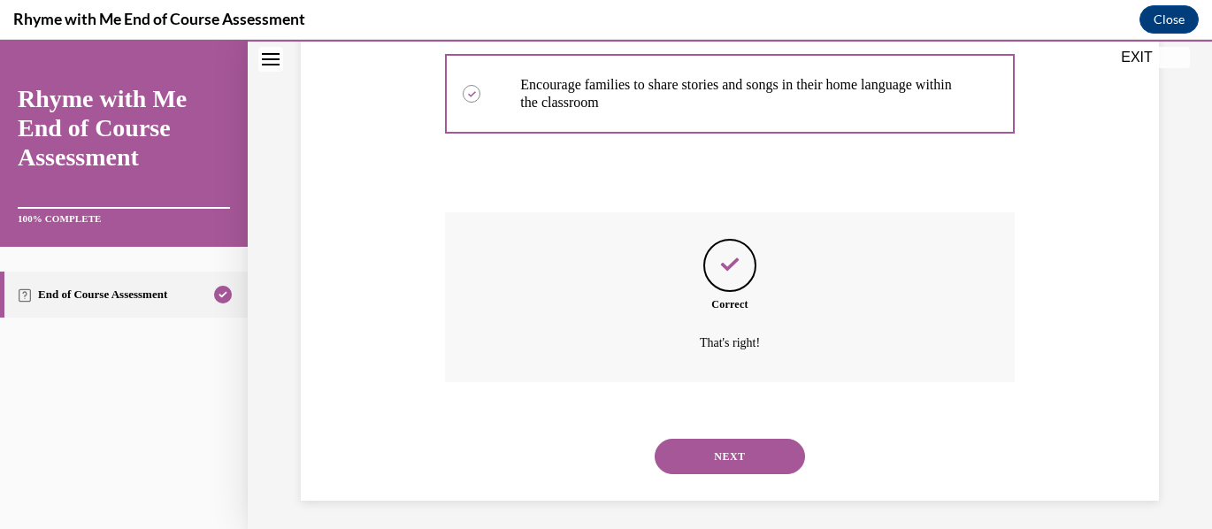
scroll to position [554, 0]
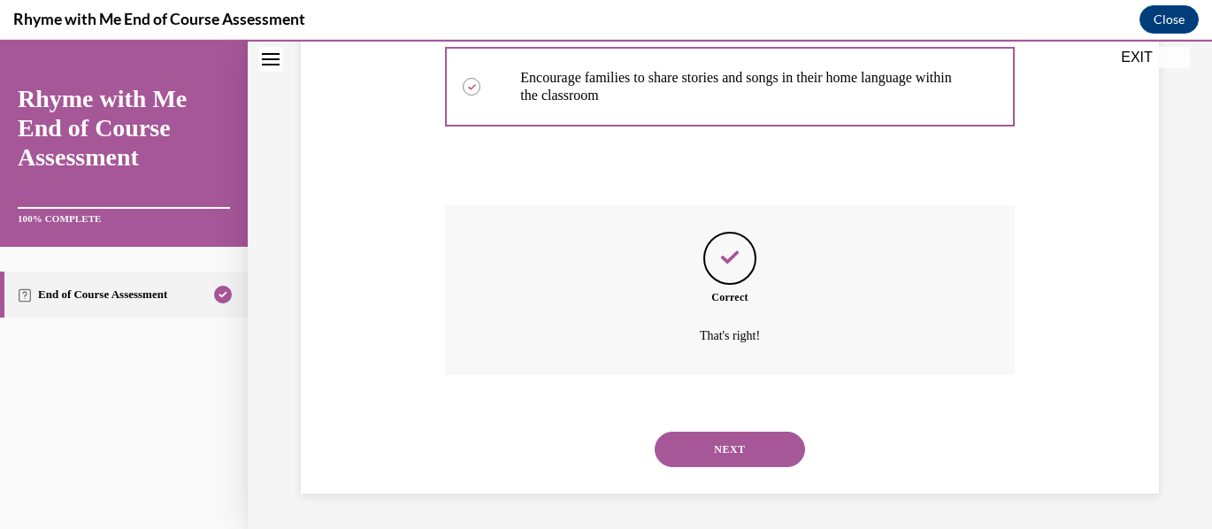
click at [760, 448] on button "NEXT" at bounding box center [730, 449] width 150 height 35
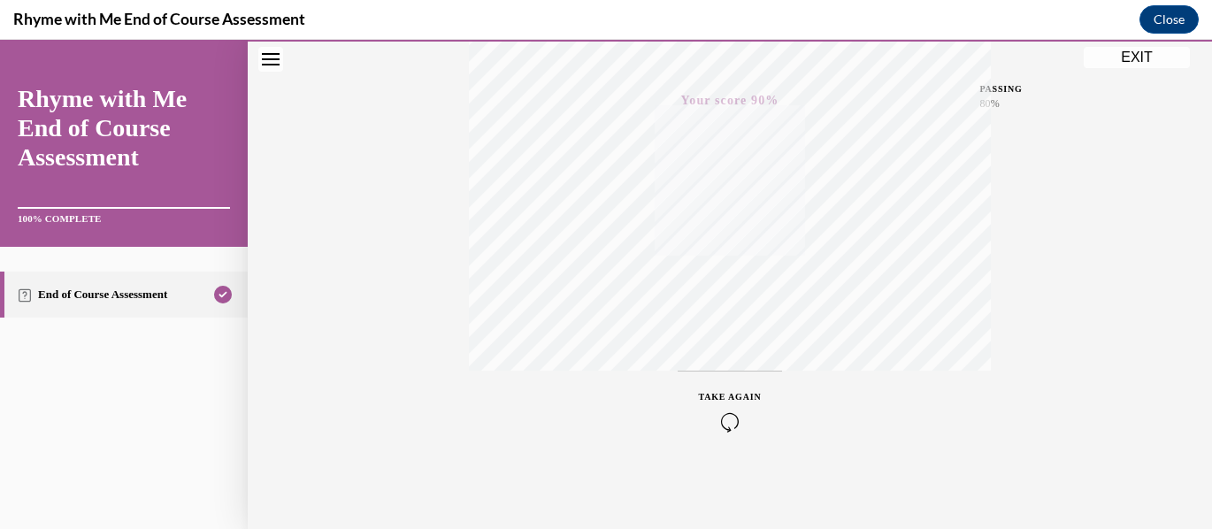
scroll to position [418, 0]
drag, startPoint x: 1053, startPoint y: 278, endPoint x: 1056, endPoint y: 319, distance: 41.7
click at [1056, 319] on div "Quiz Results PASSING 80% Your score 90% Passed PASSING 80% Your score Your scor…" at bounding box center [730, 103] width 965 height 851
click at [723, 415] on icon "button" at bounding box center [730, 421] width 63 height 19
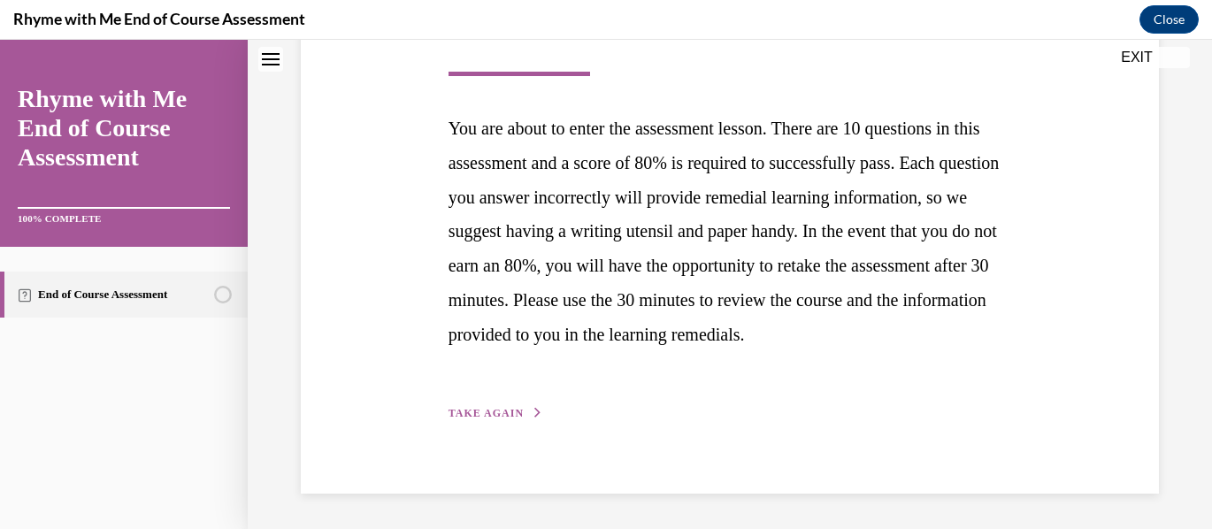
scroll to position [355, 0]
click at [467, 407] on span "TAKE AGAIN" at bounding box center [486, 413] width 75 height 12
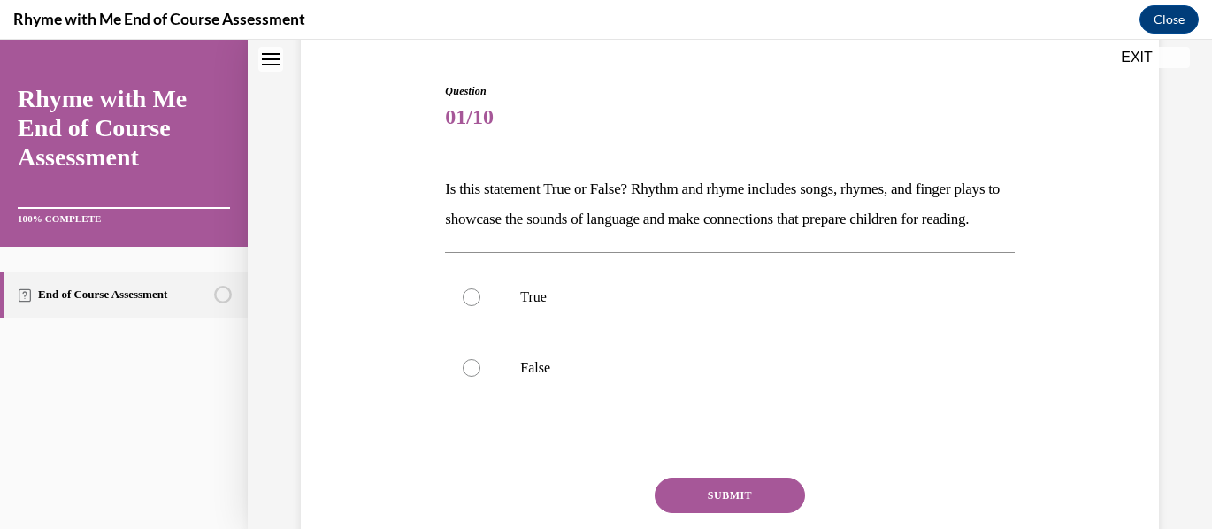
scroll to position [177, 0]
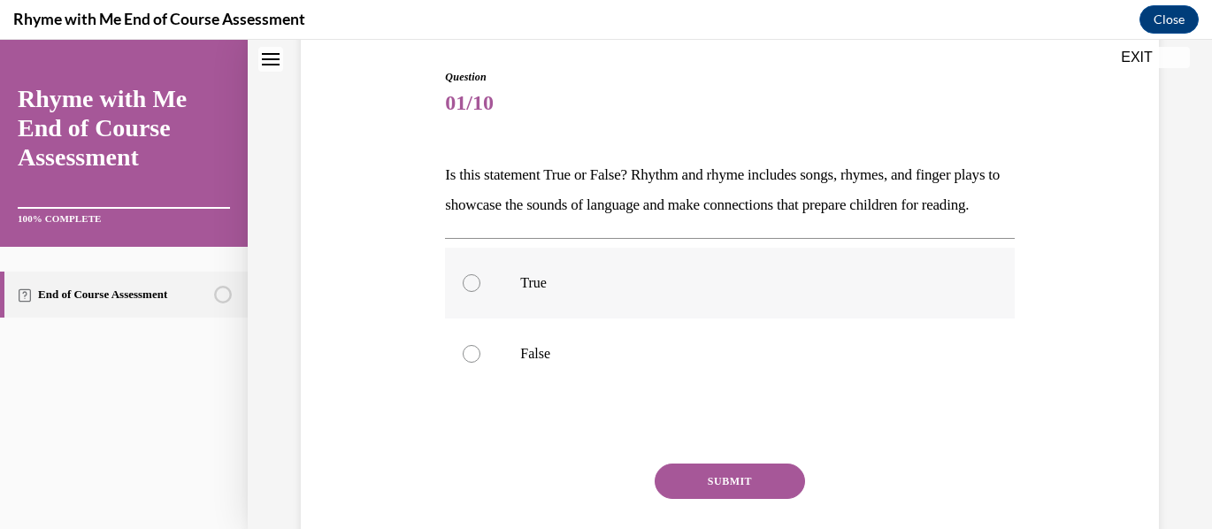
click at [473, 292] on div at bounding box center [472, 283] width 18 height 18
click at [473, 292] on input "True" at bounding box center [472, 283] width 18 height 18
radio input "true"
click at [732, 499] on button "SUBMIT" at bounding box center [730, 481] width 150 height 35
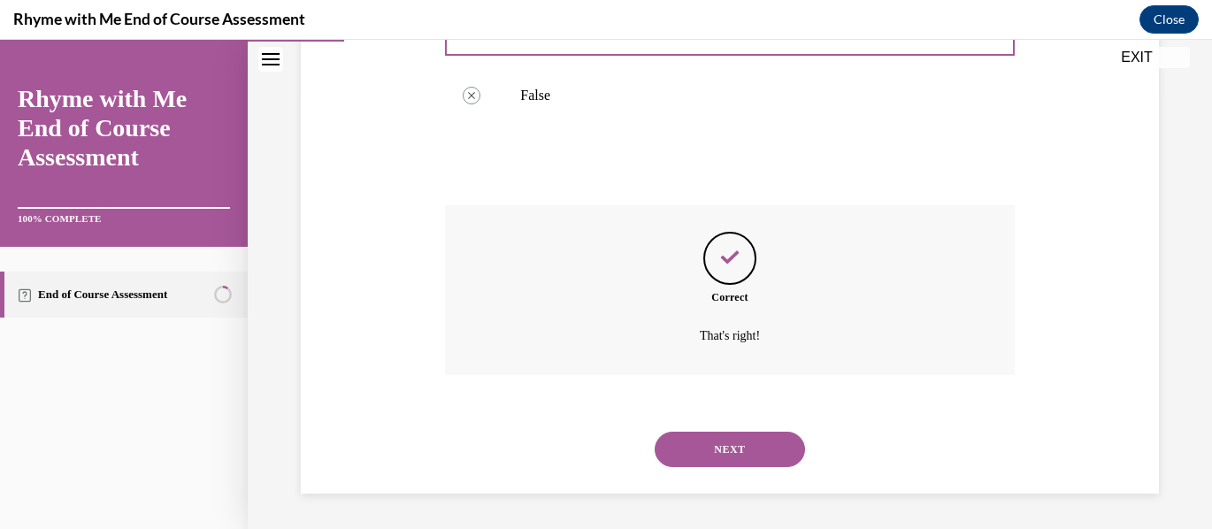
scroll to position [465, 0]
click at [738, 453] on button "NEXT" at bounding box center [730, 449] width 150 height 35
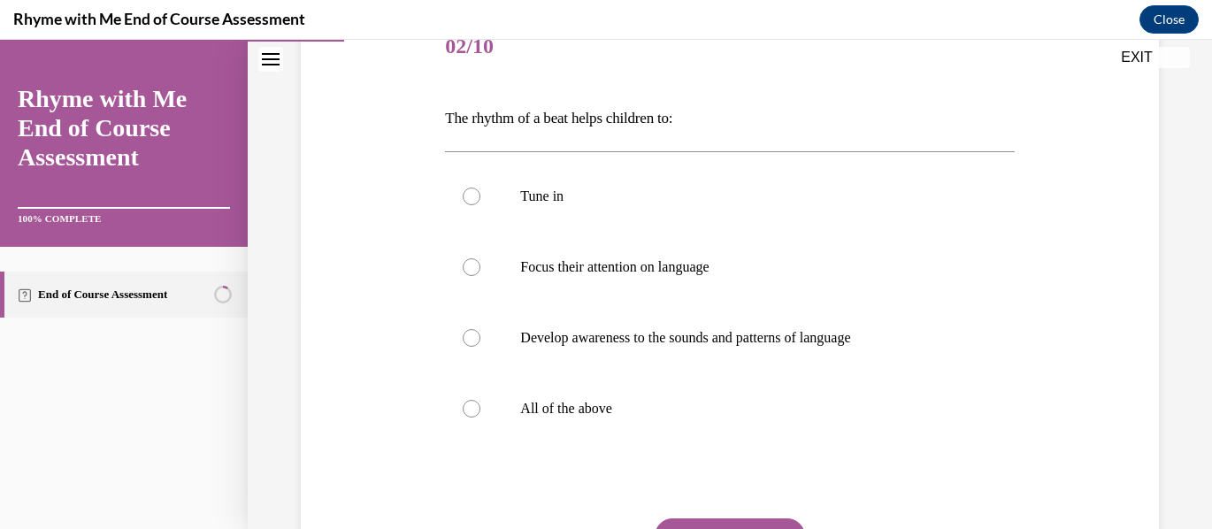
scroll to position [265, 0]
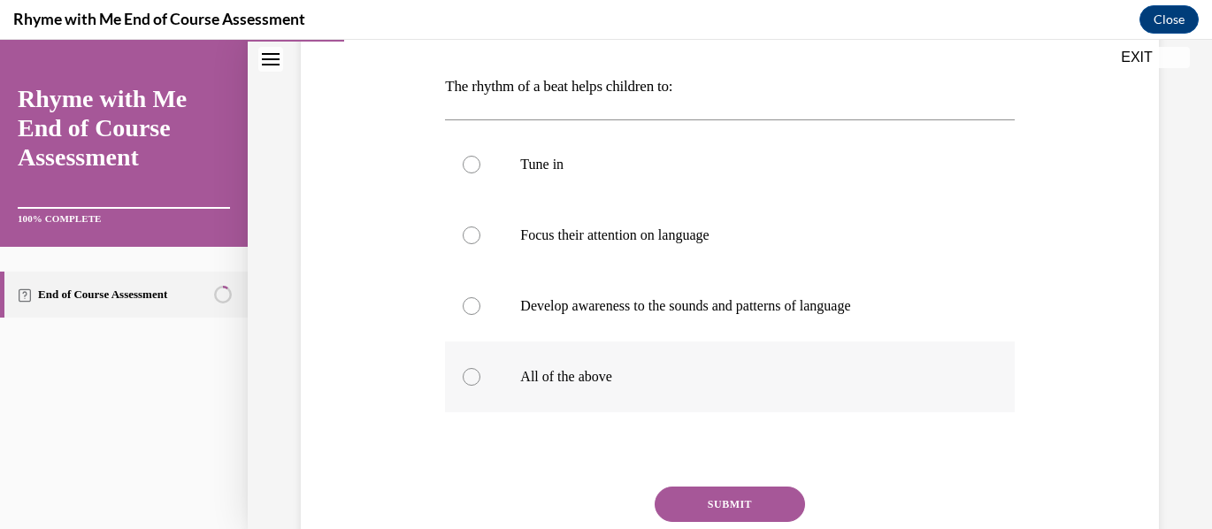
click at [473, 380] on div at bounding box center [472, 377] width 18 height 18
click at [473, 380] on input "All of the above" at bounding box center [472, 377] width 18 height 18
radio input "true"
click at [756, 495] on button "SUBMIT" at bounding box center [730, 504] width 150 height 35
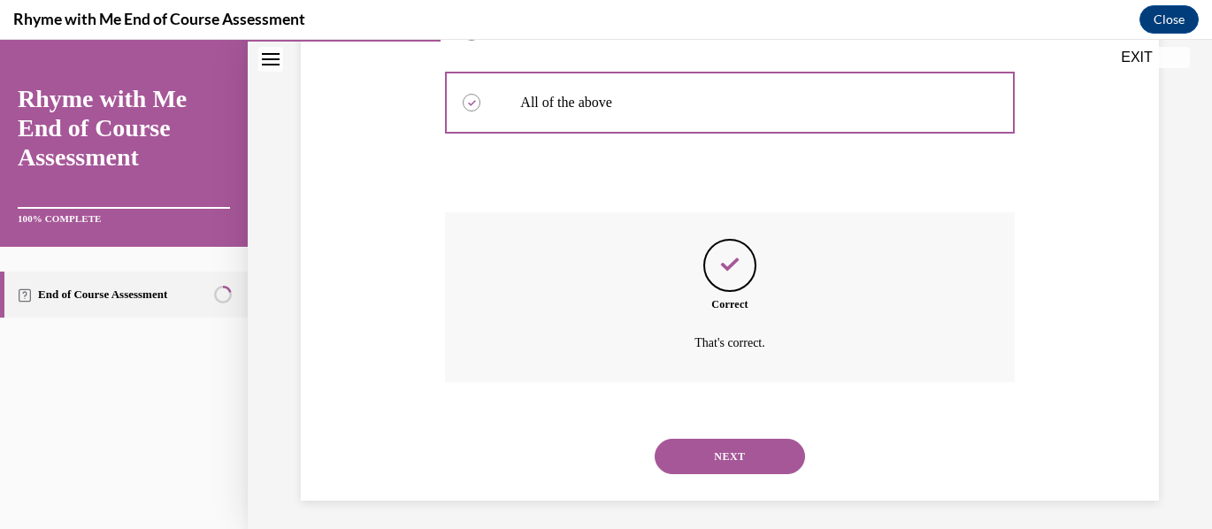
scroll to position [547, 0]
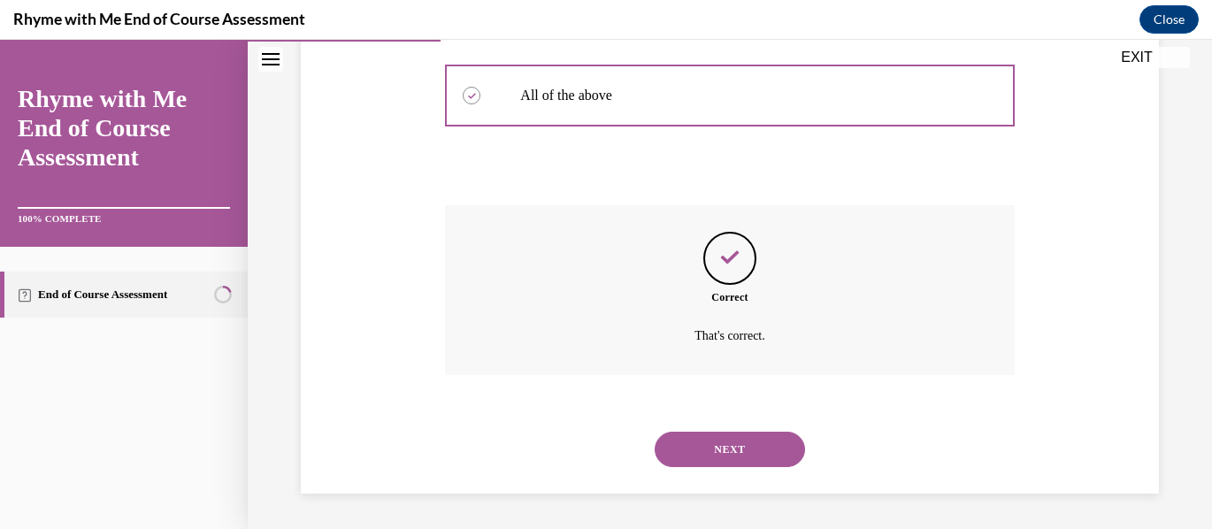
click at [750, 454] on button "NEXT" at bounding box center [730, 449] width 150 height 35
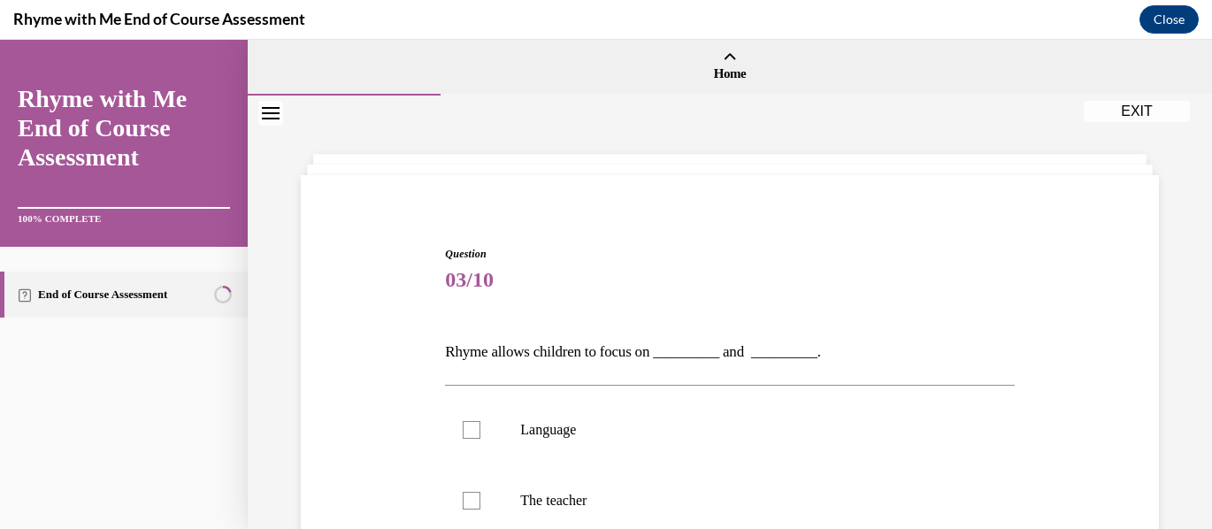
scroll to position [88, 0]
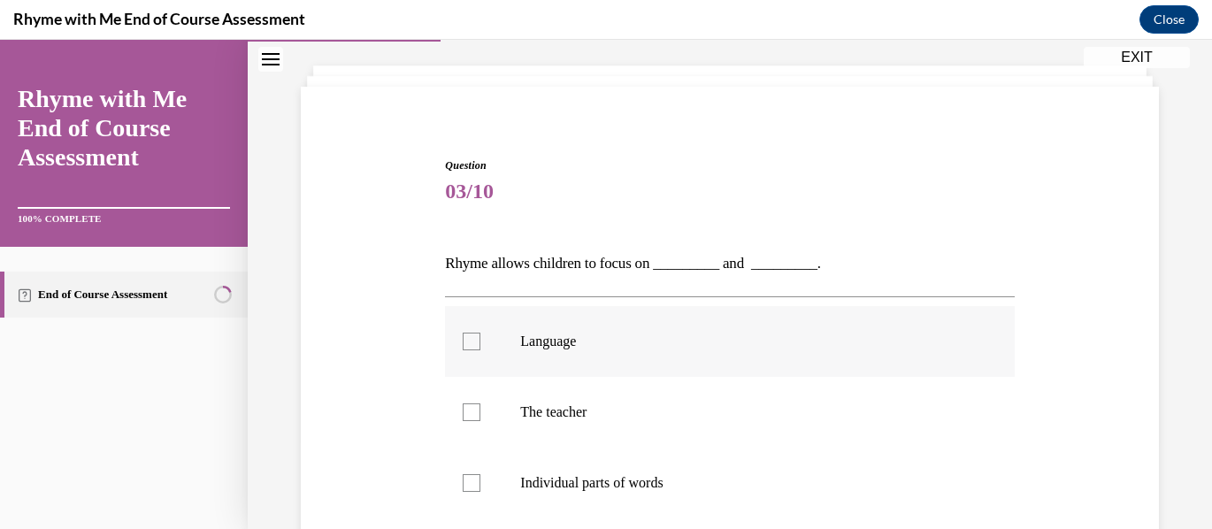
click at [471, 340] on div at bounding box center [472, 342] width 18 height 18
click at [471, 340] on input "Language" at bounding box center [472, 342] width 18 height 18
checkbox input "true"
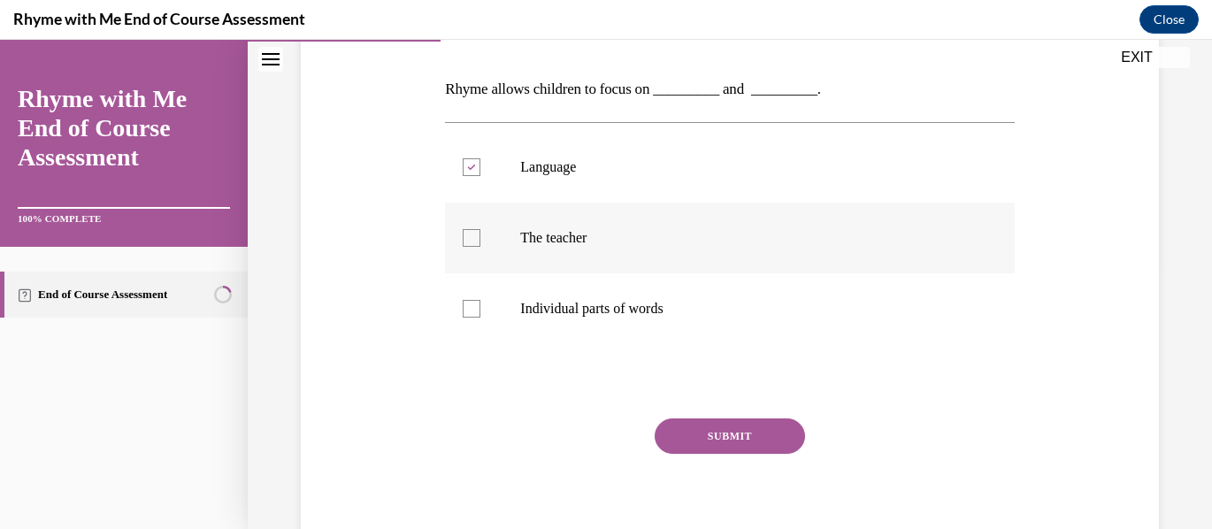
scroll to position [265, 0]
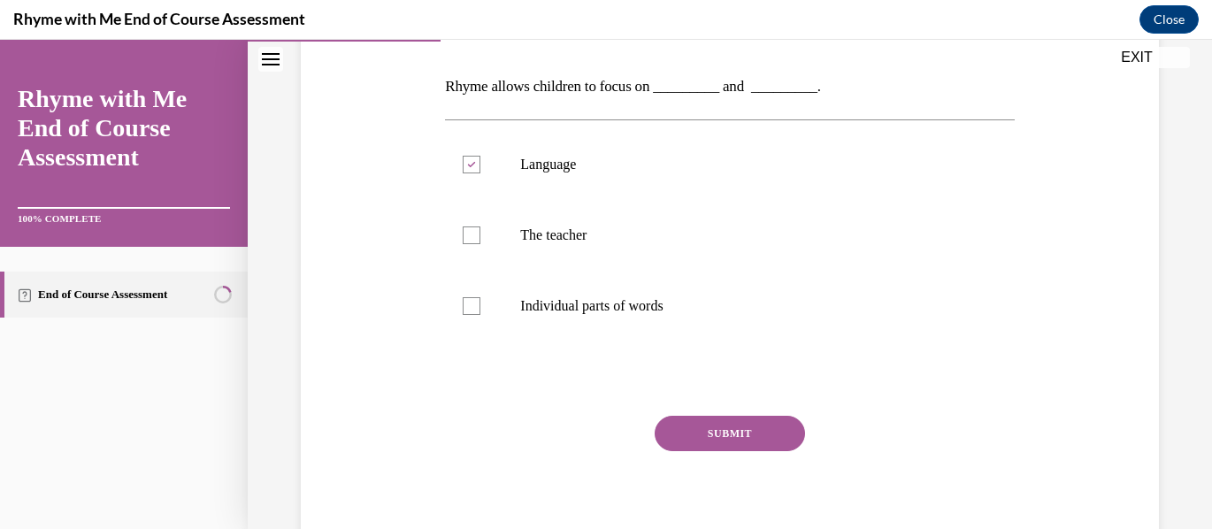
click at [725, 432] on button "SUBMIT" at bounding box center [730, 433] width 150 height 35
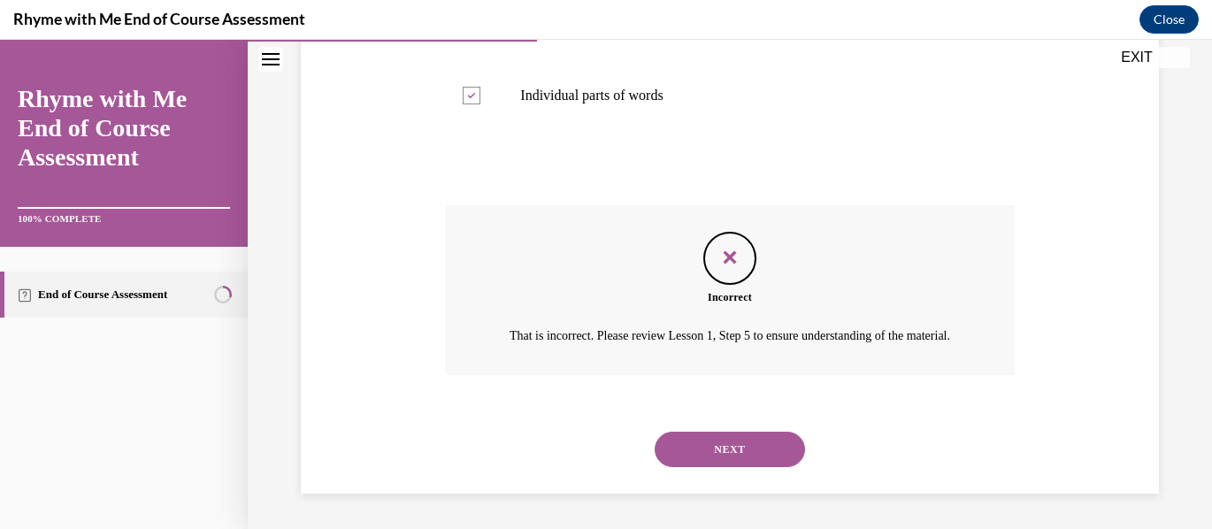
scroll to position [497, 0]
click at [742, 449] on button "NEXT" at bounding box center [730, 449] width 150 height 35
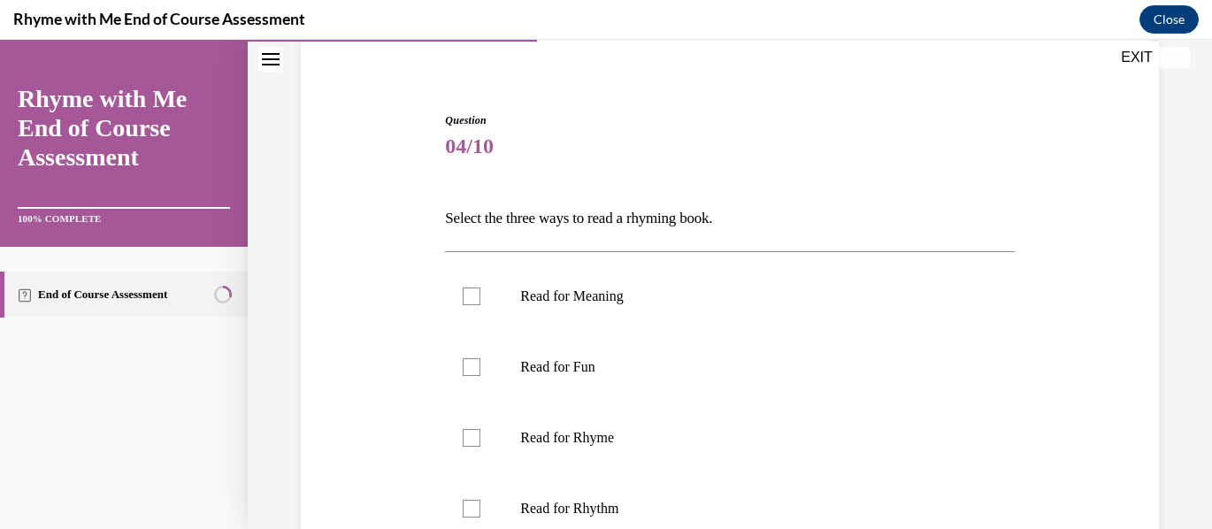
scroll to position [177, 0]
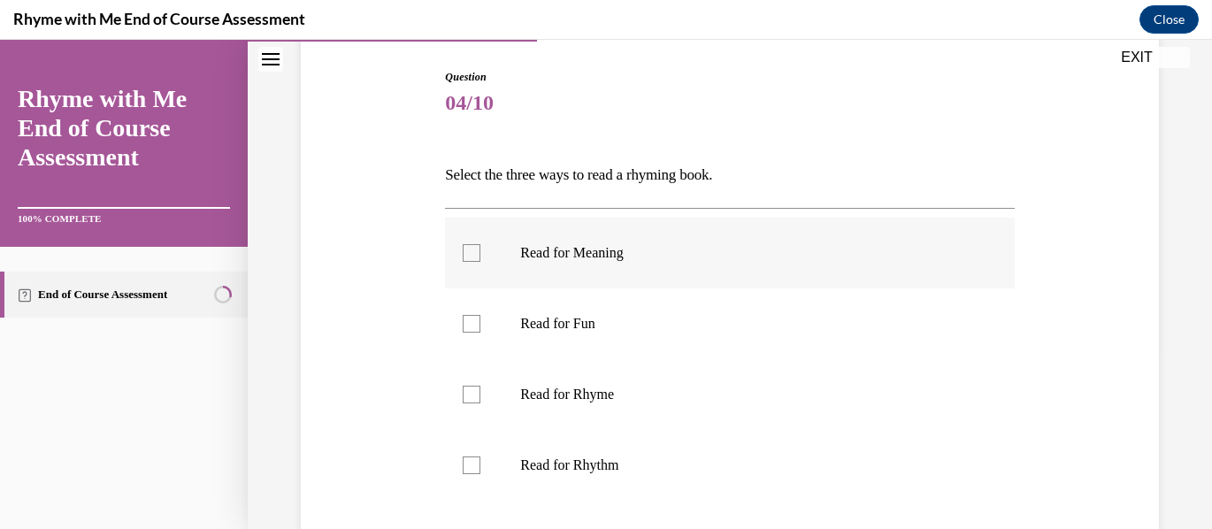
click at [473, 253] on div at bounding box center [472, 253] width 18 height 18
click at [473, 253] on input "Read for Meaning" at bounding box center [472, 253] width 18 height 18
checkbox input "true"
drag, startPoint x: 466, startPoint y: 391, endPoint x: 460, endPoint y: 422, distance: 31.6
click at [466, 392] on div at bounding box center [472, 395] width 18 height 18
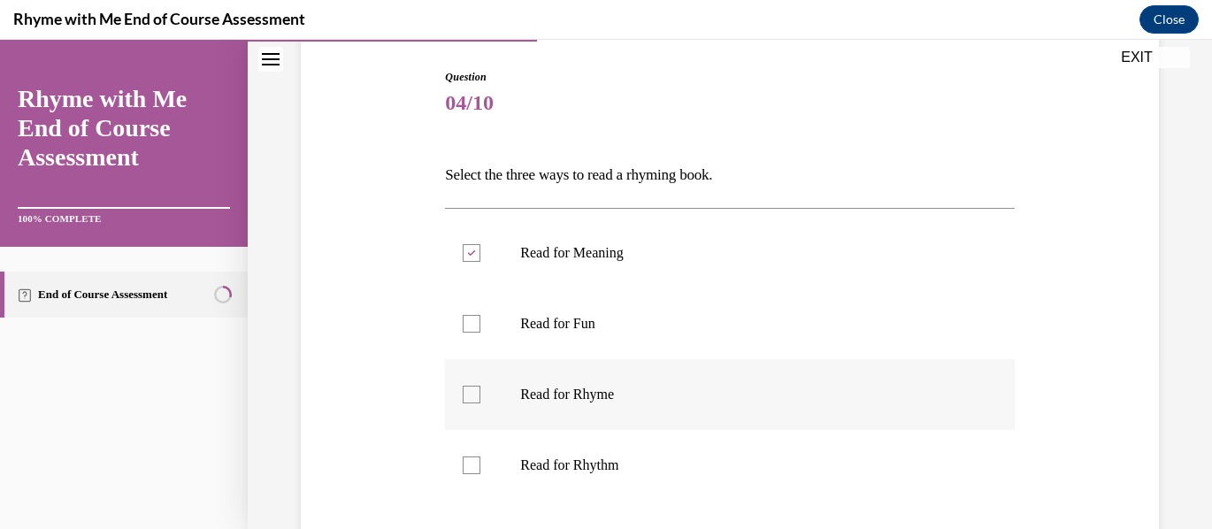
click at [466, 392] on input "Read for Rhyme" at bounding box center [472, 395] width 18 height 18
checkbox input "true"
click at [470, 460] on div at bounding box center [472, 466] width 18 height 18
click at [470, 460] on input "Read for Rhythm" at bounding box center [472, 466] width 18 height 18
checkbox input "true"
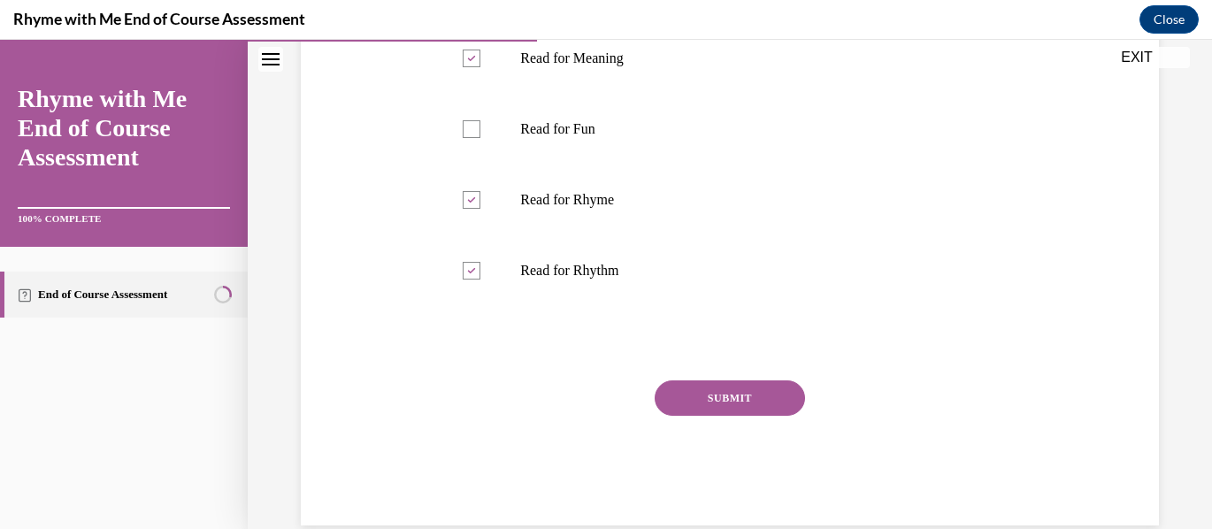
scroll to position [404, 0]
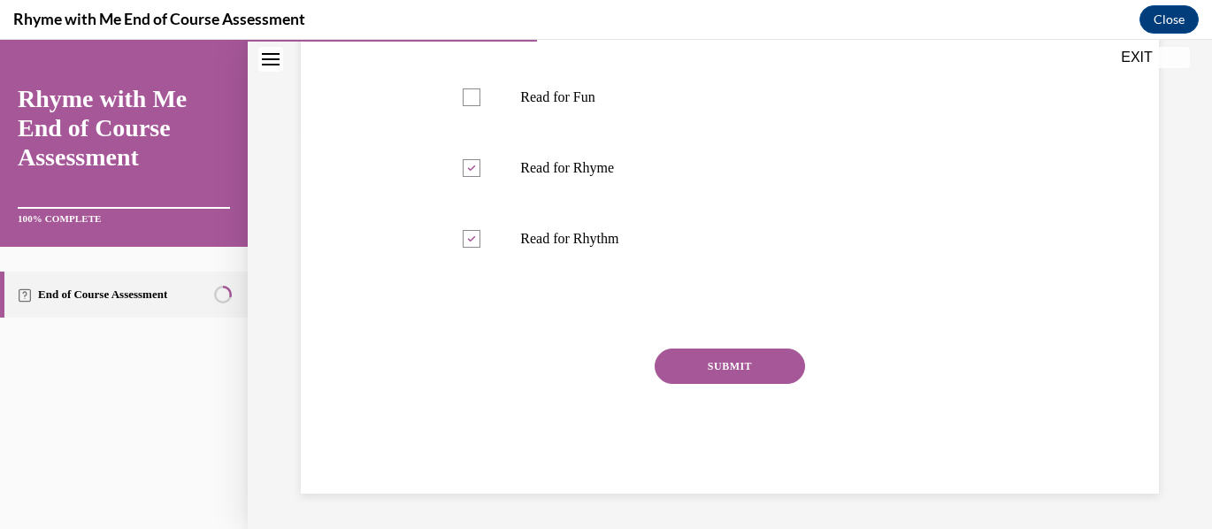
click at [733, 365] on button "SUBMIT" at bounding box center [730, 366] width 150 height 35
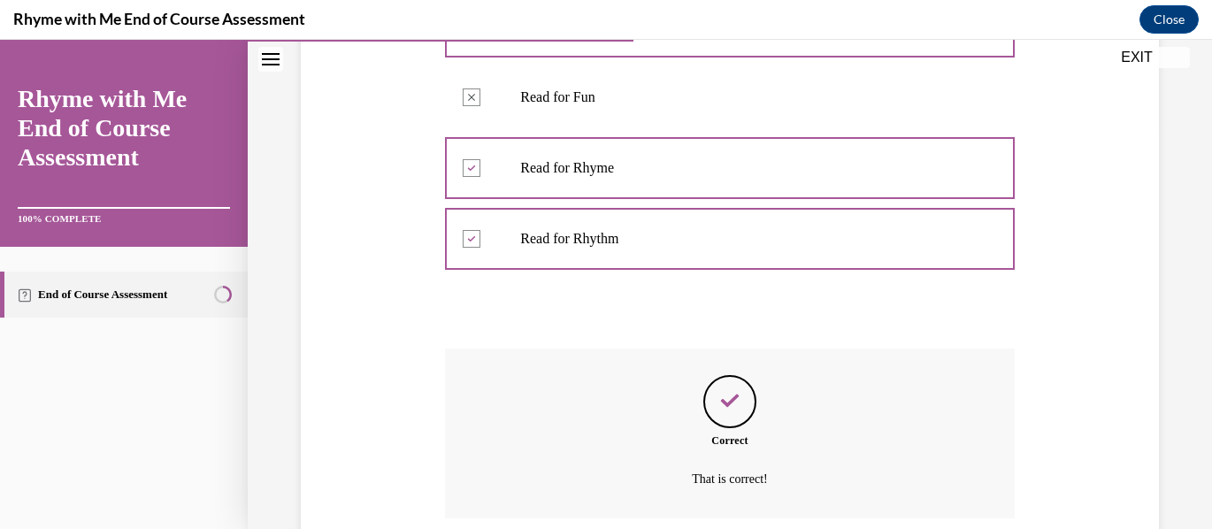
scroll to position [547, 0]
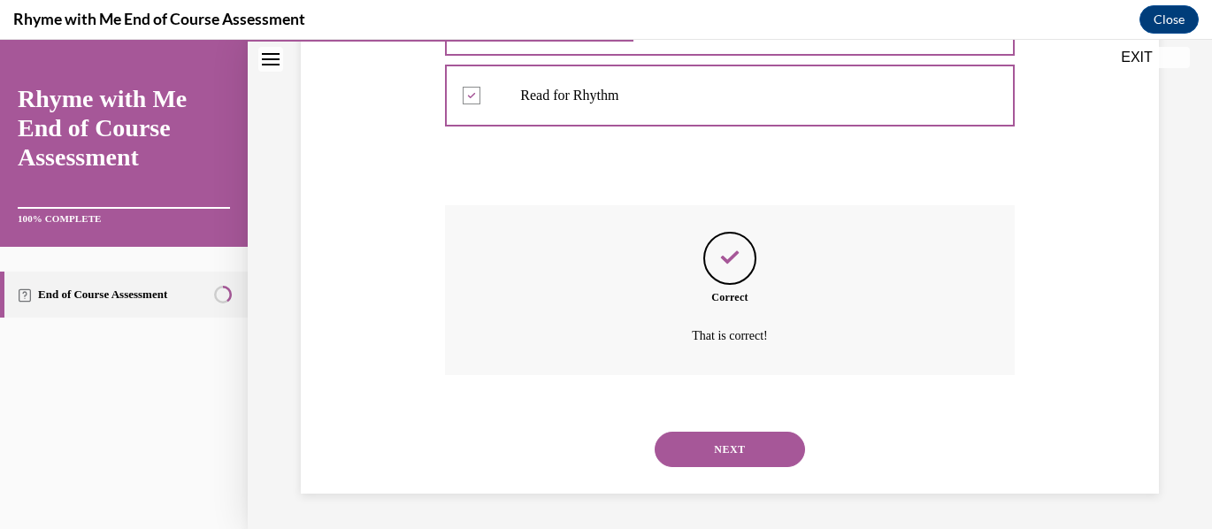
click at [738, 446] on button "NEXT" at bounding box center [730, 449] width 150 height 35
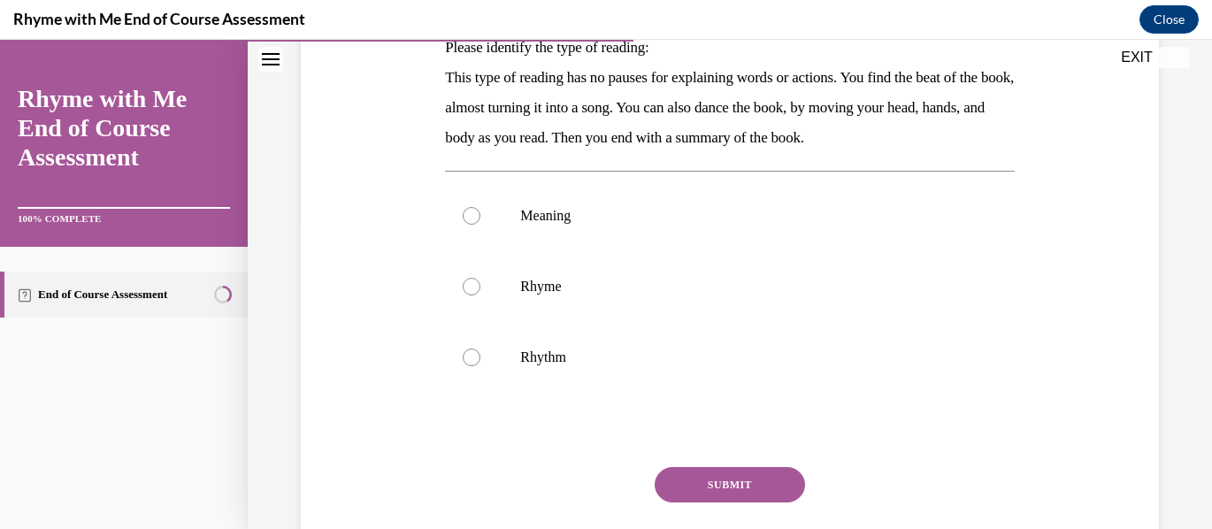
scroll to position [265, 0]
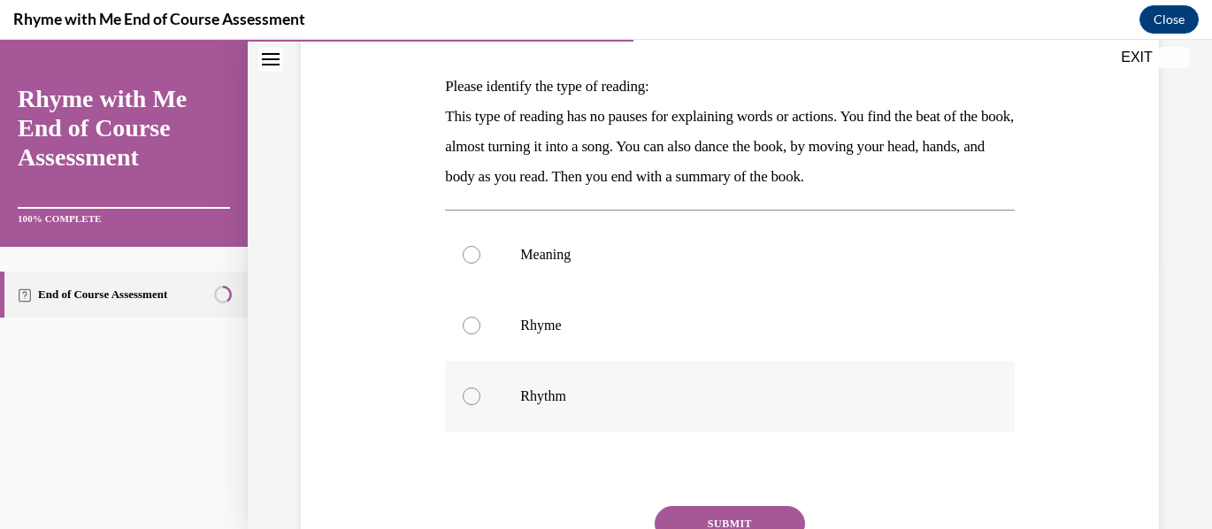
drag, startPoint x: 468, startPoint y: 393, endPoint x: 550, endPoint y: 396, distance: 81.5
click at [474, 393] on div at bounding box center [472, 397] width 18 height 18
click at [474, 393] on input "Rhythm" at bounding box center [472, 397] width 18 height 18
radio input "true"
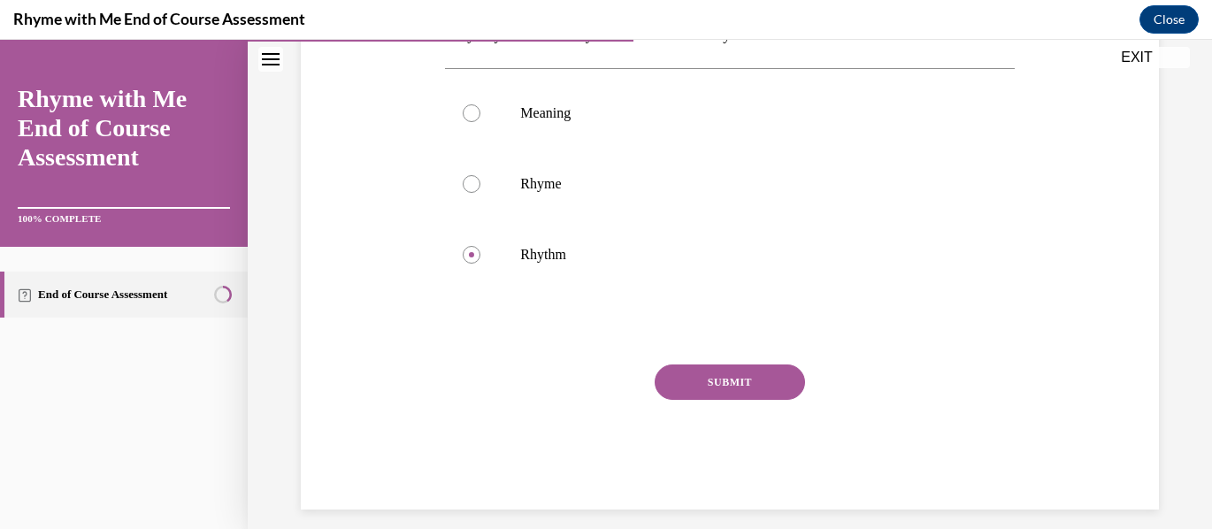
scroll to position [423, 0]
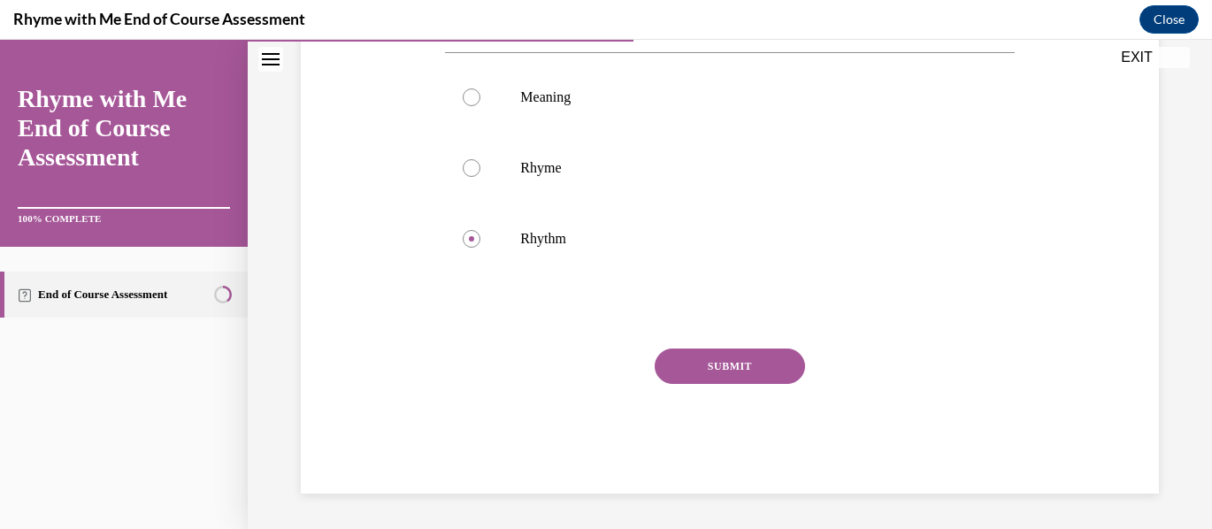
click at [749, 369] on button "SUBMIT" at bounding box center [730, 366] width 150 height 35
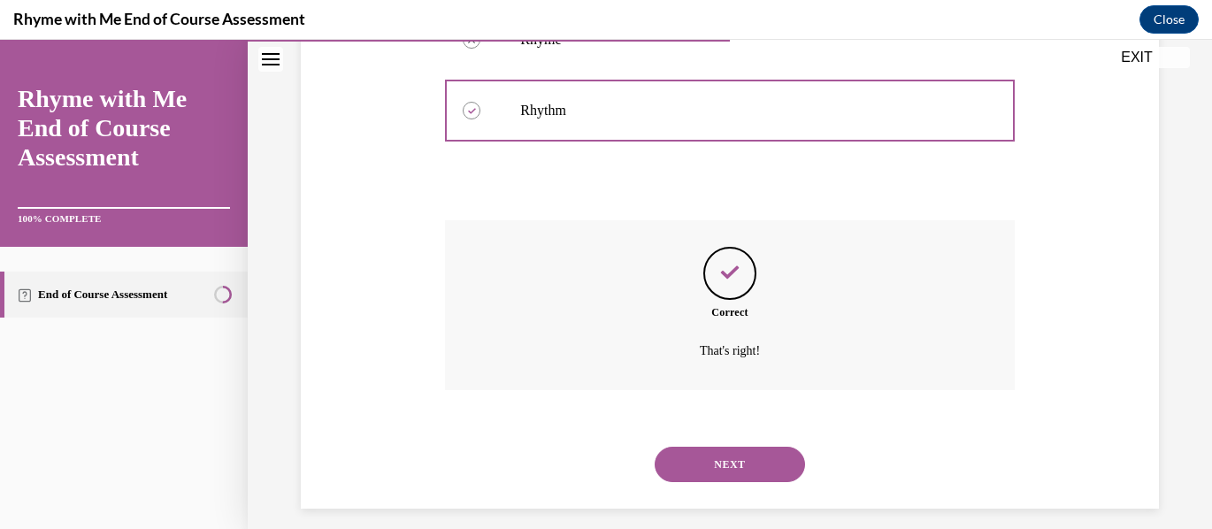
scroll to position [566, 0]
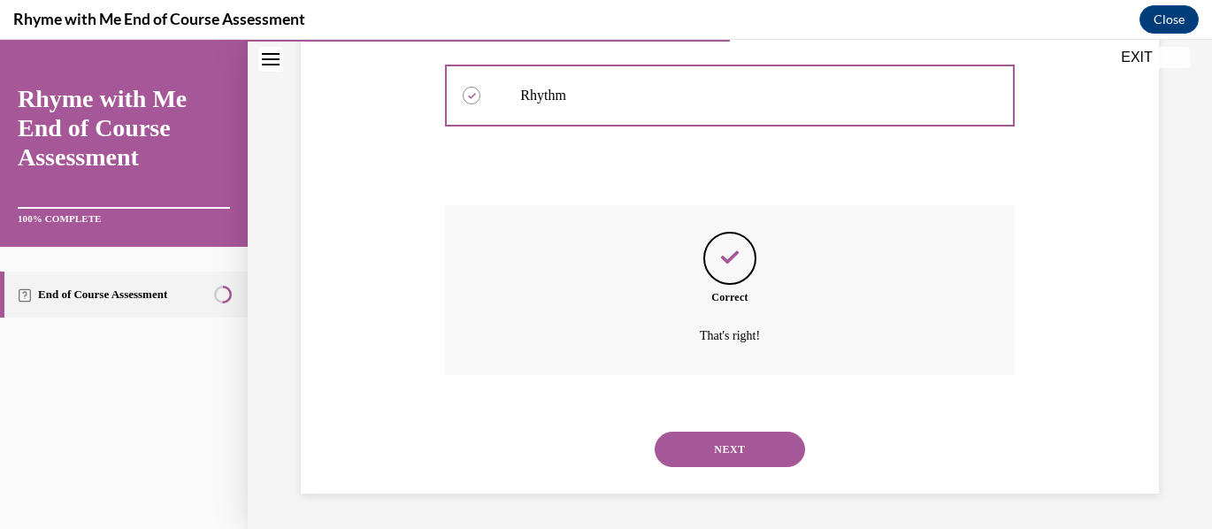
click at [721, 445] on button "NEXT" at bounding box center [730, 449] width 150 height 35
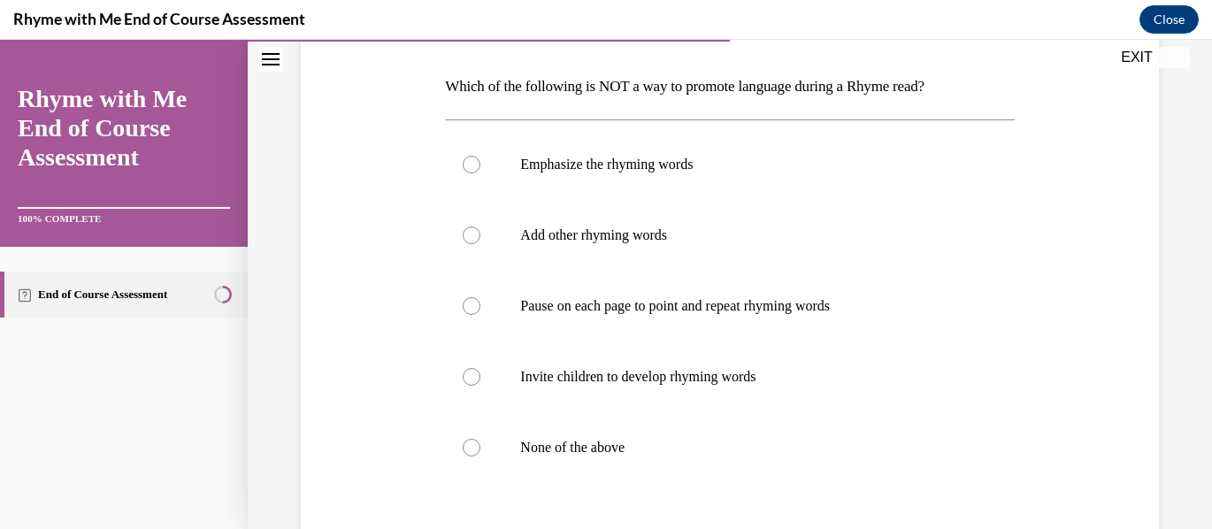
scroll to position [354, 0]
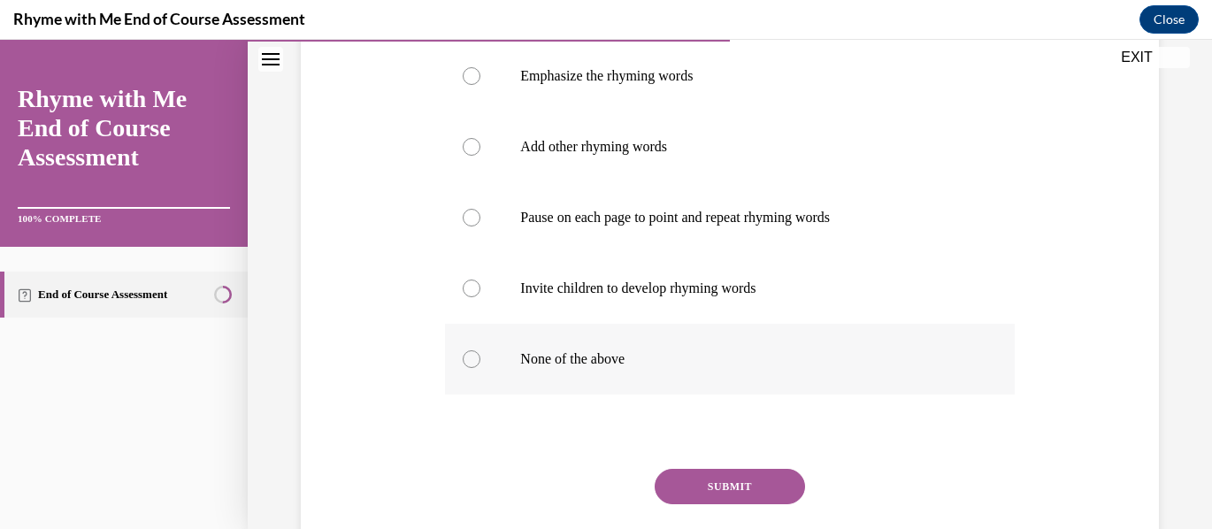
click at [473, 358] on div at bounding box center [472, 359] width 18 height 18
click at [473, 358] on input "None of the above" at bounding box center [472, 359] width 18 height 18
radio input "true"
click at [714, 481] on button "SUBMIT" at bounding box center [730, 486] width 150 height 35
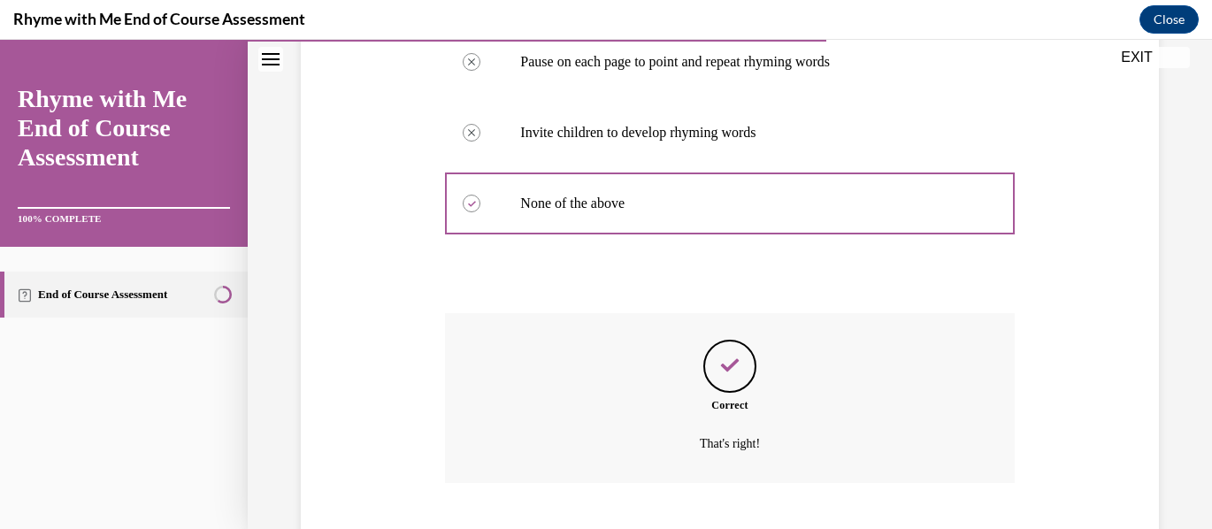
scroll to position [618, 0]
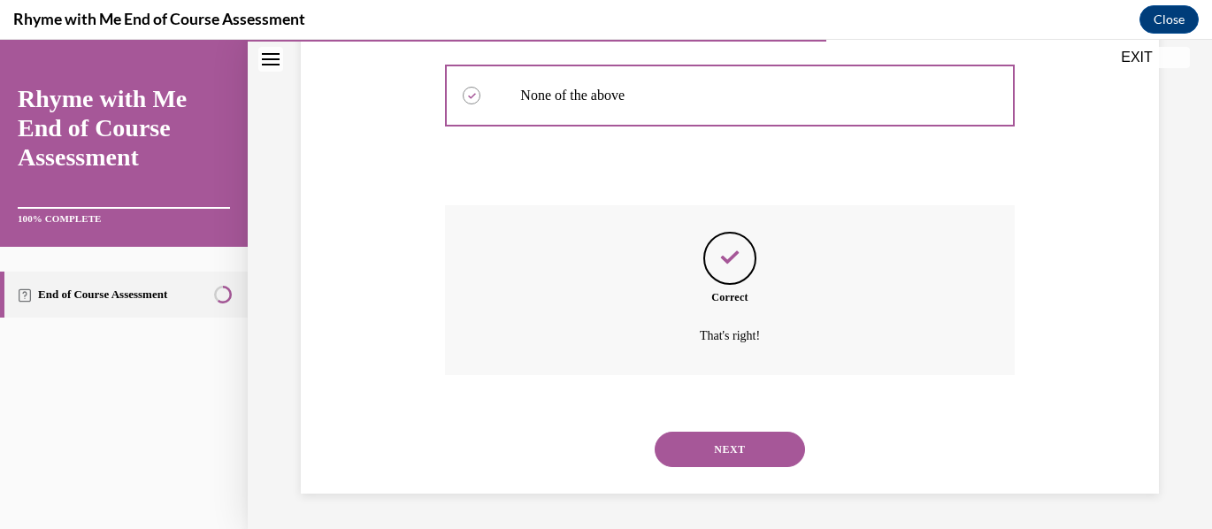
click at [737, 450] on button "NEXT" at bounding box center [730, 449] width 150 height 35
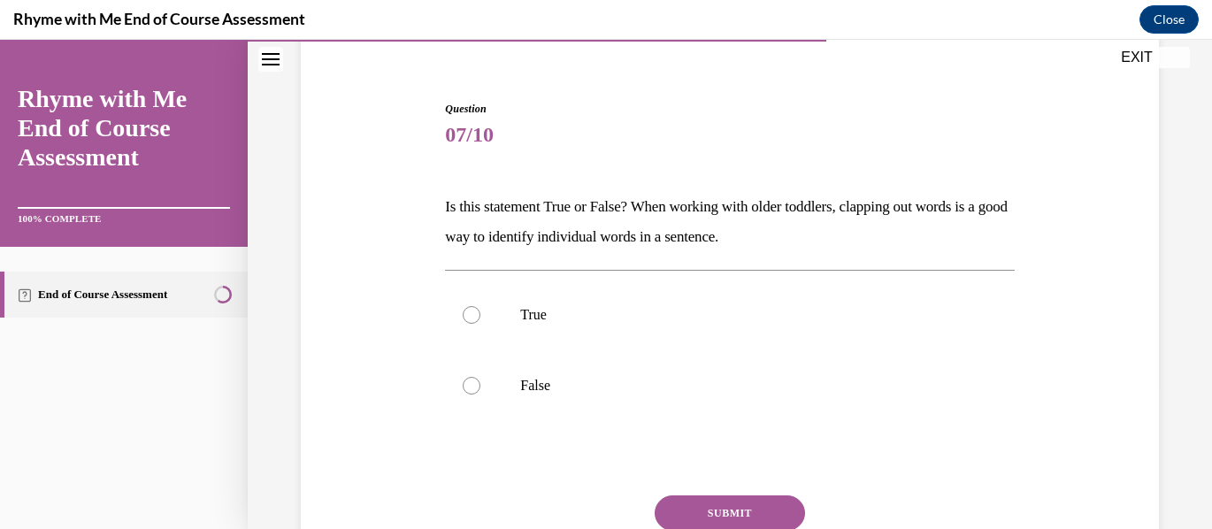
scroll to position [177, 0]
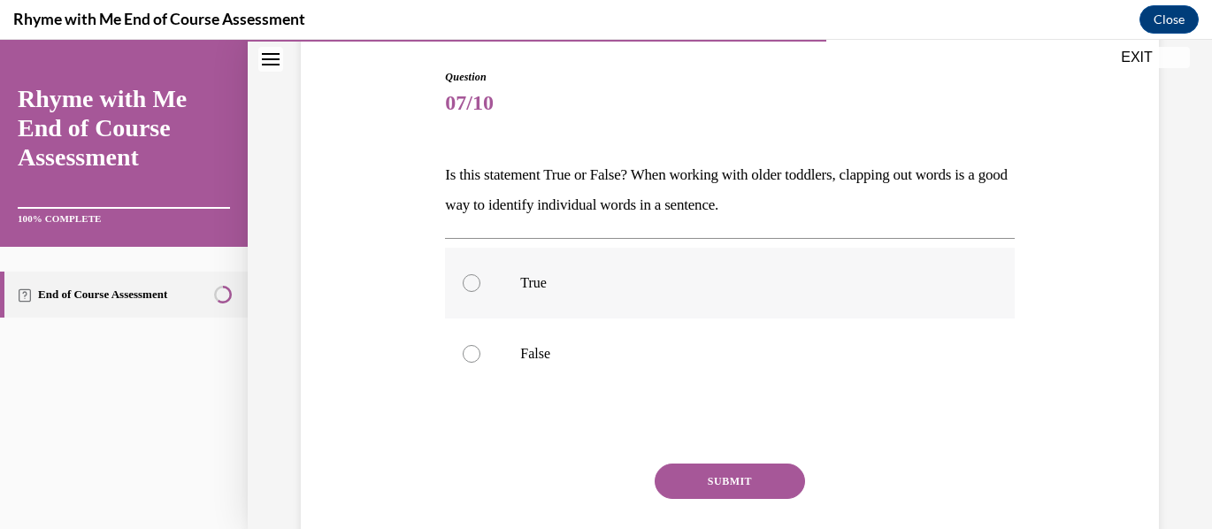
click at [466, 280] on div at bounding box center [472, 283] width 18 height 18
click at [466, 280] on input "True" at bounding box center [472, 283] width 18 height 18
radio input "true"
click at [697, 481] on button "SUBMIT" at bounding box center [730, 481] width 150 height 35
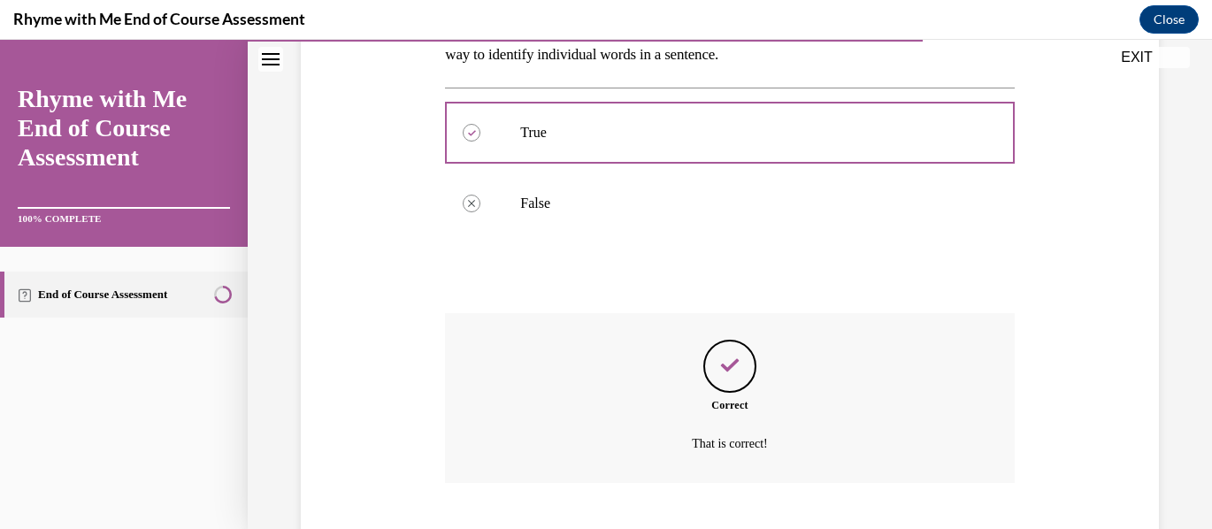
scroll to position [435, 0]
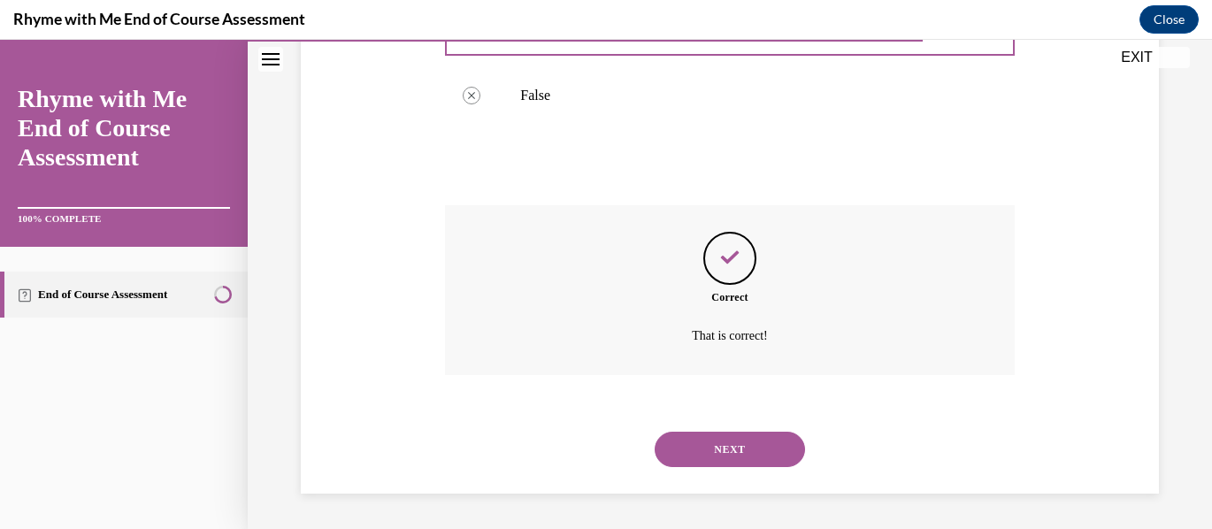
click at [741, 448] on button "NEXT" at bounding box center [730, 449] width 150 height 35
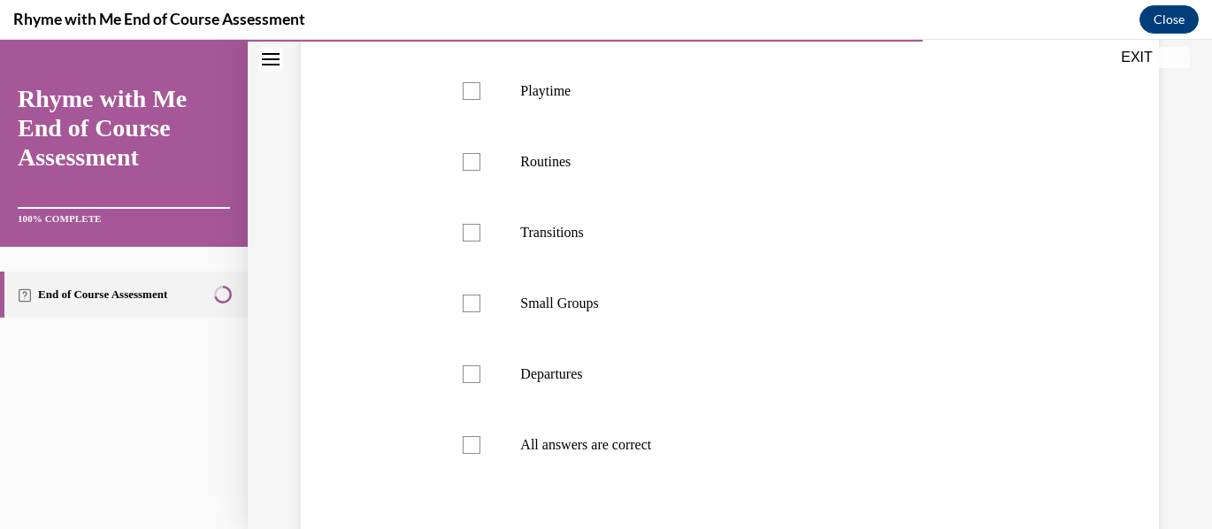
scroll to position [440, 0]
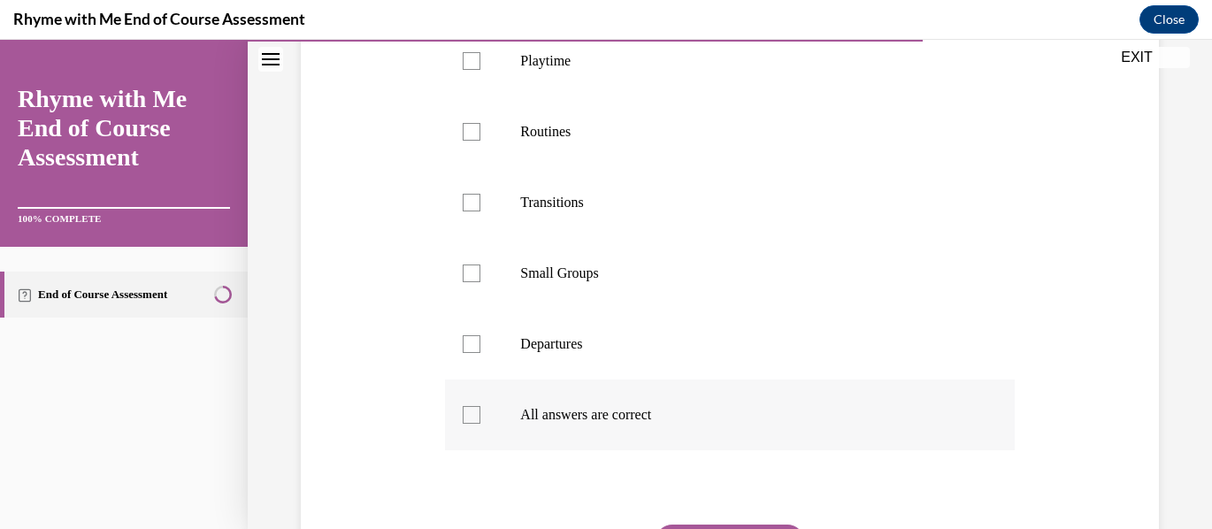
click at [468, 424] on div at bounding box center [472, 415] width 18 height 18
click at [468, 424] on input "All answers are correct" at bounding box center [472, 415] width 18 height 18
checkbox input "true"
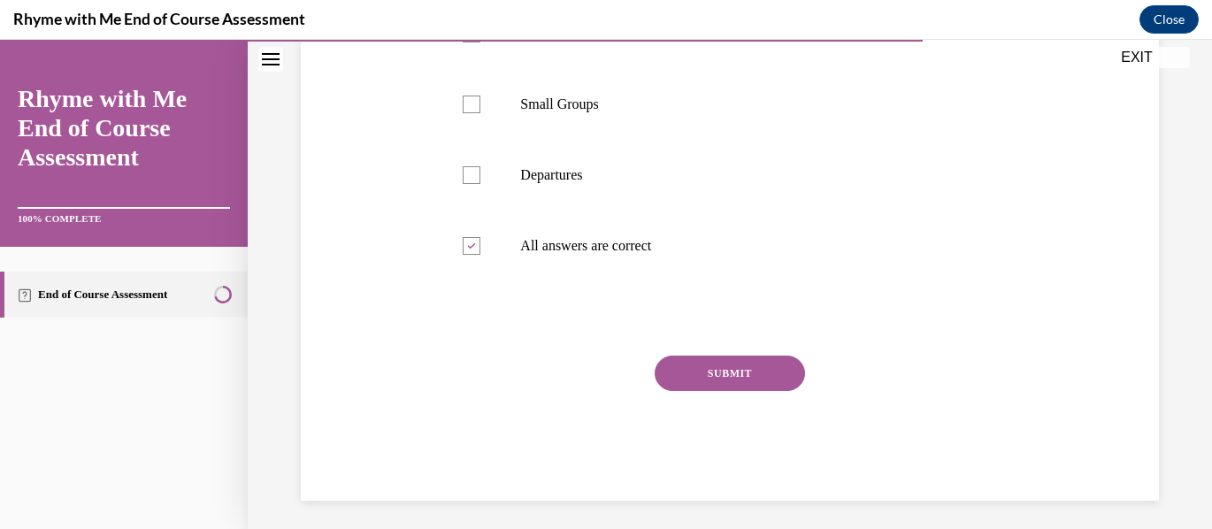
scroll to position [617, 0]
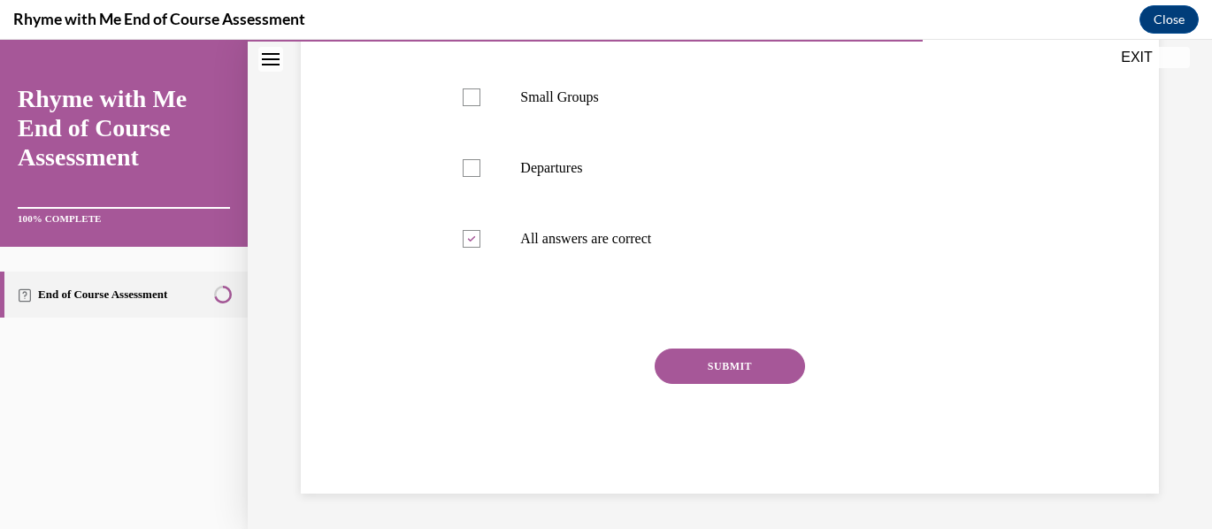
click at [724, 384] on button "SUBMIT" at bounding box center [730, 366] width 150 height 35
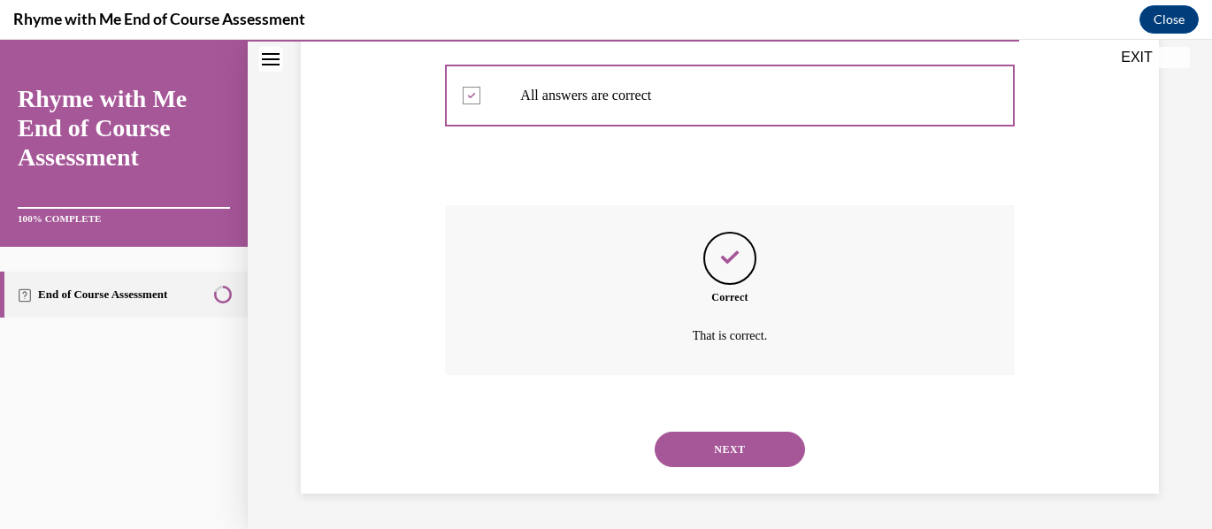
scroll to position [789, 0]
click at [728, 441] on button "NEXT" at bounding box center [730, 449] width 150 height 35
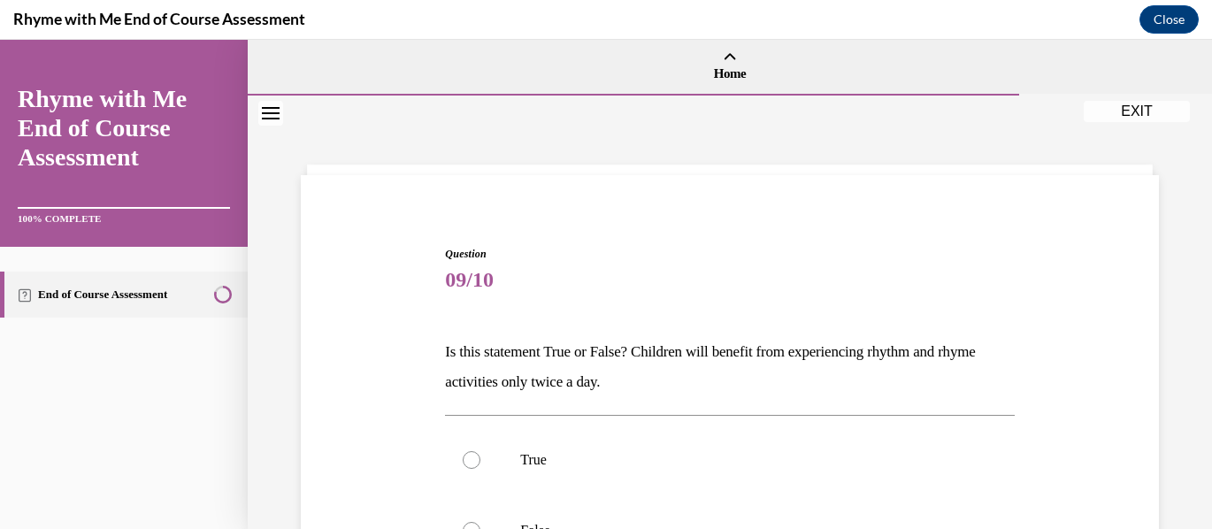
scroll to position [88, 0]
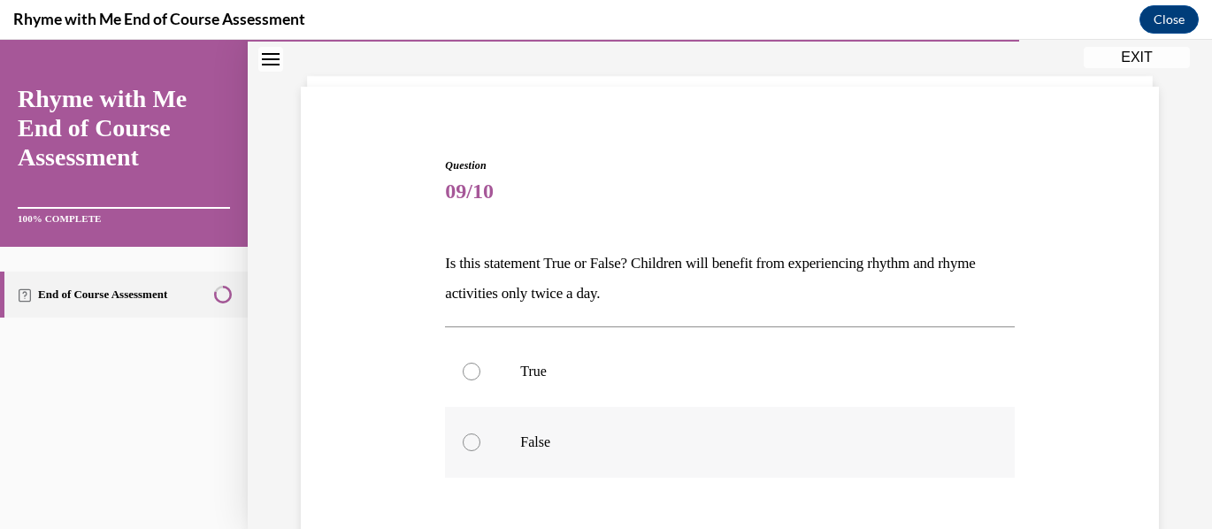
click at [470, 442] on div at bounding box center [472, 443] width 18 height 18
click at [470, 442] on input "False" at bounding box center [472, 443] width 18 height 18
radio input "true"
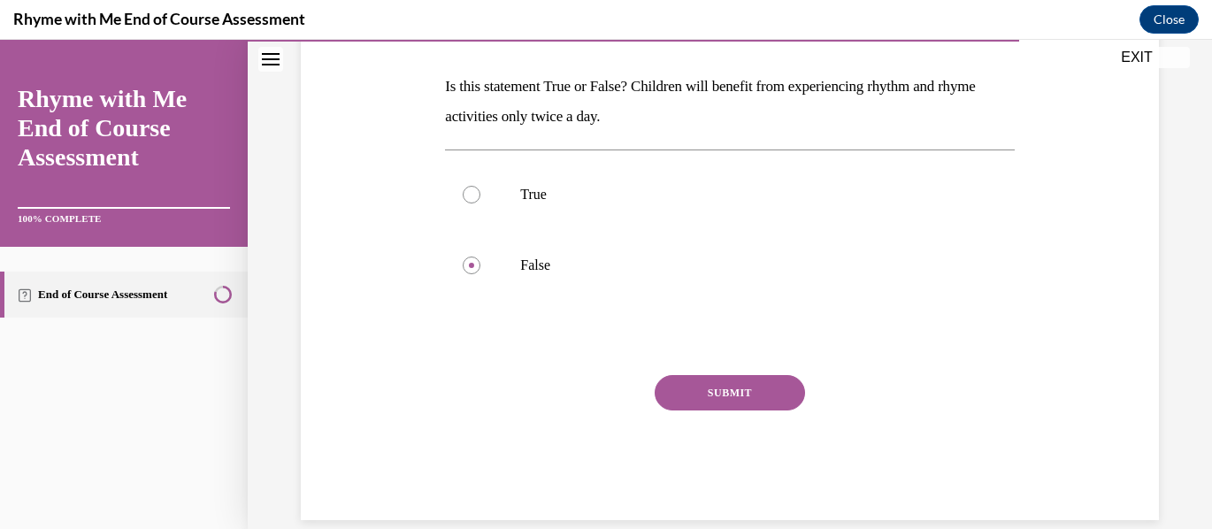
click at [725, 393] on button "SUBMIT" at bounding box center [730, 392] width 150 height 35
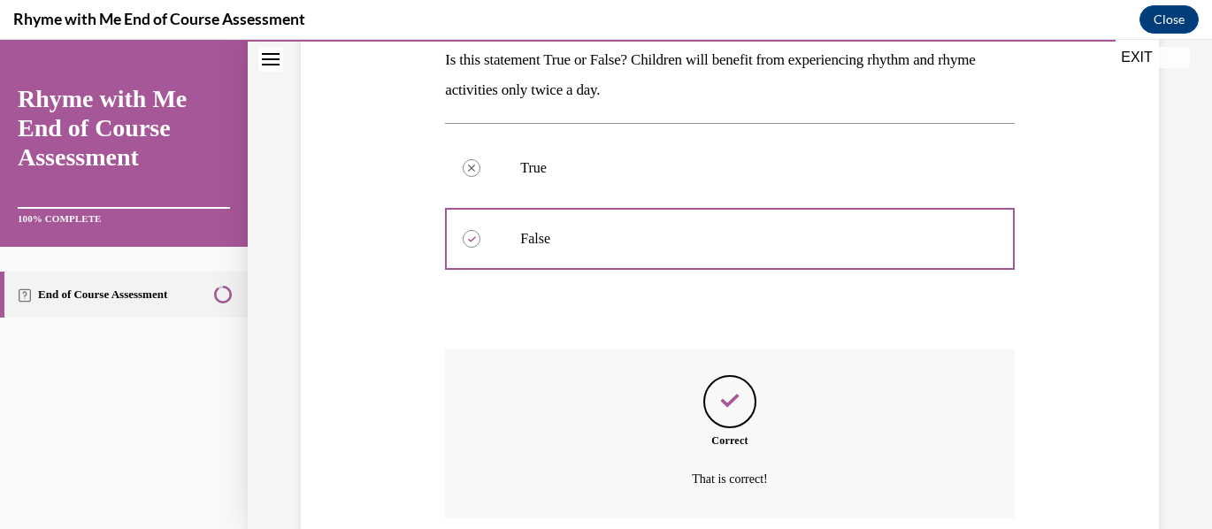
scroll to position [435, 0]
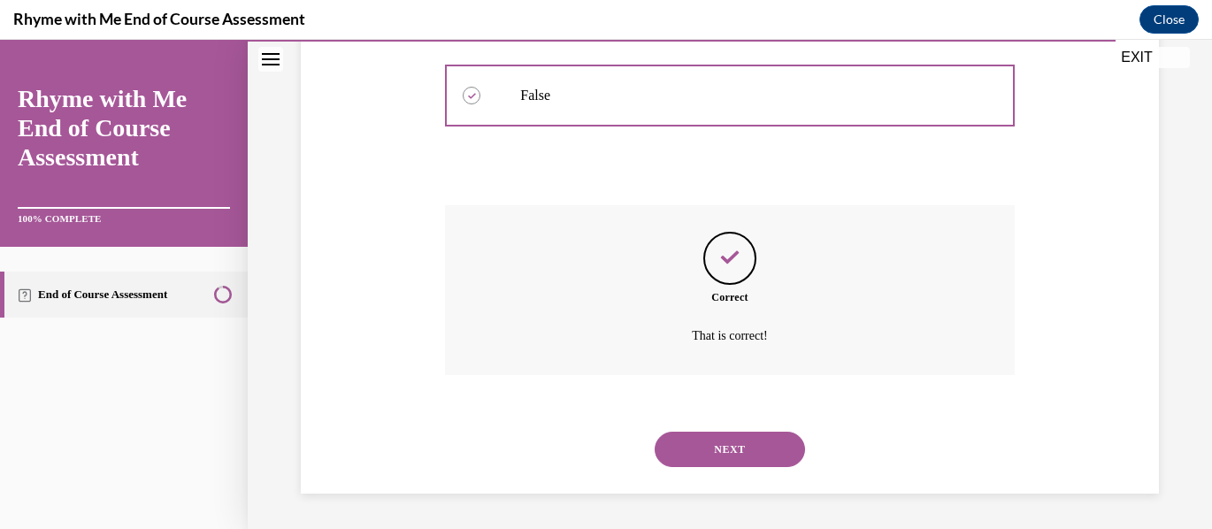
click at [740, 452] on button "NEXT" at bounding box center [730, 449] width 150 height 35
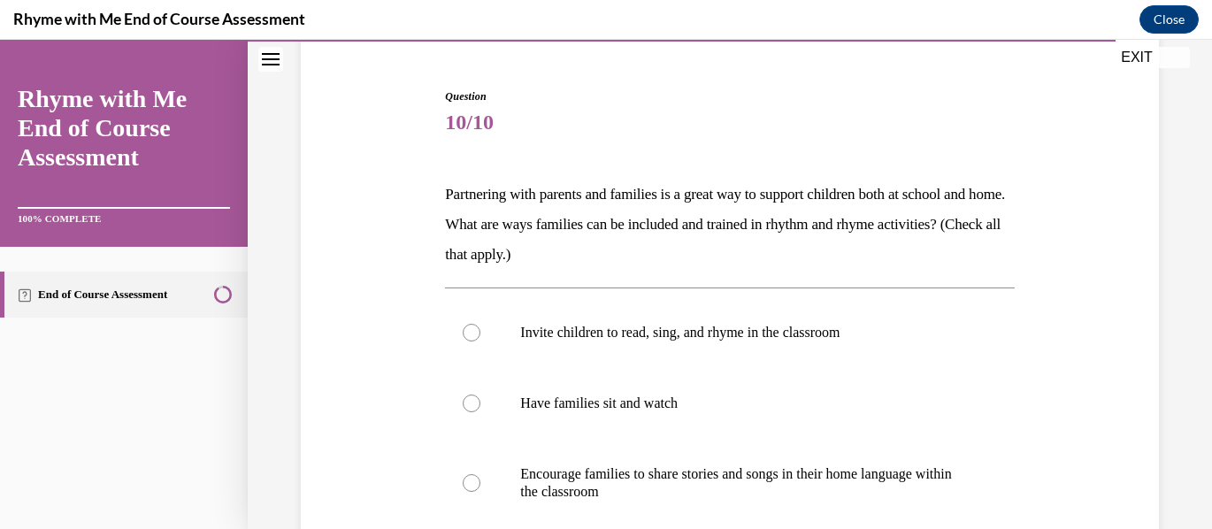
scroll to position [177, 0]
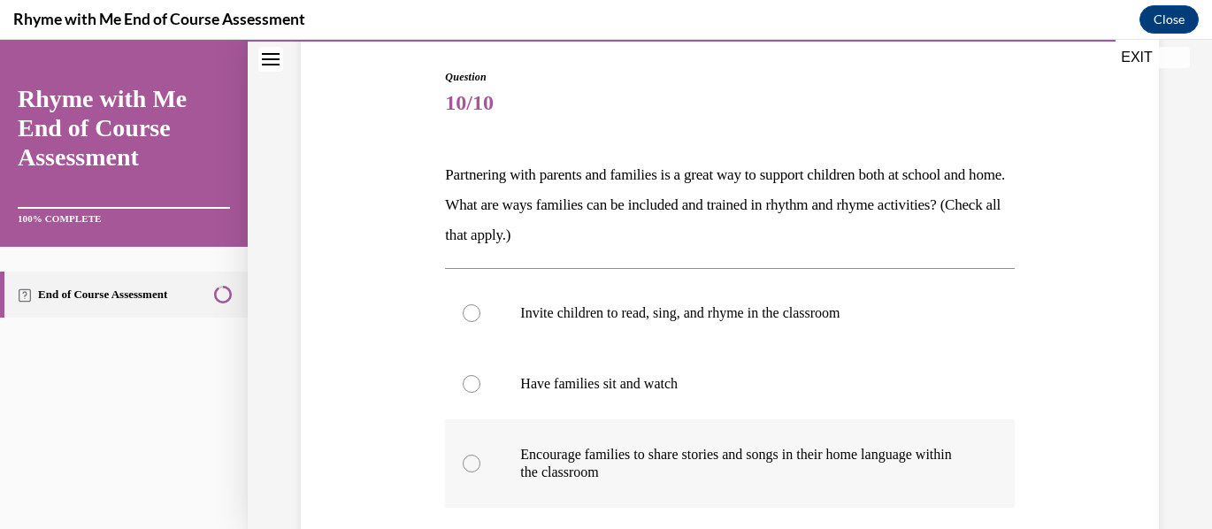
click at [473, 464] on div at bounding box center [472, 464] width 18 height 18
click at [473, 464] on input "Encourage families to share stories and songs in their home language within the…" at bounding box center [472, 464] width 18 height 18
radio input "true"
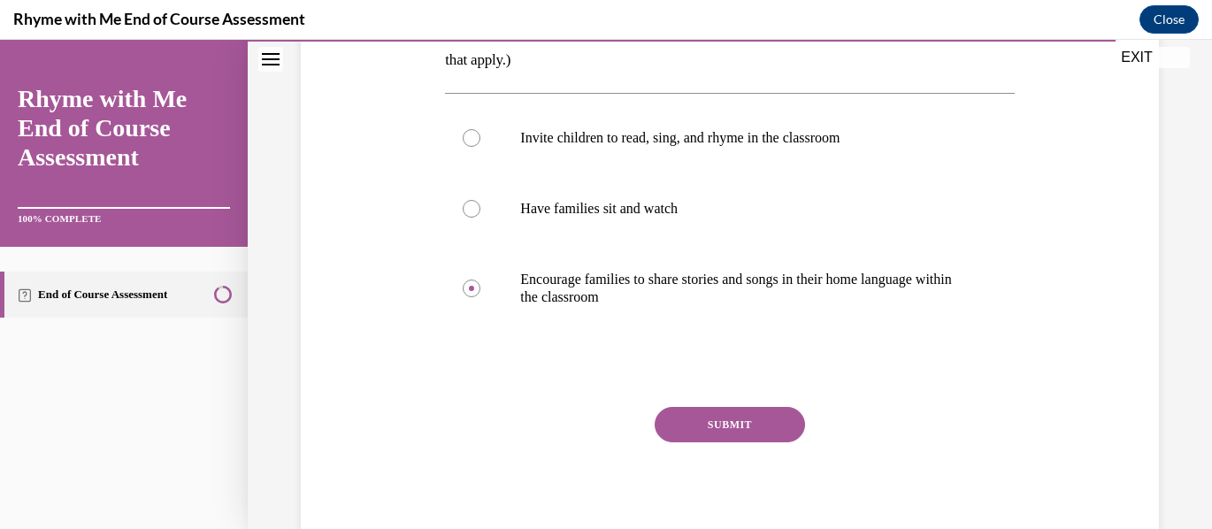
scroll to position [411, 0]
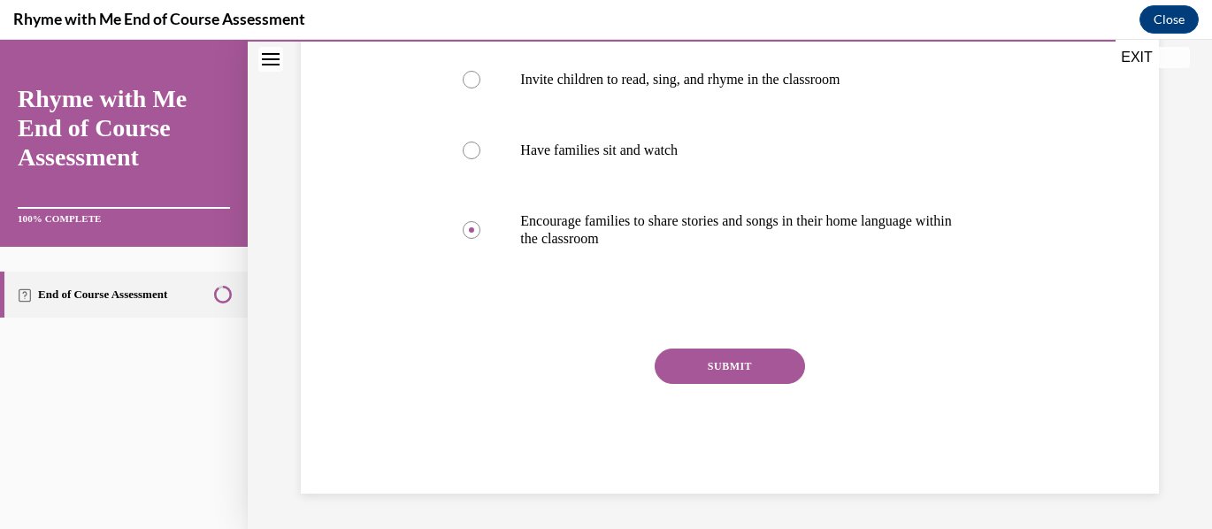
click at [752, 365] on button "SUBMIT" at bounding box center [730, 366] width 150 height 35
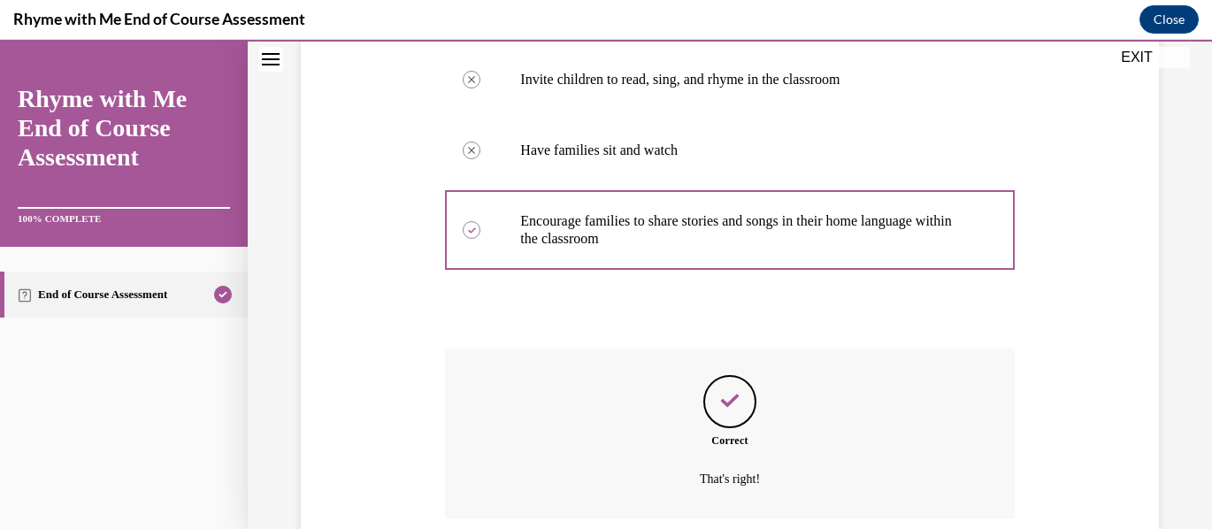
scroll to position [554, 0]
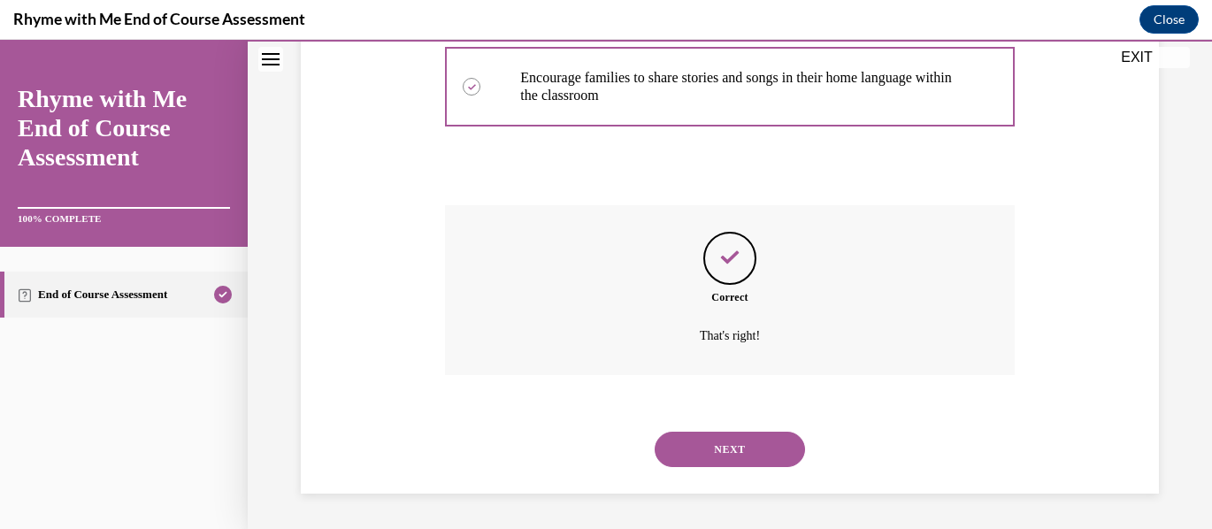
click at [748, 448] on button "NEXT" at bounding box center [730, 449] width 150 height 35
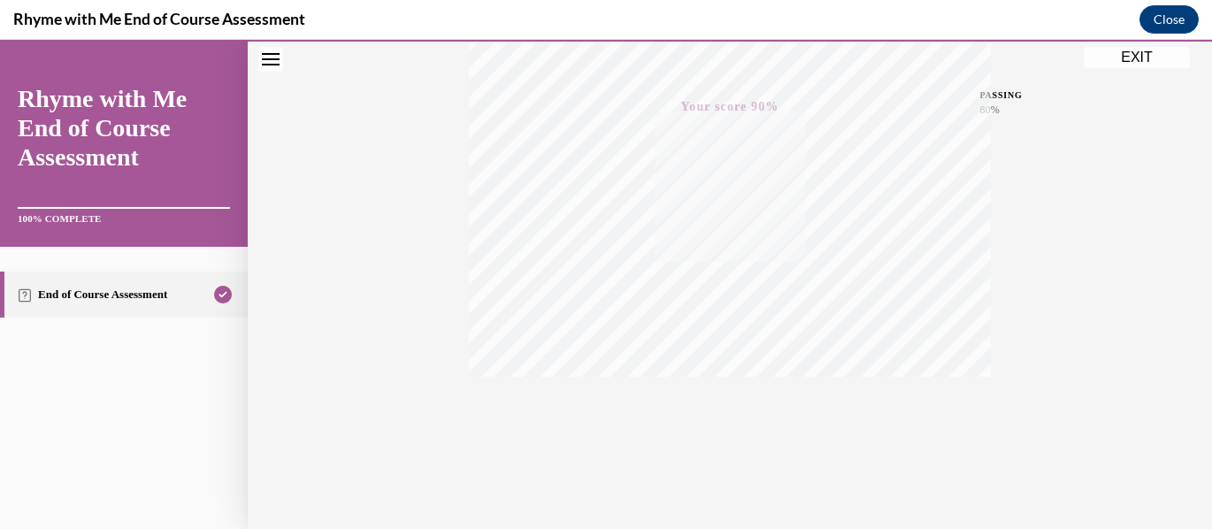
scroll to position [418, 0]
click at [723, 419] on icon "button" at bounding box center [730, 421] width 63 height 19
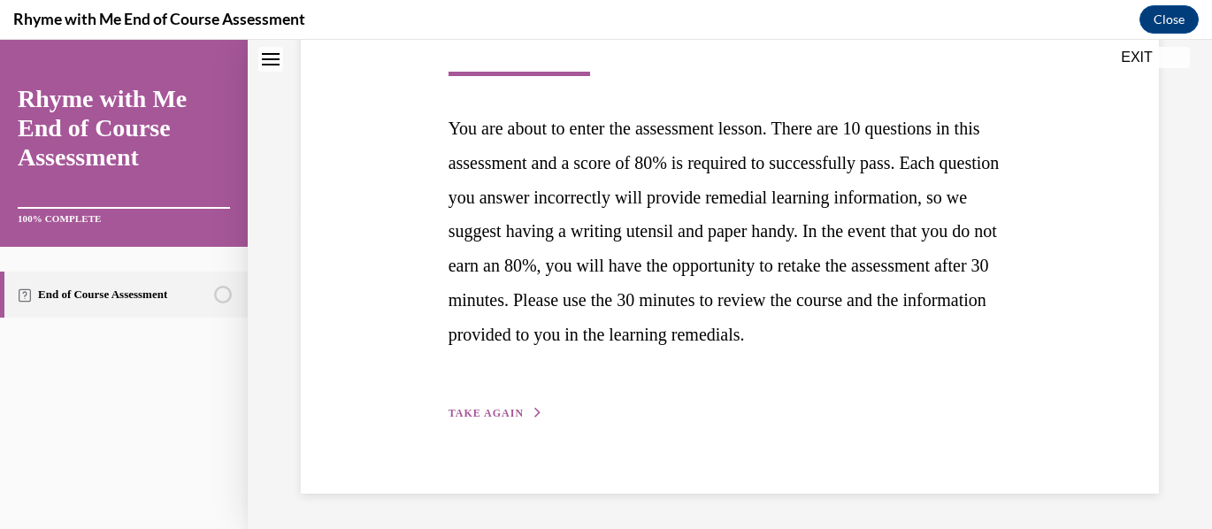
scroll to position [355, 0]
click at [500, 409] on span "TAKE AGAIN" at bounding box center [486, 413] width 75 height 12
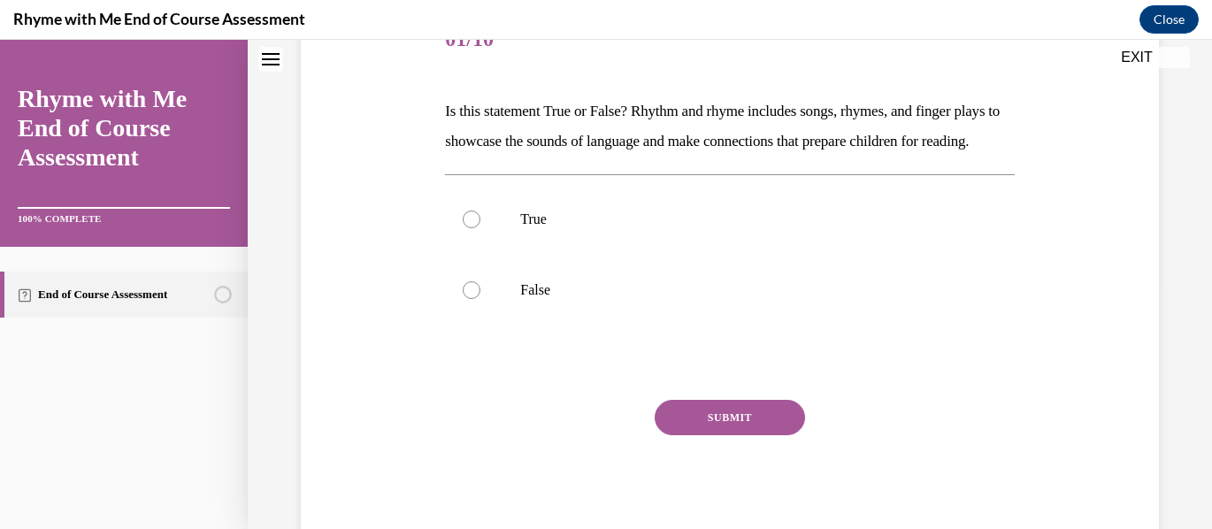
scroll to position [322, 0]
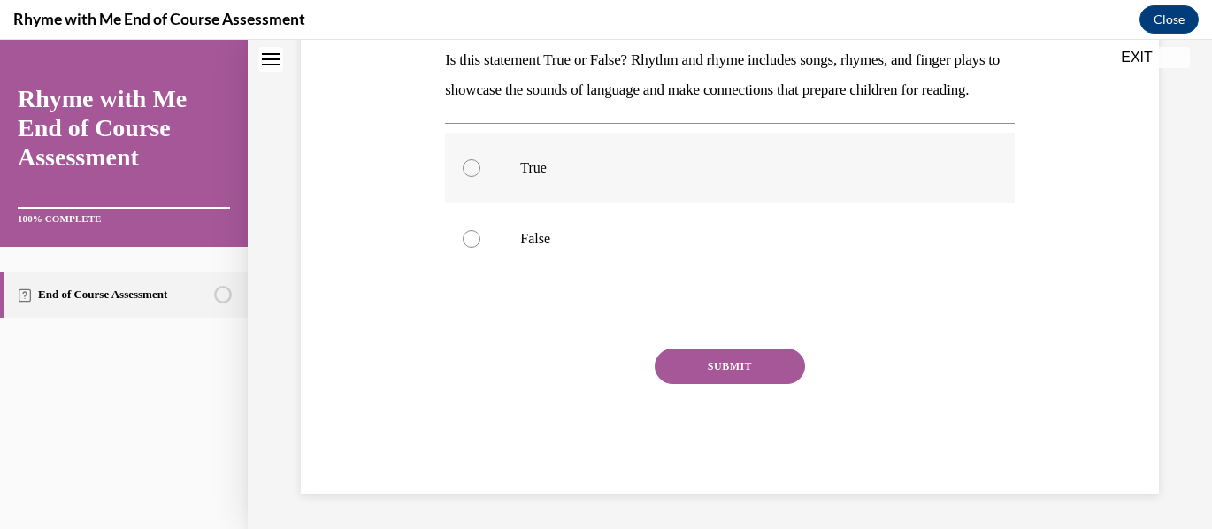
click at [472, 164] on div at bounding box center [472, 168] width 18 height 18
click at [472, 164] on input "True" at bounding box center [472, 168] width 18 height 18
radio input "true"
click at [700, 370] on button "SUBMIT" at bounding box center [730, 366] width 150 height 35
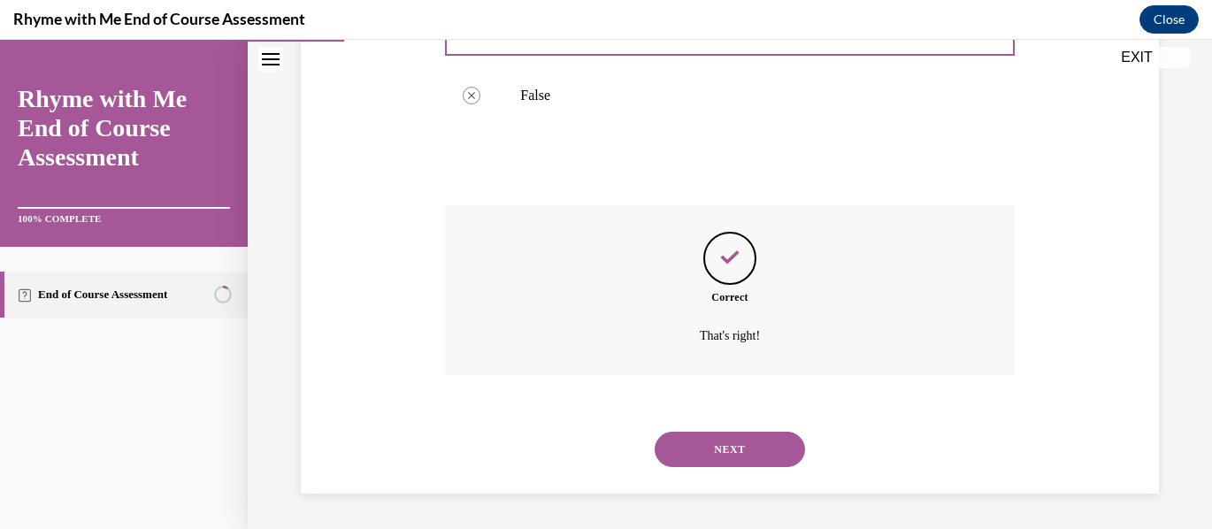
scroll to position [465, 0]
click at [734, 450] on button "NEXT" at bounding box center [730, 449] width 150 height 35
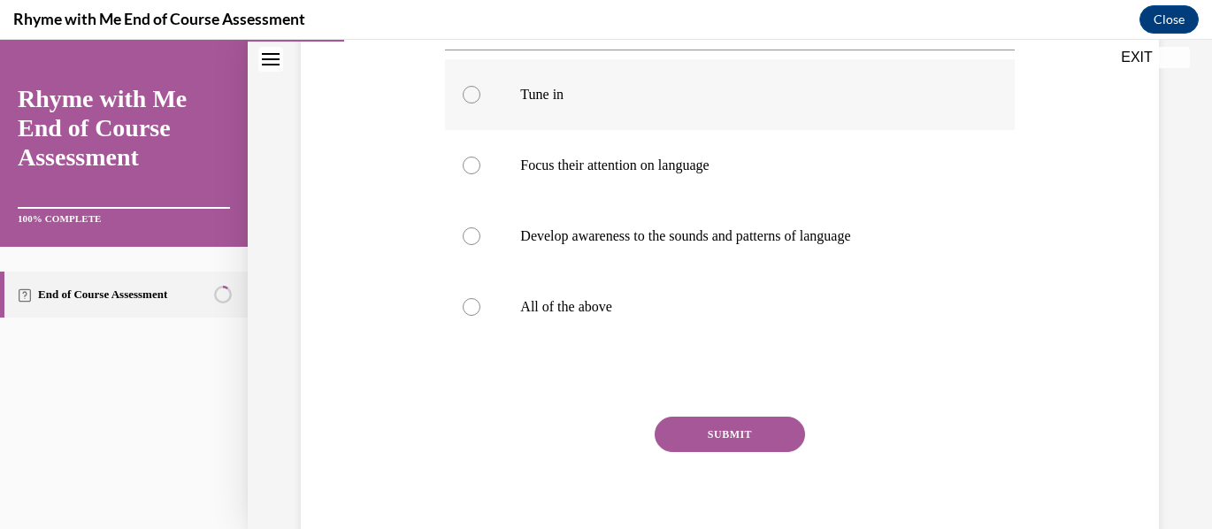
scroll to position [353, 0]
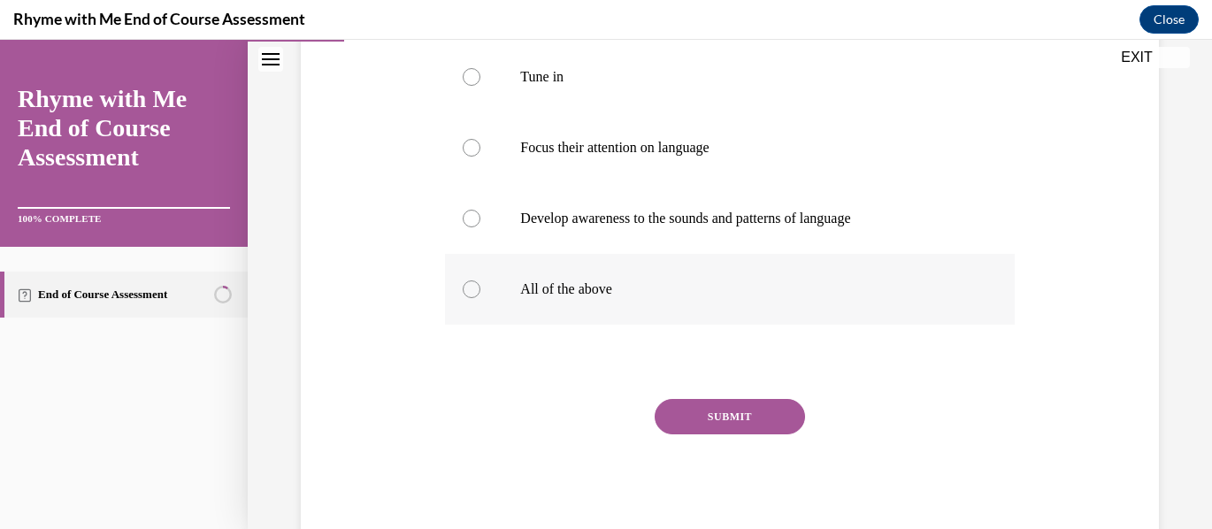
drag, startPoint x: 468, startPoint y: 285, endPoint x: 536, endPoint y: 324, distance: 78.5
click at [472, 285] on div at bounding box center [472, 290] width 18 height 18
click at [472, 285] on input "All of the above" at bounding box center [472, 290] width 18 height 18
radio input "true"
click at [771, 419] on button "SUBMIT" at bounding box center [730, 416] width 150 height 35
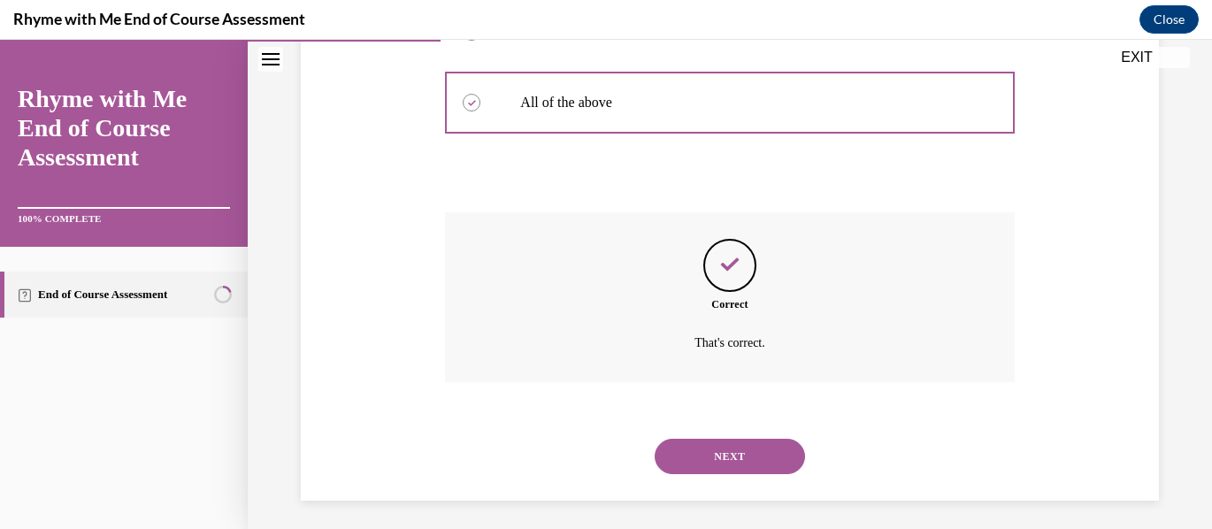
scroll to position [547, 0]
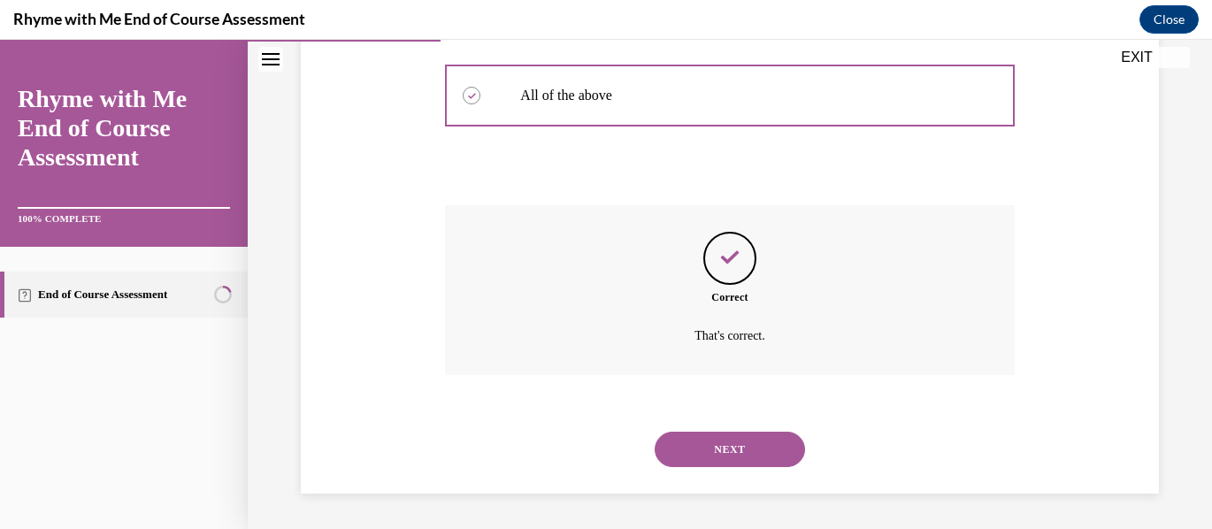
click at [749, 448] on button "NEXT" at bounding box center [730, 449] width 150 height 35
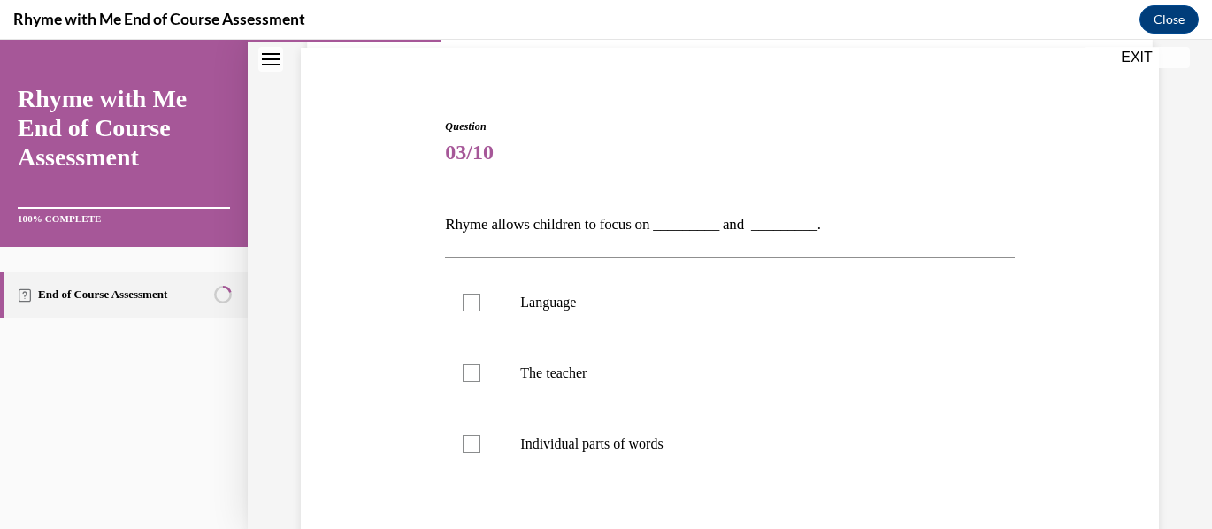
scroll to position [177, 0]
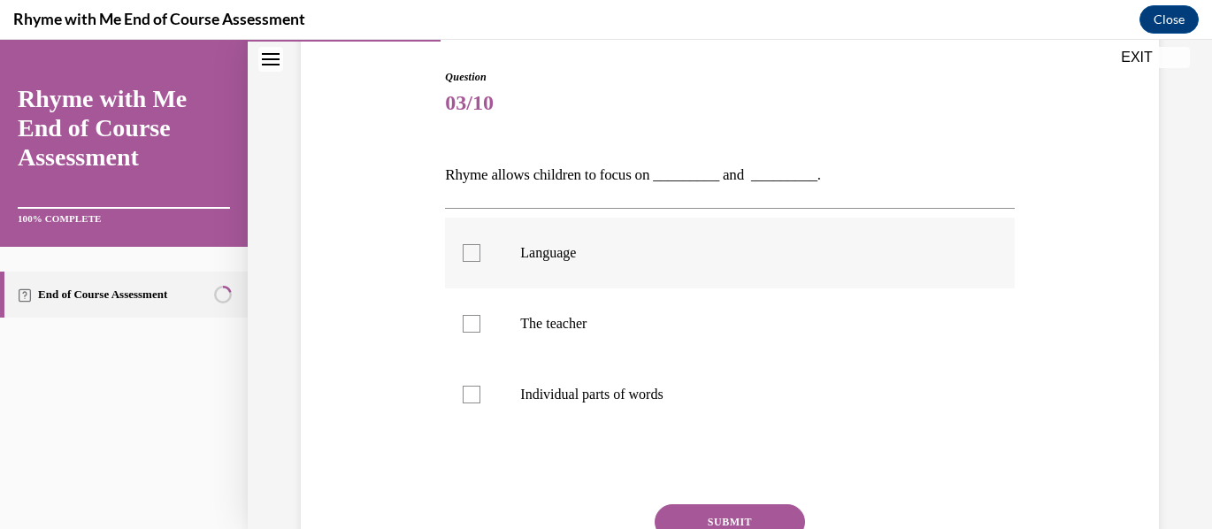
click at [470, 250] on div at bounding box center [472, 253] width 18 height 18
click at [470, 250] on input "Language" at bounding box center [472, 253] width 18 height 18
checkbox input "true"
click at [470, 388] on div at bounding box center [472, 395] width 18 height 18
click at [470, 388] on input "Individual parts of words" at bounding box center [472, 395] width 18 height 18
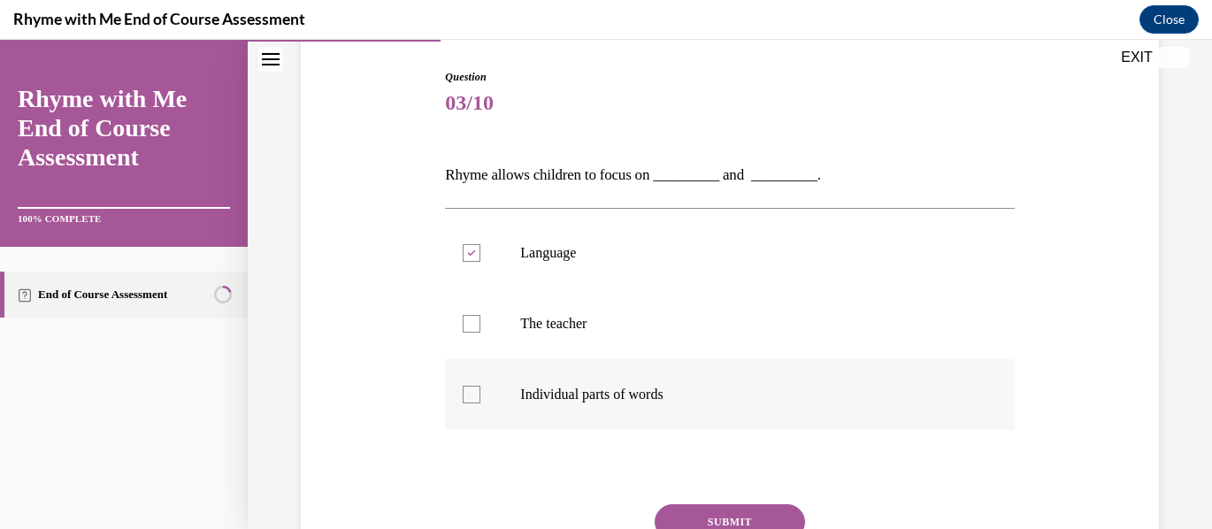
checkbox input "true"
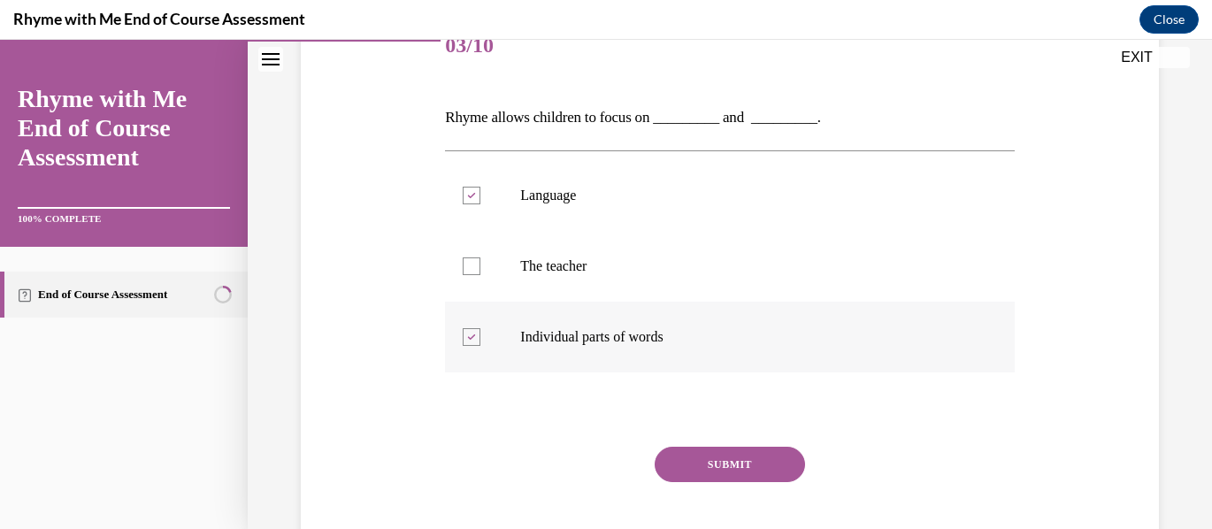
scroll to position [265, 0]
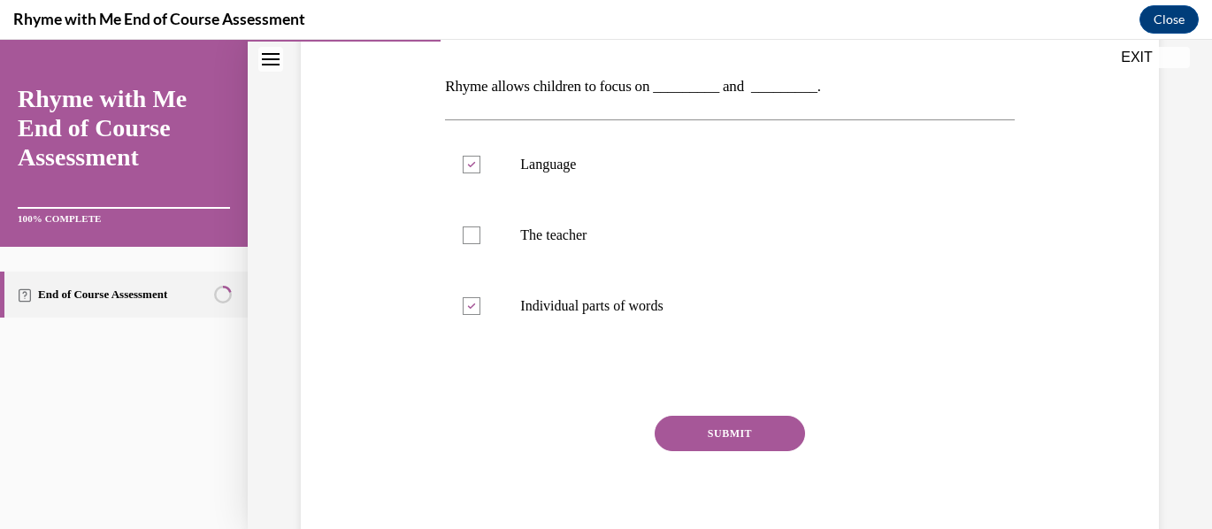
click at [745, 434] on button "SUBMIT" at bounding box center [730, 433] width 150 height 35
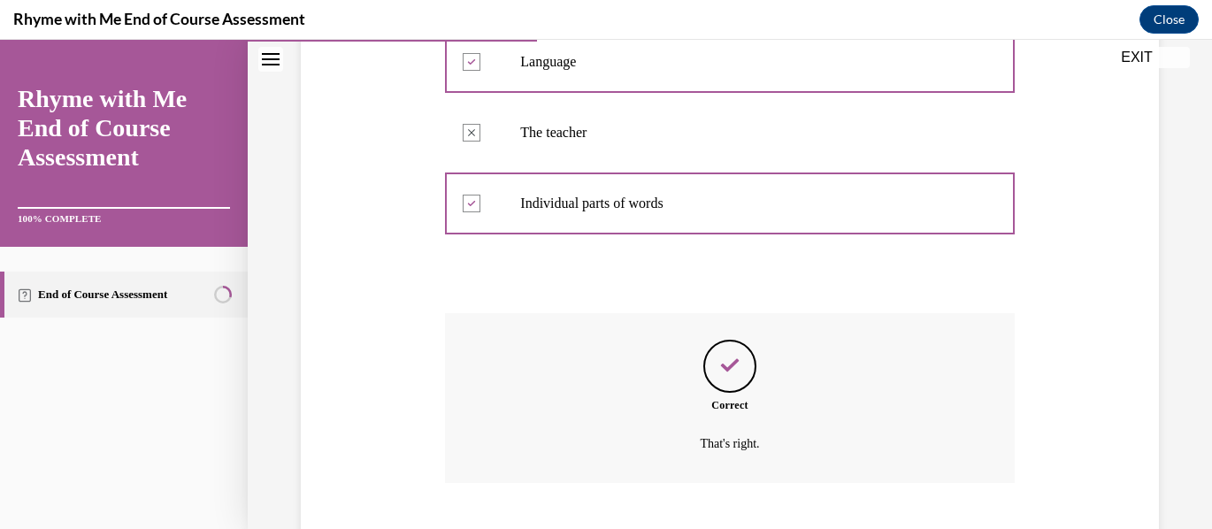
scroll to position [476, 0]
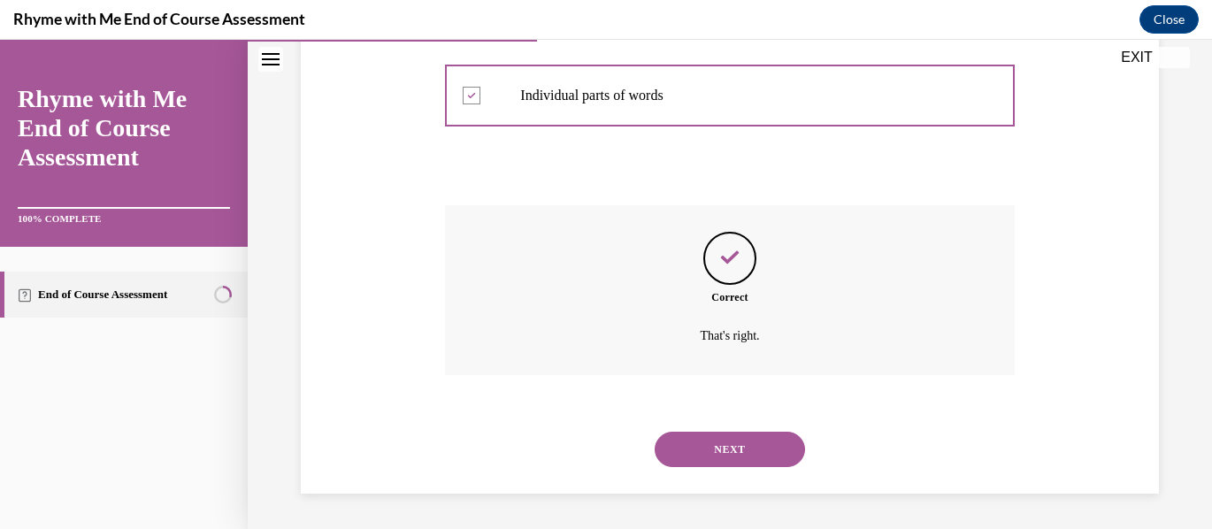
click at [744, 450] on button "NEXT" at bounding box center [730, 449] width 150 height 35
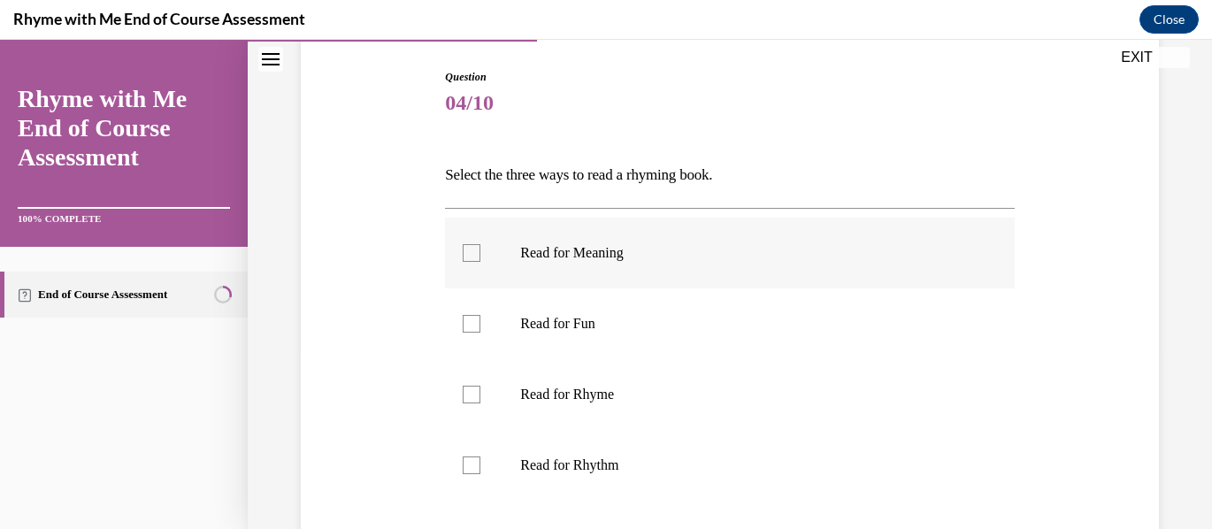
scroll to position [265, 0]
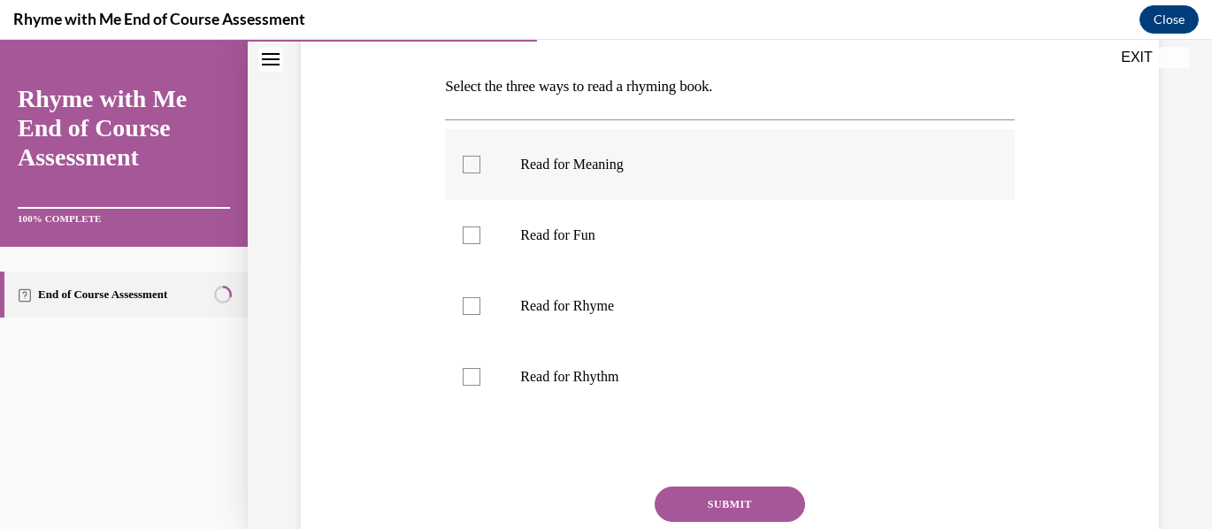
click at [472, 162] on div at bounding box center [472, 165] width 18 height 18
click at [472, 162] on input "Read for Meaning" at bounding box center [472, 165] width 18 height 18
checkbox input "true"
drag, startPoint x: 472, startPoint y: 304, endPoint x: 472, endPoint y: 319, distance: 14.2
click at [473, 304] on div at bounding box center [472, 306] width 18 height 18
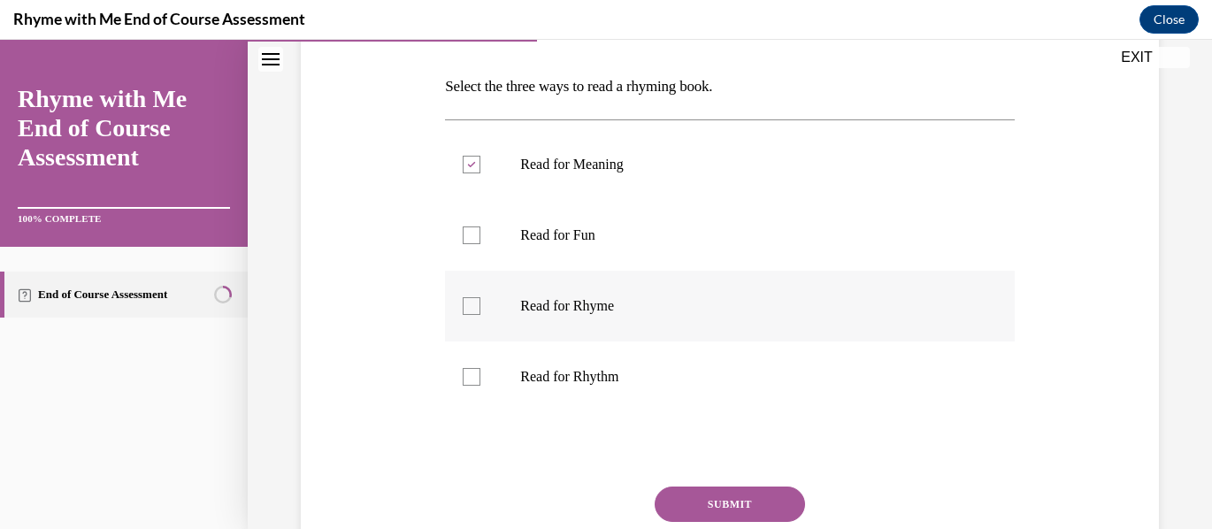
click at [473, 304] on input "Read for Rhyme" at bounding box center [472, 306] width 18 height 18
checkbox input "true"
click at [472, 371] on div at bounding box center [472, 377] width 18 height 18
click at [472, 371] on input "Read for Rhythm" at bounding box center [472, 377] width 18 height 18
checkbox input "true"
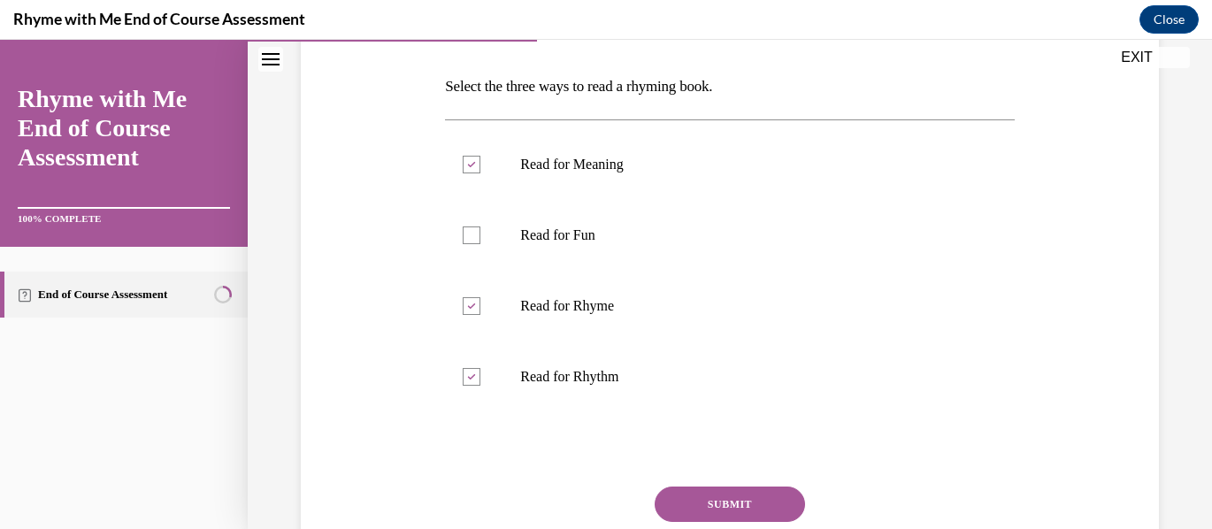
click at [748, 502] on button "SUBMIT" at bounding box center [730, 504] width 150 height 35
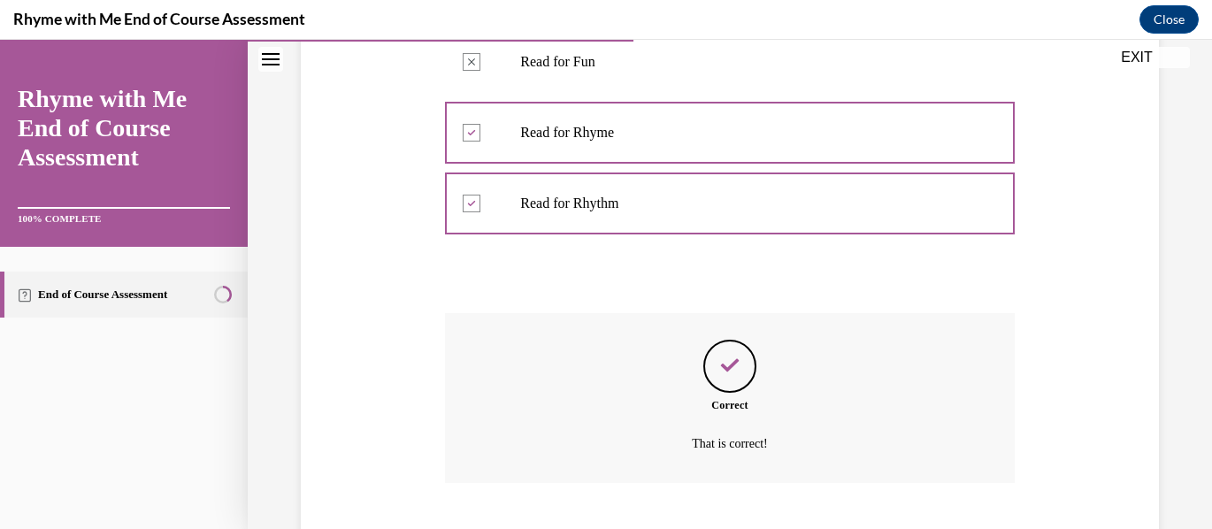
scroll to position [547, 0]
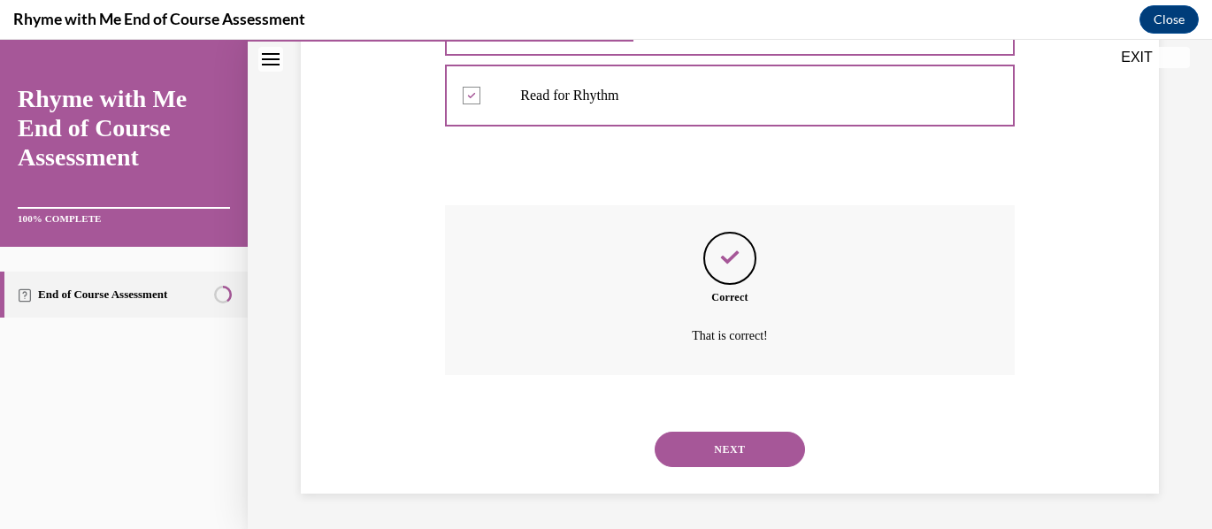
click at [740, 444] on button "NEXT" at bounding box center [730, 449] width 150 height 35
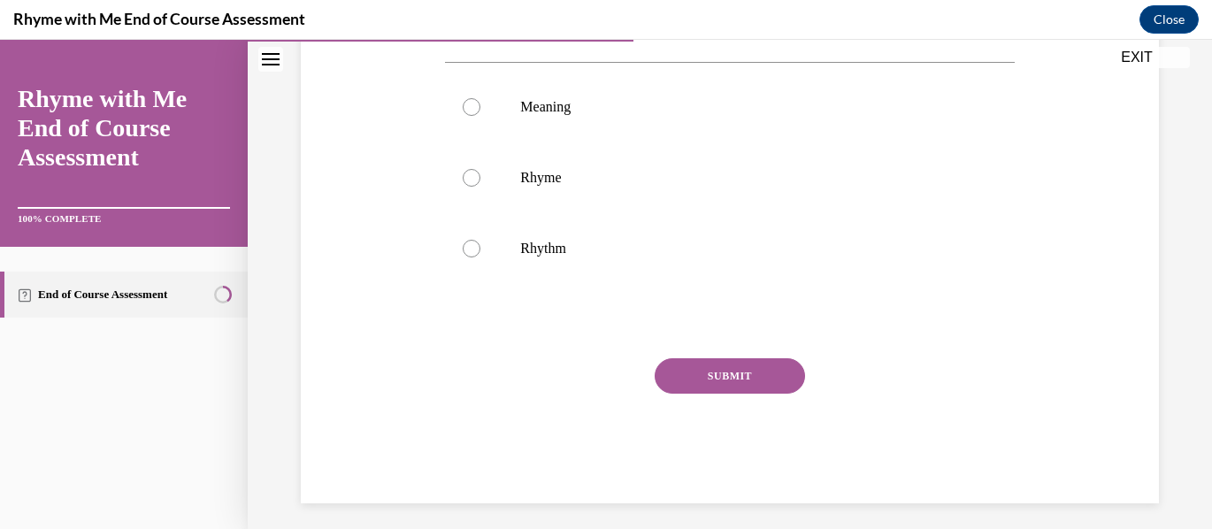
scroll to position [423, 0]
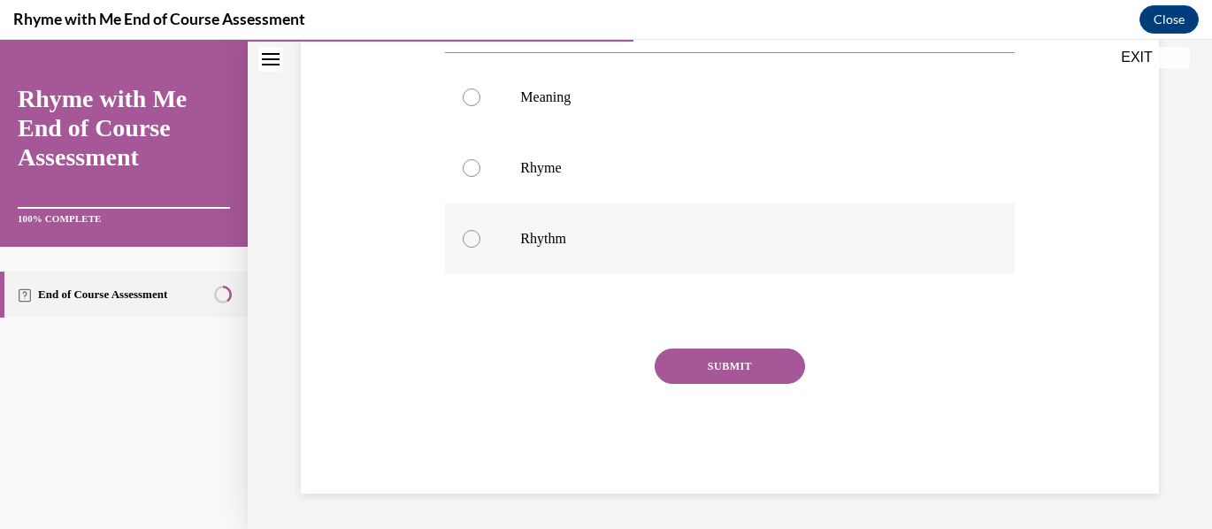
click at [474, 239] on div at bounding box center [472, 239] width 18 height 18
click at [474, 239] on input "Rhythm" at bounding box center [472, 239] width 18 height 18
radio input "true"
click at [711, 361] on button "SUBMIT" at bounding box center [730, 366] width 150 height 35
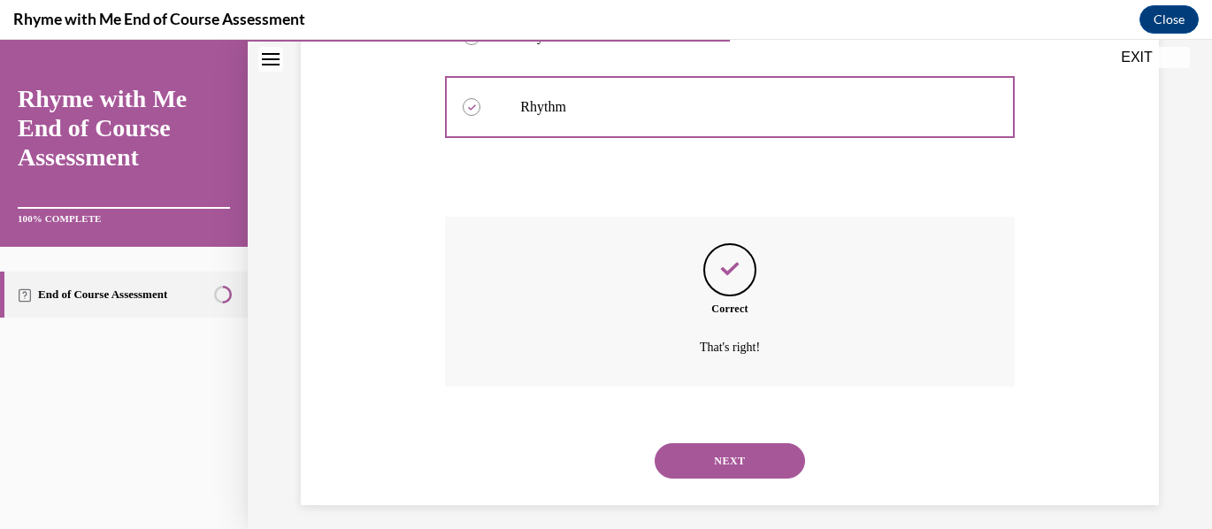
scroll to position [566, 0]
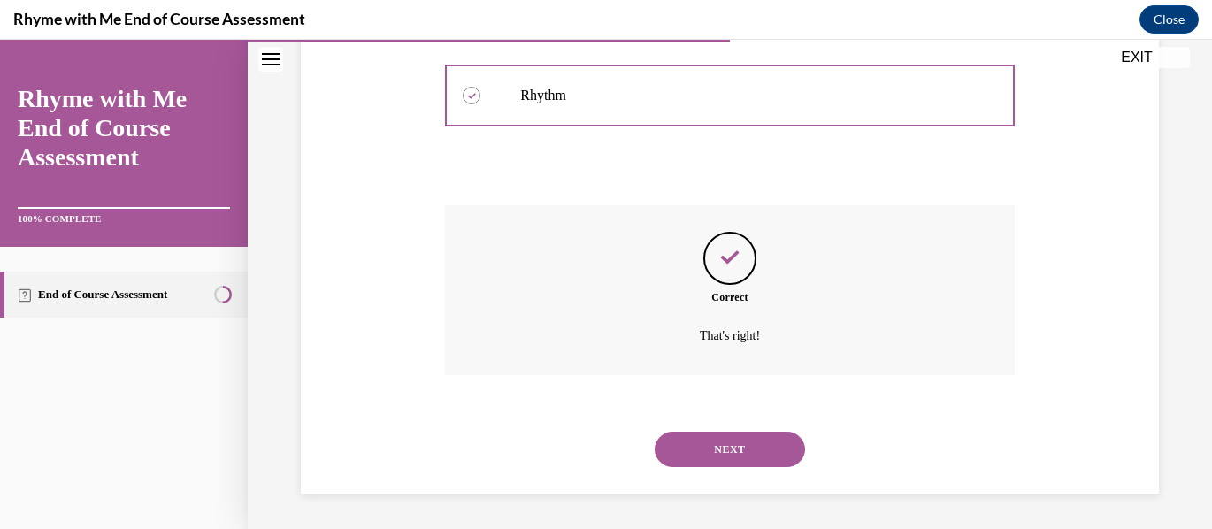
click at [761, 449] on button "NEXT" at bounding box center [730, 449] width 150 height 35
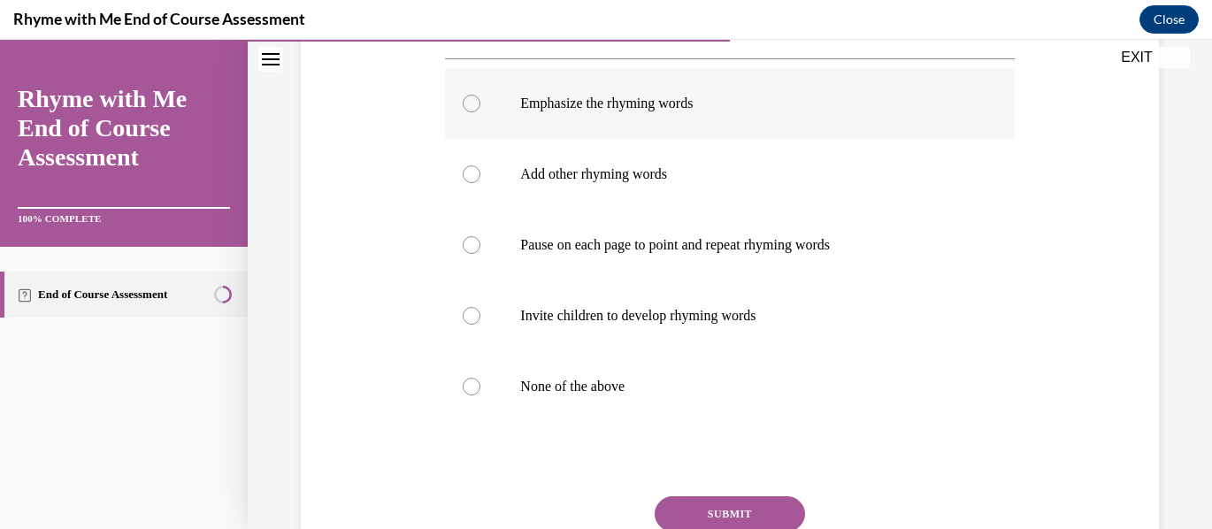
scroll to position [354, 0]
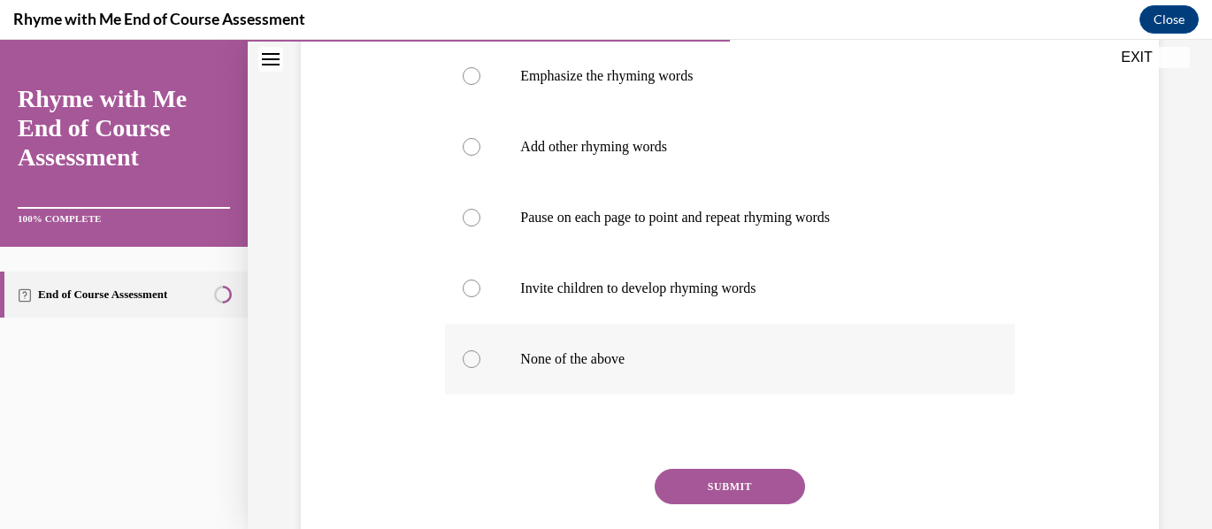
click at [473, 357] on div at bounding box center [472, 359] width 18 height 18
click at [473, 357] on input "None of the above" at bounding box center [472, 359] width 18 height 18
radio input "true"
click at [766, 482] on button "SUBMIT" at bounding box center [730, 486] width 150 height 35
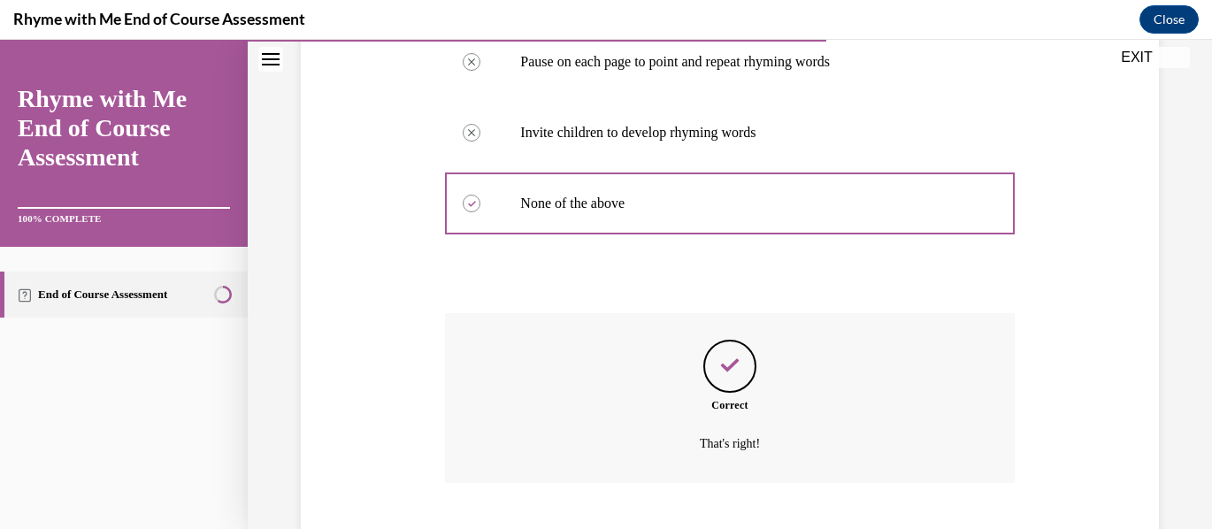
scroll to position [618, 0]
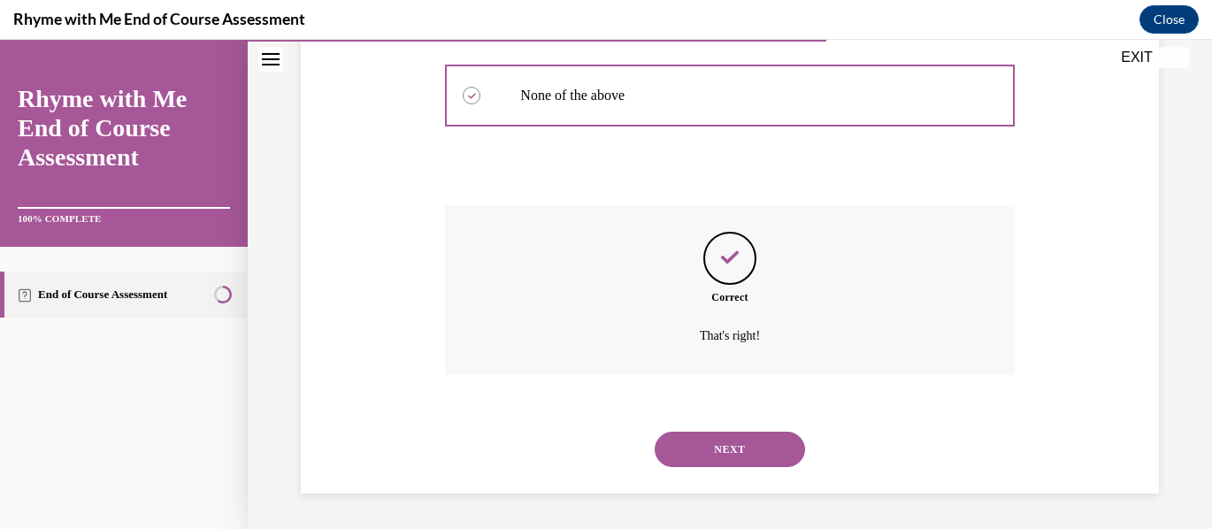
click at [731, 451] on button "NEXT" at bounding box center [730, 449] width 150 height 35
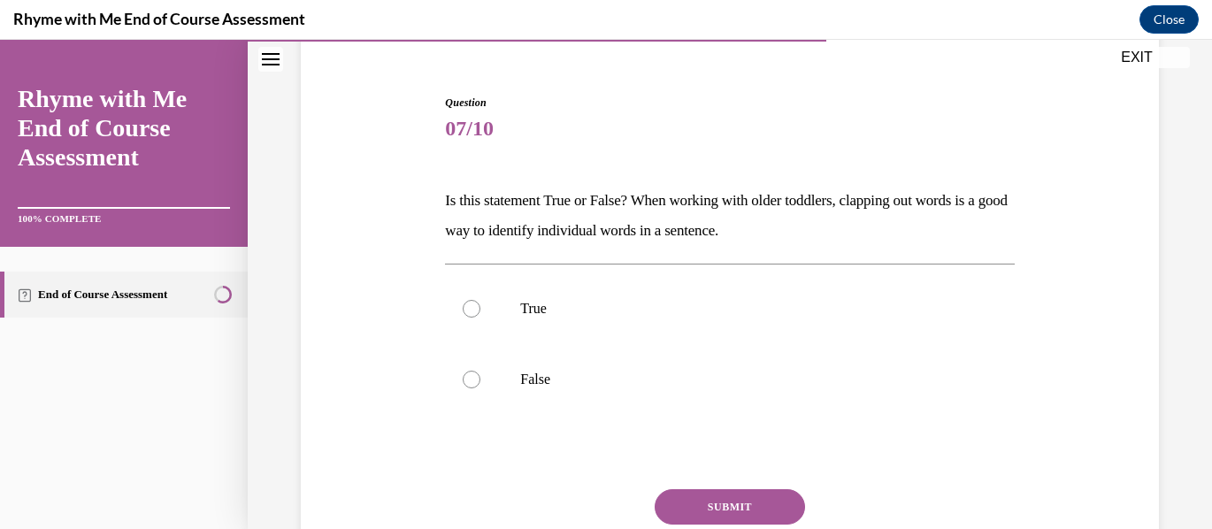
scroll to position [177, 0]
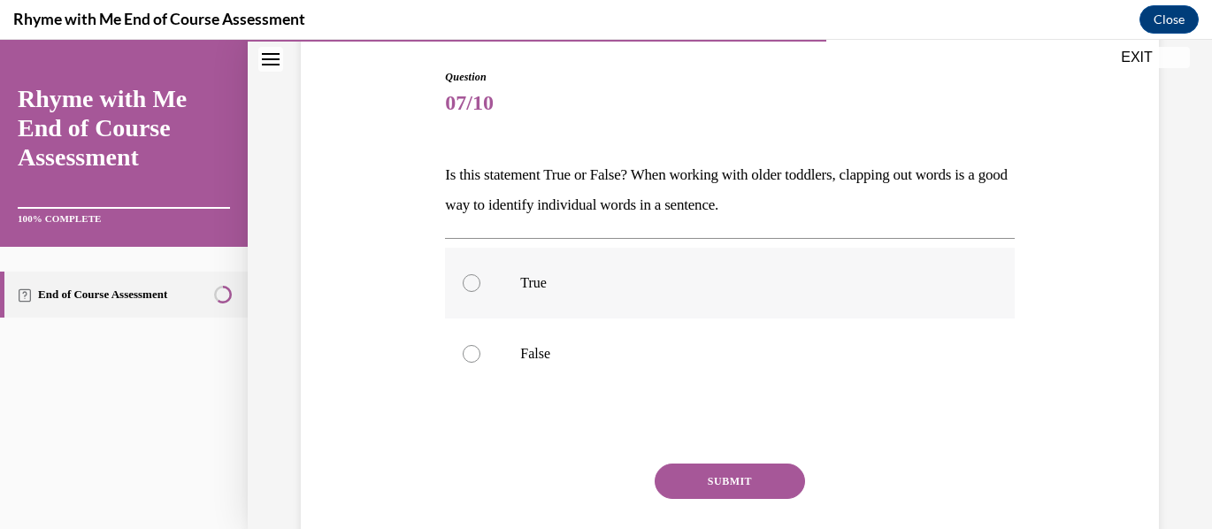
drag, startPoint x: 469, startPoint y: 281, endPoint x: 516, endPoint y: 312, distance: 56.2
click at [470, 282] on div at bounding box center [472, 283] width 18 height 18
click at [470, 282] on input "True" at bounding box center [472, 283] width 18 height 18
radio input "true"
click at [761, 475] on button "SUBMIT" at bounding box center [730, 481] width 150 height 35
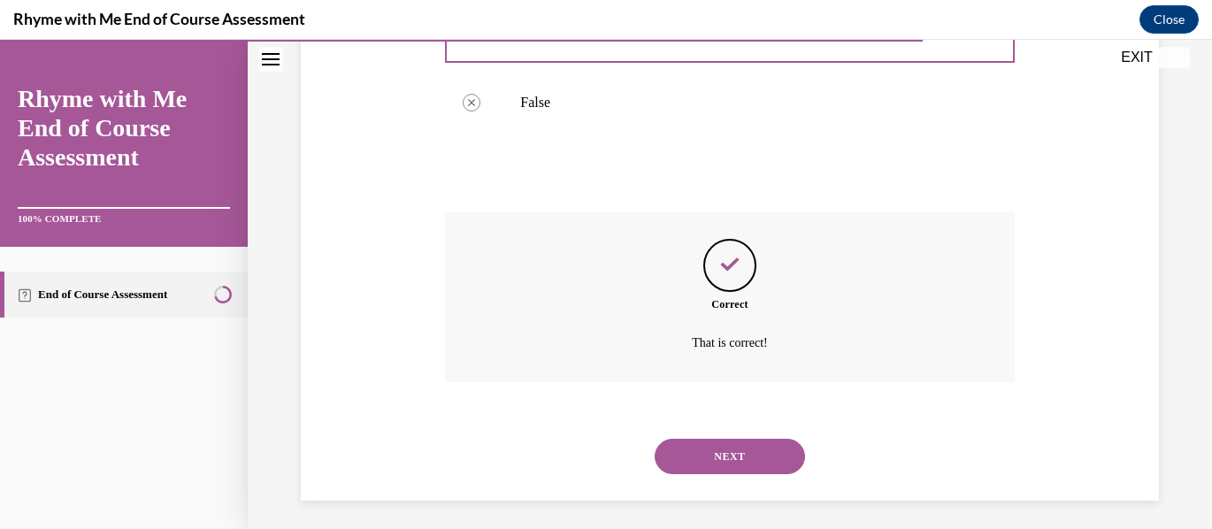
scroll to position [435, 0]
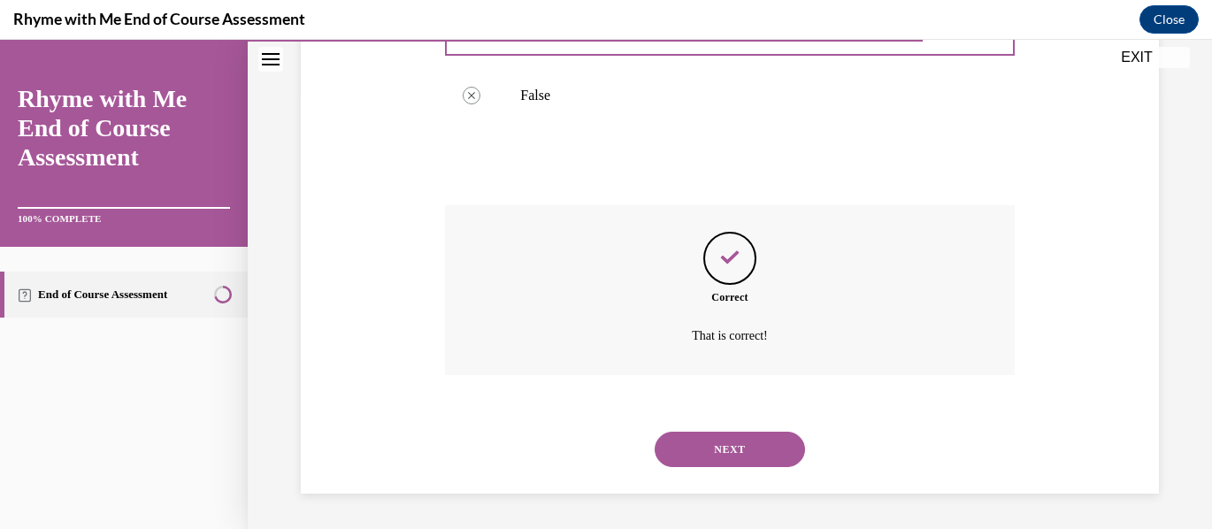
click at [758, 452] on button "NEXT" at bounding box center [730, 449] width 150 height 35
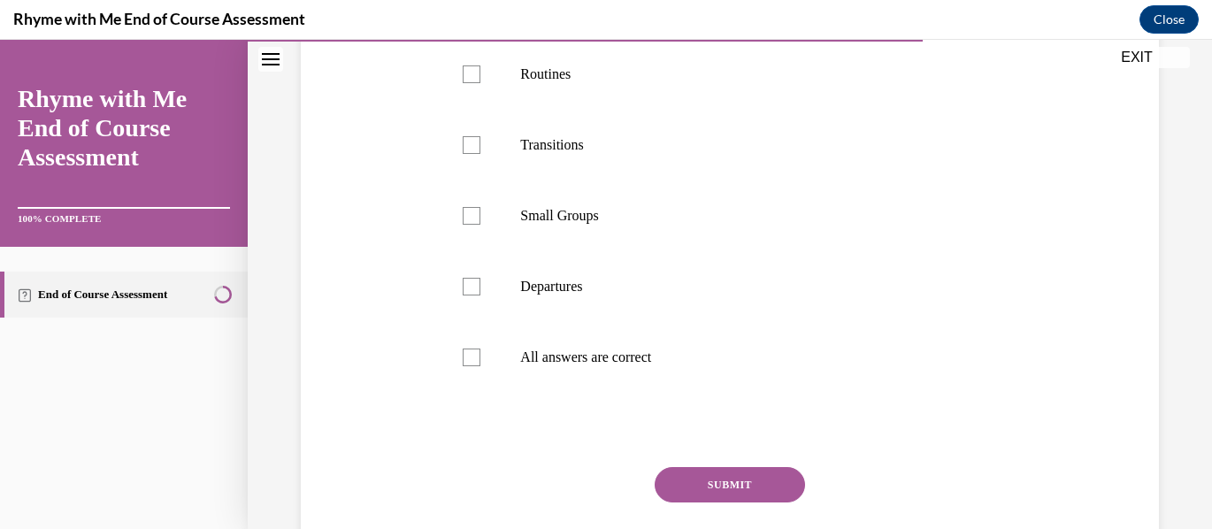
scroll to position [501, 0]
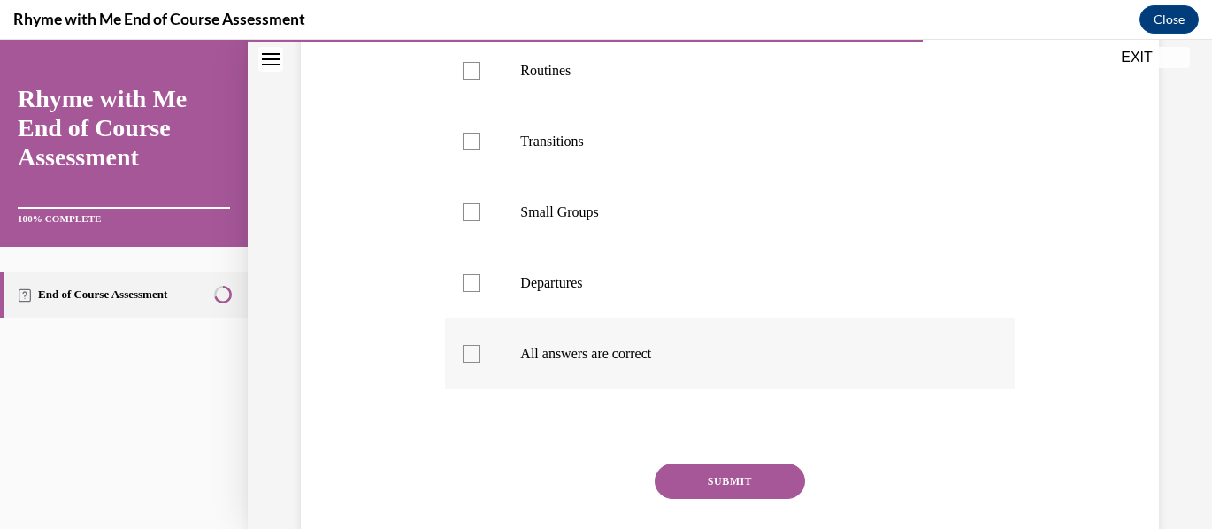
click at [471, 363] on div at bounding box center [472, 354] width 18 height 18
click at [471, 363] on input "All answers are correct" at bounding box center [472, 354] width 18 height 18
checkbox input "true"
click at [712, 499] on button "SUBMIT" at bounding box center [730, 481] width 150 height 35
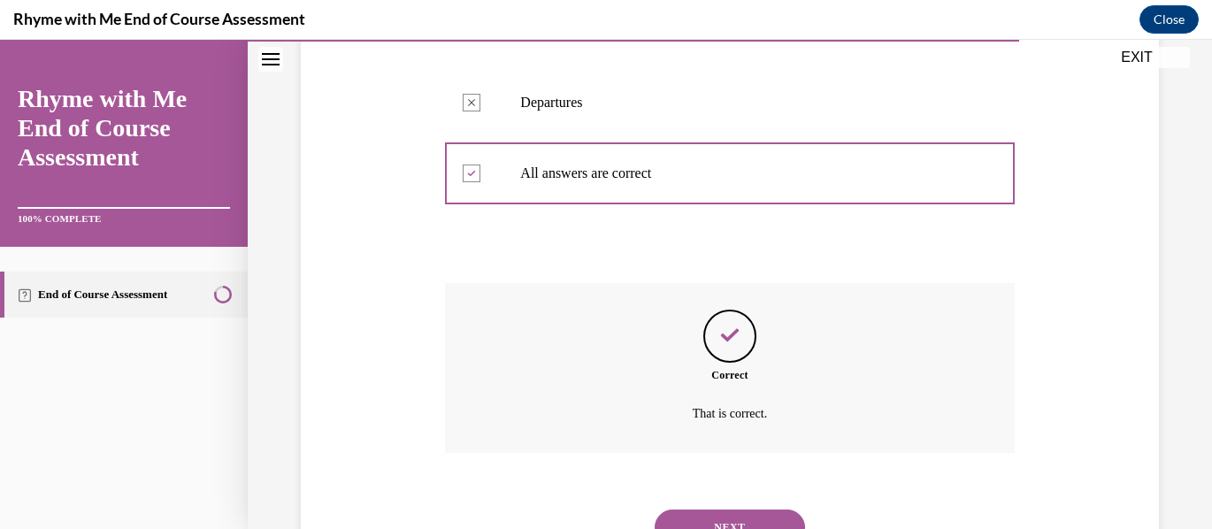
scroll to position [789, 0]
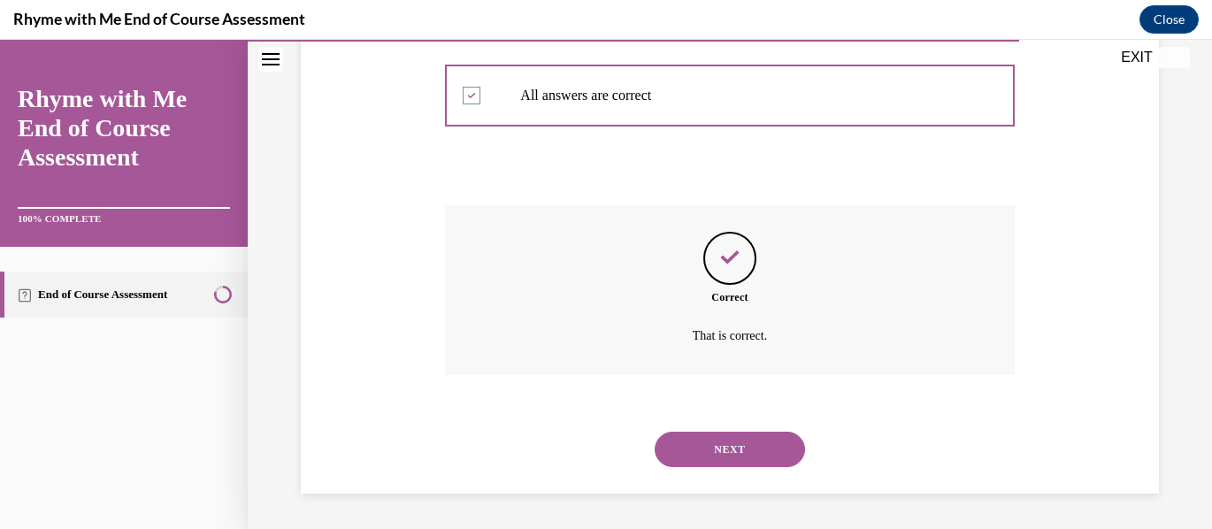
click at [755, 451] on button "NEXT" at bounding box center [730, 449] width 150 height 35
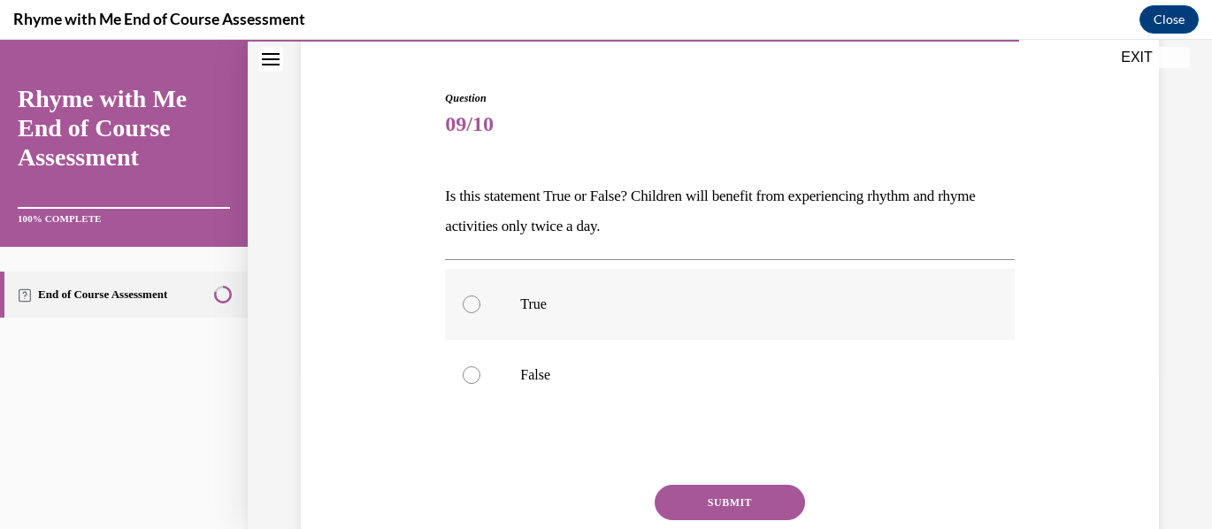
scroll to position [177, 0]
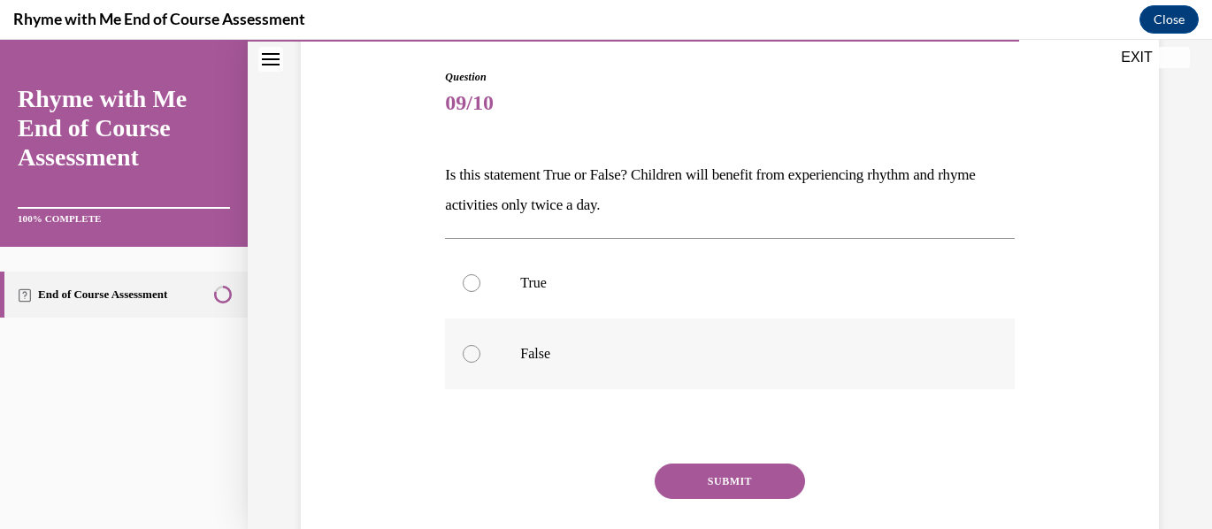
click at [469, 348] on div at bounding box center [472, 354] width 18 height 18
click at [469, 348] on input "False" at bounding box center [472, 354] width 18 height 18
radio input "true"
click at [720, 477] on button "SUBMIT" at bounding box center [730, 481] width 150 height 35
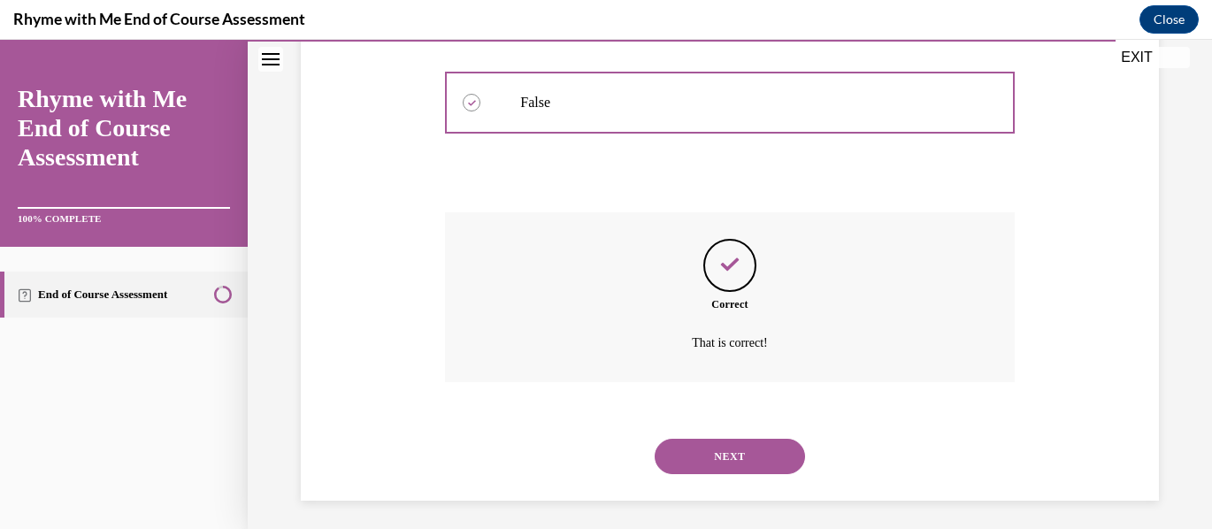
scroll to position [435, 0]
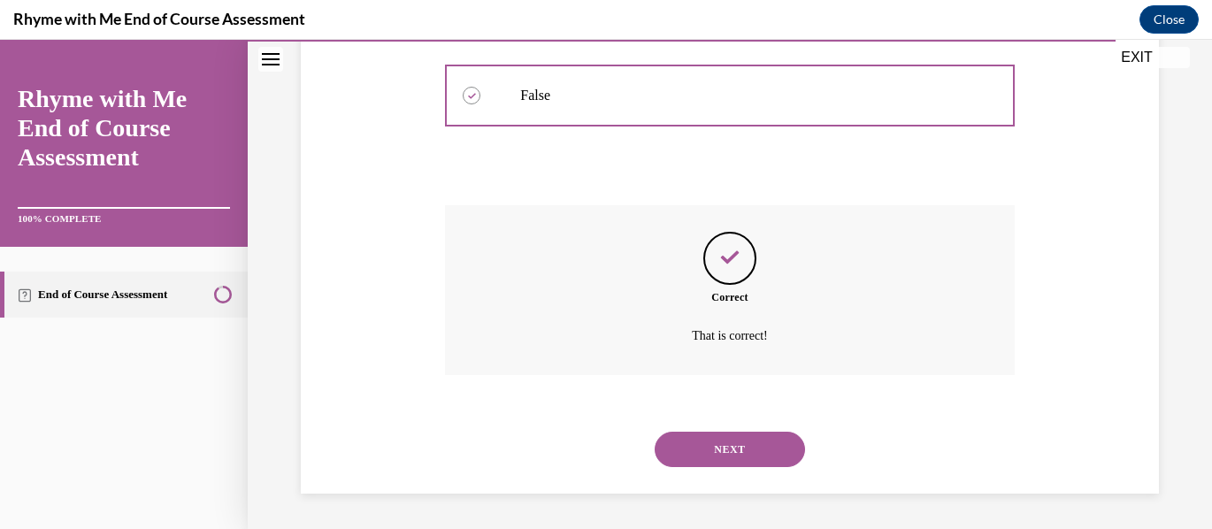
click at [738, 449] on button "NEXT" at bounding box center [730, 449] width 150 height 35
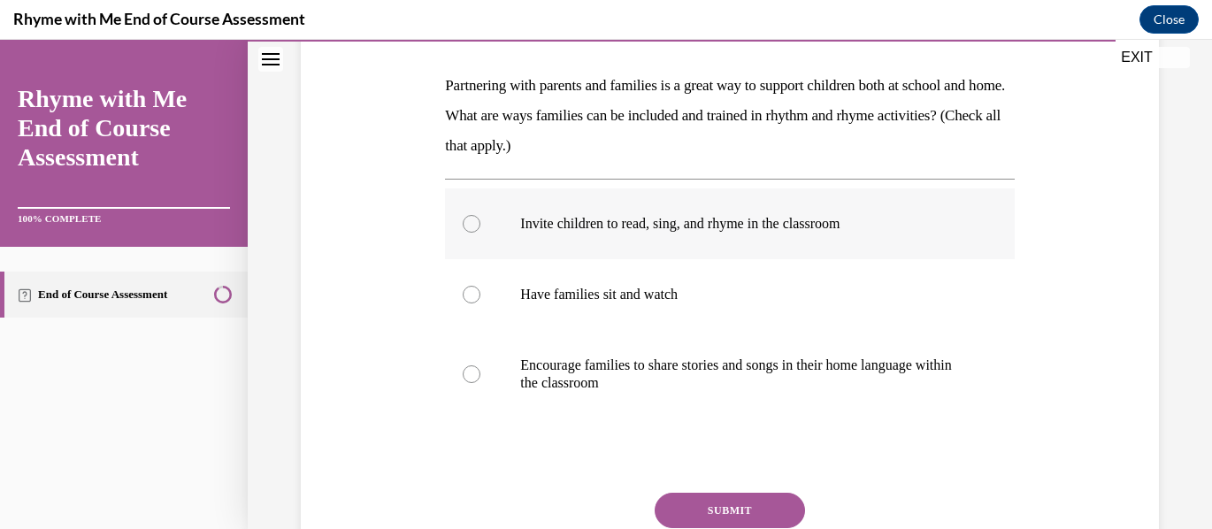
scroll to position [354, 0]
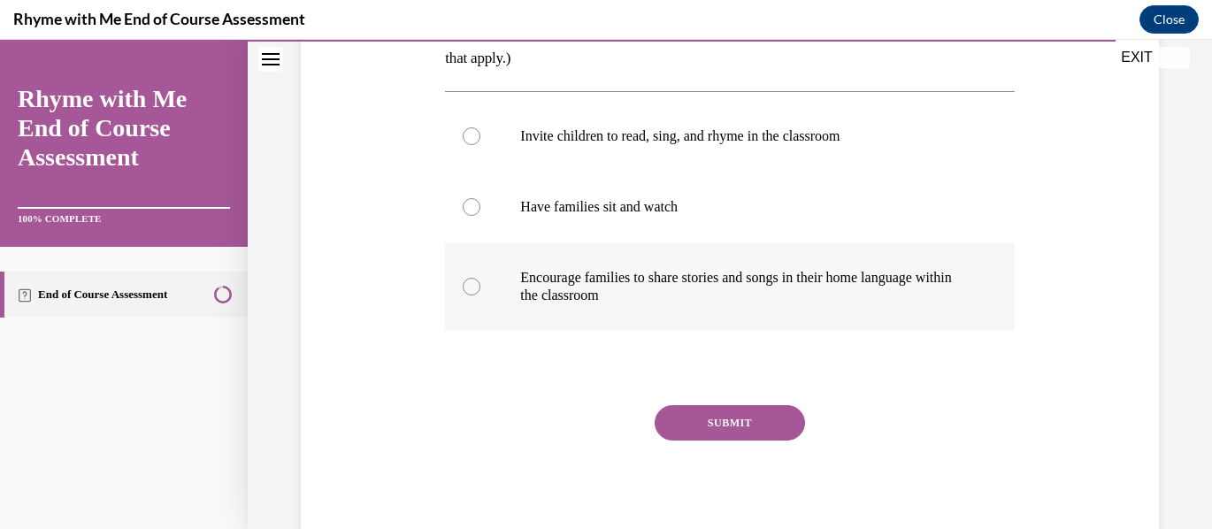
click at [473, 287] on div at bounding box center [472, 287] width 18 height 18
click at [473, 287] on input "Encourage families to share stories and songs in their home language within the…" at bounding box center [472, 287] width 18 height 18
radio input "true"
click at [717, 414] on button "SUBMIT" at bounding box center [730, 422] width 150 height 35
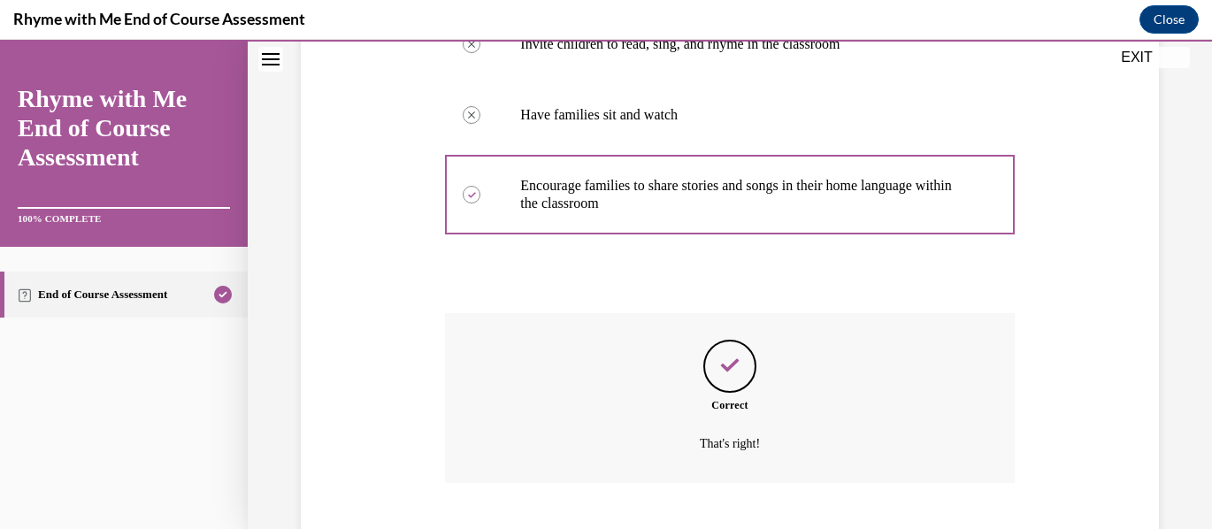
scroll to position [554, 0]
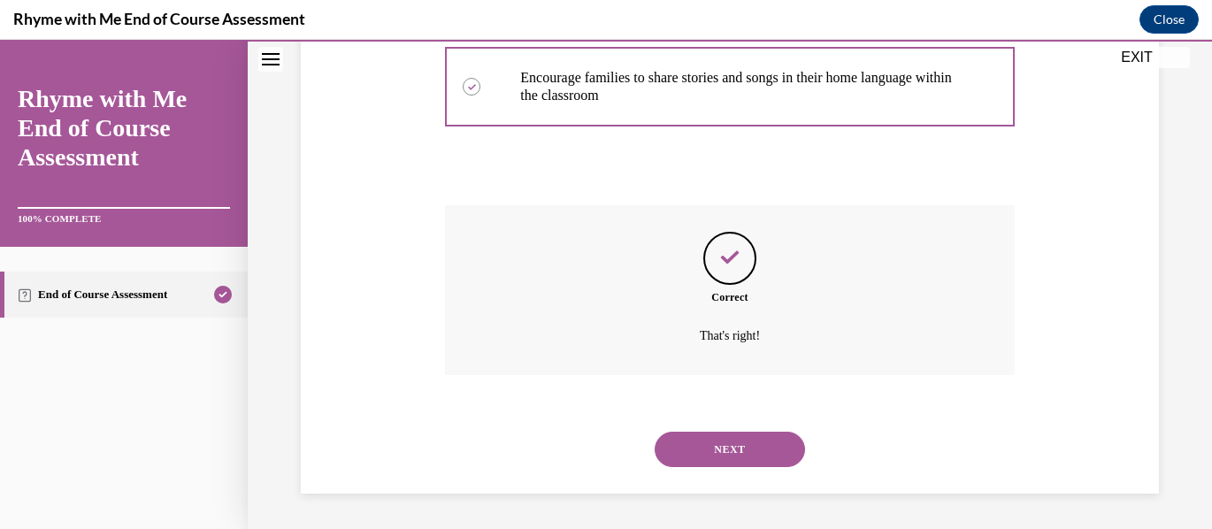
click at [723, 452] on button "NEXT" at bounding box center [730, 449] width 150 height 35
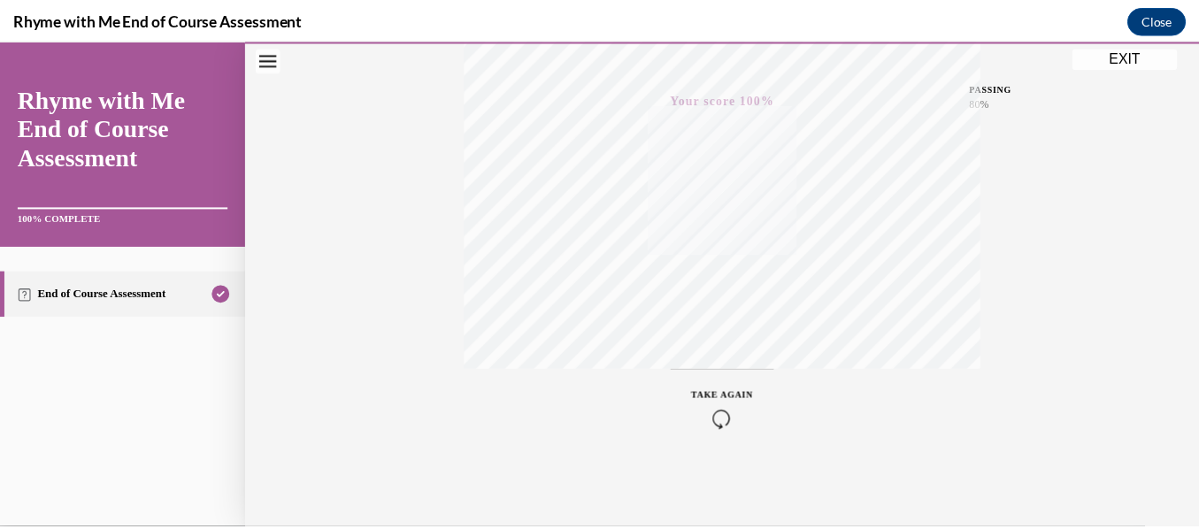
scroll to position [329, 0]
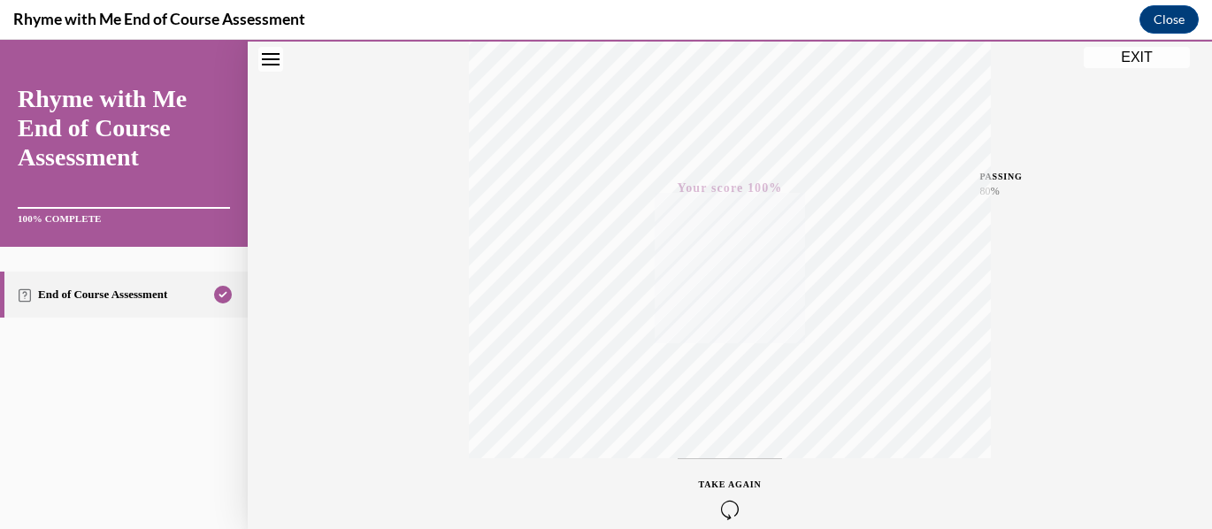
click at [1146, 54] on button "EXIT" at bounding box center [1137, 57] width 106 height 21
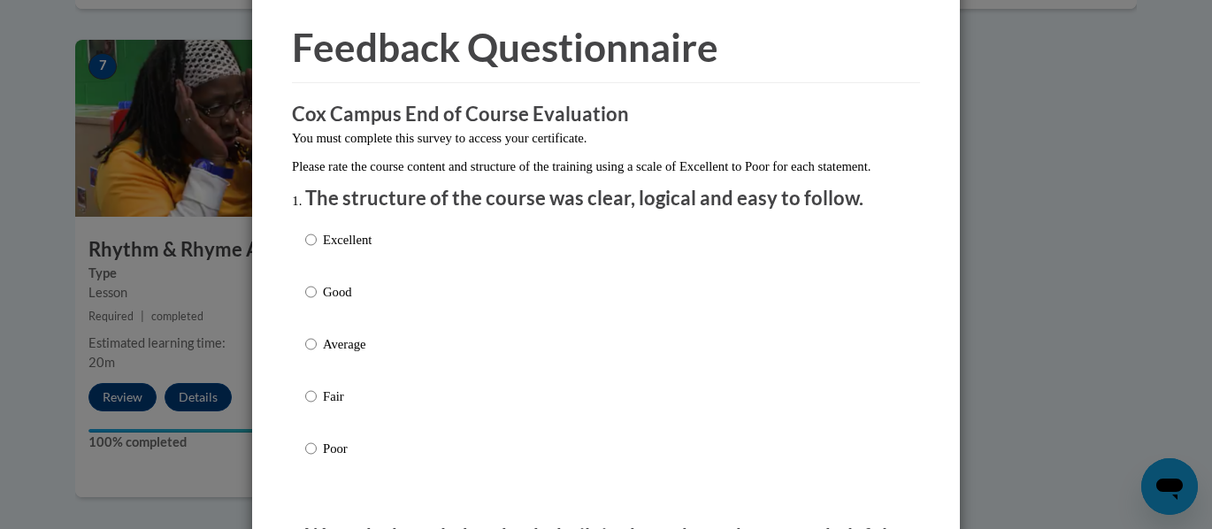
scroll to position [88, 0]
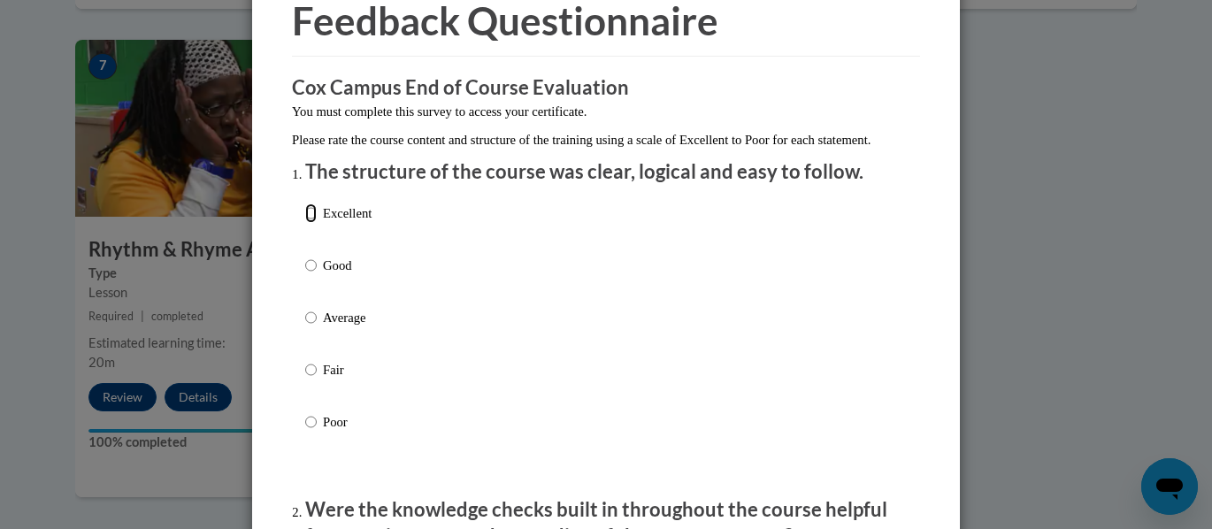
click at [306, 223] on input "Excellent" at bounding box center [311, 213] width 12 height 19
radio input "true"
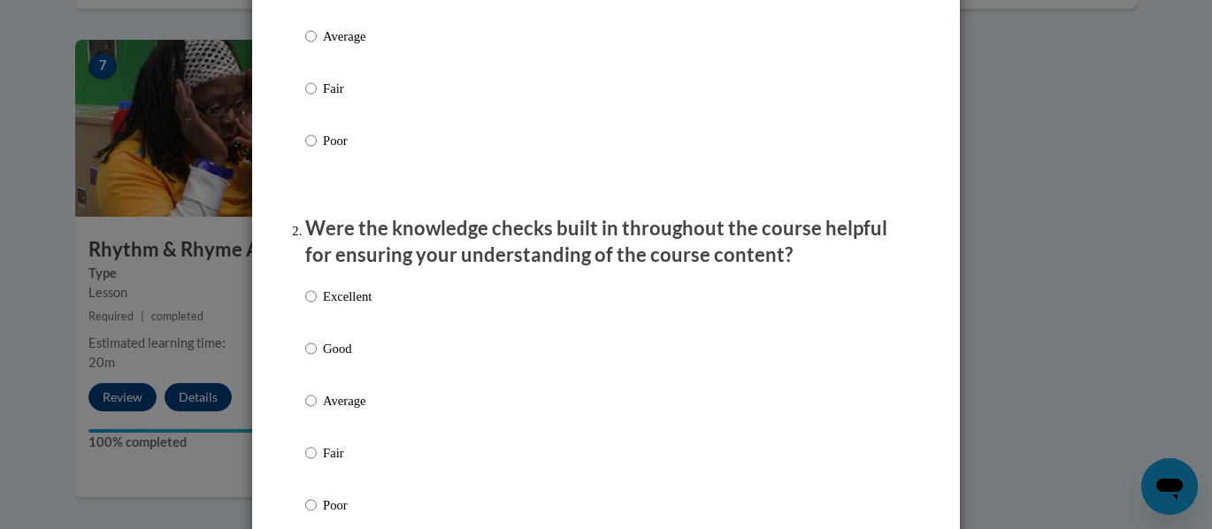
scroll to position [442, 0]
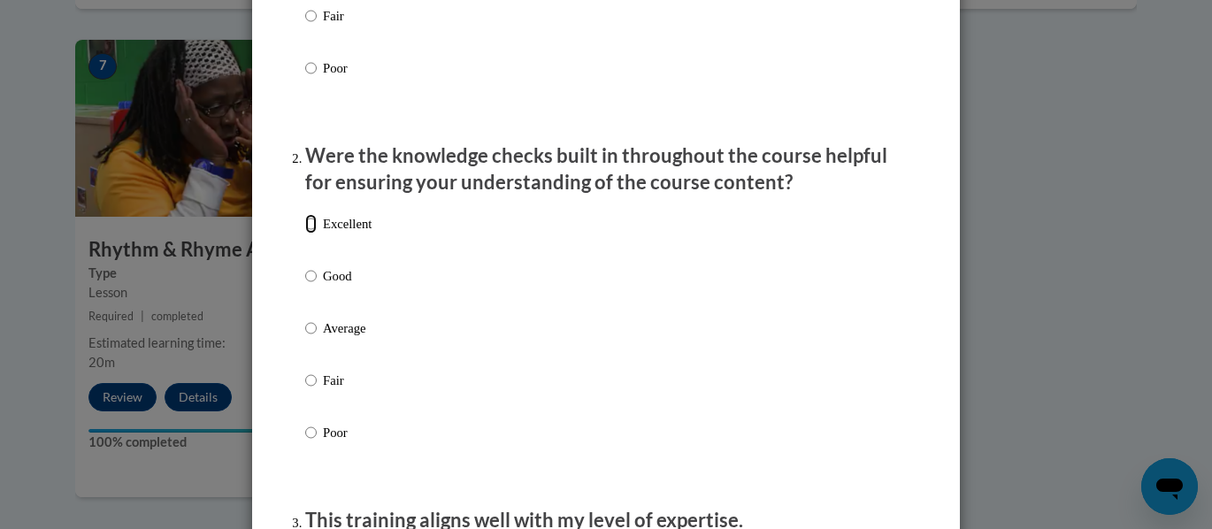
click at [308, 234] on input "Excellent" at bounding box center [311, 223] width 12 height 19
radio input "true"
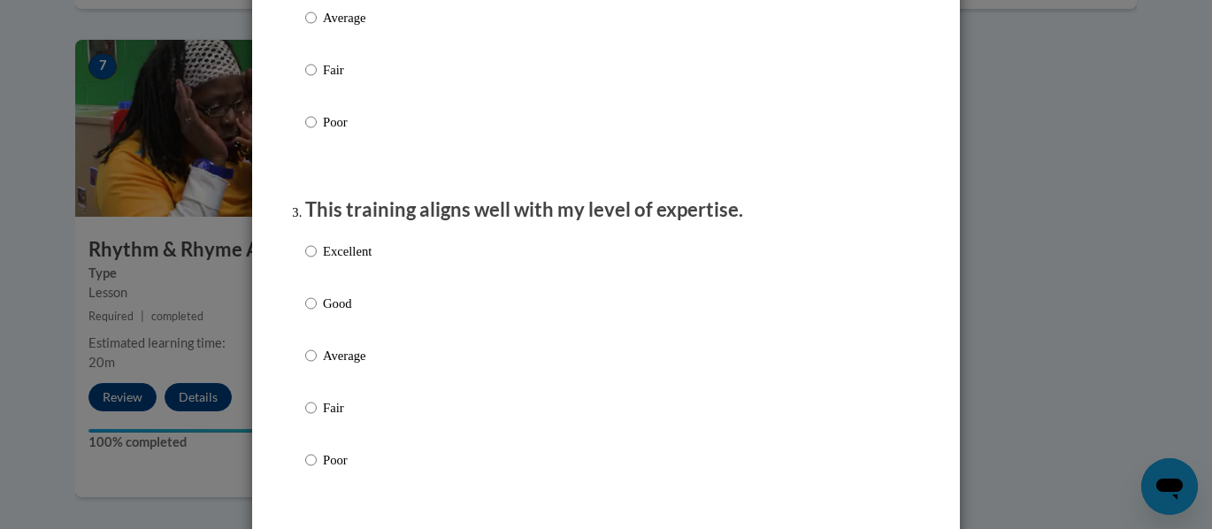
scroll to position [796, 0]
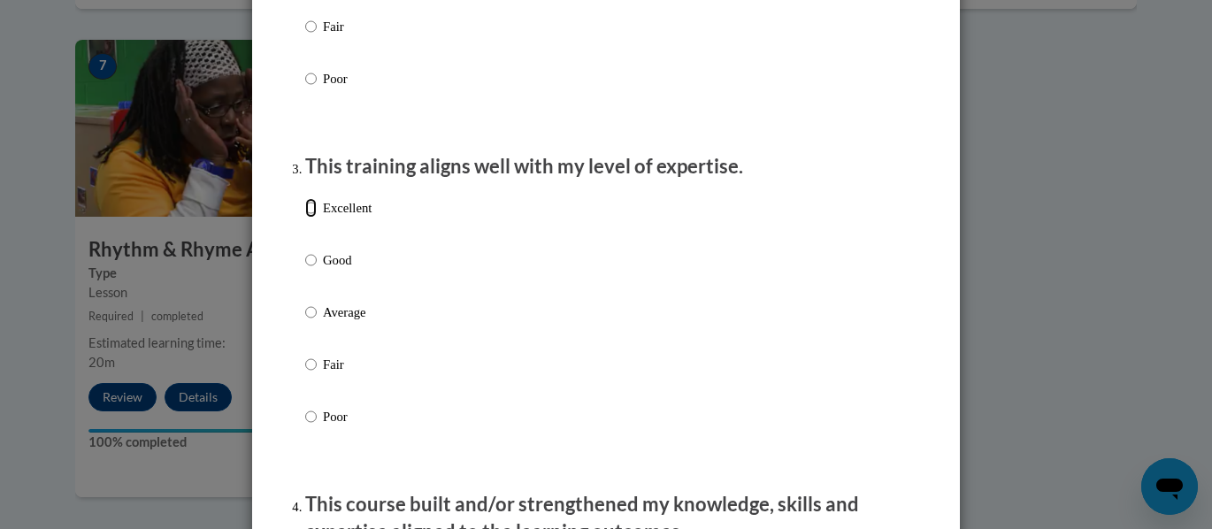
click at [305, 218] on input "Excellent" at bounding box center [311, 207] width 12 height 19
radio input "true"
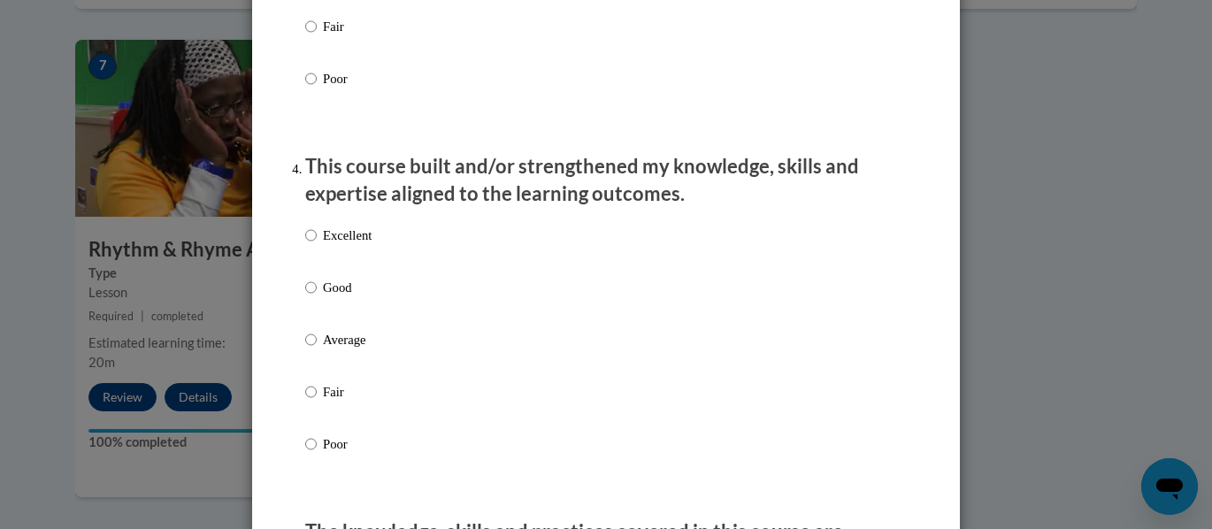
scroll to position [1150, 0]
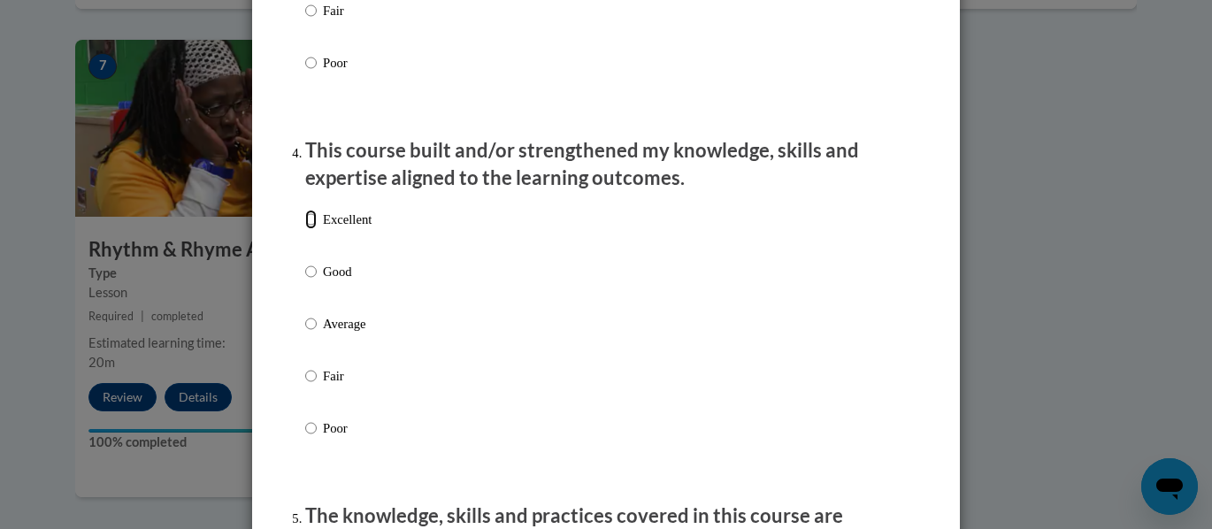
click at [305, 229] on input "Excellent" at bounding box center [311, 219] width 12 height 19
radio input "true"
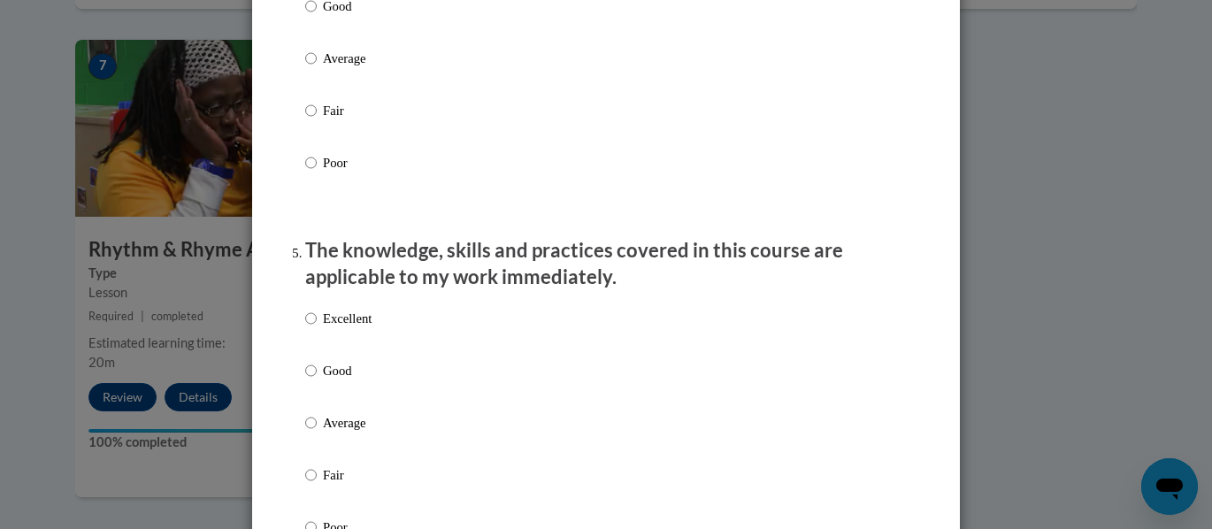
scroll to position [1504, 0]
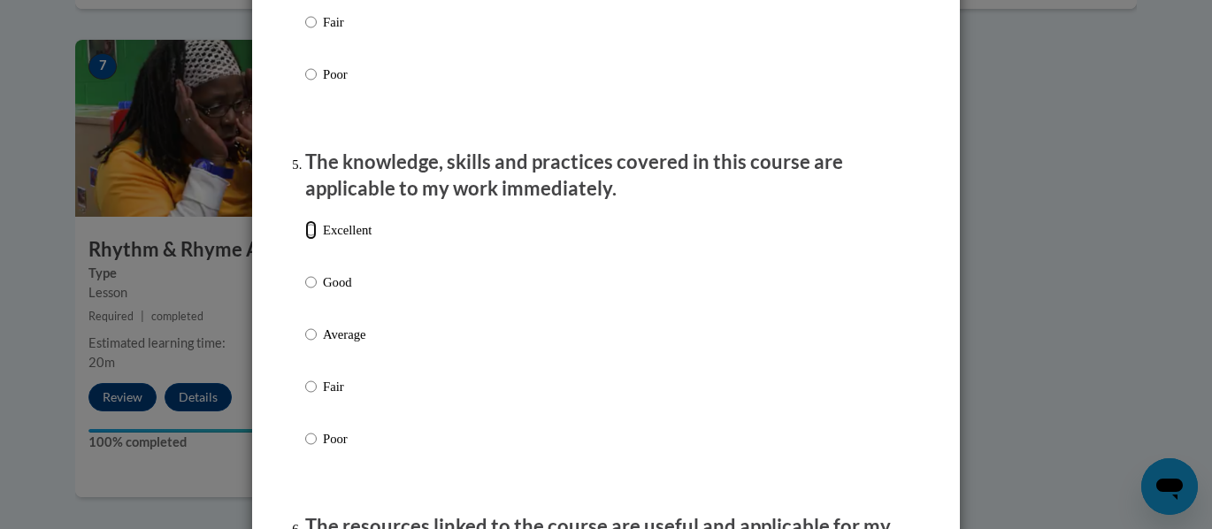
click at [306, 240] on input "Excellent" at bounding box center [311, 229] width 12 height 19
radio input "true"
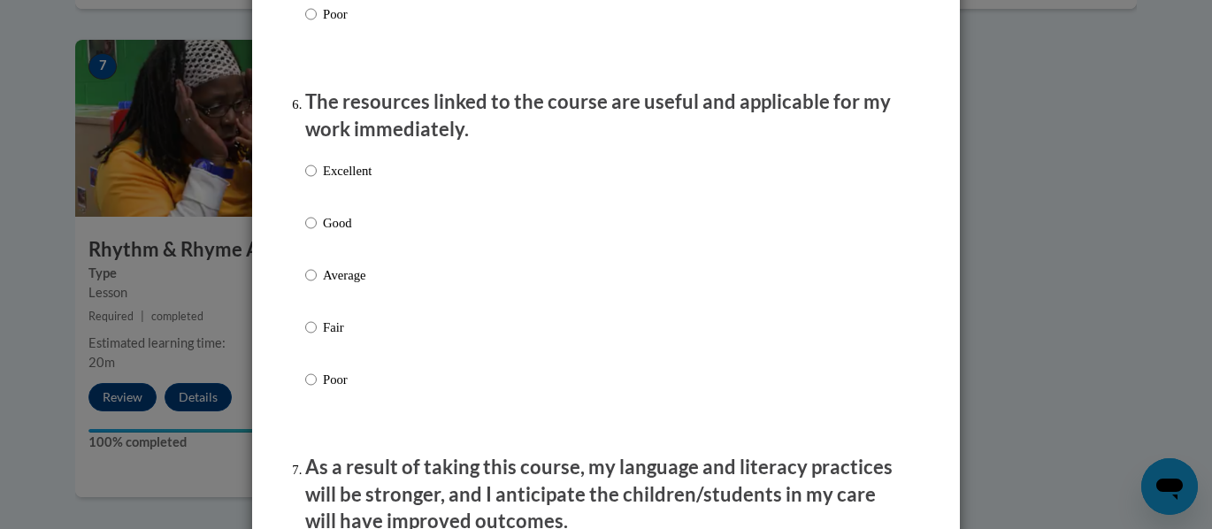
scroll to position [1947, 0]
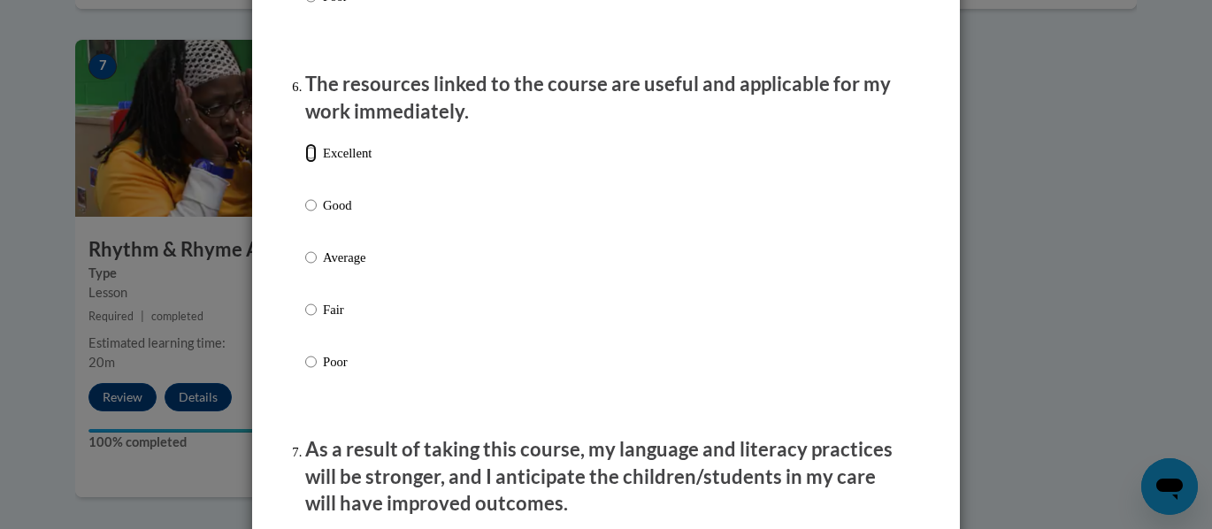
click at [305, 163] on input "Excellent" at bounding box center [311, 152] width 12 height 19
radio input "true"
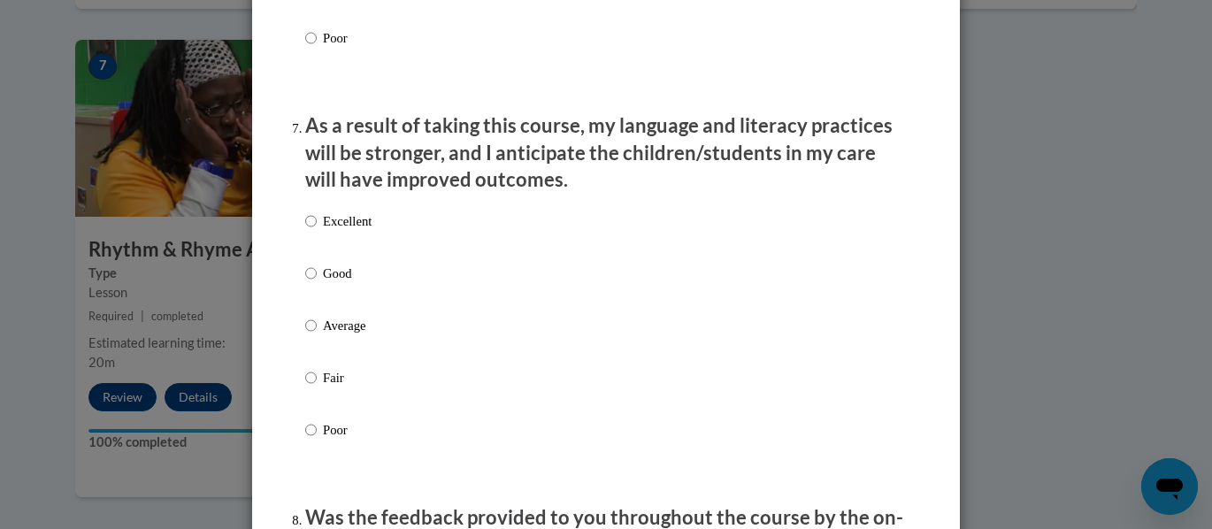
scroll to position [2301, 0]
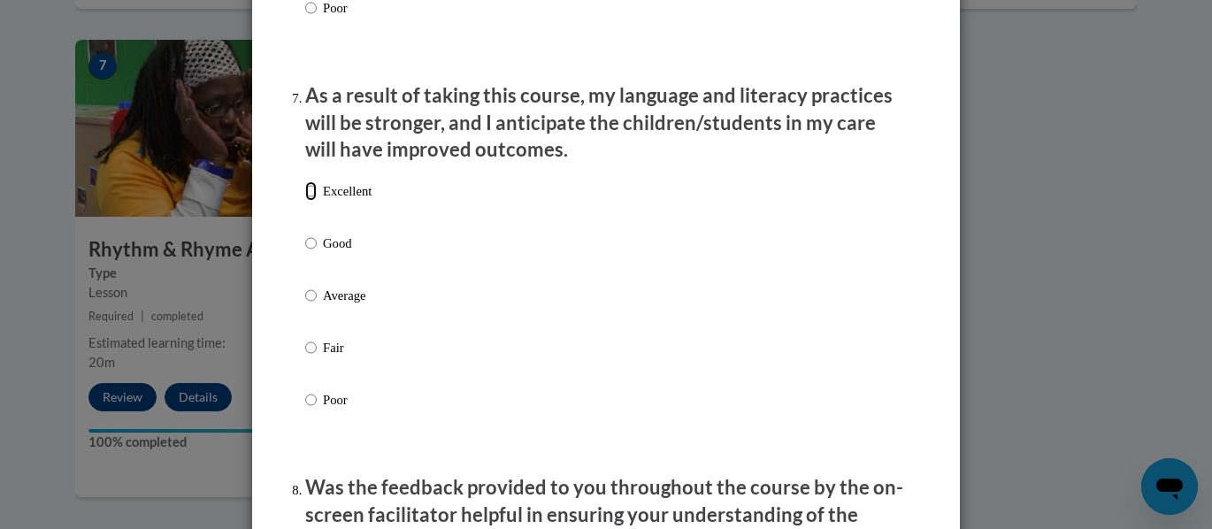
click at [307, 201] on input "Excellent" at bounding box center [311, 190] width 12 height 19
radio input "true"
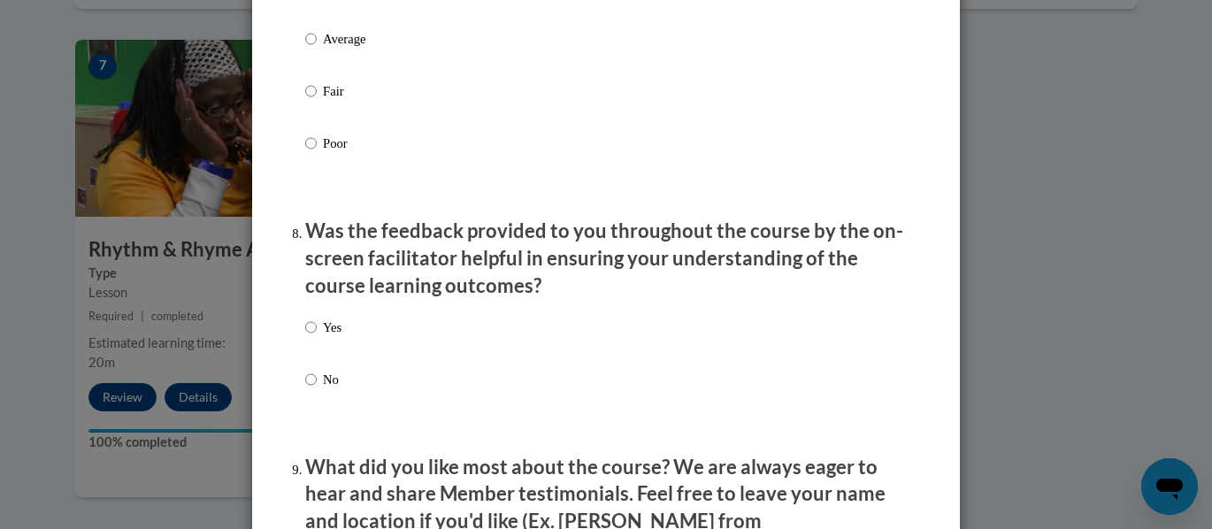
scroll to position [2655, 0]
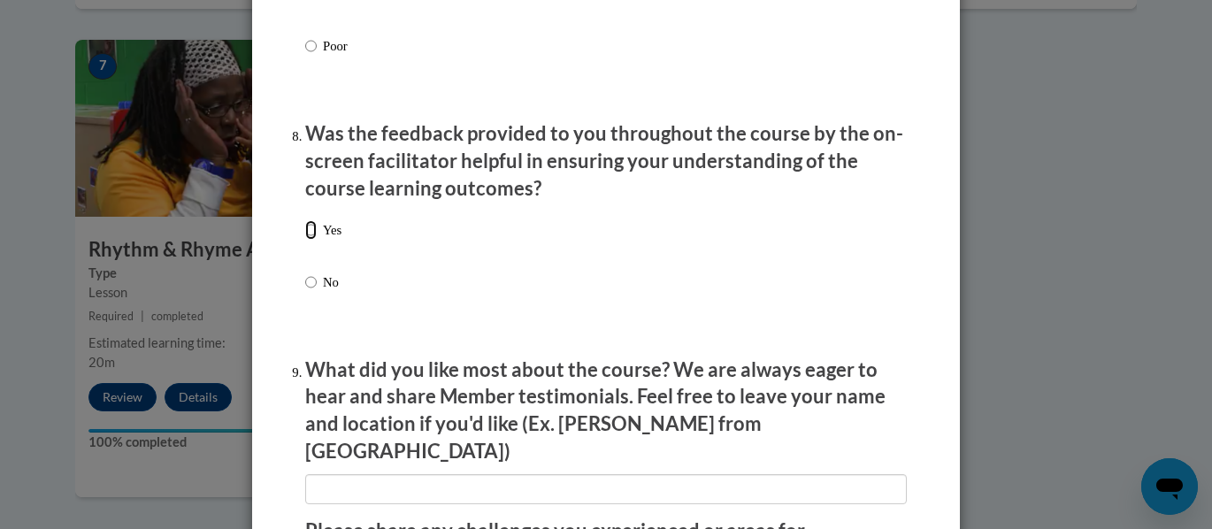
click at [307, 240] on input "Yes" at bounding box center [311, 229] width 12 height 19
radio input "true"
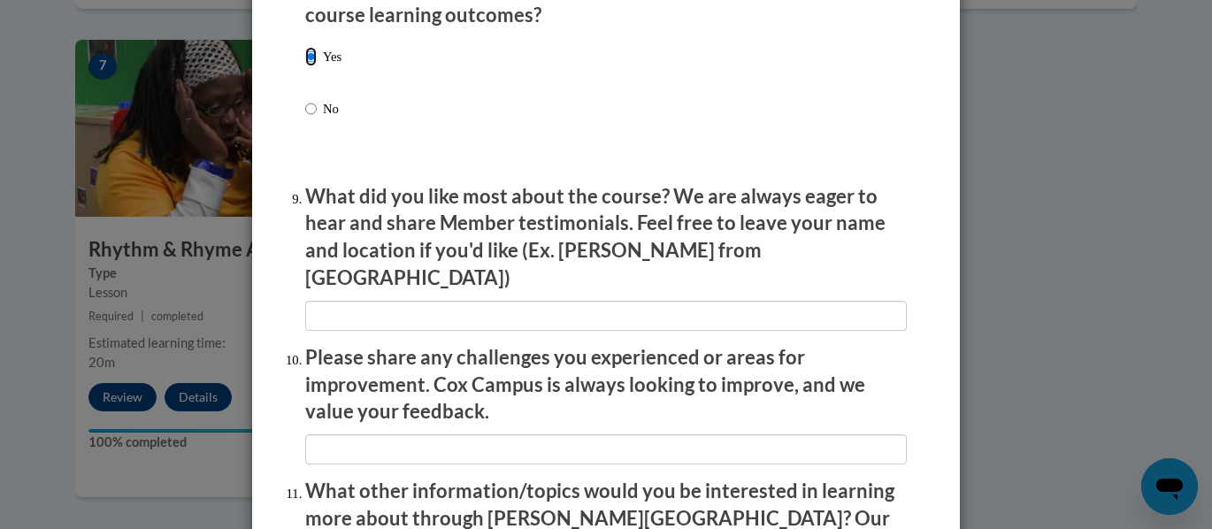
scroll to position [2832, 0]
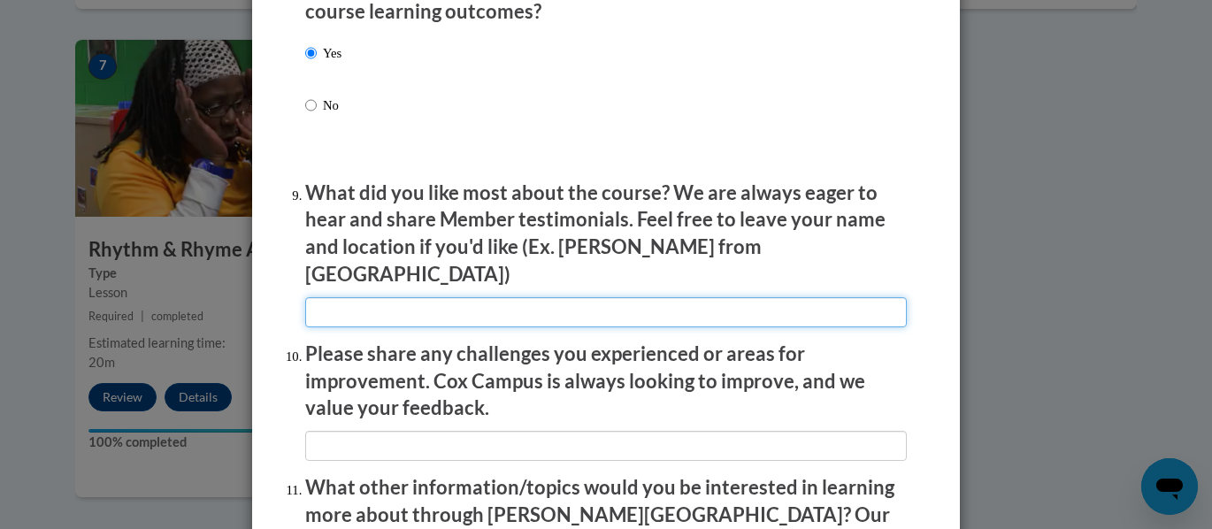
click at [318, 298] on input "textbox" at bounding box center [606, 312] width 602 height 30
type input "Engaging with children"
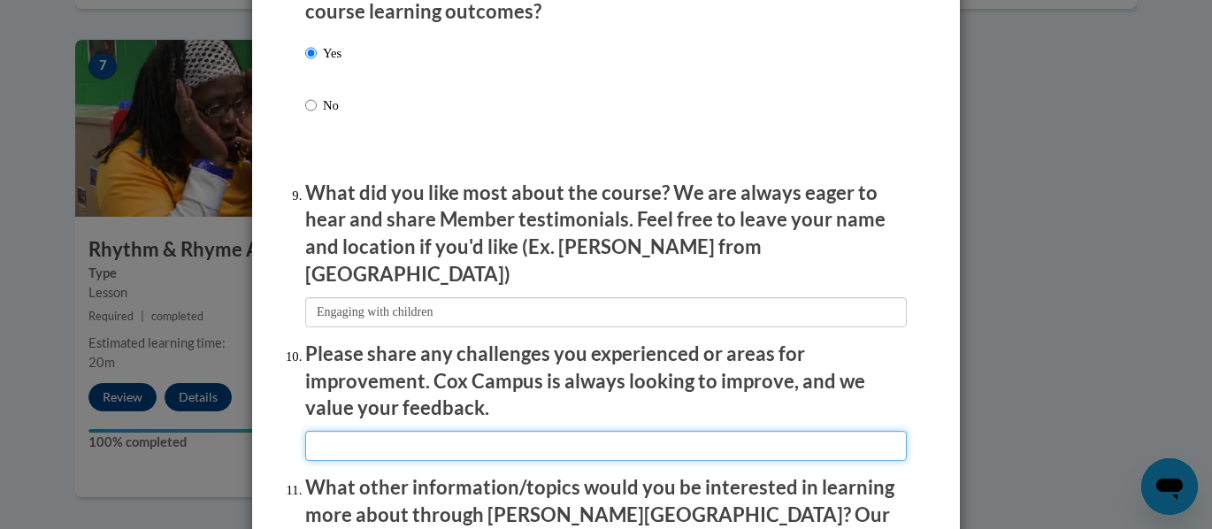
click at [327, 431] on input "textbox" at bounding box center [606, 446] width 602 height 30
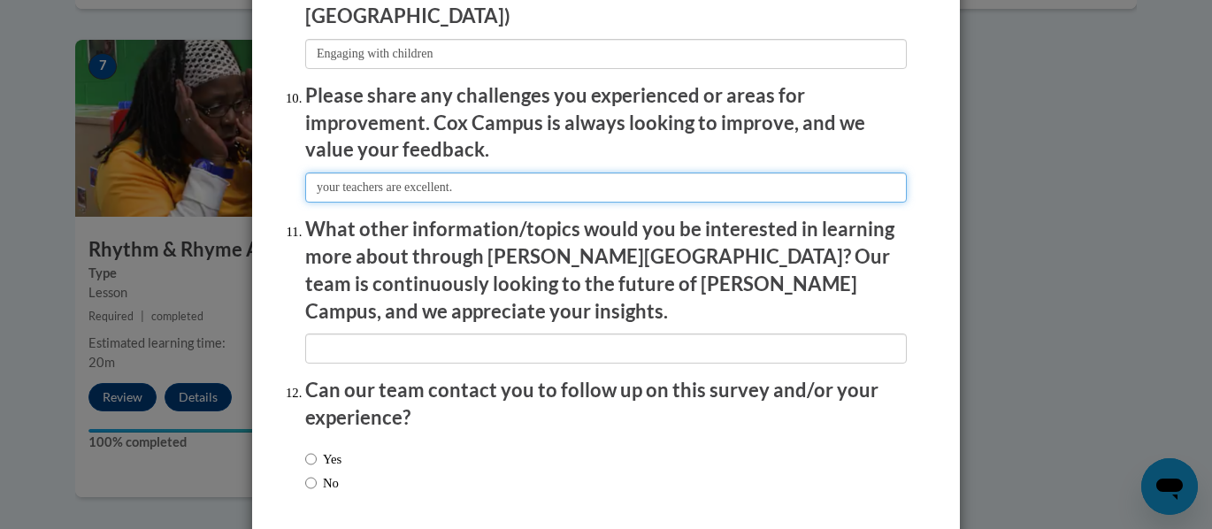
scroll to position [3059, 0]
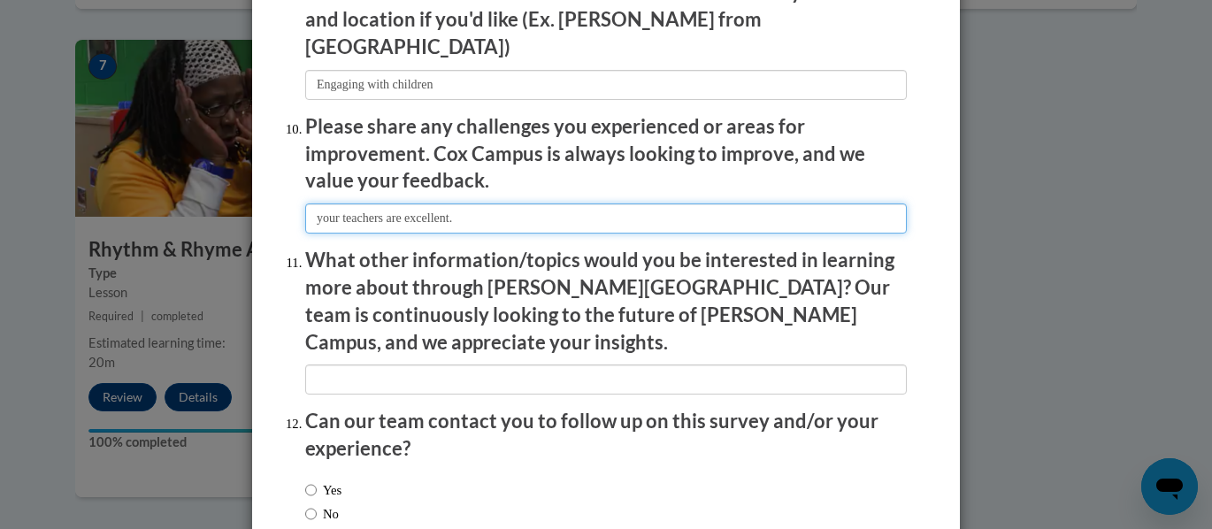
type input "your teachers are excellent."
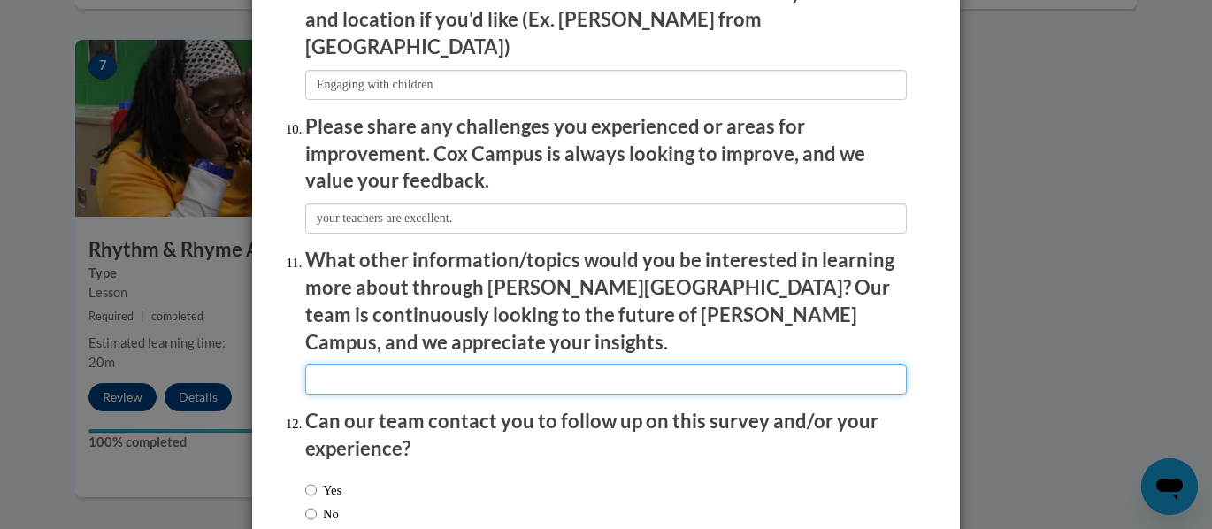
drag, startPoint x: 306, startPoint y: 334, endPoint x: 323, endPoint y: 331, distance: 17.0
click at [317, 365] on input "textbox" at bounding box center [606, 380] width 602 height 30
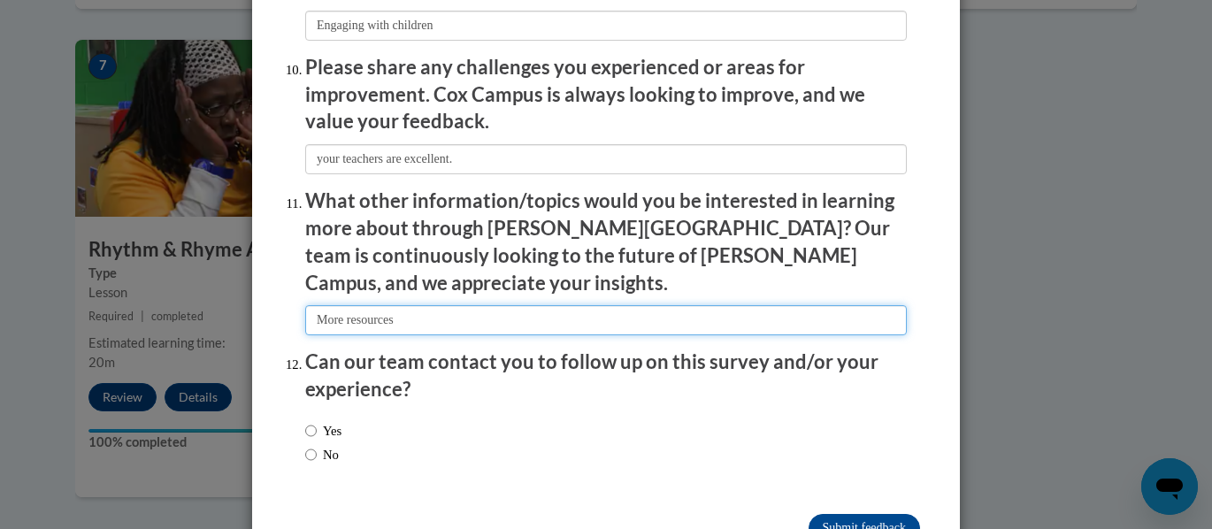
scroll to position [3148, 0]
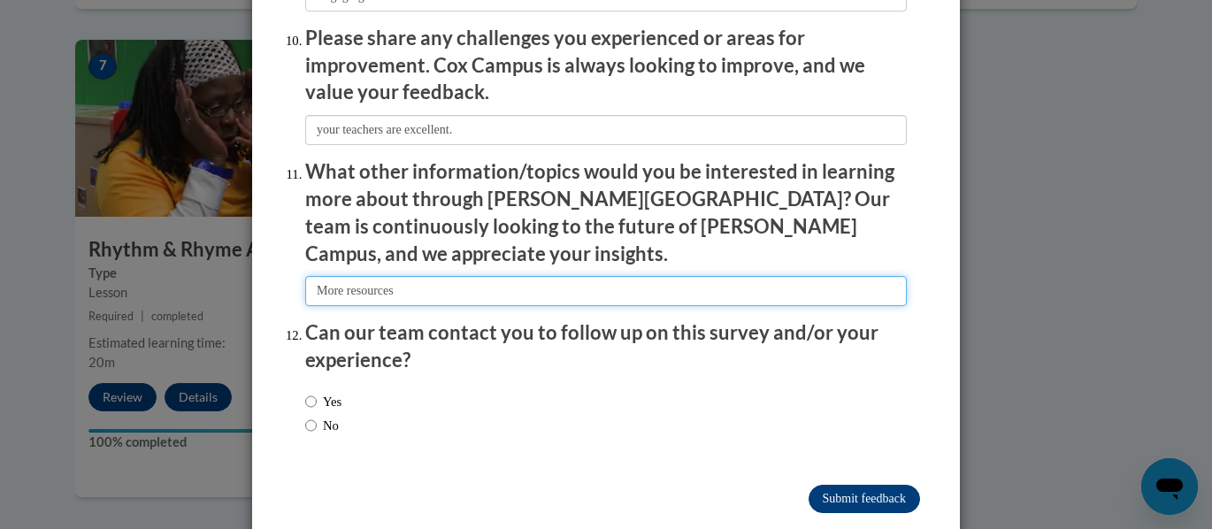
type input "More resources"
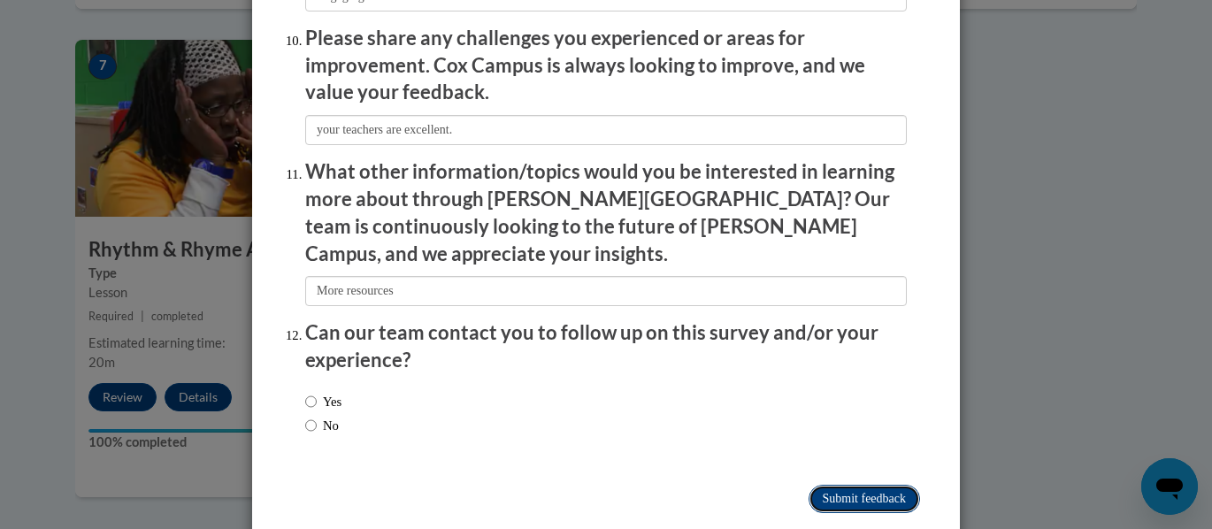
click at [871, 485] on input "Submit feedback" at bounding box center [865, 499] width 112 height 28
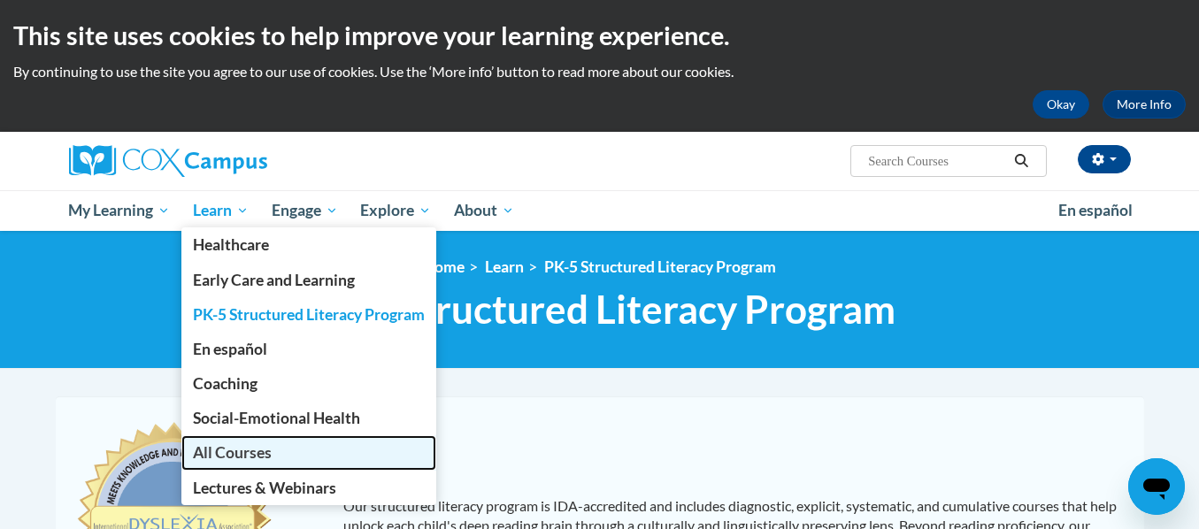
click at [236, 447] on span "All Courses" at bounding box center [232, 452] width 79 height 19
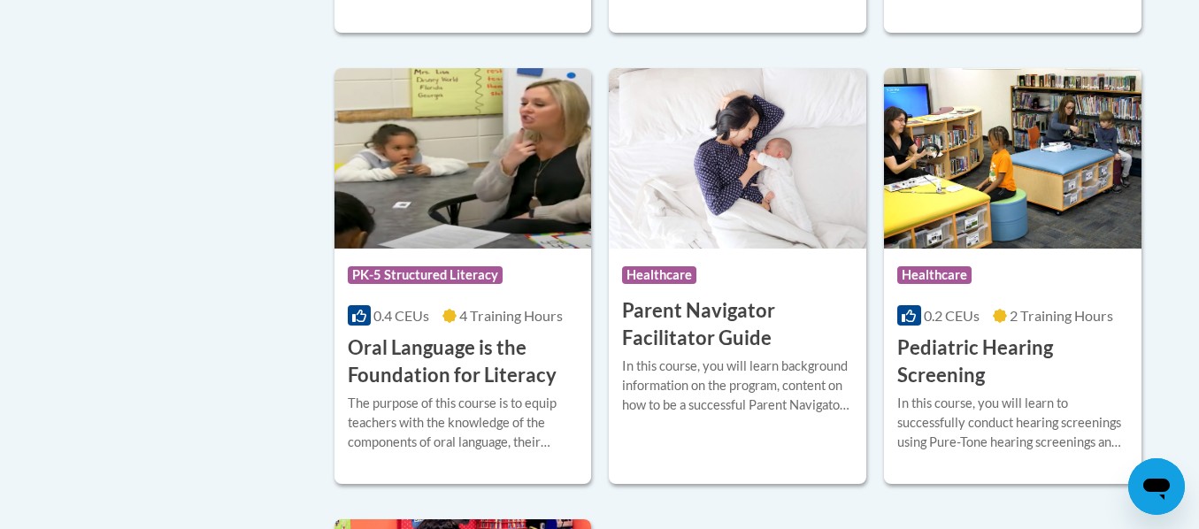
scroll to position [3717, 0]
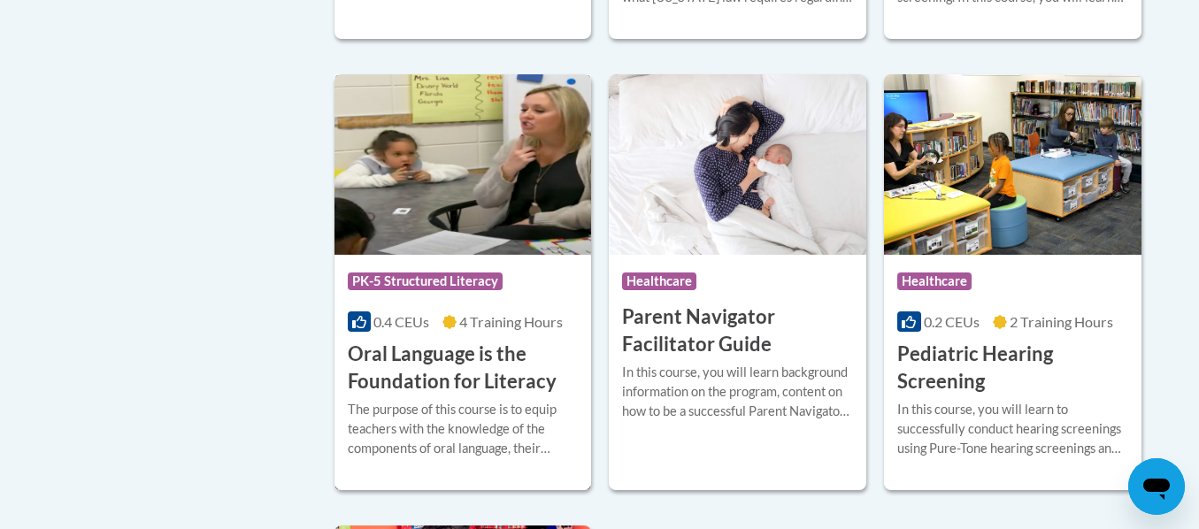
click at [442, 396] on h3 "Oral Language is the Foundation for Literacy" at bounding box center [463, 368] width 231 height 55
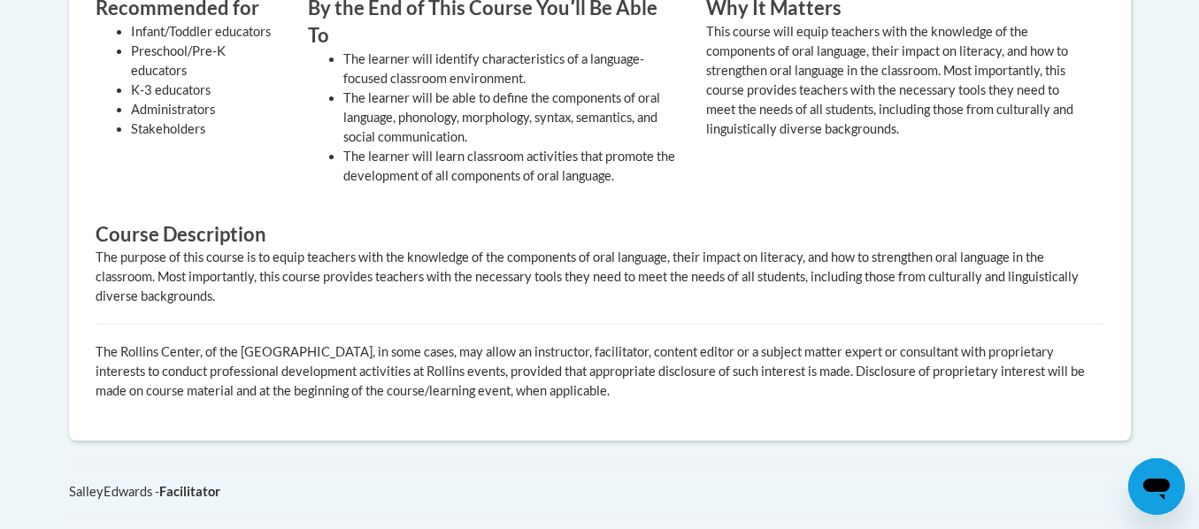
scroll to position [897, 0]
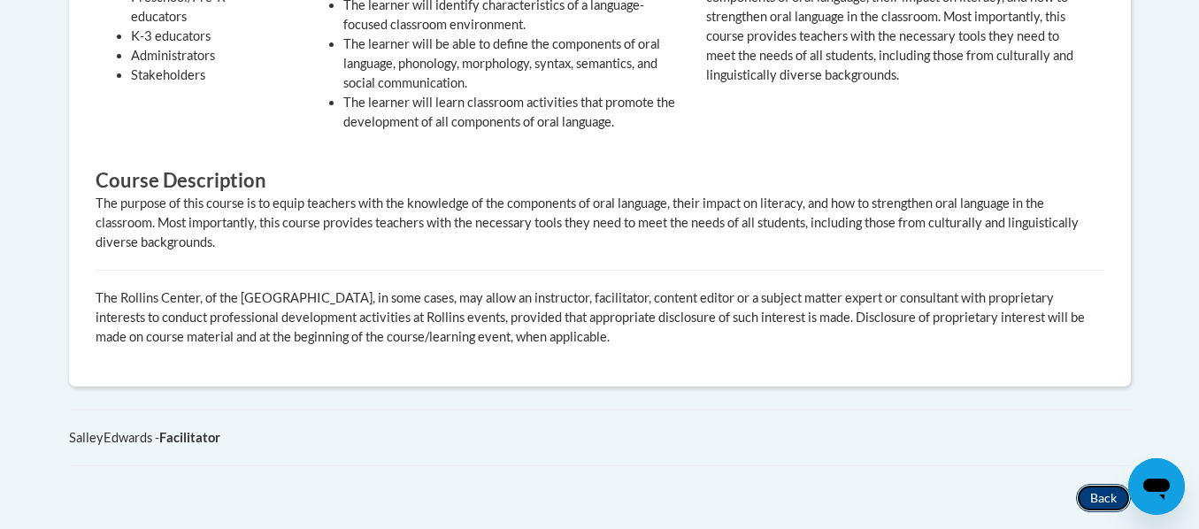
click at [1096, 484] on button "Back" at bounding box center [1103, 498] width 55 height 28
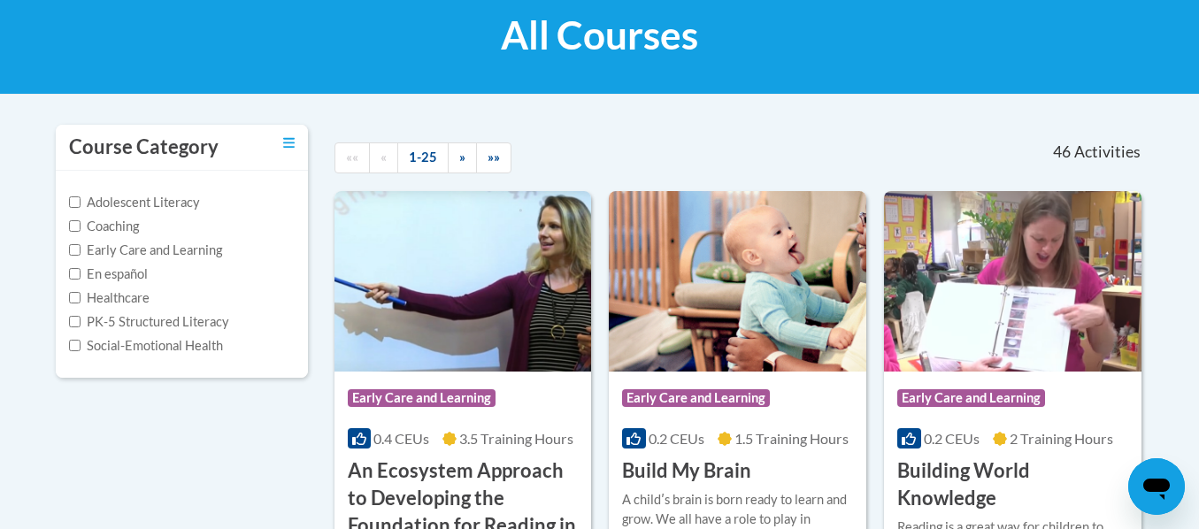
scroll to position [279, 0]
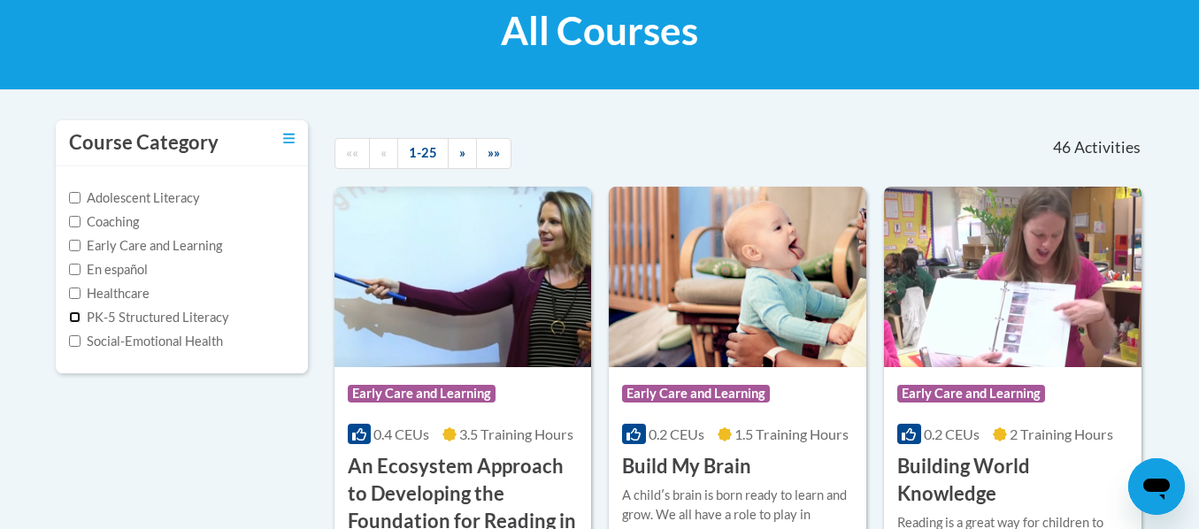
click at [75, 320] on input "PK-5 Structured Literacy" at bounding box center [75, 318] width 12 height 12
checkbox input "true"
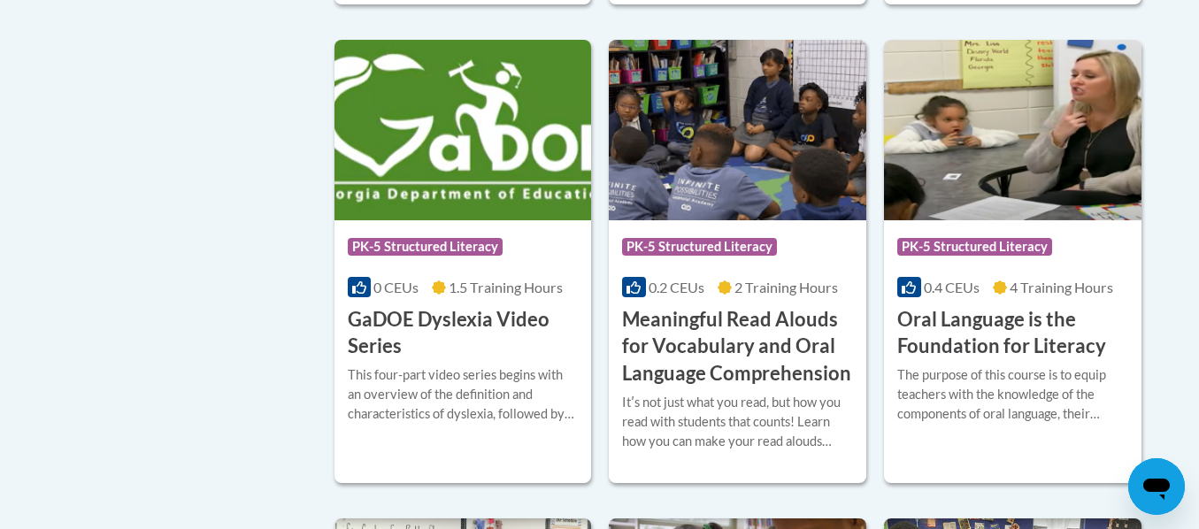
scroll to position [898, 0]
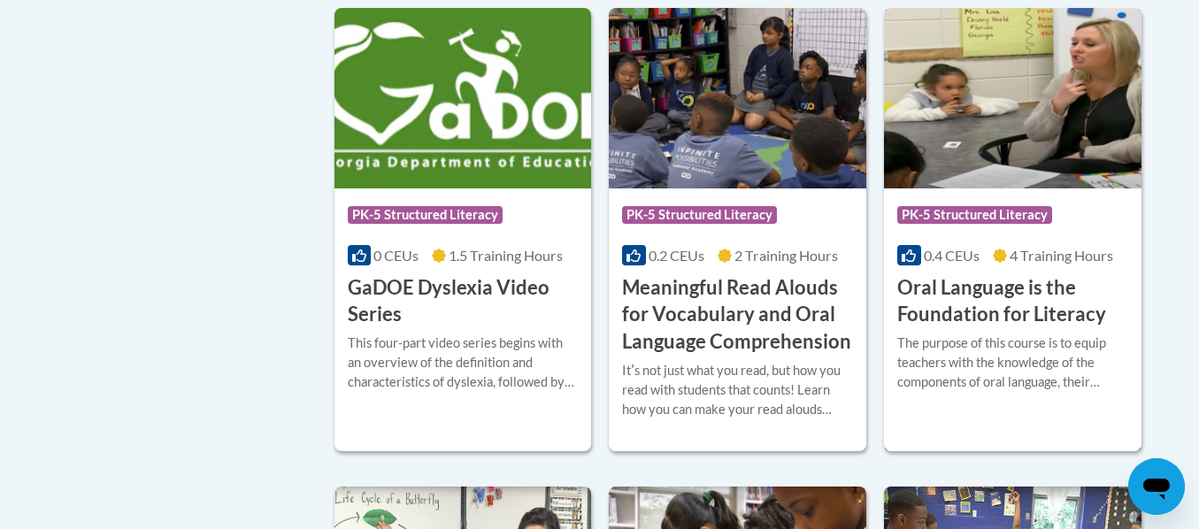
click at [1033, 307] on h3 "Oral Language is the Foundation for Literacy" at bounding box center [1012, 301] width 231 height 55
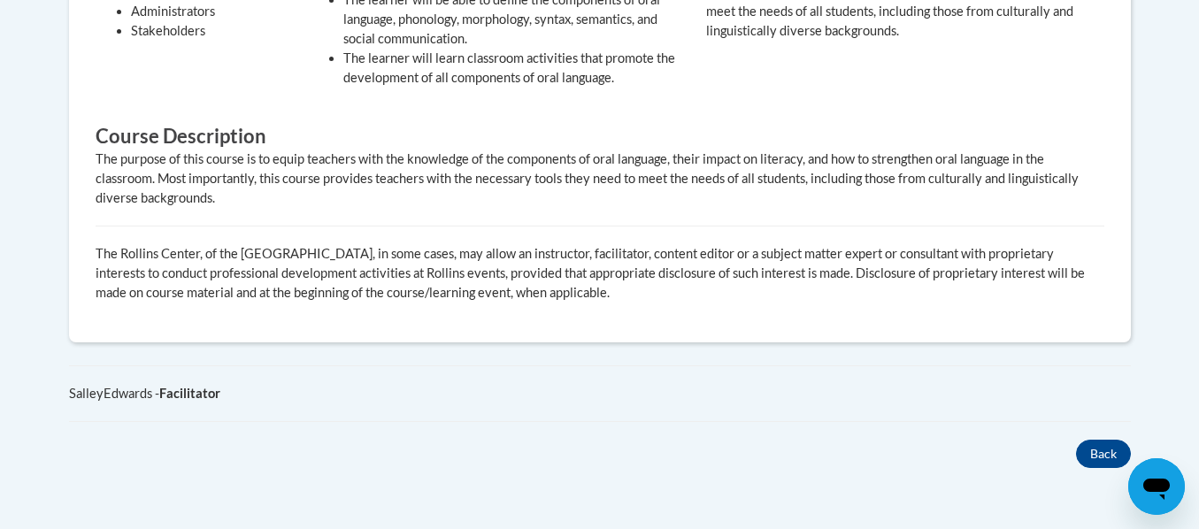
scroll to position [973, 0]
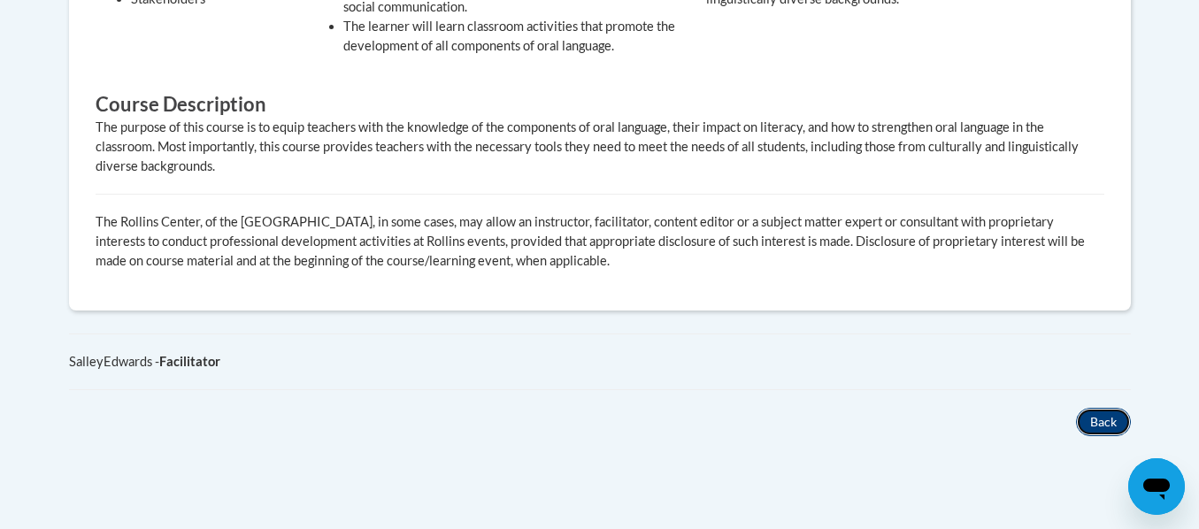
click at [1096, 408] on button "Back" at bounding box center [1103, 422] width 55 height 28
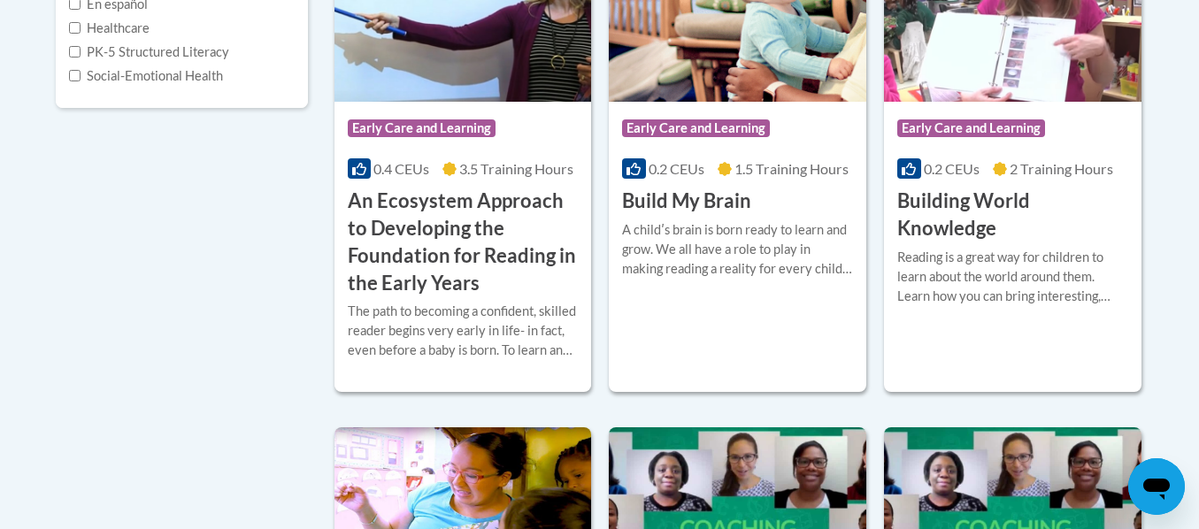
scroll to position [190, 0]
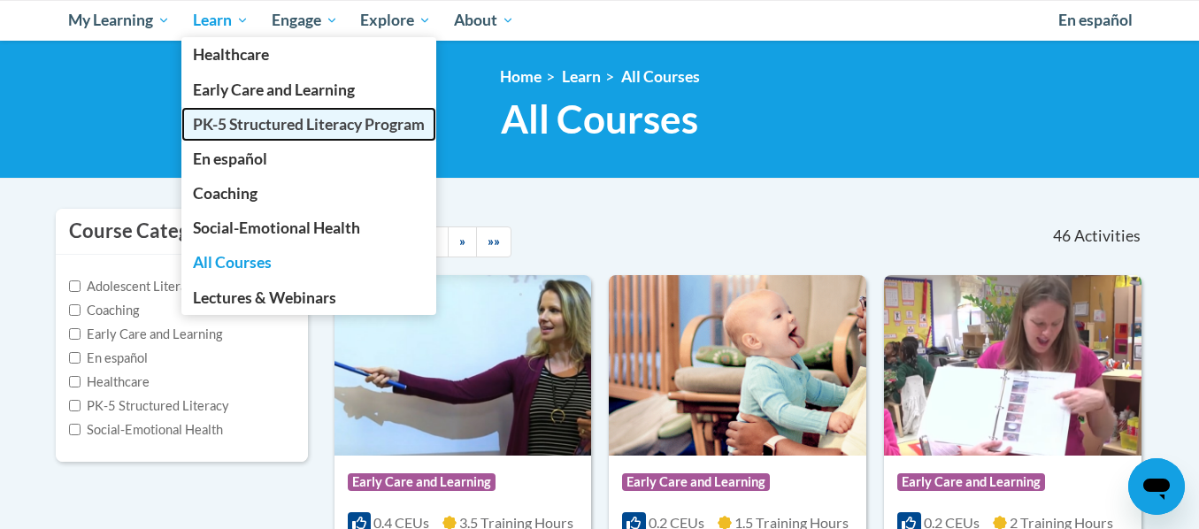
click at [226, 118] on span "PK-5 Structured Literacy Program" at bounding box center [309, 124] width 232 height 19
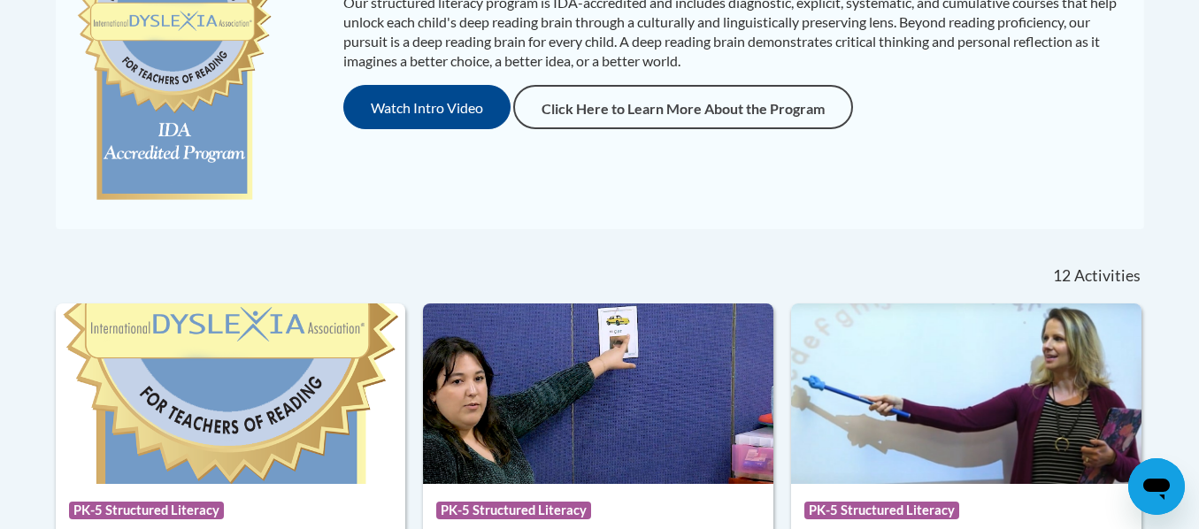
scroll to position [531, 0]
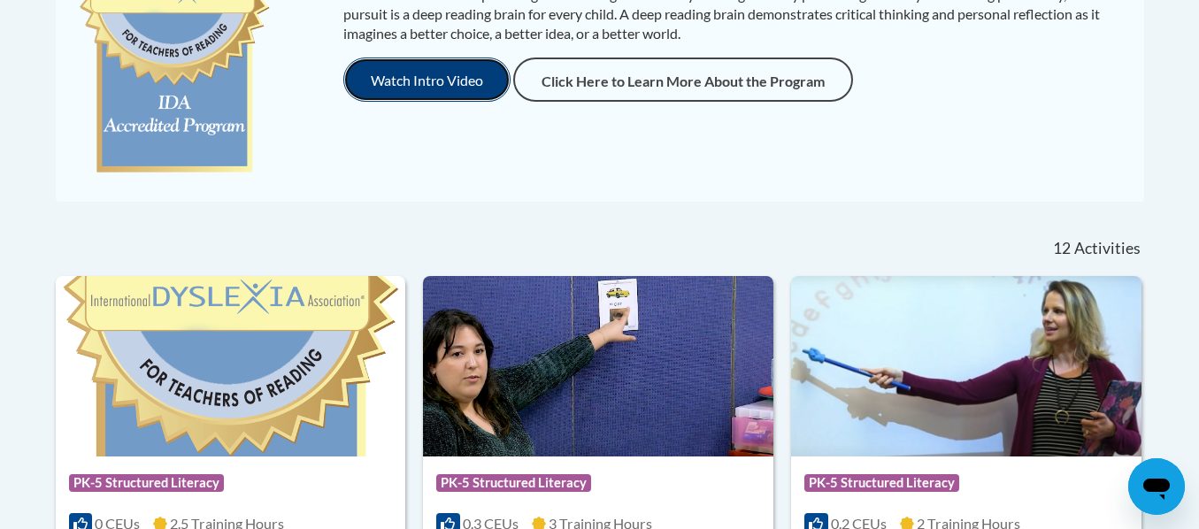
click at [373, 76] on button "Watch Intro Video" at bounding box center [426, 80] width 167 height 44
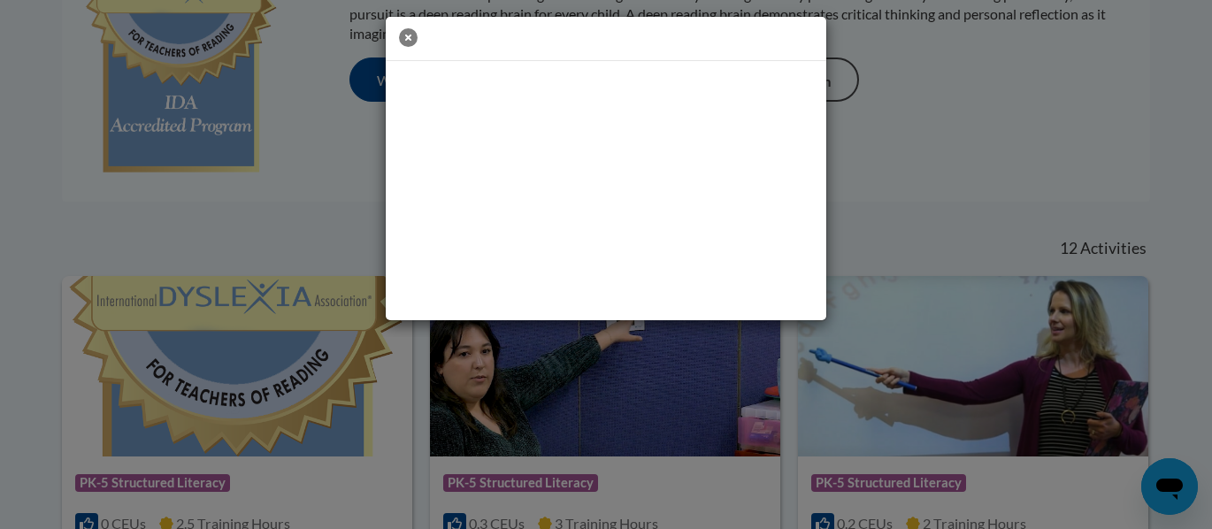
click at [404, 34] on icon "button" at bounding box center [408, 37] width 19 height 19
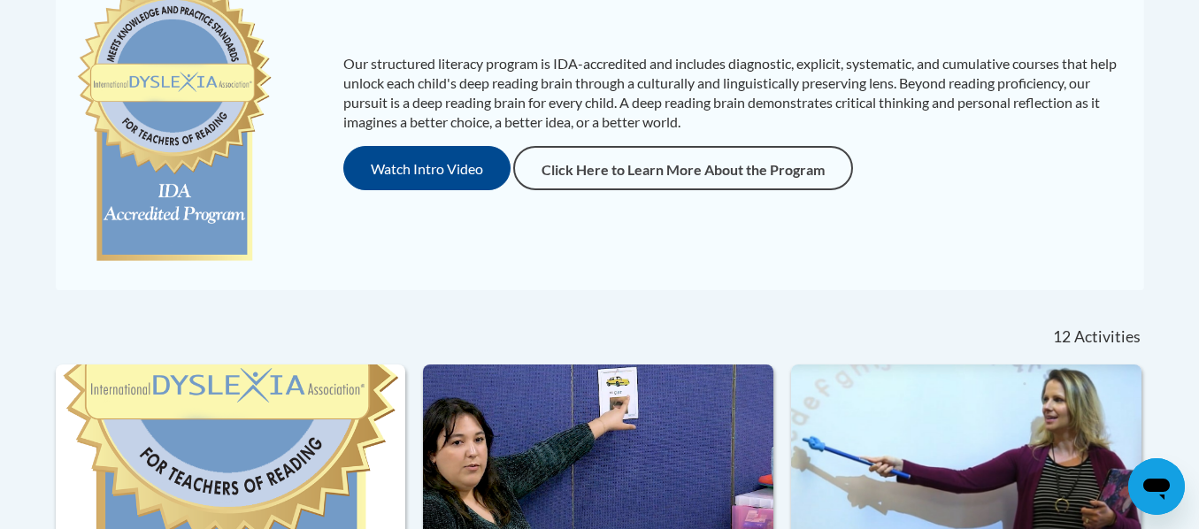
scroll to position [354, 0]
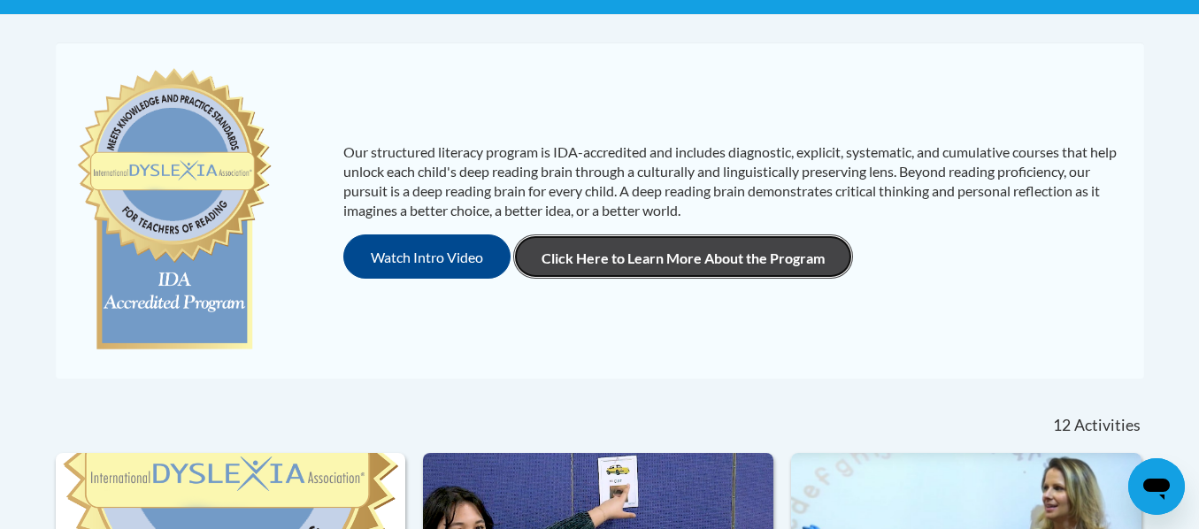
click at [680, 260] on link "Click Here to Learn More About the Program" at bounding box center [683, 257] width 340 height 44
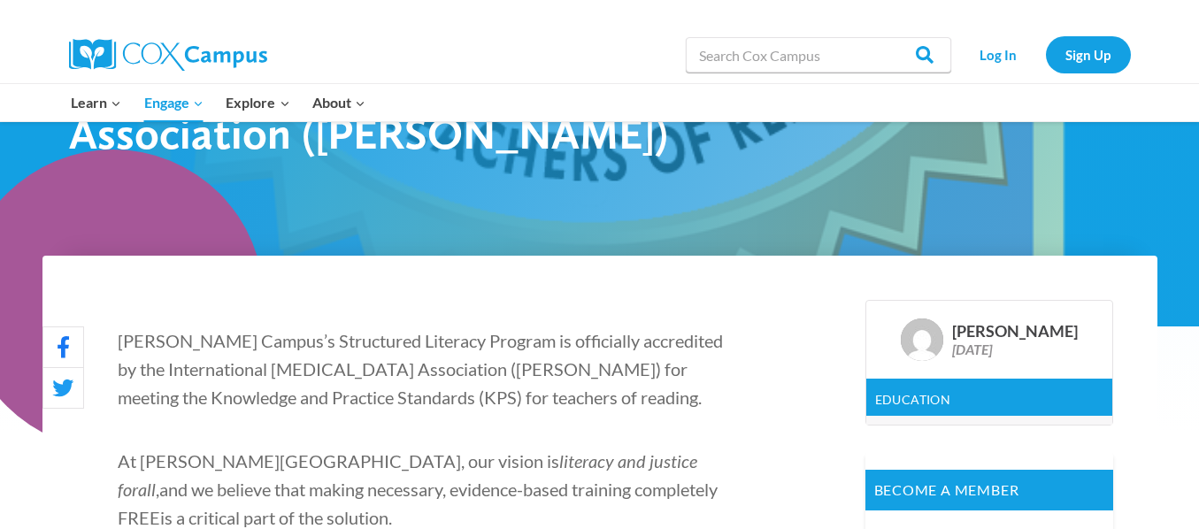
scroll to position [442, 0]
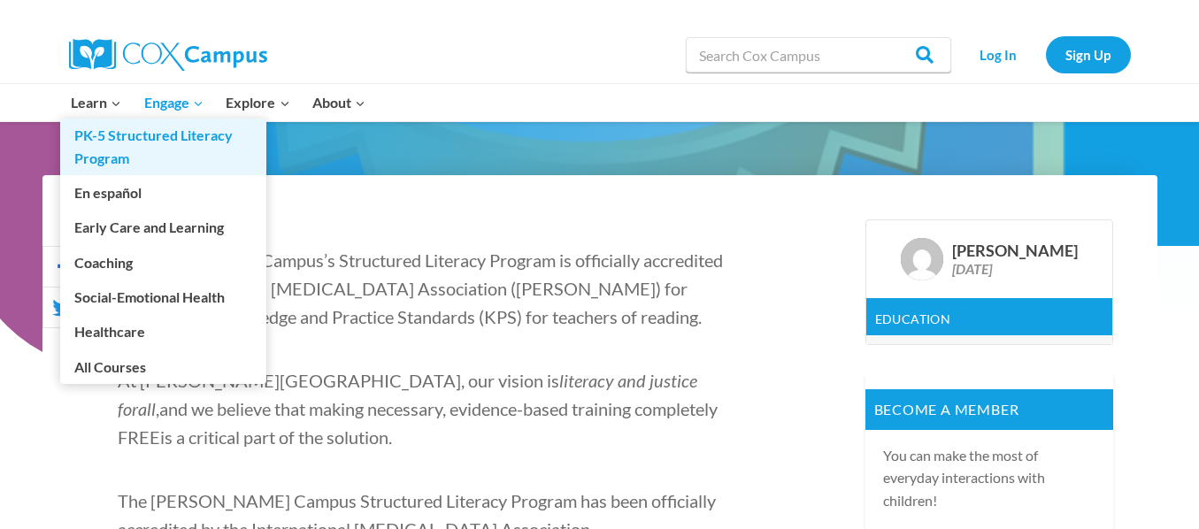
click at [108, 136] on link "PK-5 Structured Literacy Program" at bounding box center [163, 147] width 206 height 57
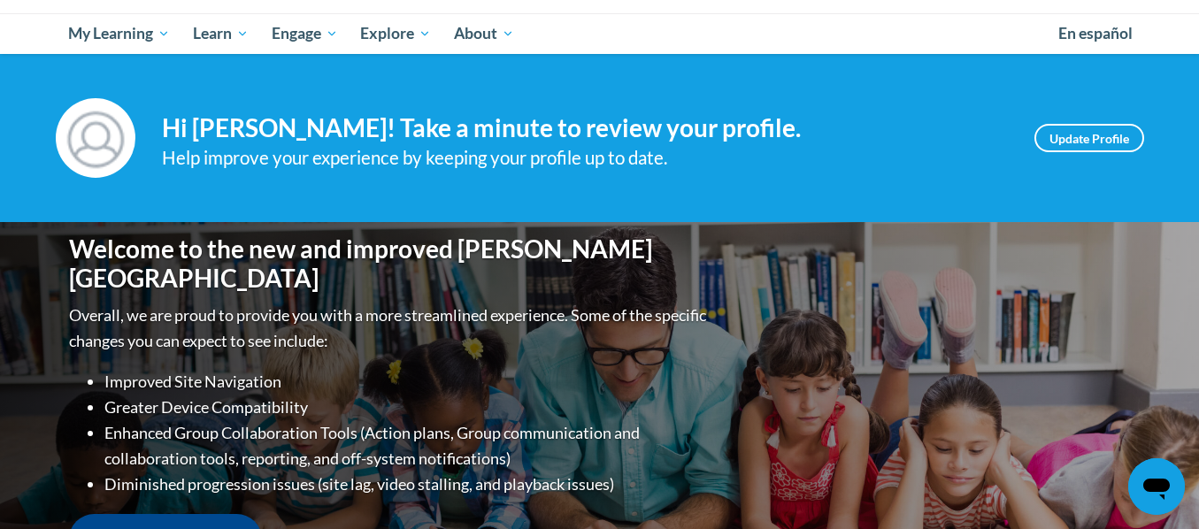
scroll to position [88, 0]
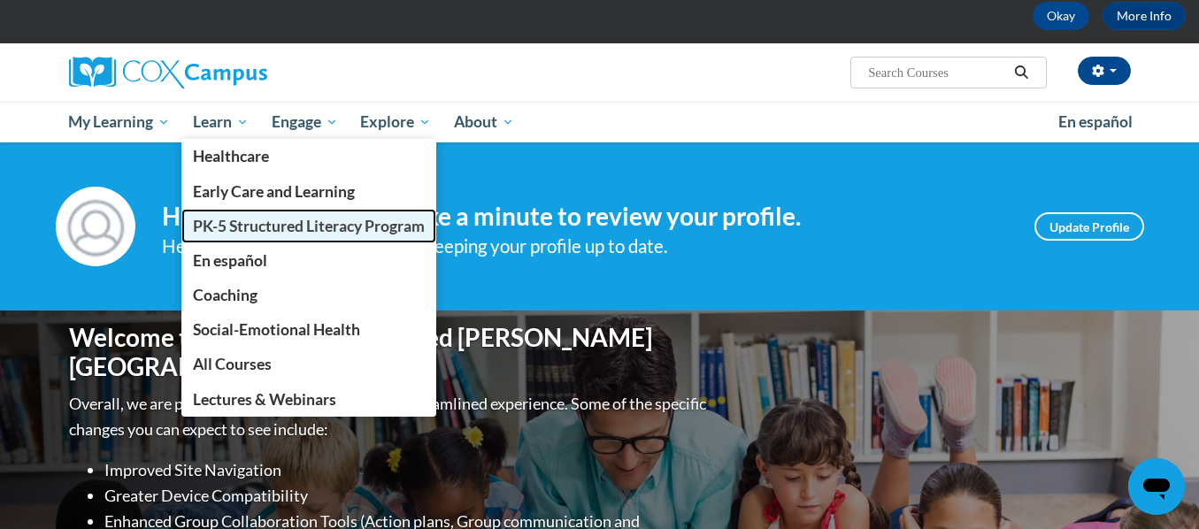
click at [212, 220] on span "PK-5 Structured Literacy Program" at bounding box center [309, 226] width 232 height 19
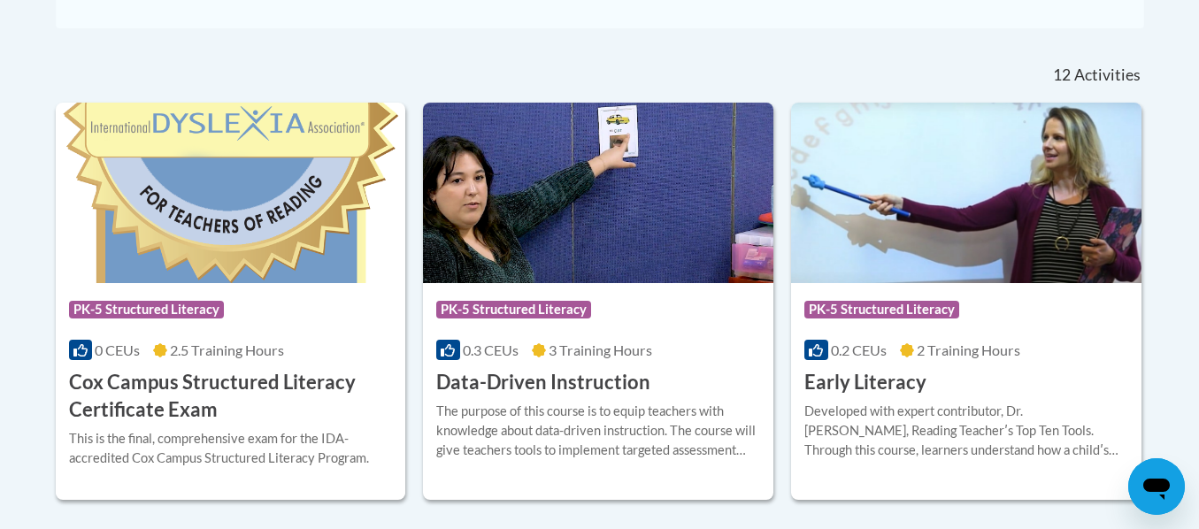
scroll to position [708, 0]
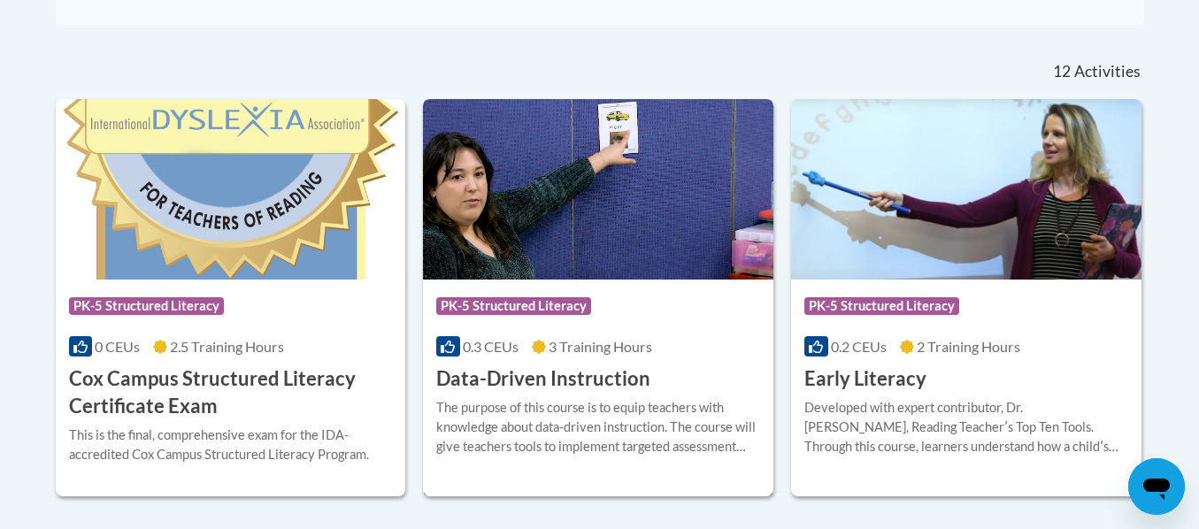
click at [515, 398] on div "The purpose of this course is to equip teachers with knowledge about data-drive…" at bounding box center [598, 427] width 324 height 58
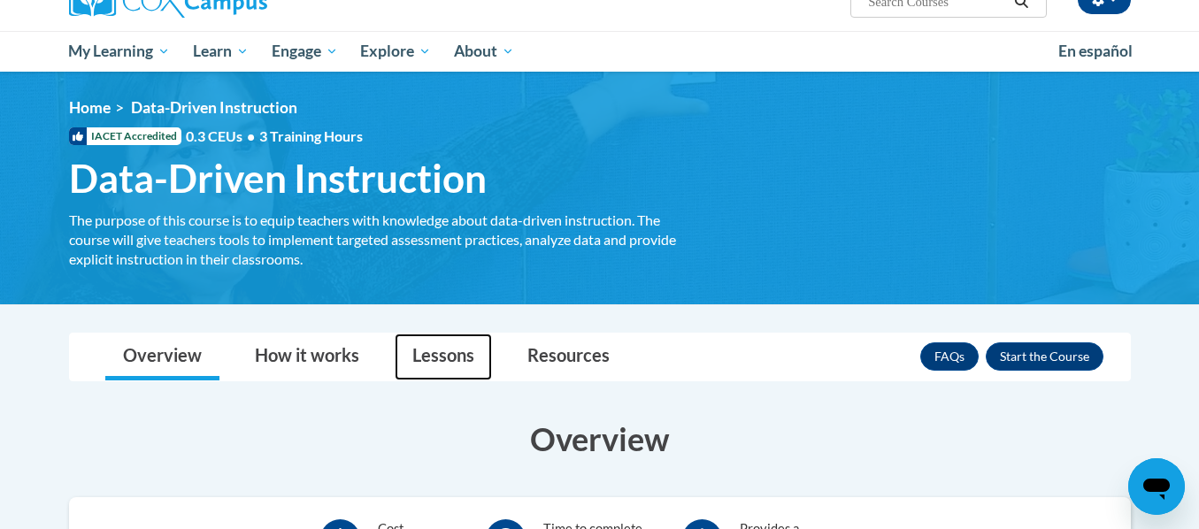
scroll to position [177, 0]
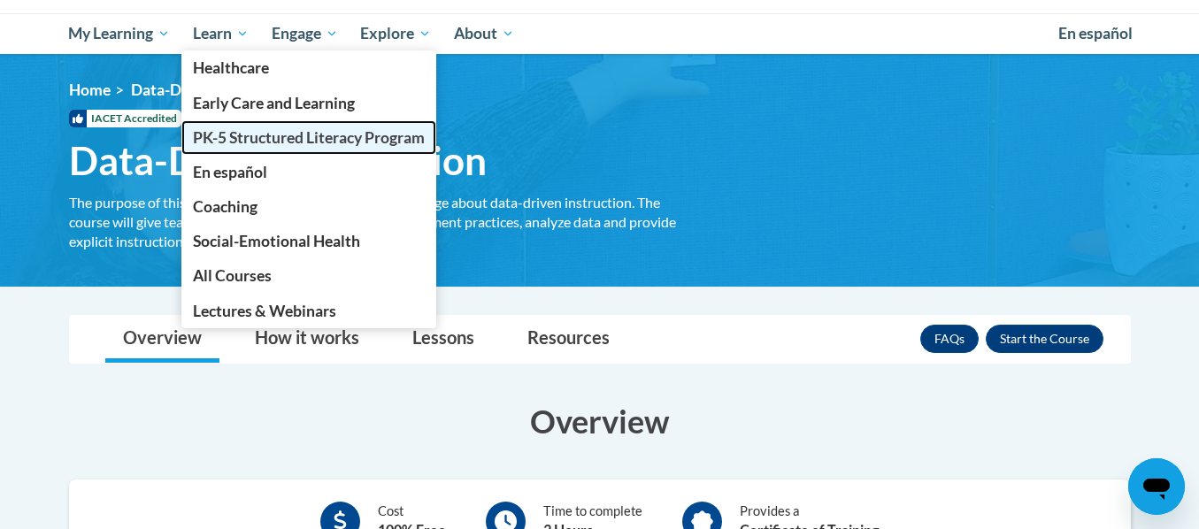
click at [241, 134] on span "PK-5 Structured Literacy Program" at bounding box center [309, 137] width 232 height 19
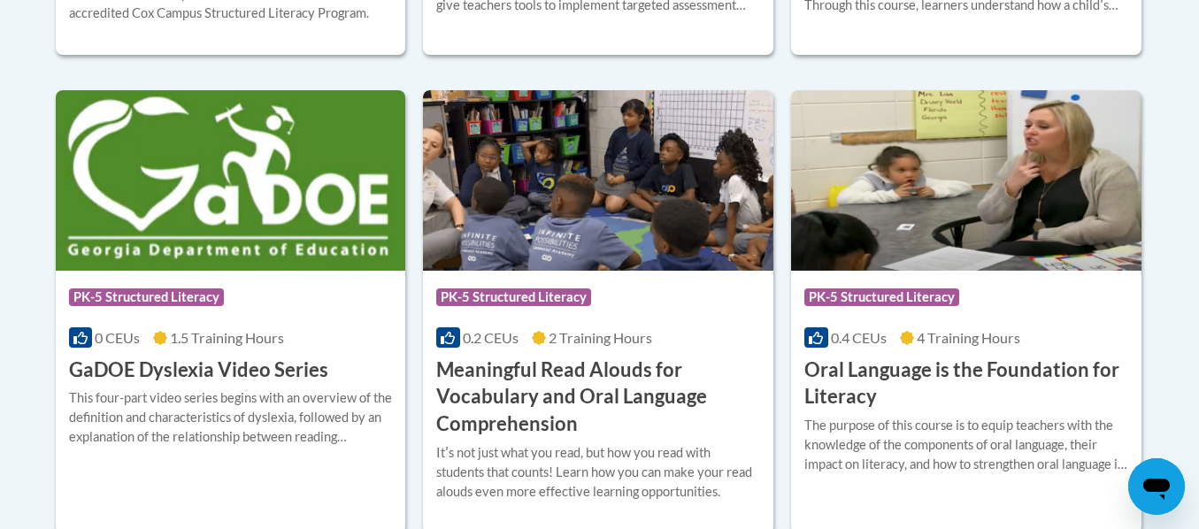
scroll to position [1150, 0]
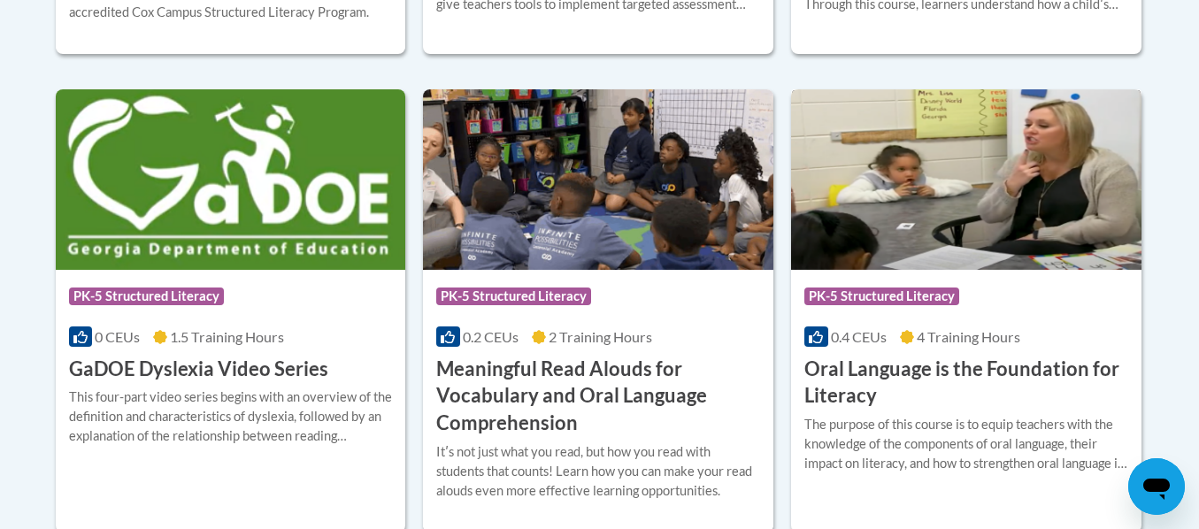
click at [950, 332] on span "4 Training Hours" at bounding box center [969, 336] width 104 height 17
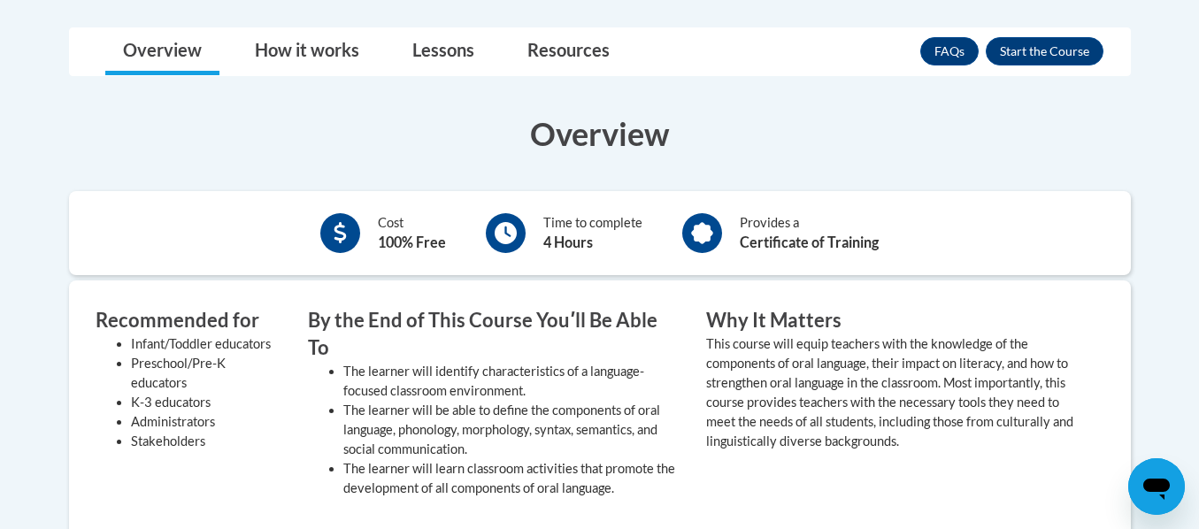
scroll to position [442, 0]
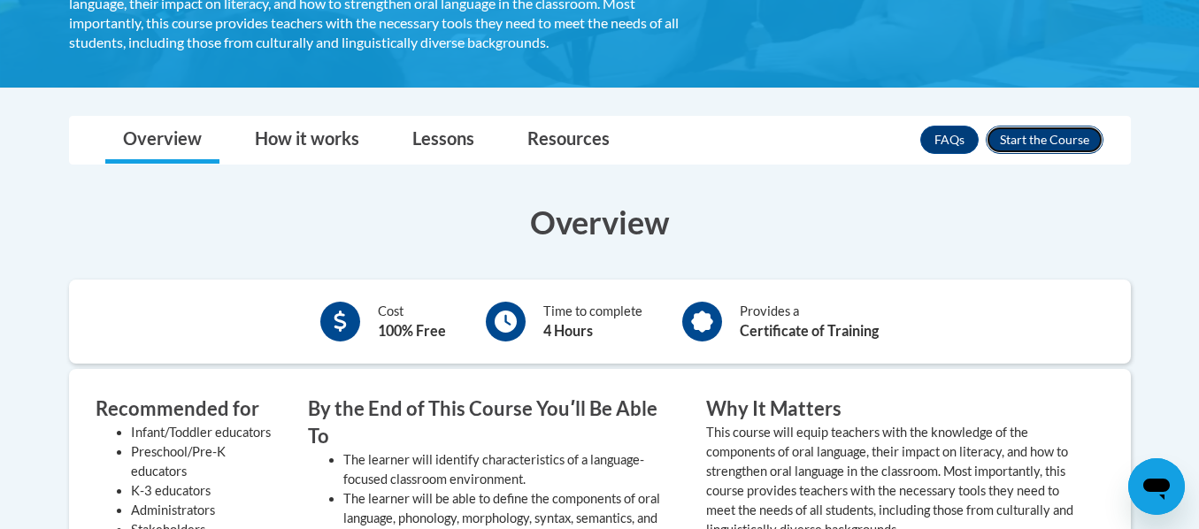
click at [1060, 134] on button "Enroll" at bounding box center [1045, 140] width 118 height 28
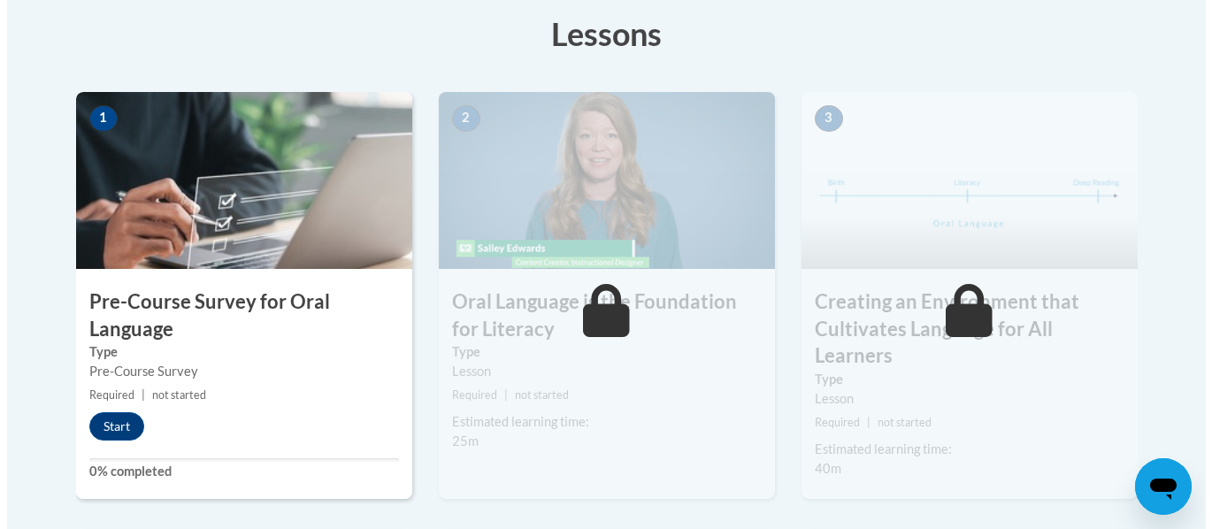
scroll to position [531, 0]
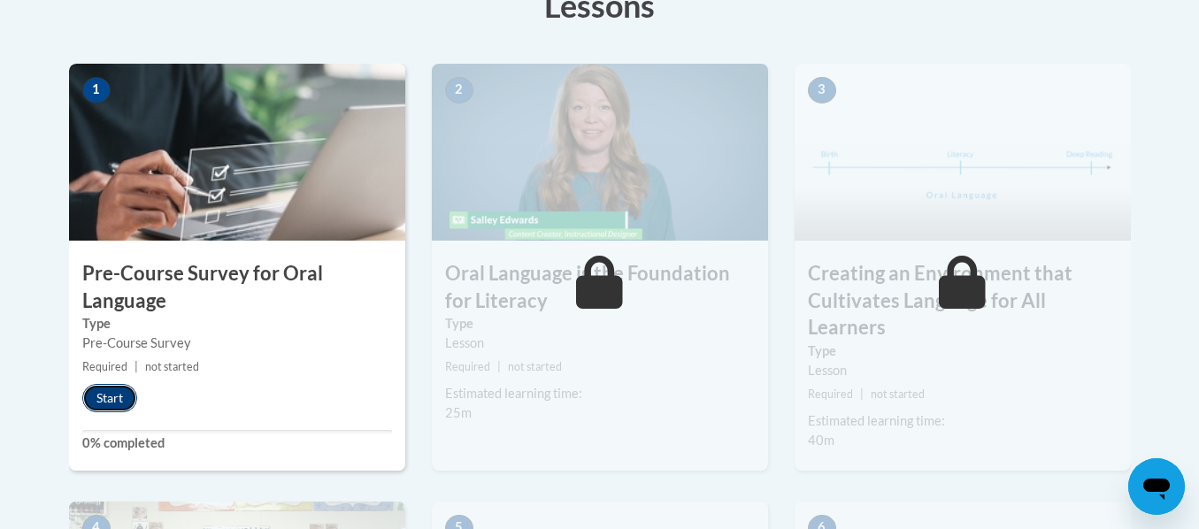
click at [115, 393] on button "Start" at bounding box center [109, 398] width 55 height 28
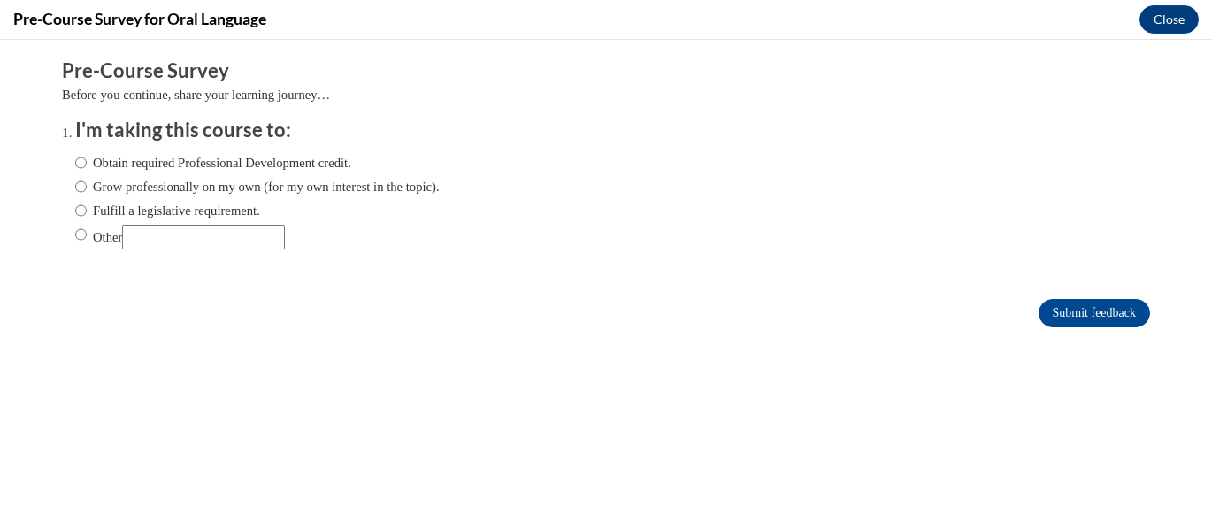
scroll to position [0, 0]
click at [75, 165] on input "Obtain required Professional Development credit." at bounding box center [81, 162] width 12 height 19
radio input "true"
click at [1096, 312] on input "Submit feedback" at bounding box center [1095, 313] width 112 height 28
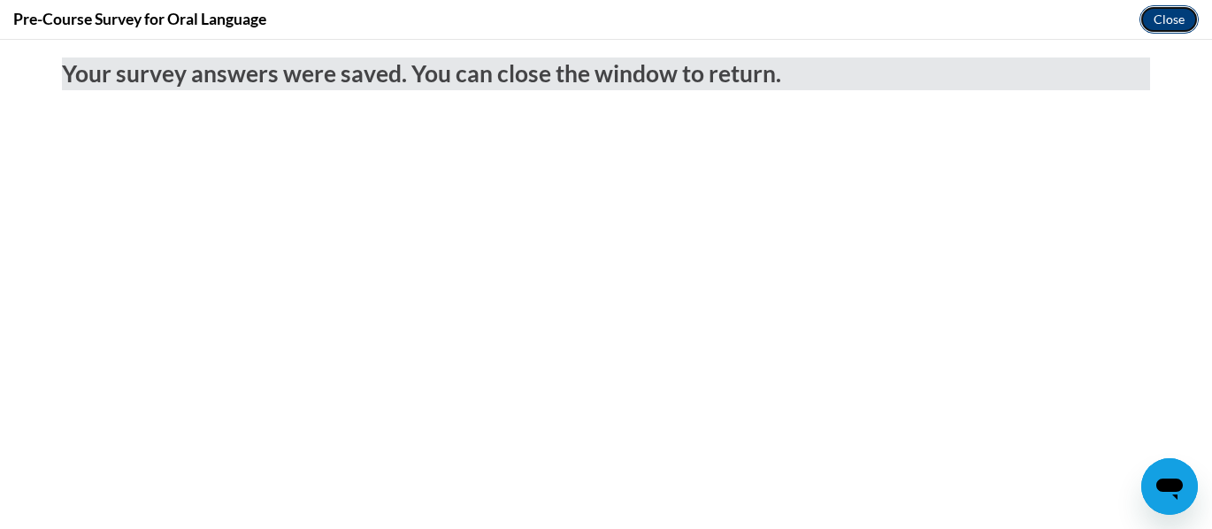
click at [1163, 20] on button "Close" at bounding box center [1169, 19] width 59 height 28
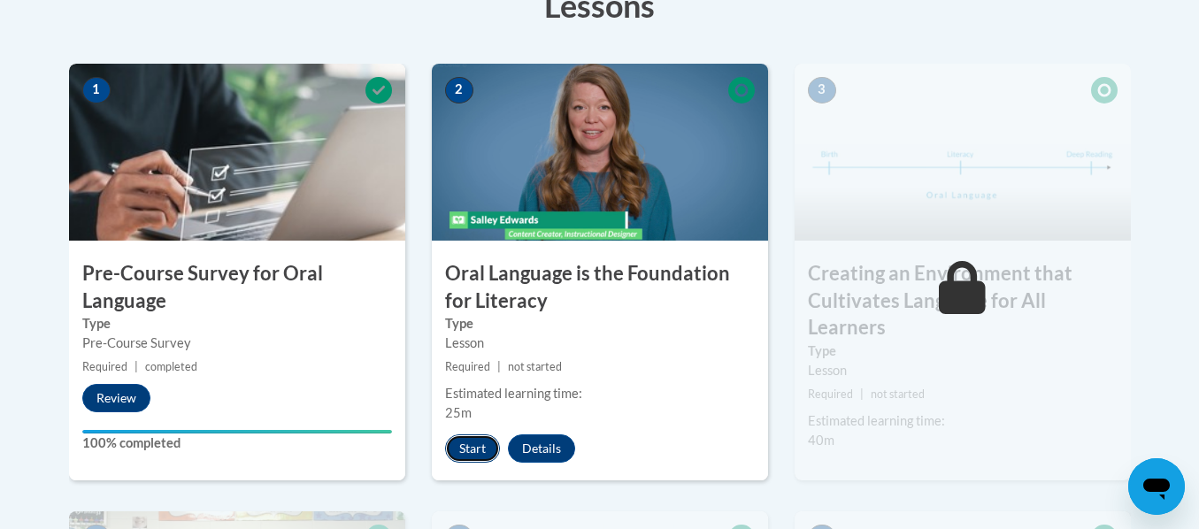
click at [469, 439] on button "Start" at bounding box center [472, 449] width 55 height 28
